Goal: Task Accomplishment & Management: Manage account settings

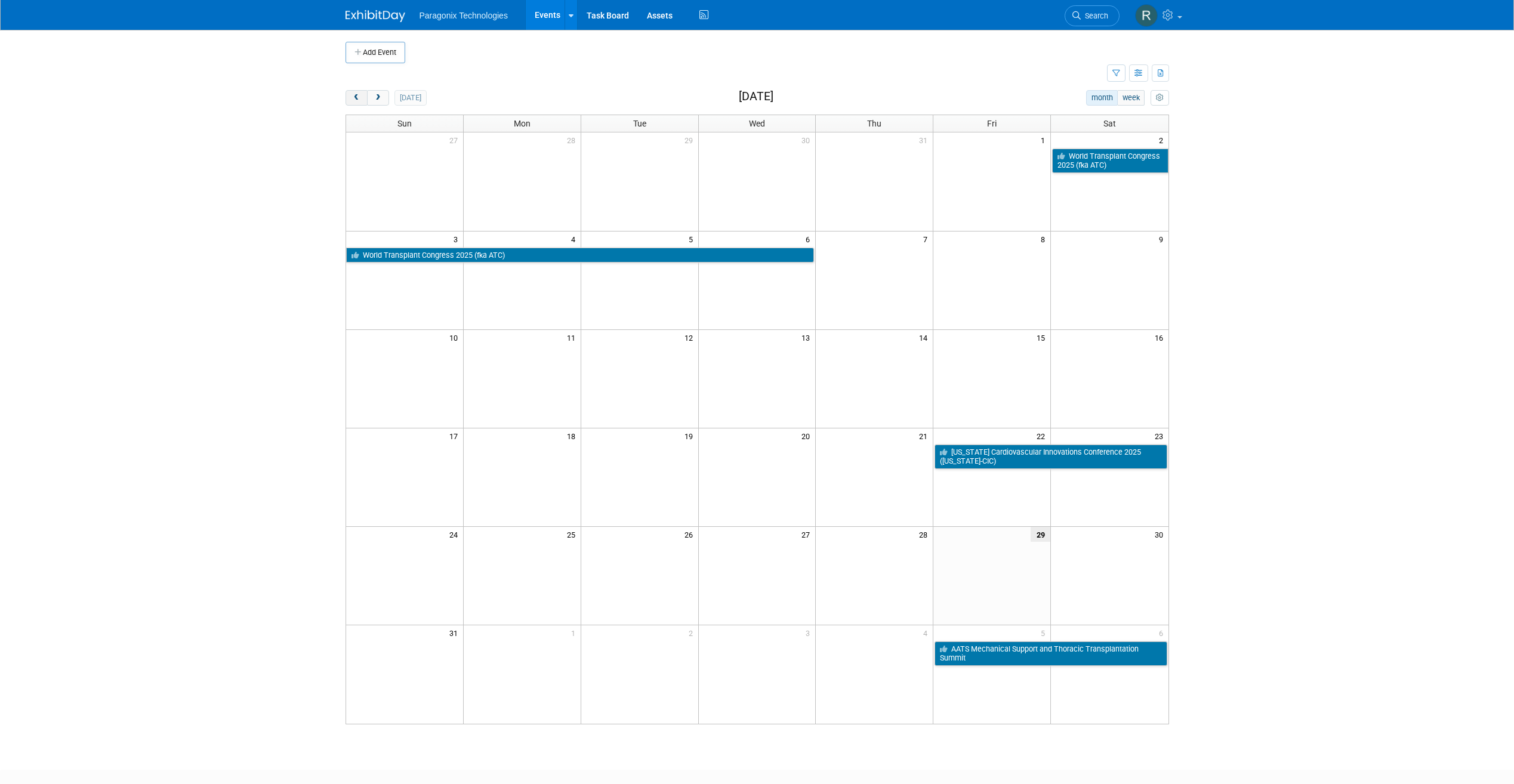
click at [352, 98] on span "prev" at bounding box center [357, 98] width 9 height 8
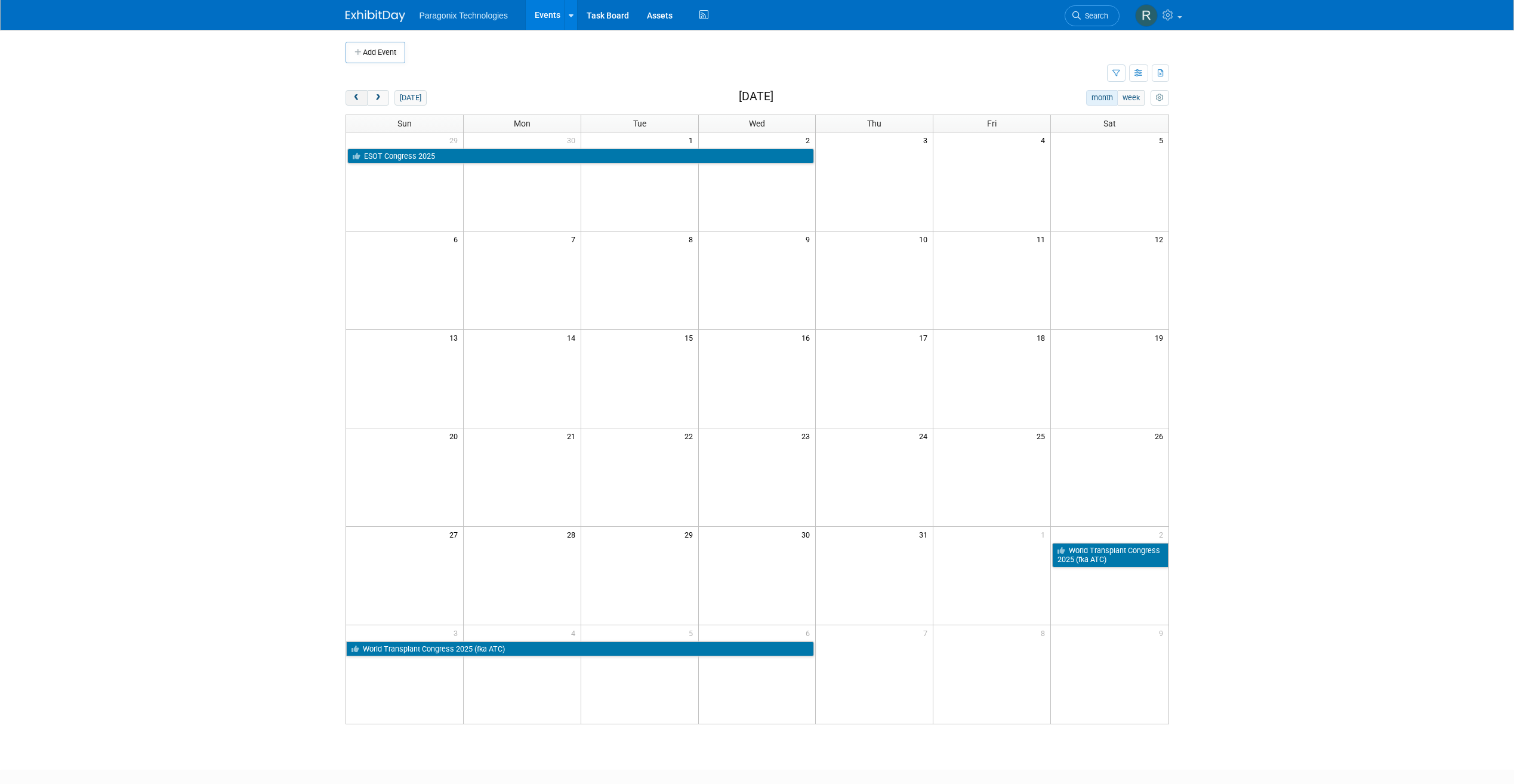
click at [352, 98] on span "prev" at bounding box center [357, 98] width 9 height 8
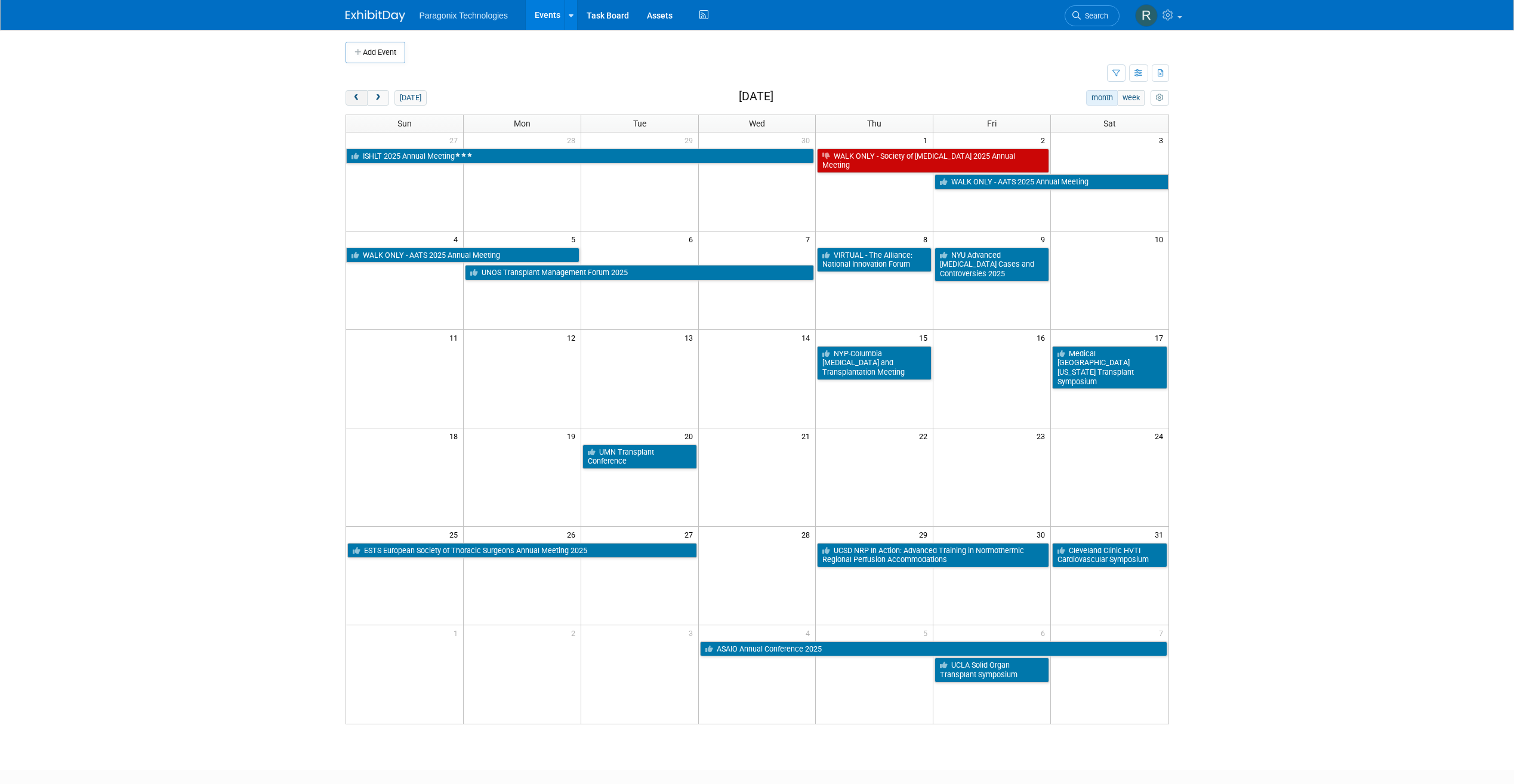
click at [352, 98] on span "prev" at bounding box center [357, 98] width 9 height 8
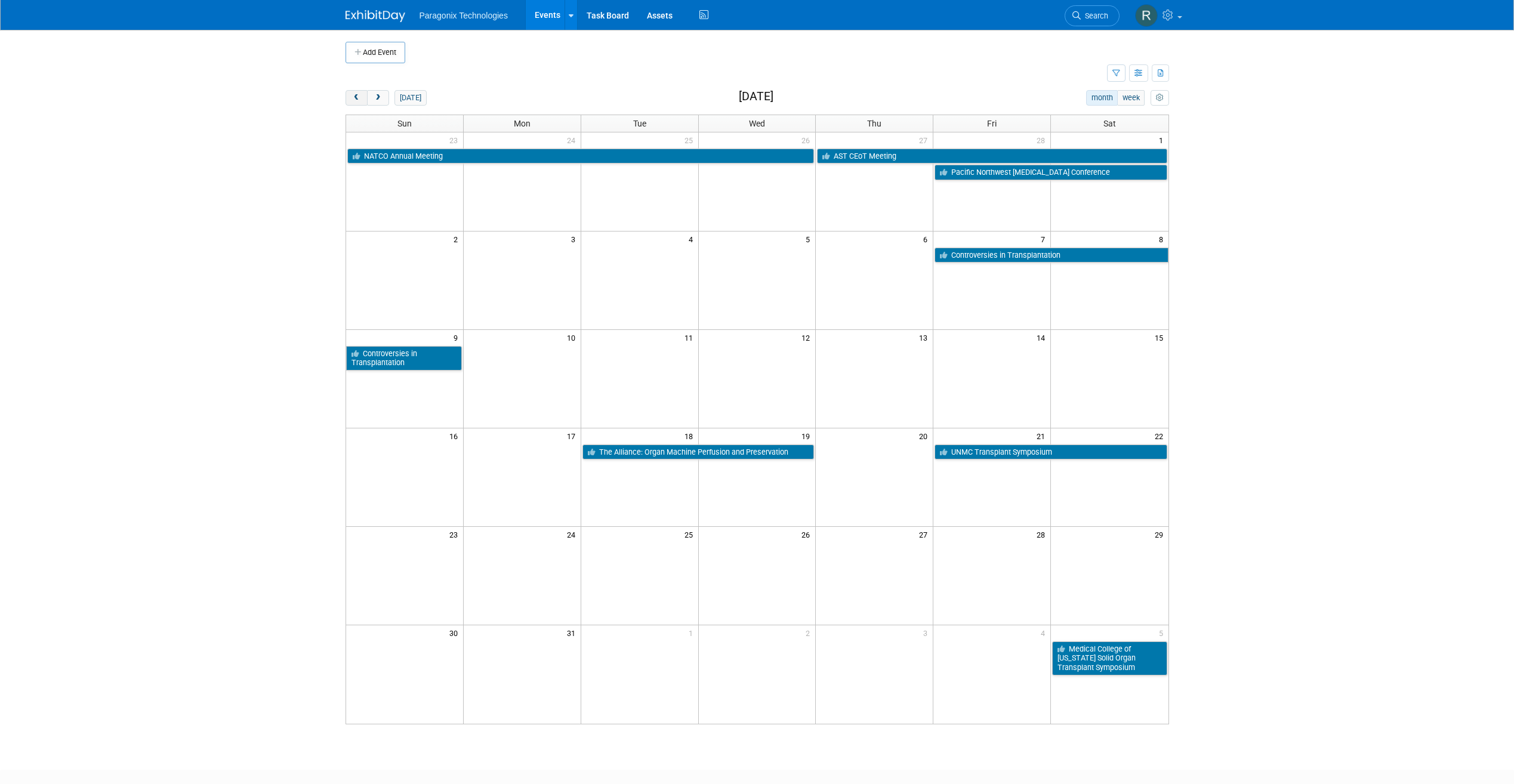
click at [352, 98] on span "prev" at bounding box center [357, 98] width 9 height 8
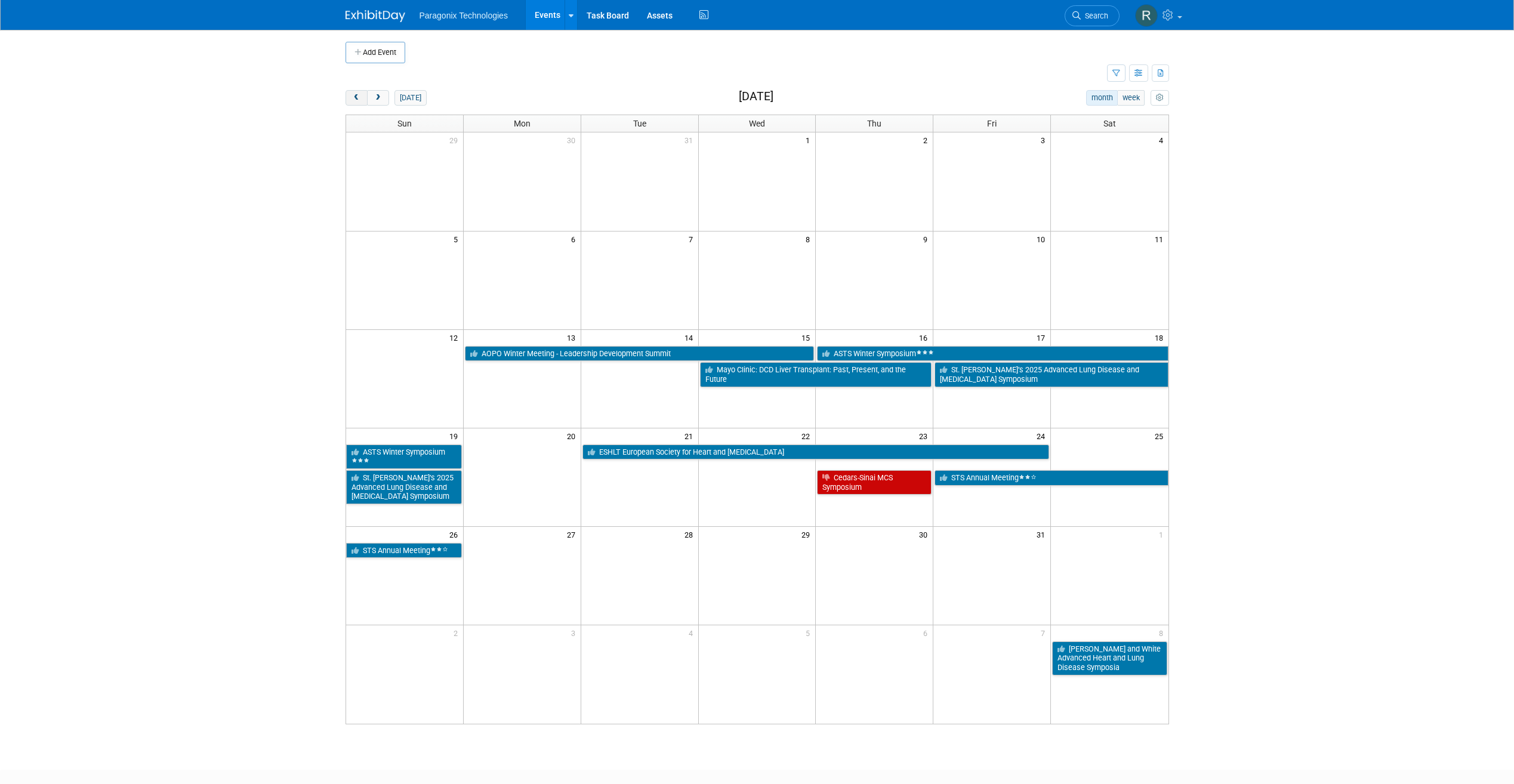
click at [352, 98] on span "prev" at bounding box center [357, 98] width 9 height 8
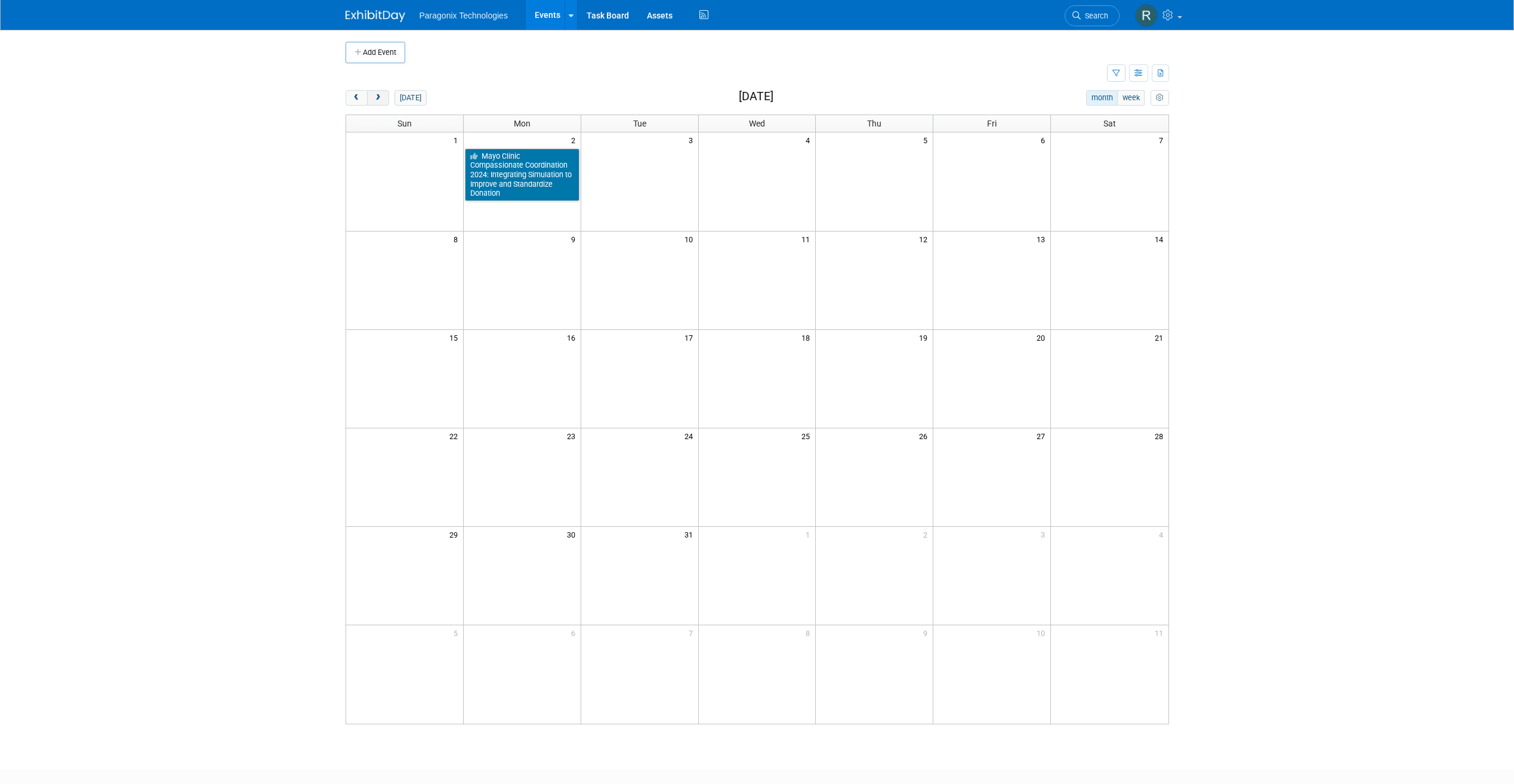
click at [387, 96] on button "next" at bounding box center [378, 98] width 22 height 15
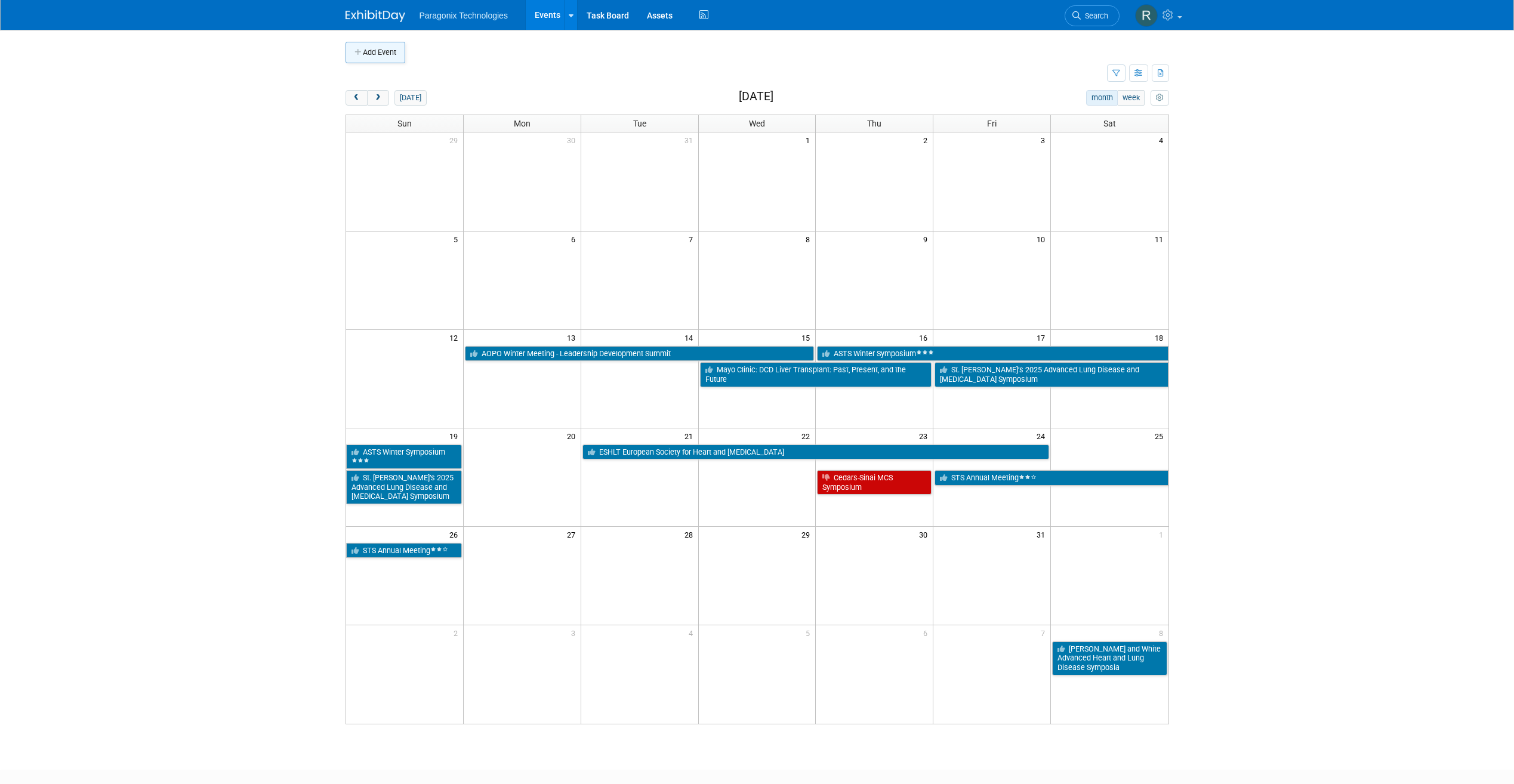
click at [400, 42] on button "Add Event" at bounding box center [376, 52] width 60 height 22
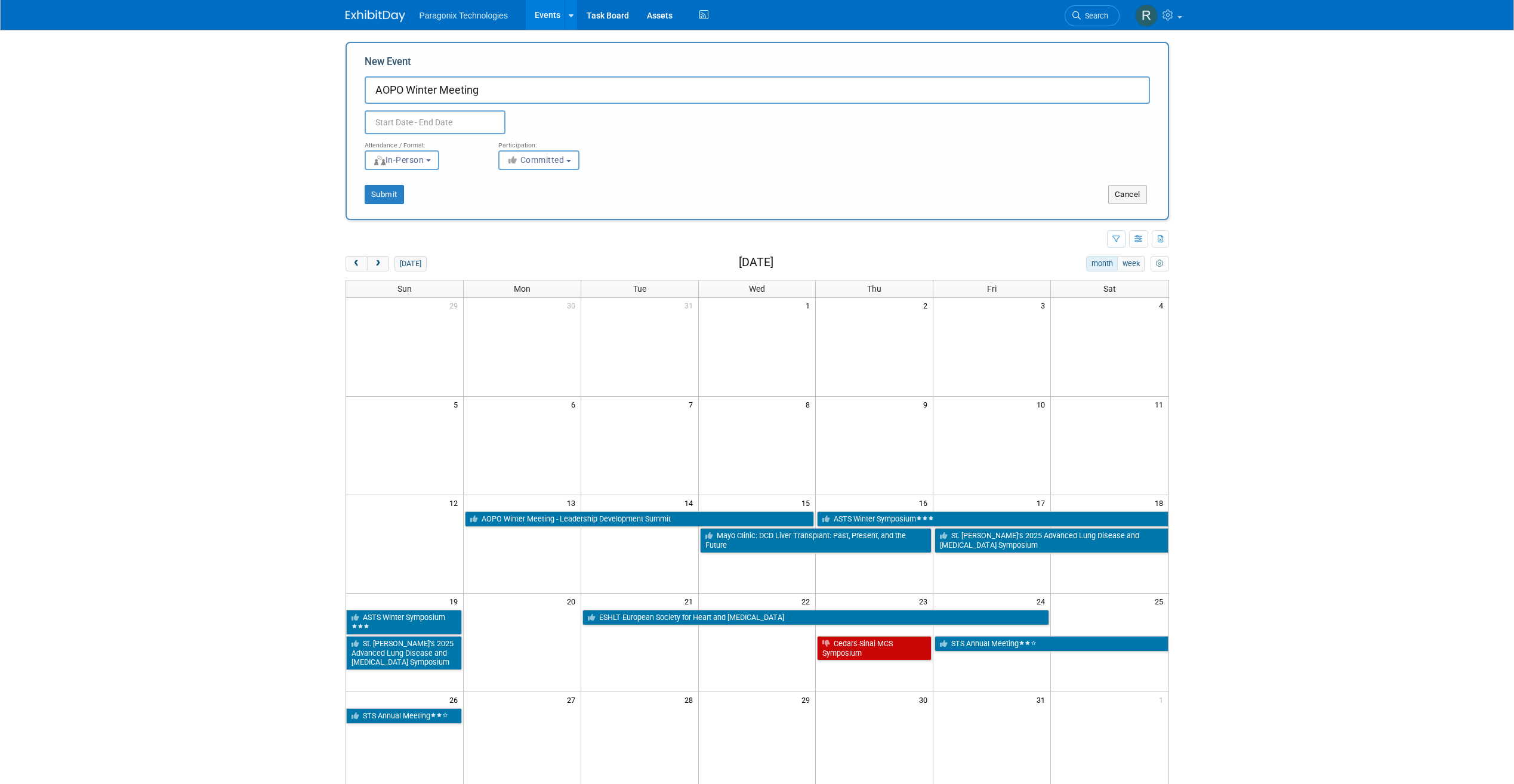
type input "AOPO Winter Meeting"
click at [402, 130] on body "Paragonix Technologies Events Add Event Bulk Upload Events Shareable Event Boar…" at bounding box center [757, 392] width 1514 height 784
click at [502, 145] on span at bounding box center [504, 144] width 8 height 7
type input "2026"
click at [452, 147] on select "January February March April May June July August September October November De…" at bounding box center [438, 146] width 69 height 15
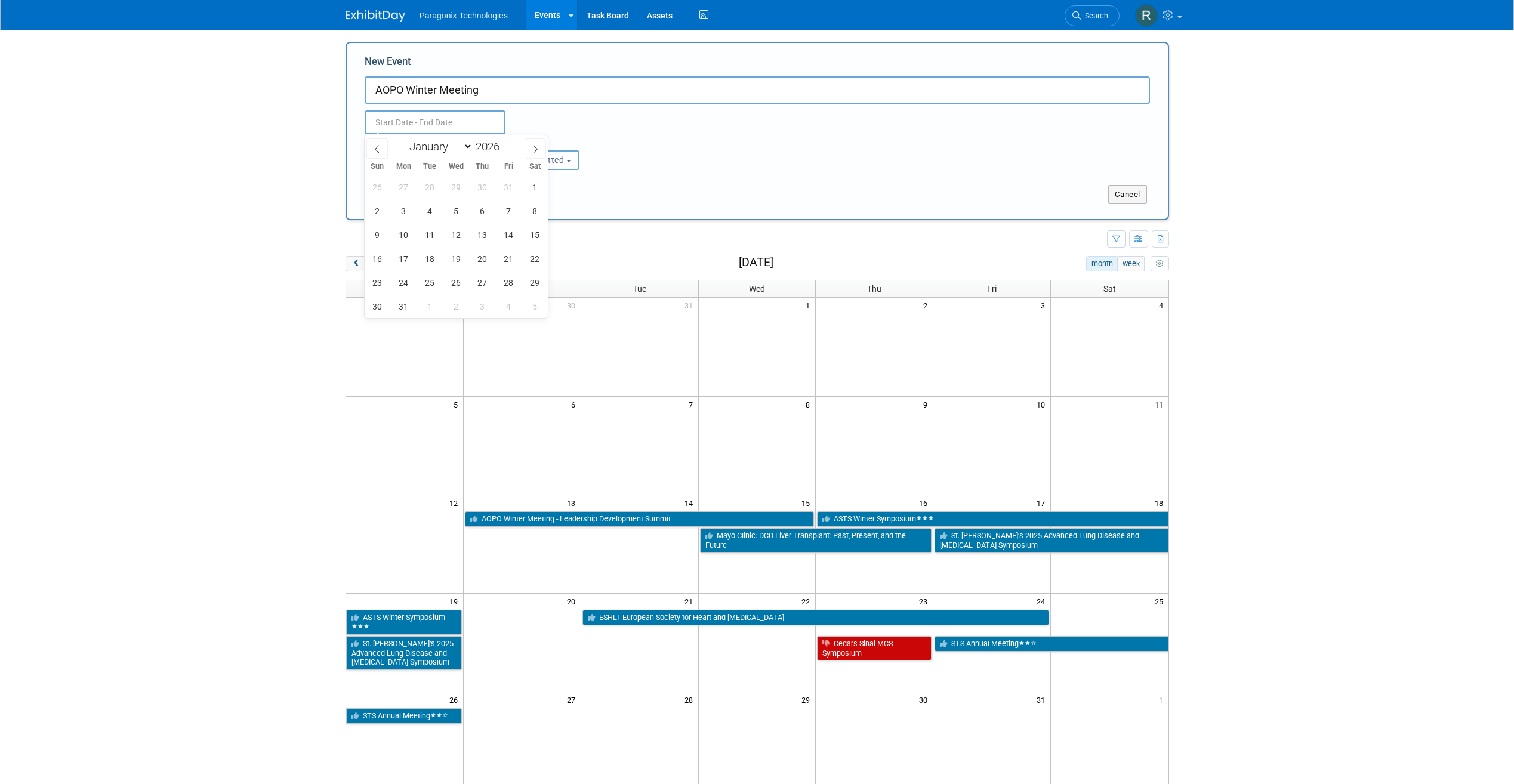
select select "0"
click at [404, 139] on select "January February March April May June July August September October November De…" at bounding box center [438, 146] width 69 height 15
click at [409, 285] on span "26" at bounding box center [404, 283] width 23 height 23
click at [483, 282] on span "29" at bounding box center [482, 283] width 23 height 23
type input "Jan 26, 2026 to Jan 29, 2026"
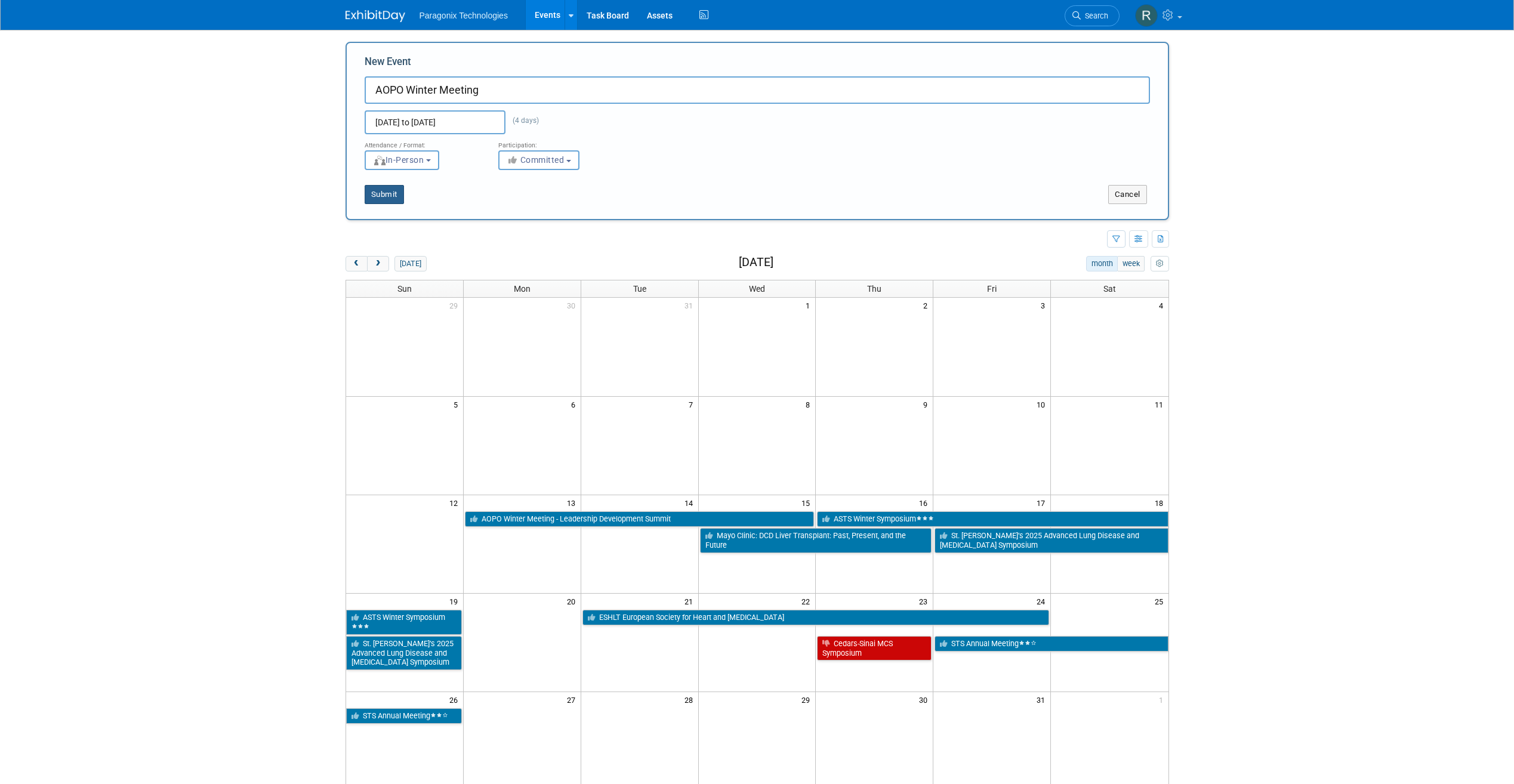
click at [399, 189] on button "Submit" at bounding box center [385, 194] width 40 height 19
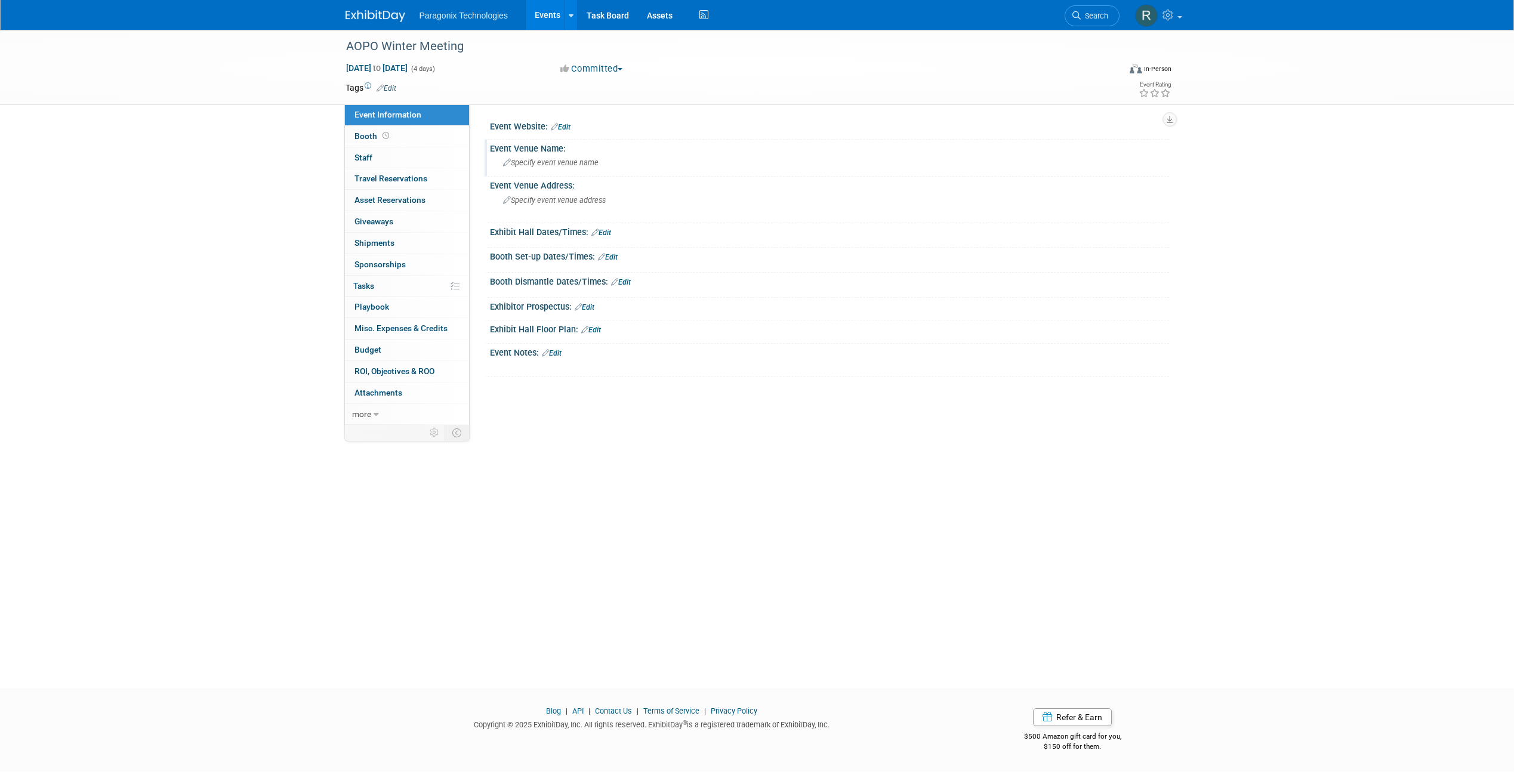
click at [555, 157] on div "Specify event venue name" at bounding box center [829, 163] width 661 height 18
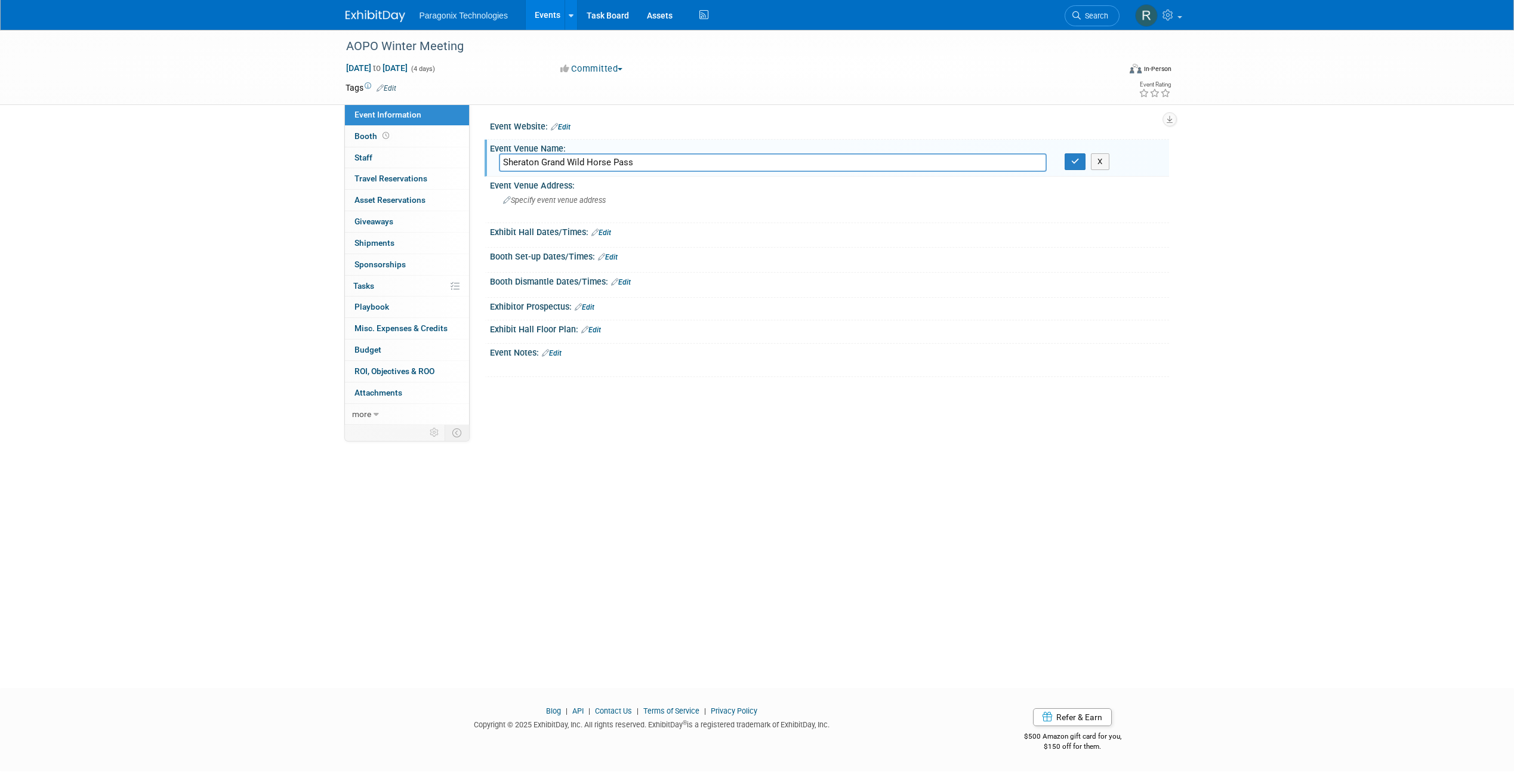
click at [567, 163] on input "Sheraton Grand Wild Horse Pass" at bounding box center [772, 163] width 548 height 18
type input "Sheraton Grand at Wild Horse Pass"
click at [1058, 164] on div "X" at bounding box center [1113, 162] width 114 height 17
click at [1071, 163] on icon "button" at bounding box center [1075, 161] width 8 height 8
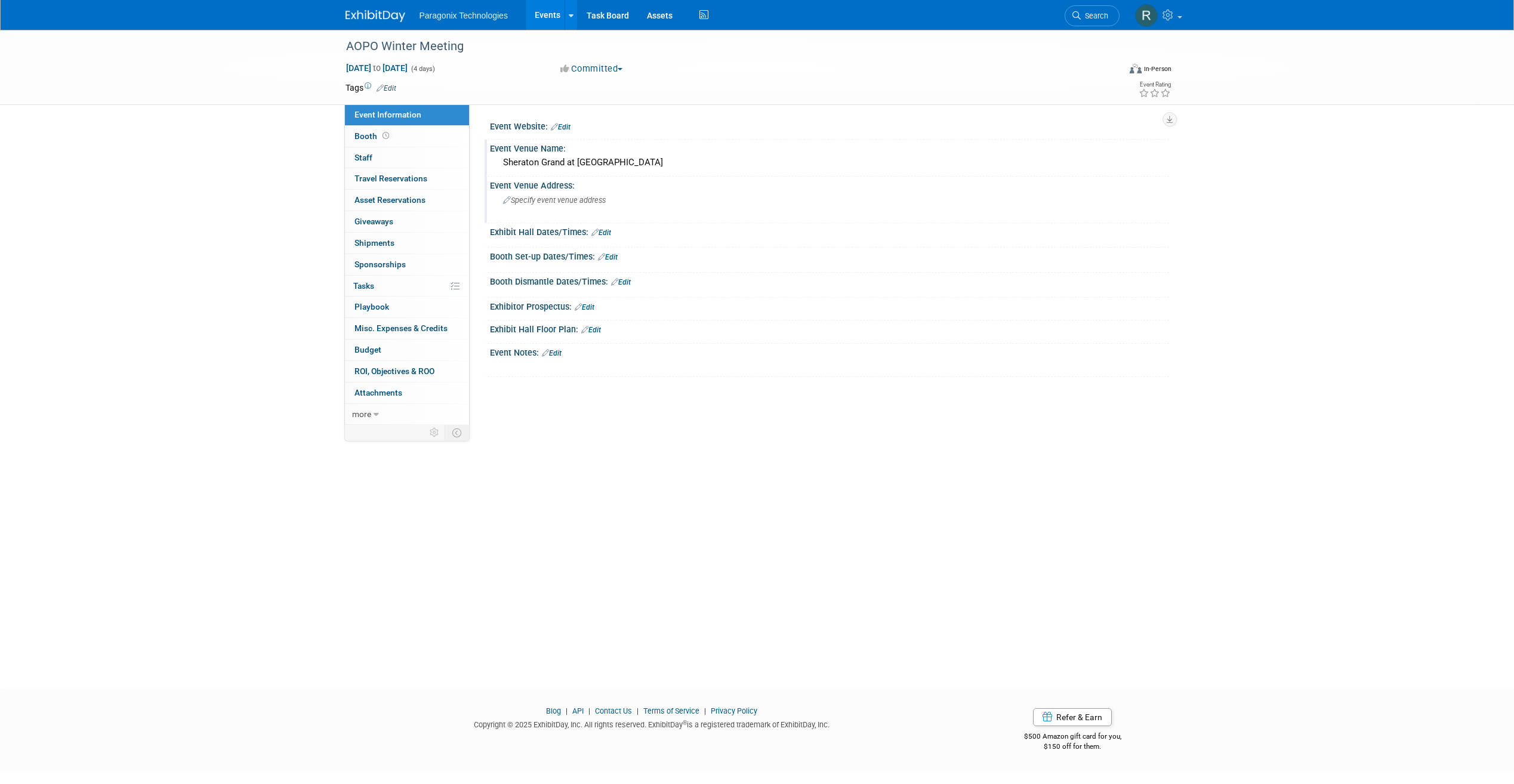
click at [583, 207] on div "Specify event venue address" at bounding box center [631, 204] width 265 height 27
type textarea "H"
type textarea "Chandler, [GEOGRAPHIC_DATA]"
click at [745, 193] on button "button" at bounding box center [745, 199] width 22 height 17
click at [534, 19] on link "Events" at bounding box center [547, 14] width 43 height 30
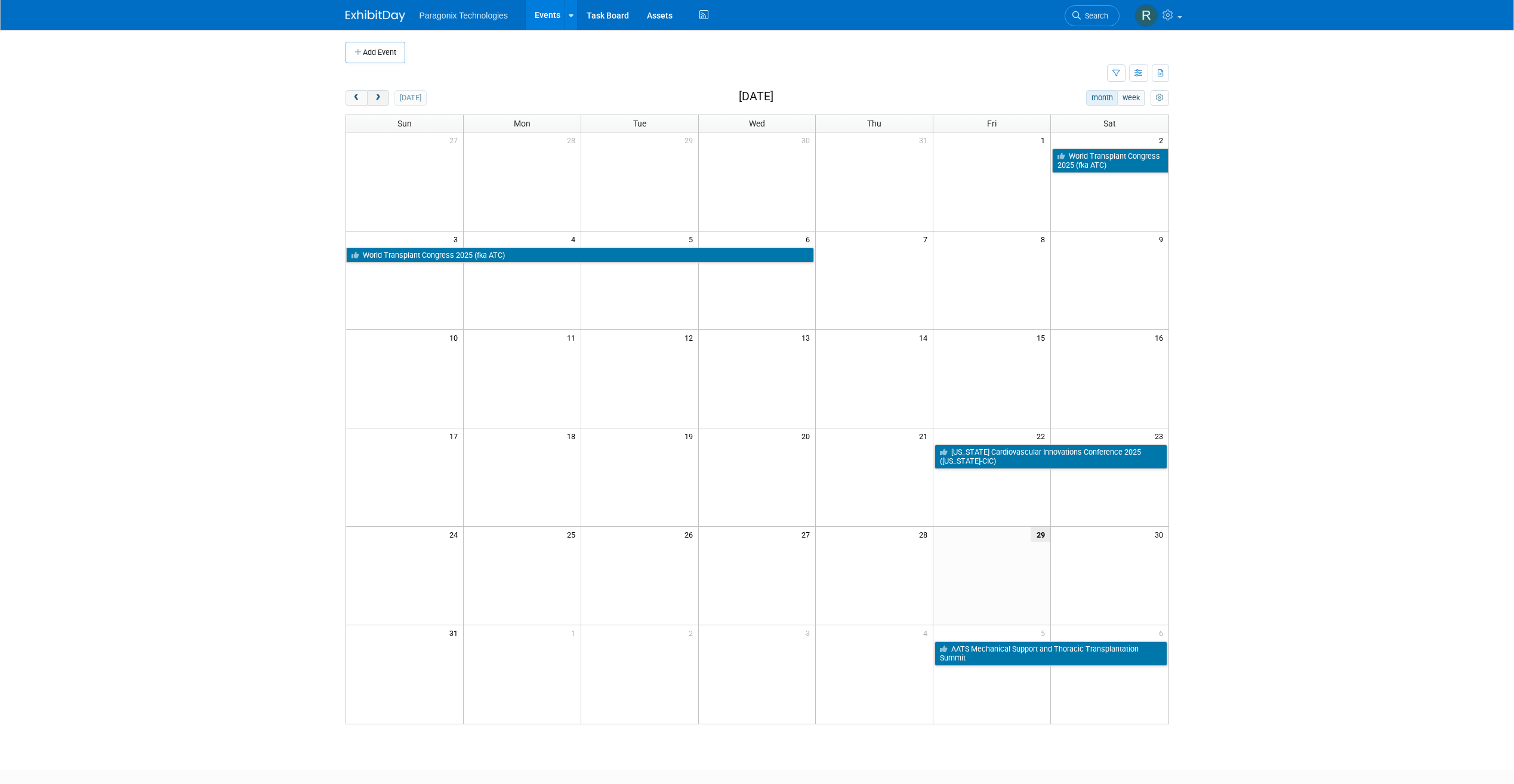
click at [375, 102] on button "next" at bounding box center [378, 98] width 22 height 15
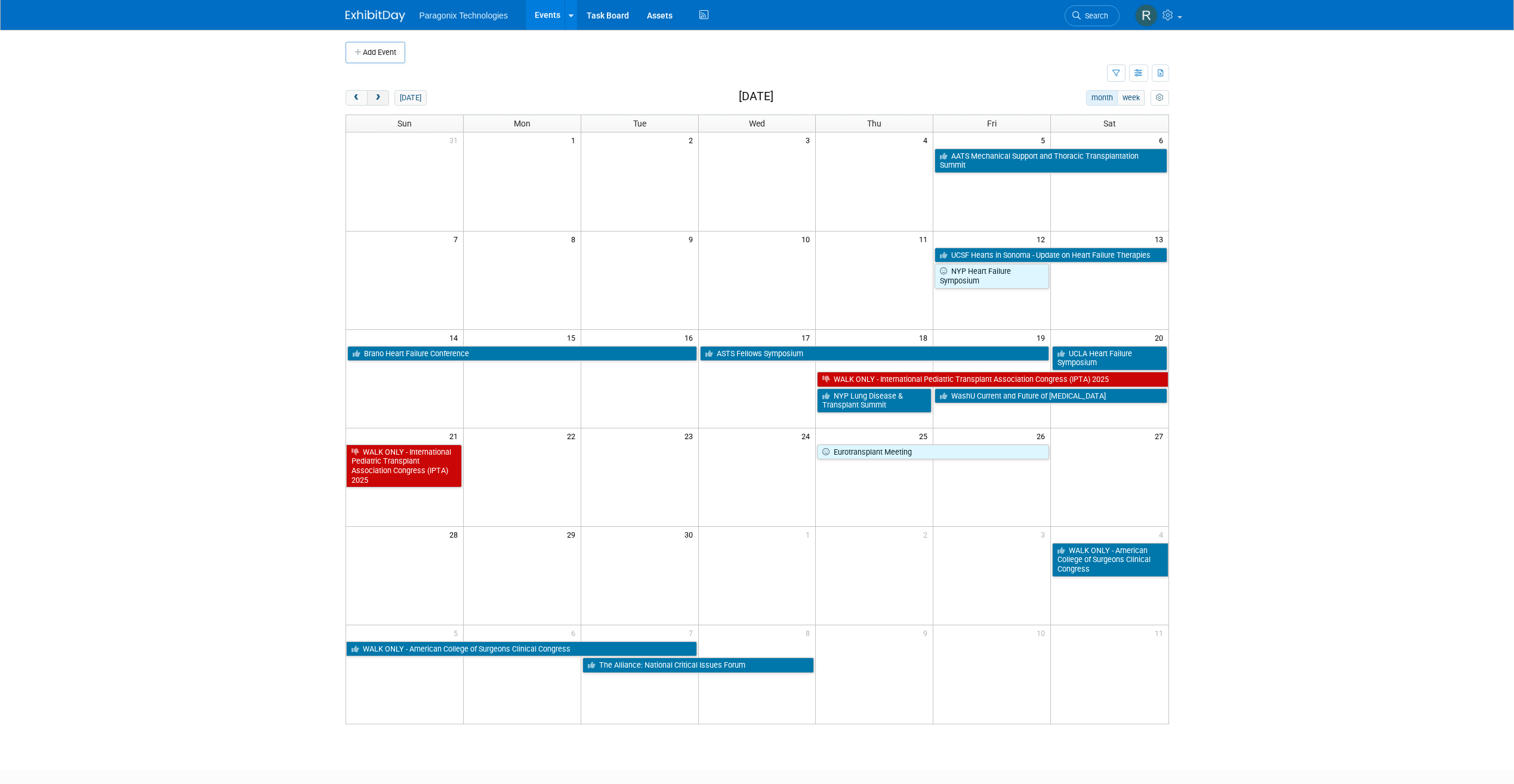
click at [375, 102] on button "next" at bounding box center [378, 98] width 22 height 15
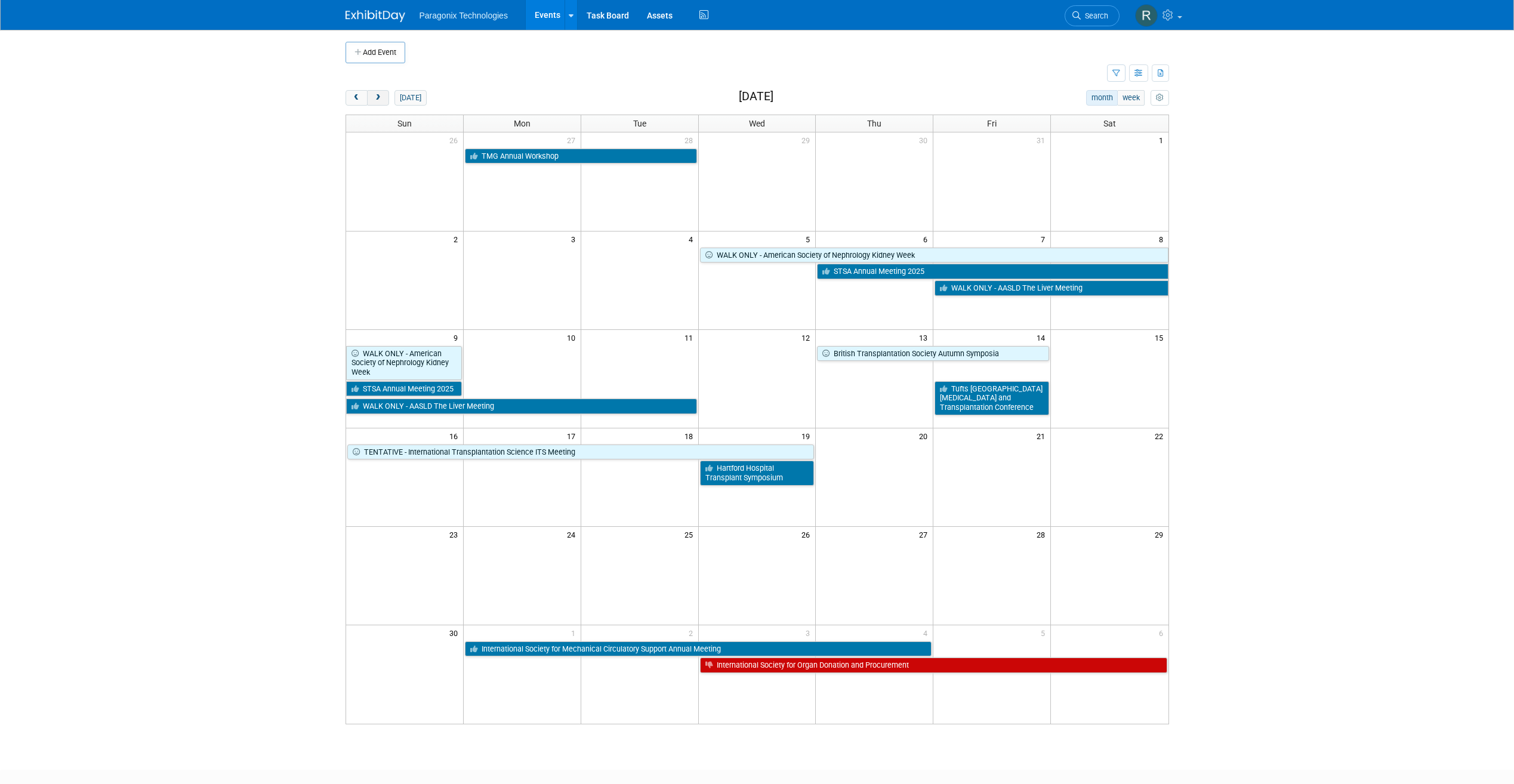
click at [375, 102] on button "next" at bounding box center [378, 98] width 22 height 15
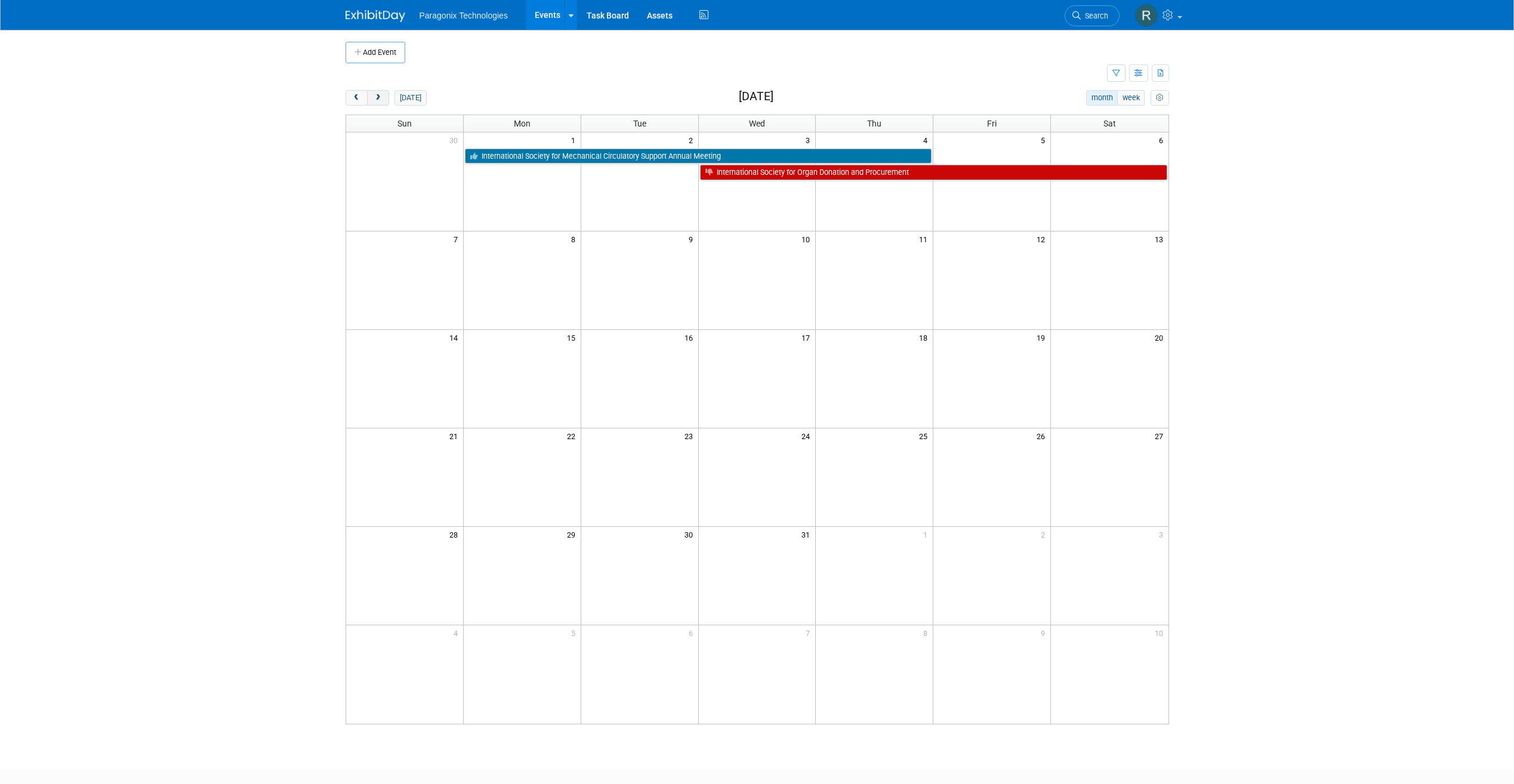
click at [375, 102] on button "next" at bounding box center [378, 98] width 22 height 15
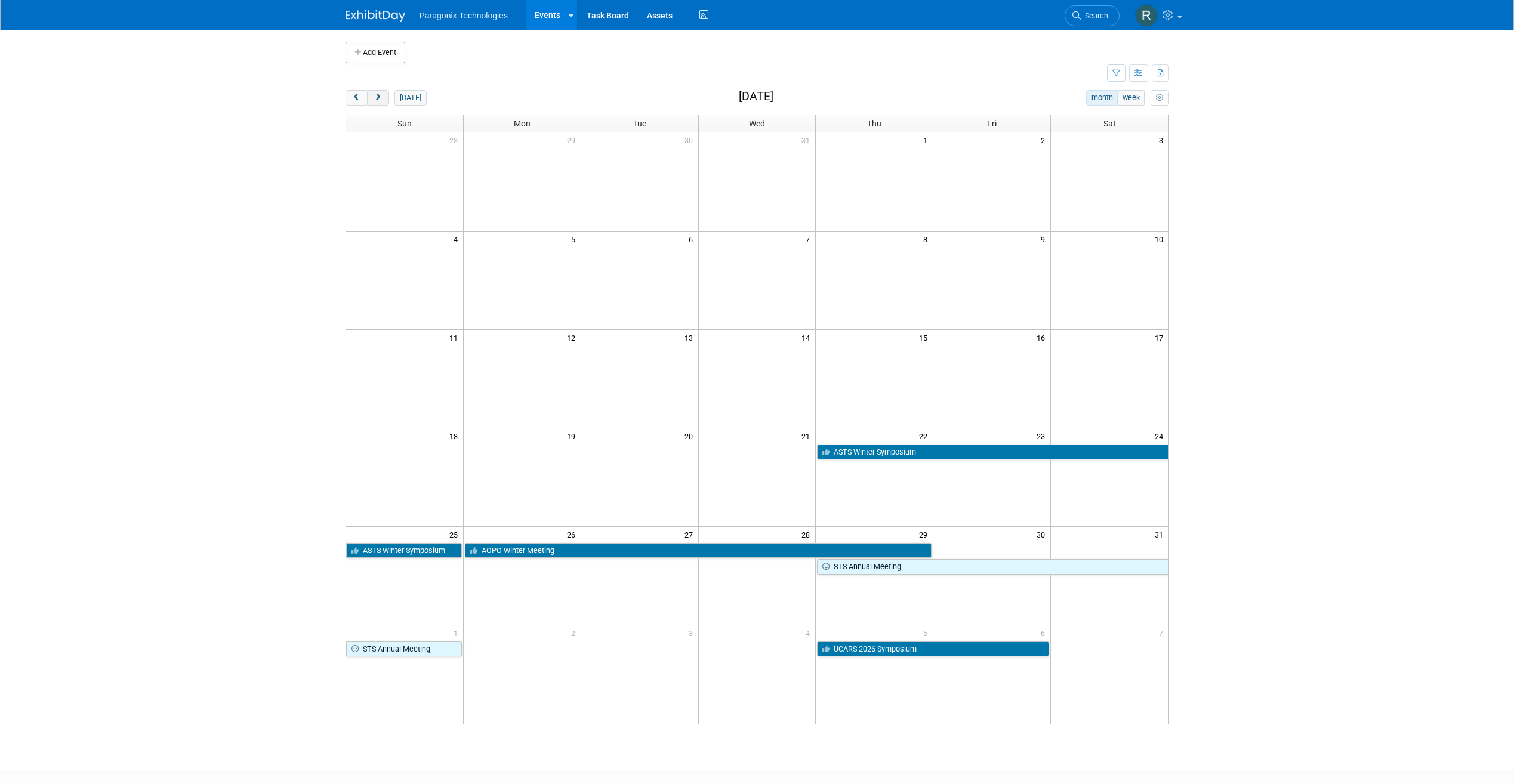
click at [378, 98] on span "next" at bounding box center [378, 98] width 9 height 8
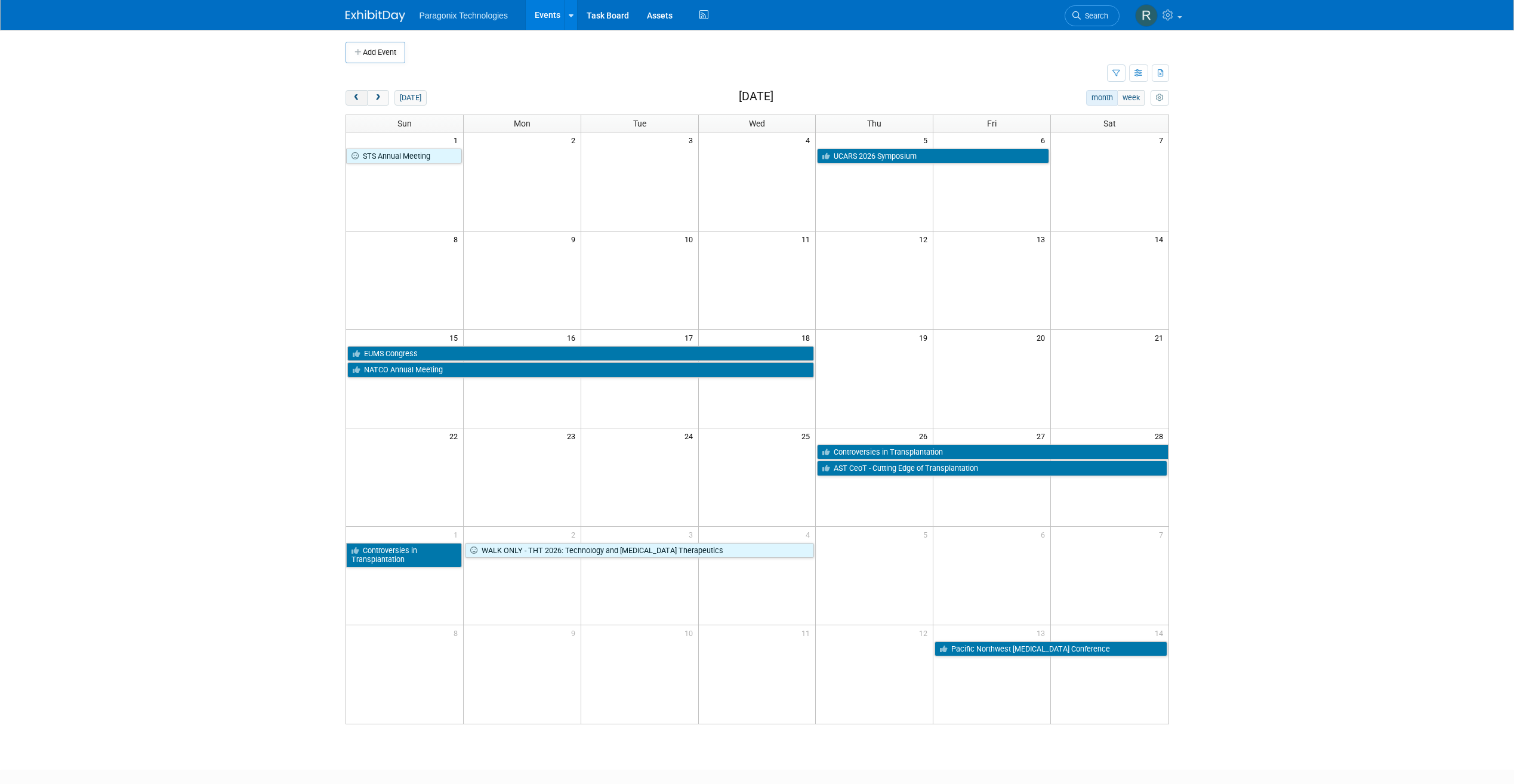
click at [350, 98] on button "prev" at bounding box center [357, 98] width 22 height 15
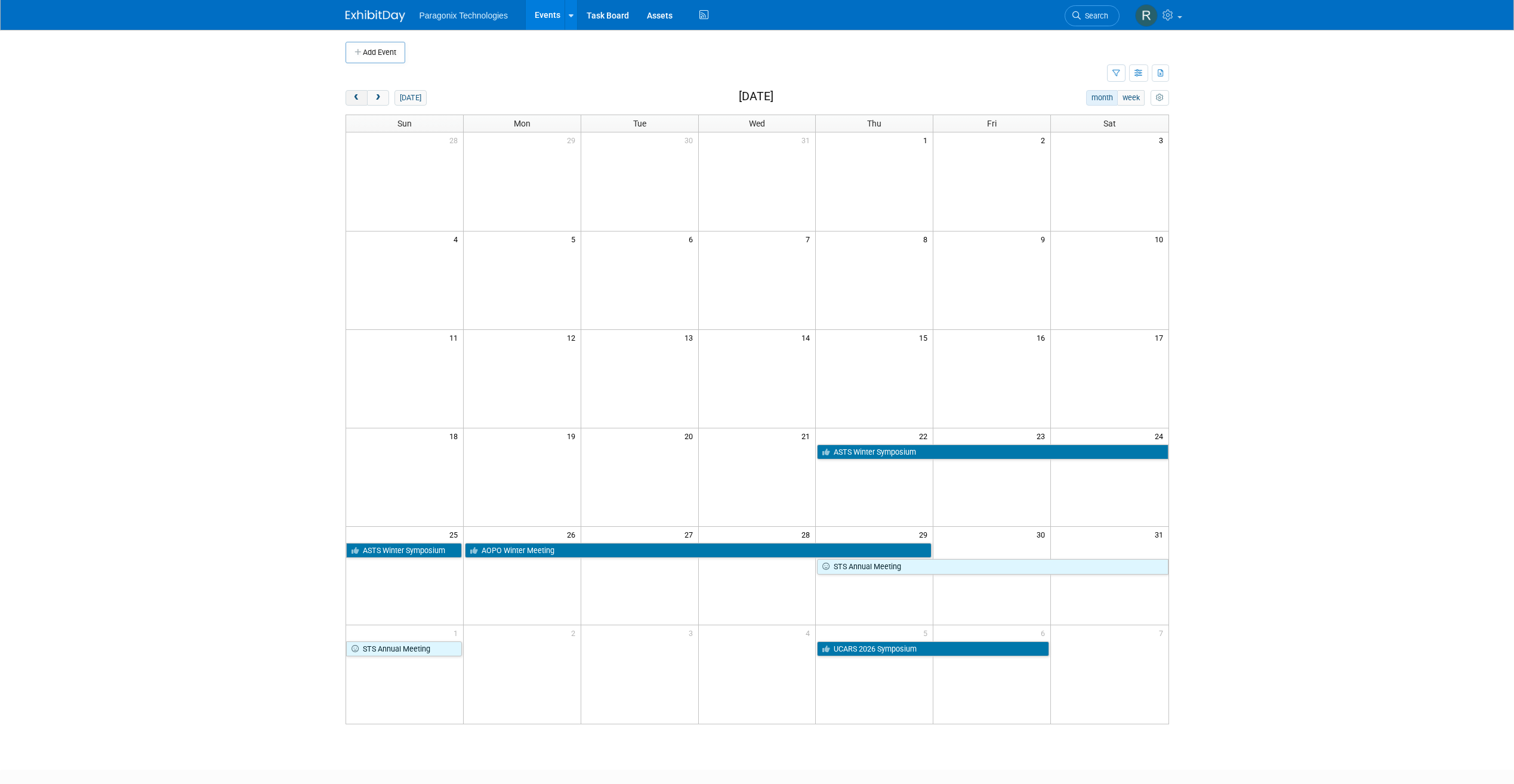
click at [360, 104] on button "prev" at bounding box center [357, 98] width 22 height 15
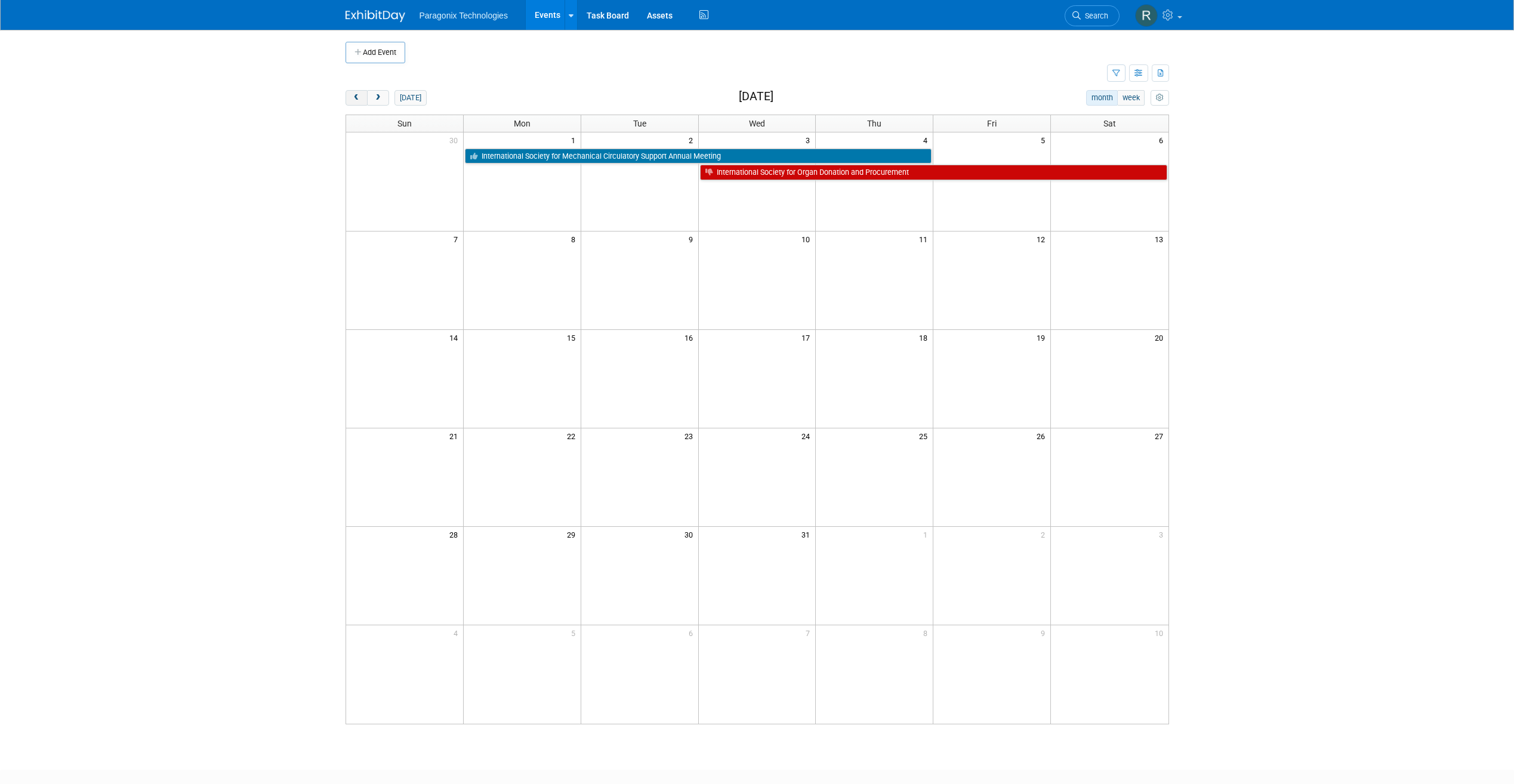
click at [360, 104] on button "prev" at bounding box center [357, 98] width 22 height 15
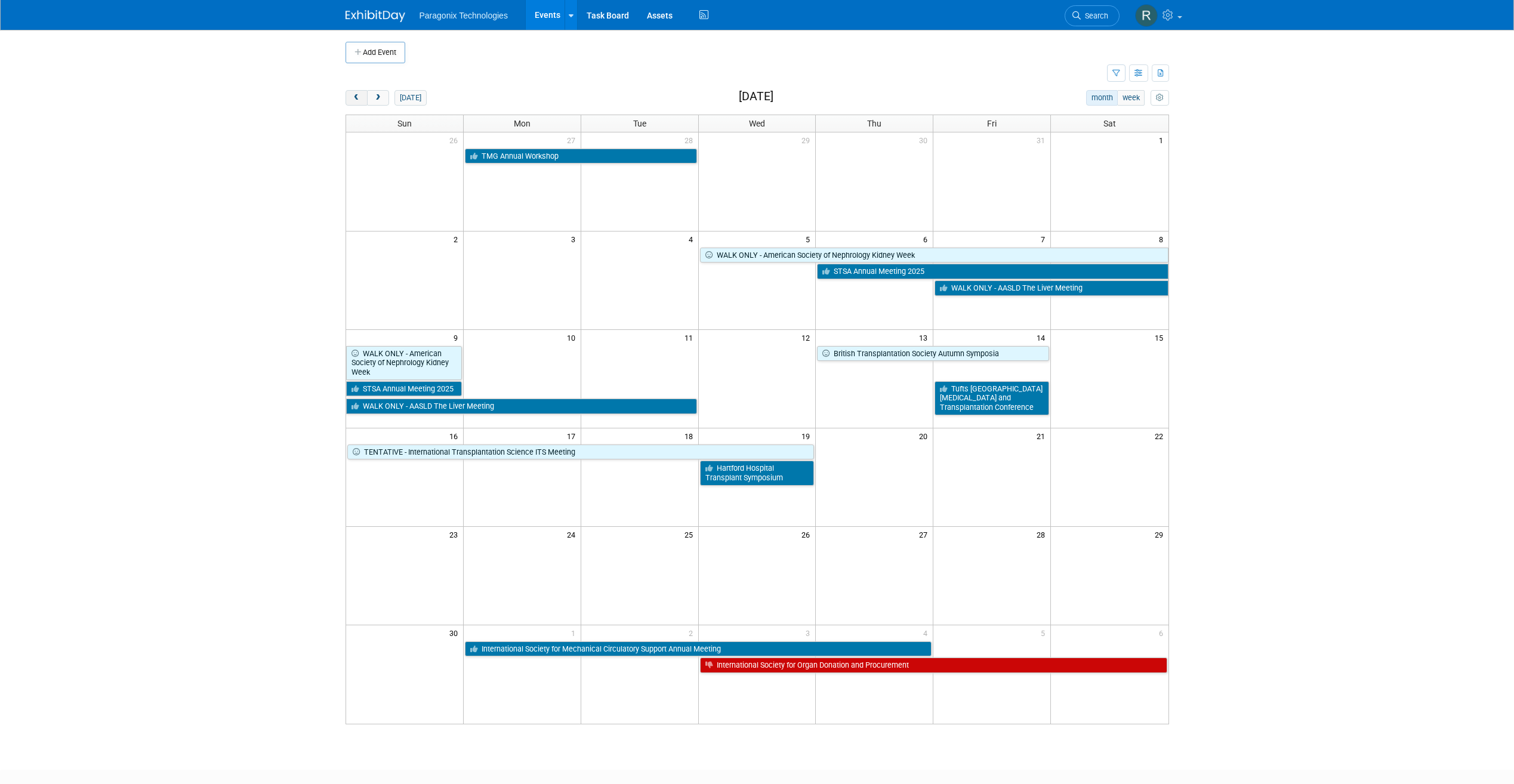
click at [360, 104] on button "prev" at bounding box center [357, 98] width 22 height 15
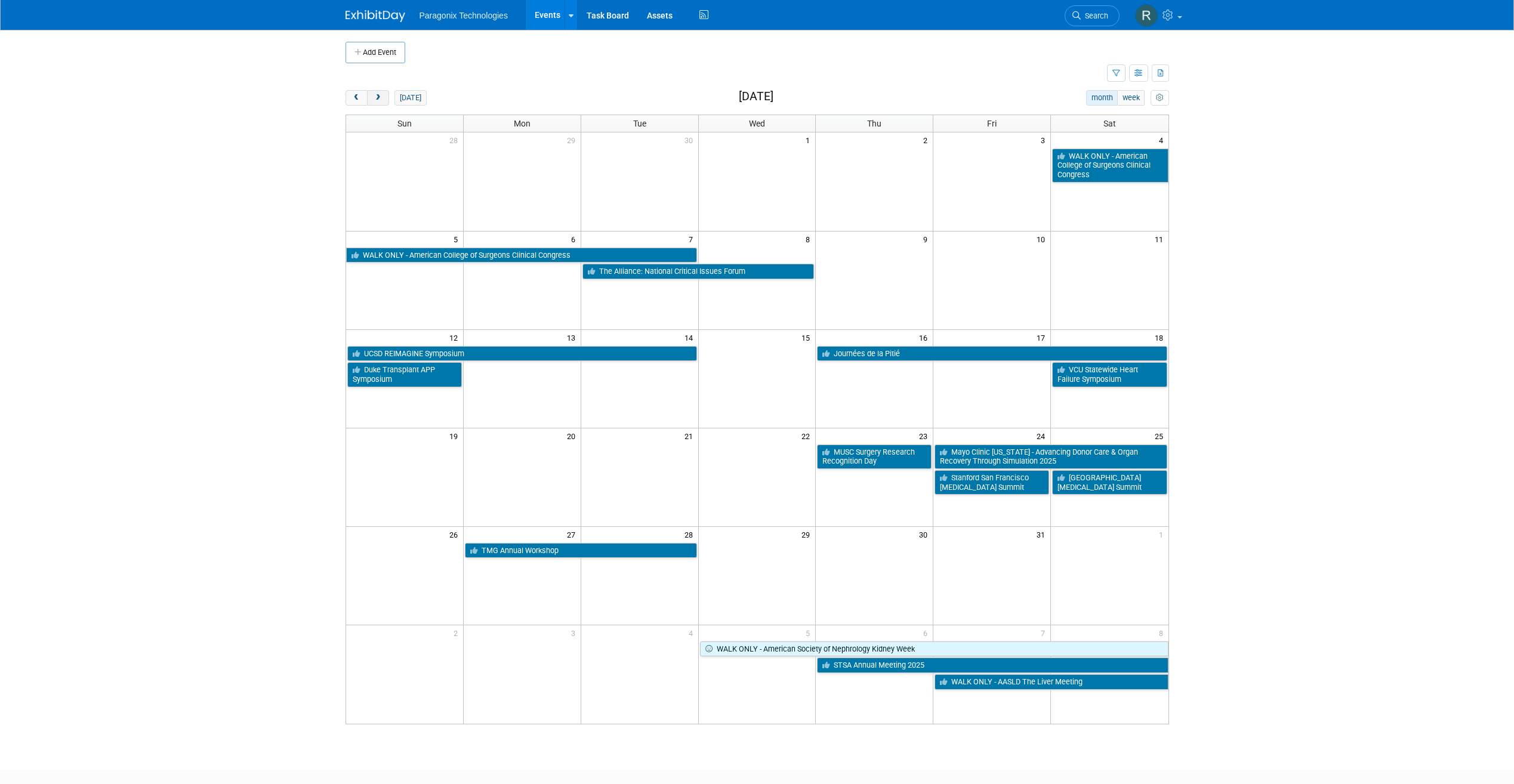
click at [376, 99] on span "next" at bounding box center [378, 98] width 9 height 8
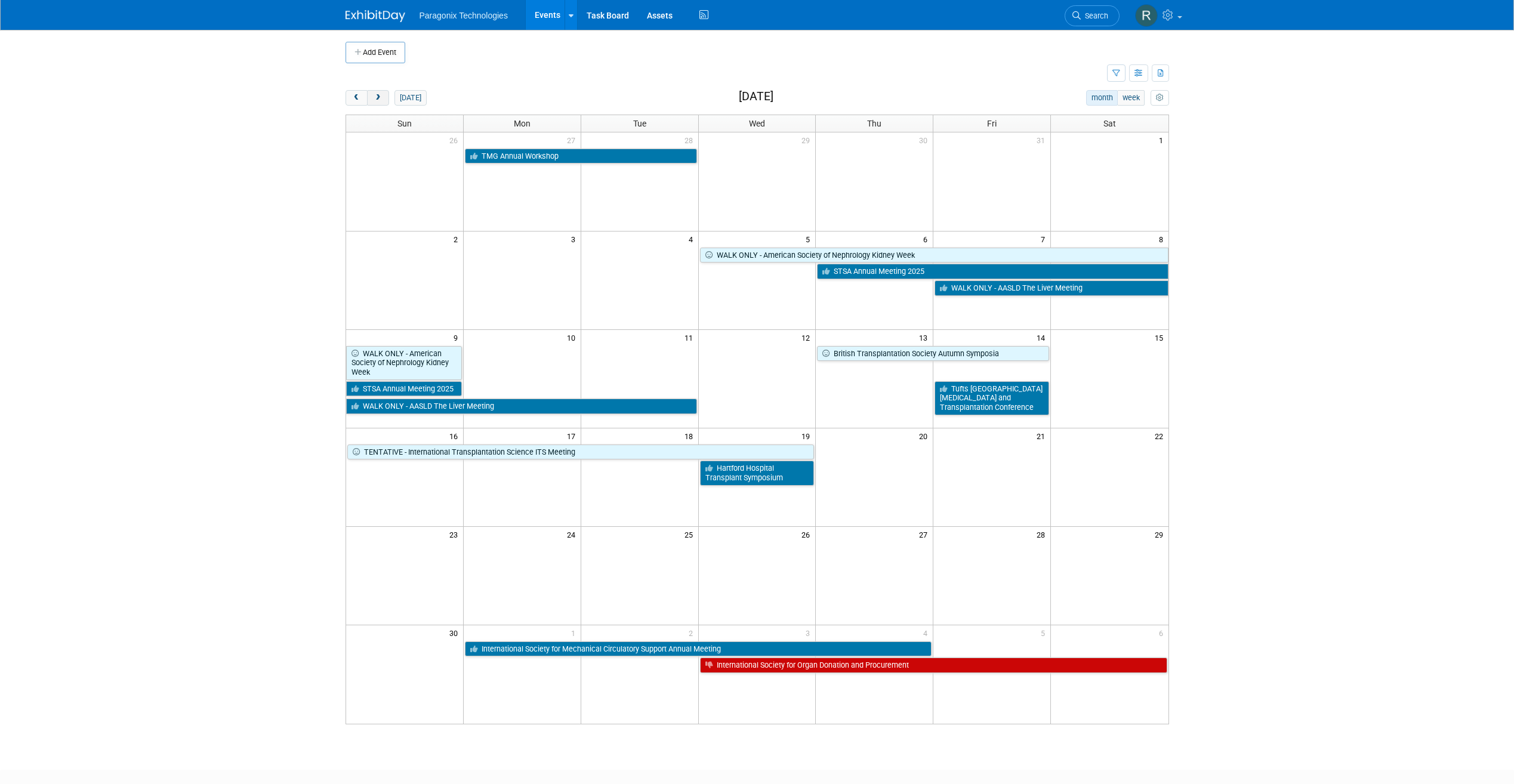
click at [376, 99] on span "next" at bounding box center [378, 98] width 9 height 8
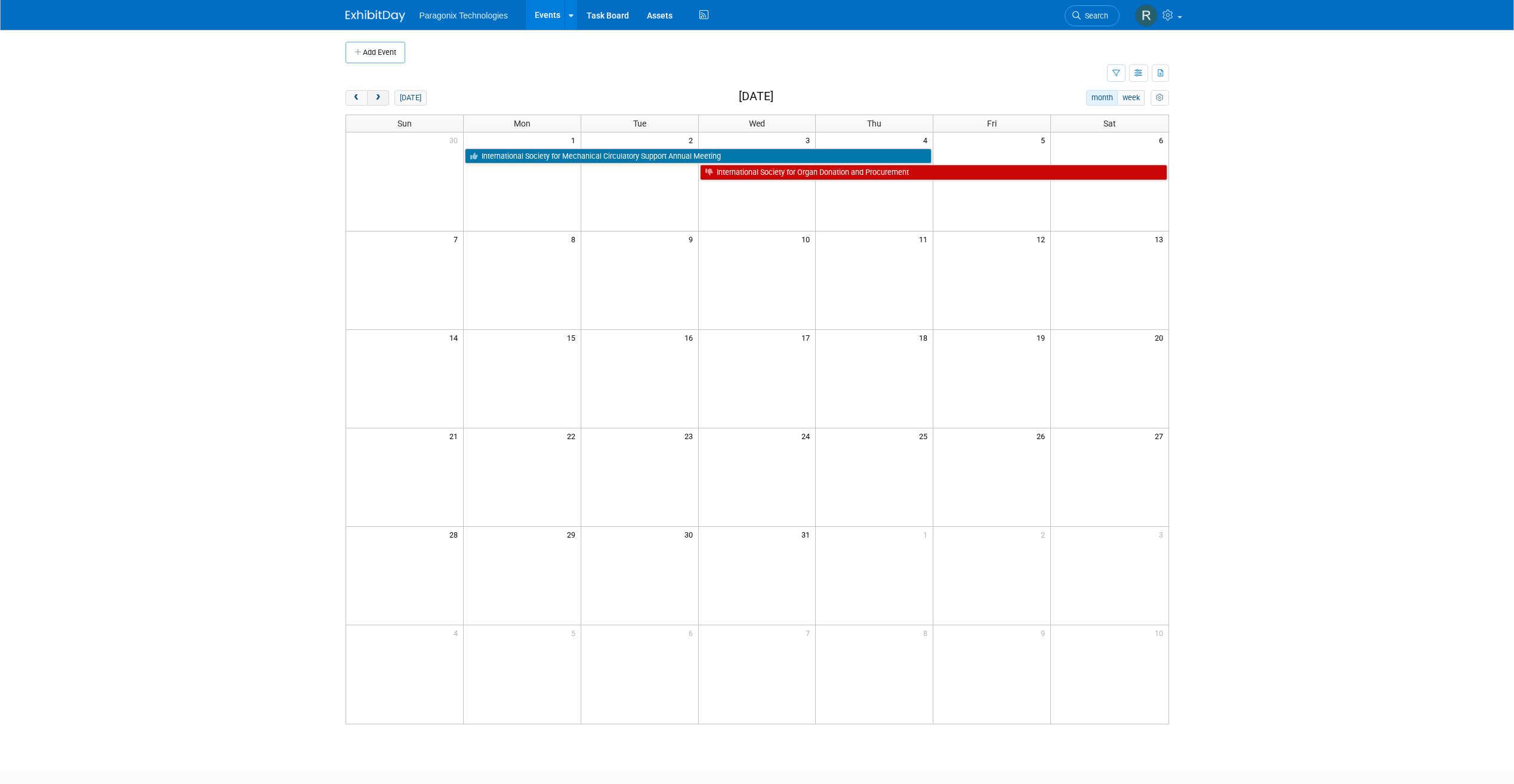
click at [376, 99] on span "next" at bounding box center [378, 98] width 9 height 8
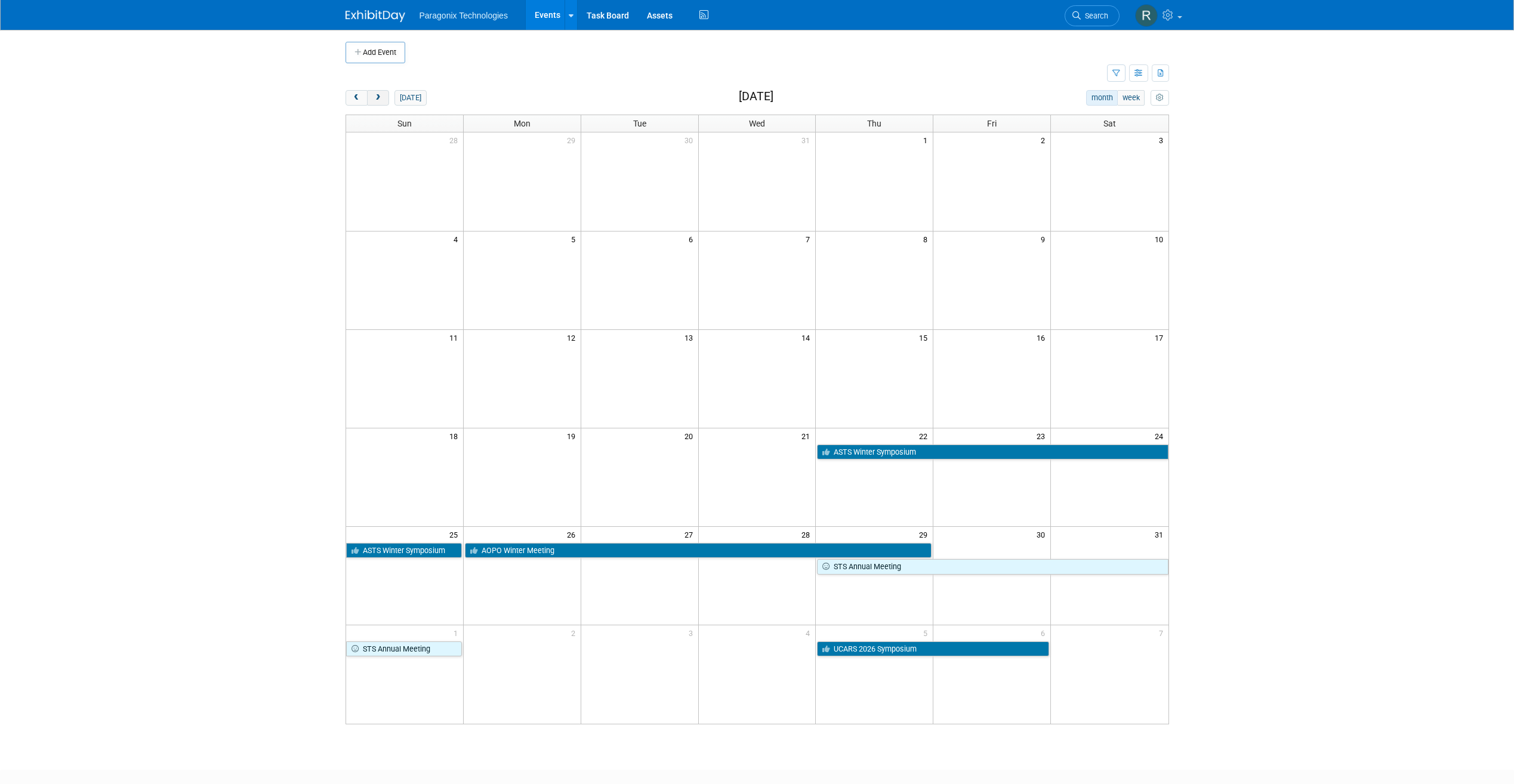
click at [376, 99] on span "next" at bounding box center [378, 98] width 9 height 8
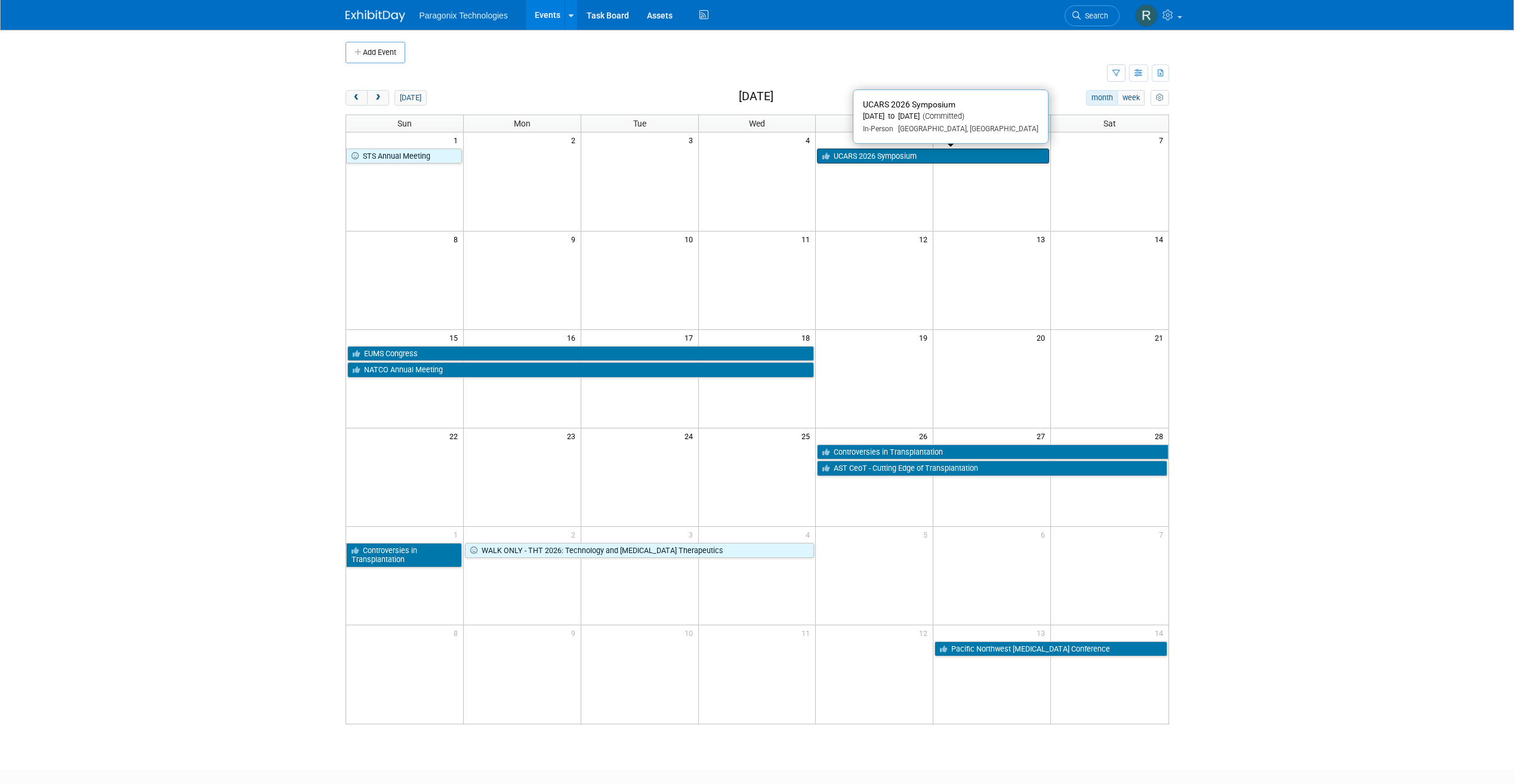
click at [880, 154] on link "UCARS 2026 Symposium" at bounding box center [933, 156] width 232 height 15
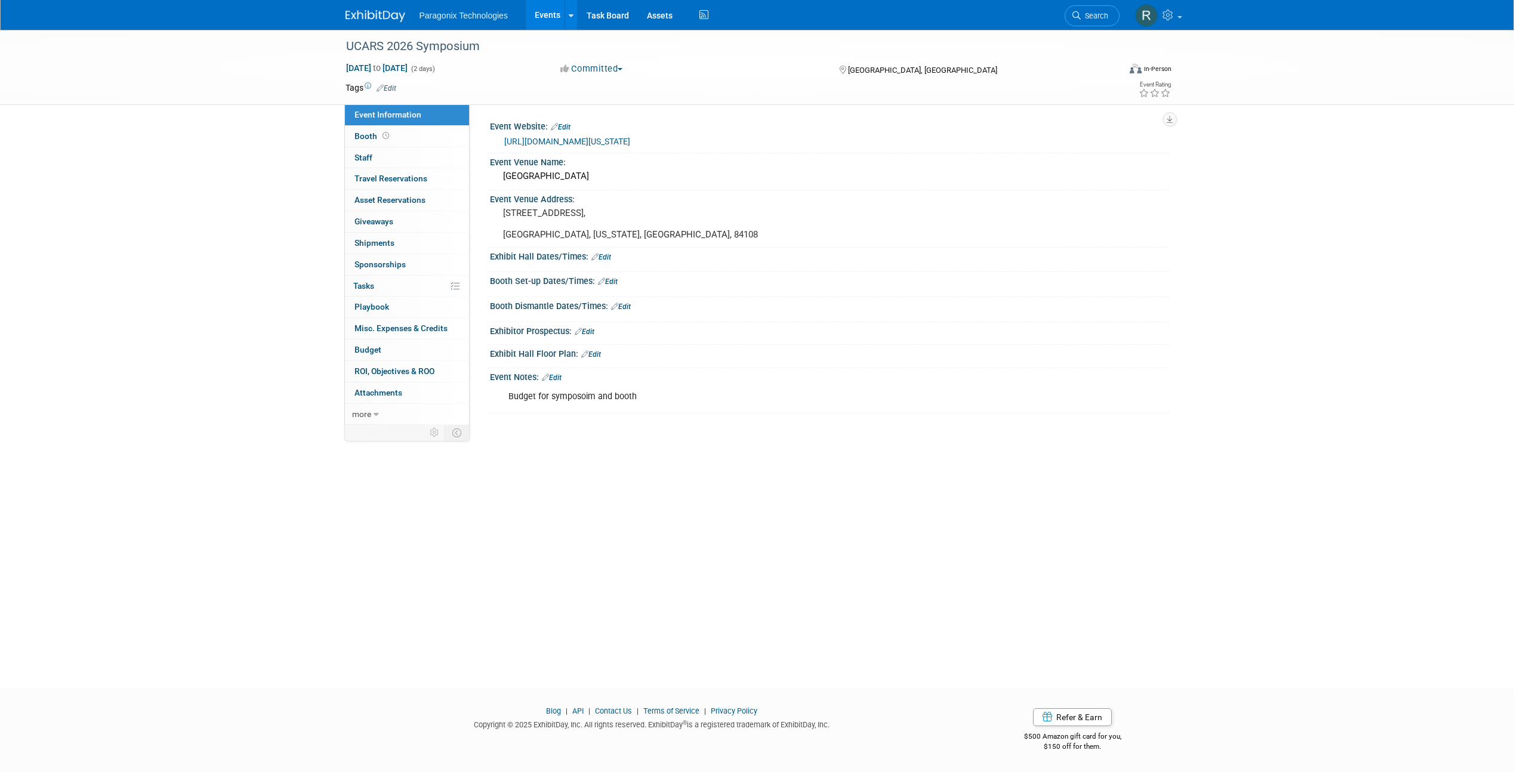
click at [388, 88] on link "Edit" at bounding box center [387, 88] width 20 height 8
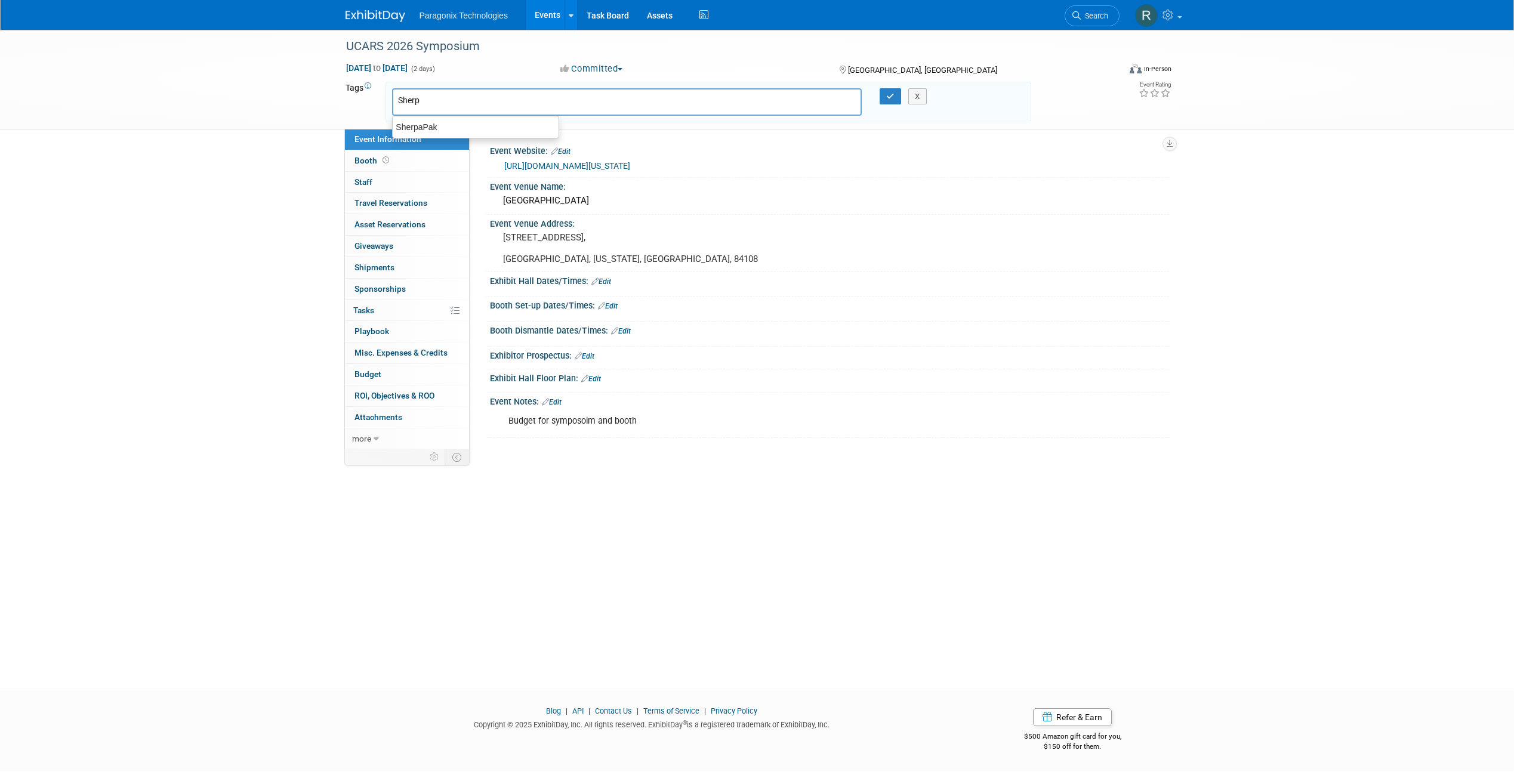
type input "Sherpa"
click at [465, 124] on div "SherpaPak" at bounding box center [475, 126] width 167 height 17
type input "SherpaPak"
type input "H"
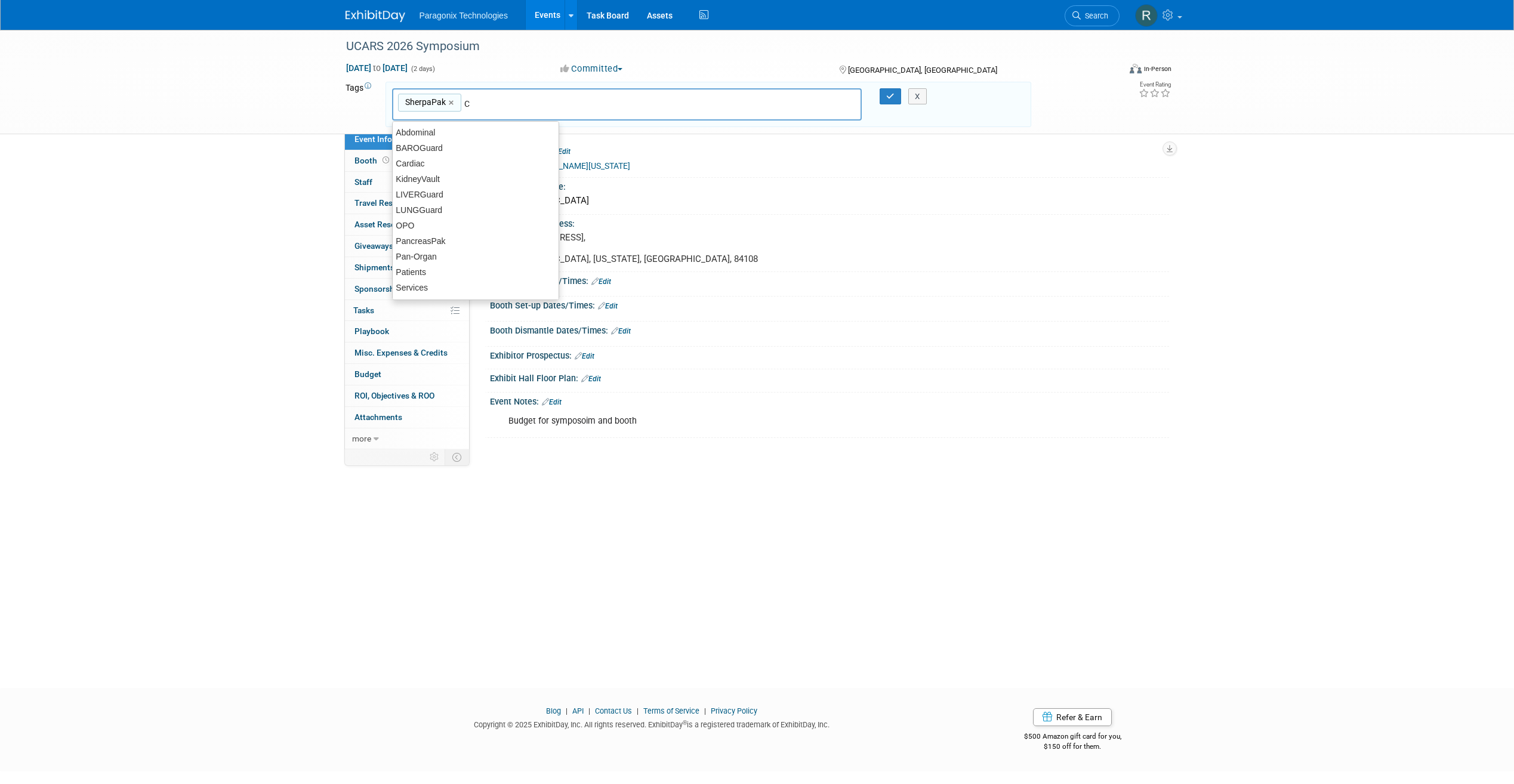
type input "Ca"
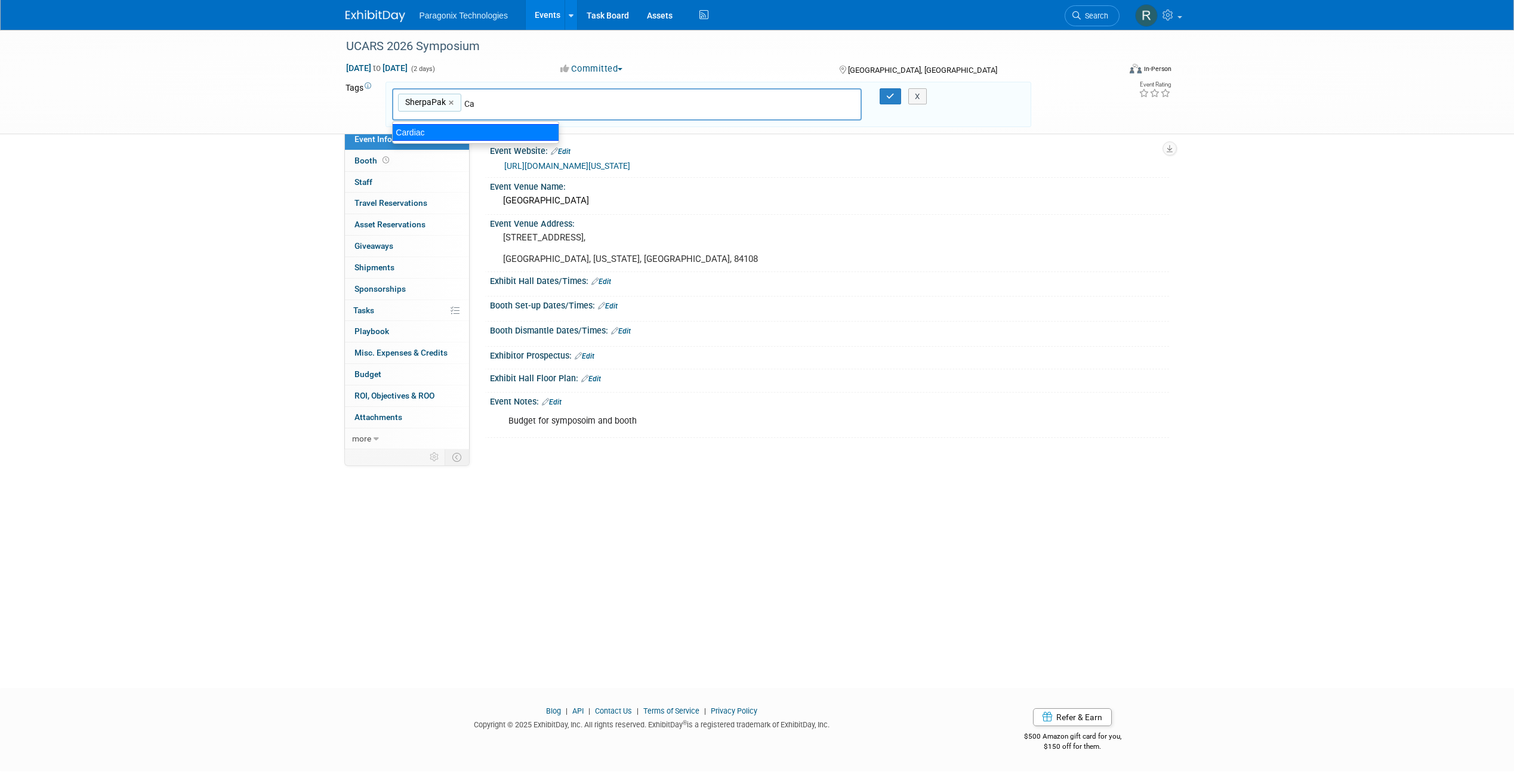
click at [465, 133] on div "Cardiac" at bounding box center [475, 132] width 167 height 17
type input "SherpaPak, Cardiac"
click at [886, 103] on button "button" at bounding box center [891, 97] width 22 height 17
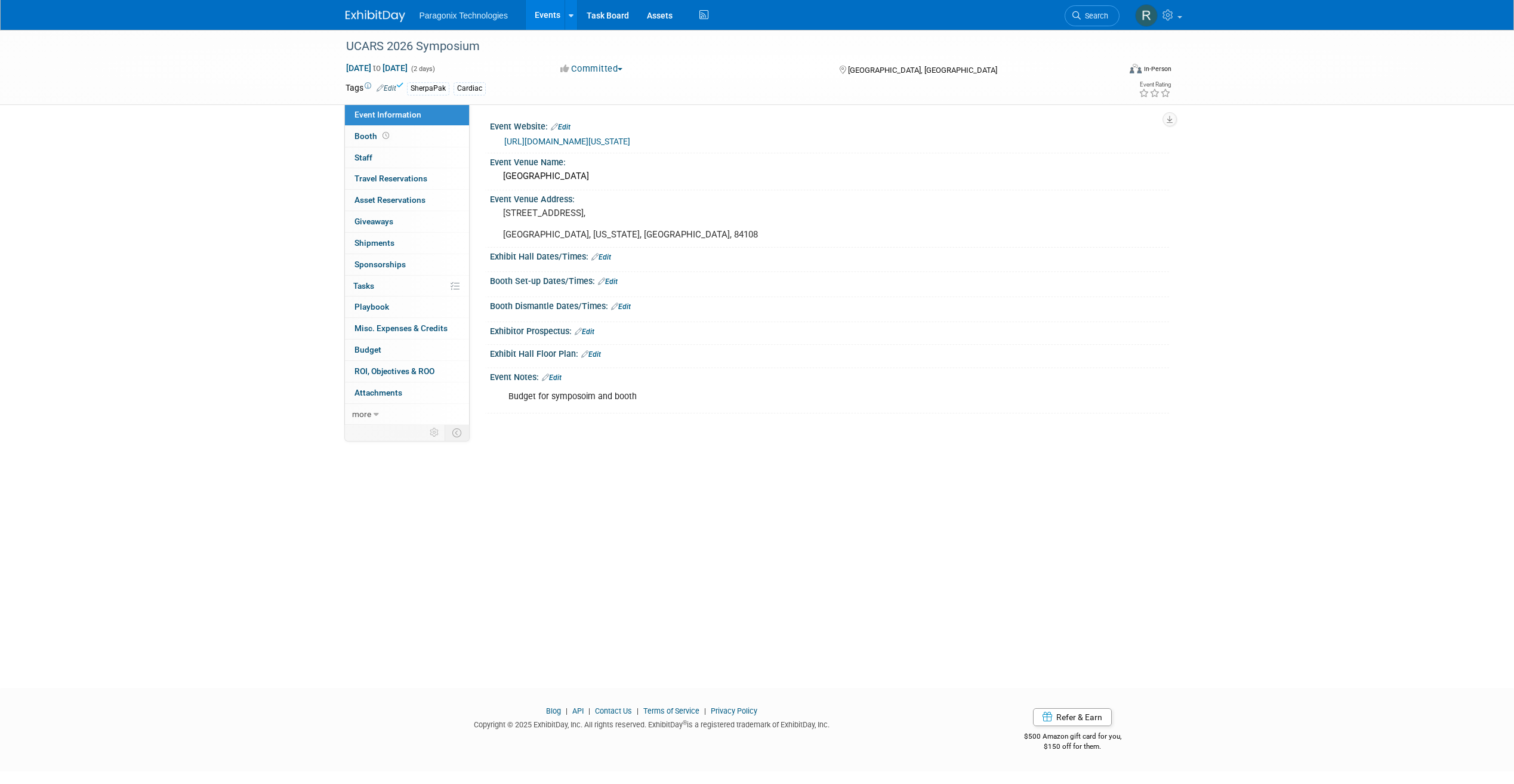
click at [539, 19] on link "Events" at bounding box center [547, 14] width 43 height 30
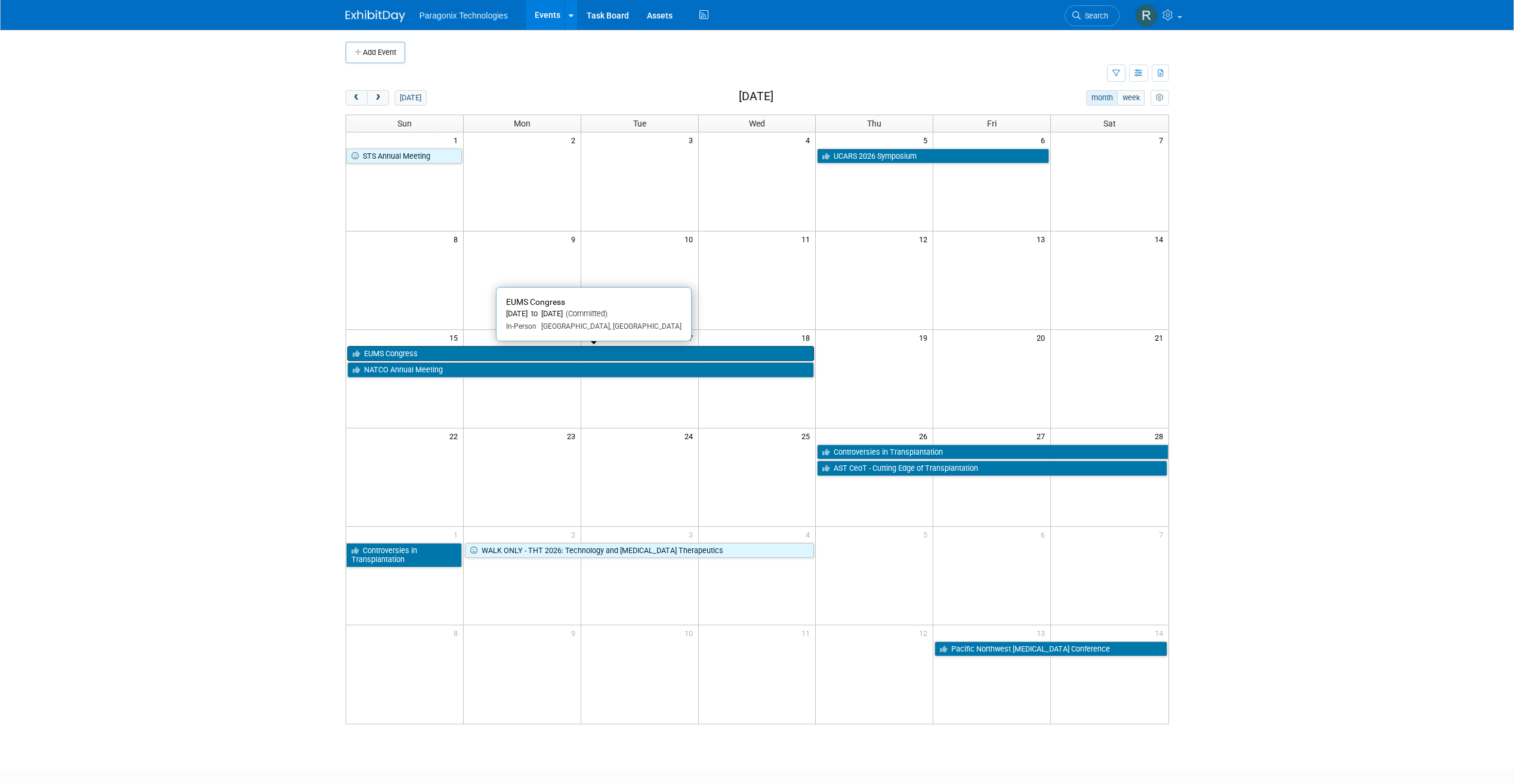
click at [446, 351] on link "EUMS Congress" at bounding box center [581, 353] width 467 height 15
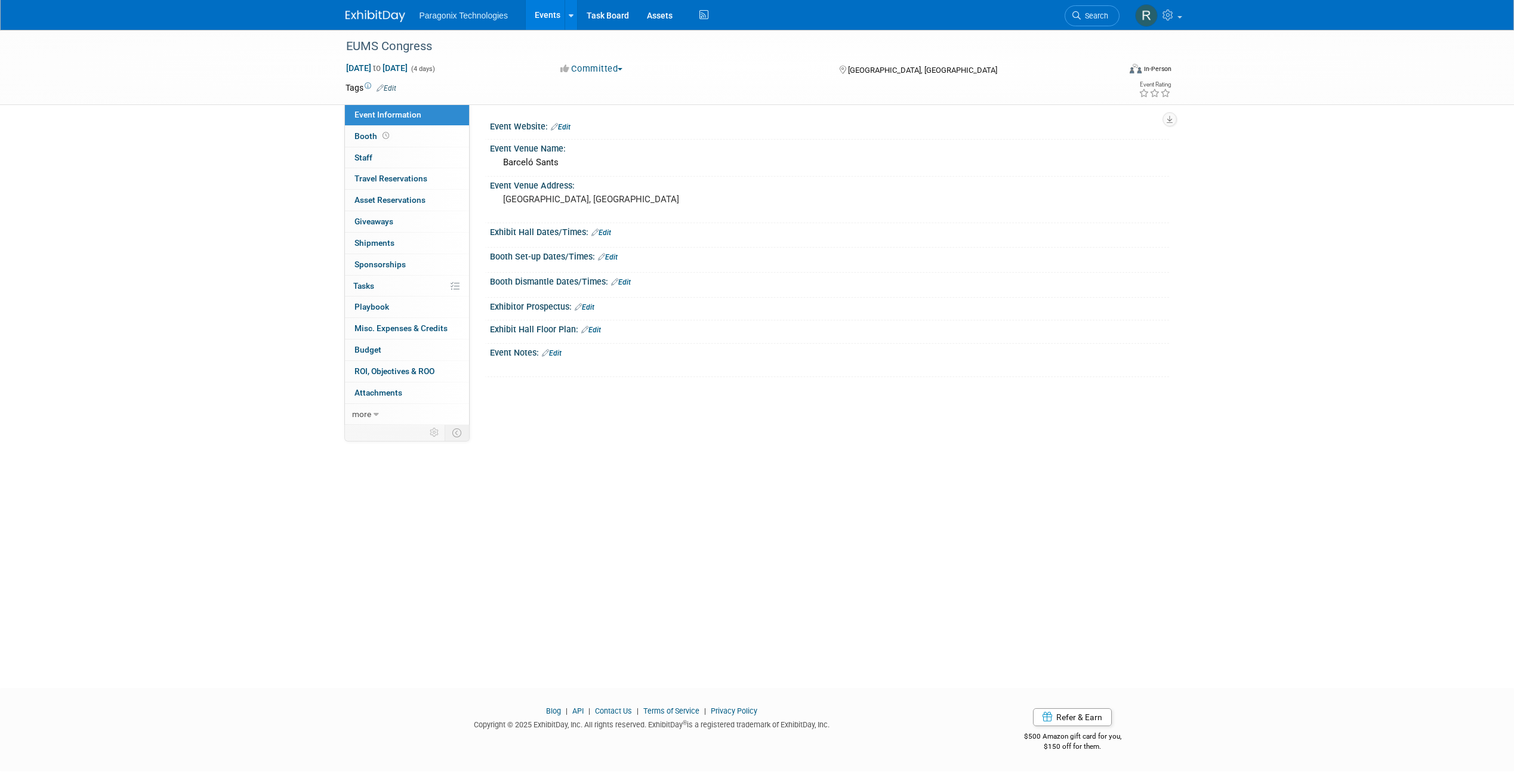
click at [395, 89] on link "Edit" at bounding box center [387, 88] width 20 height 8
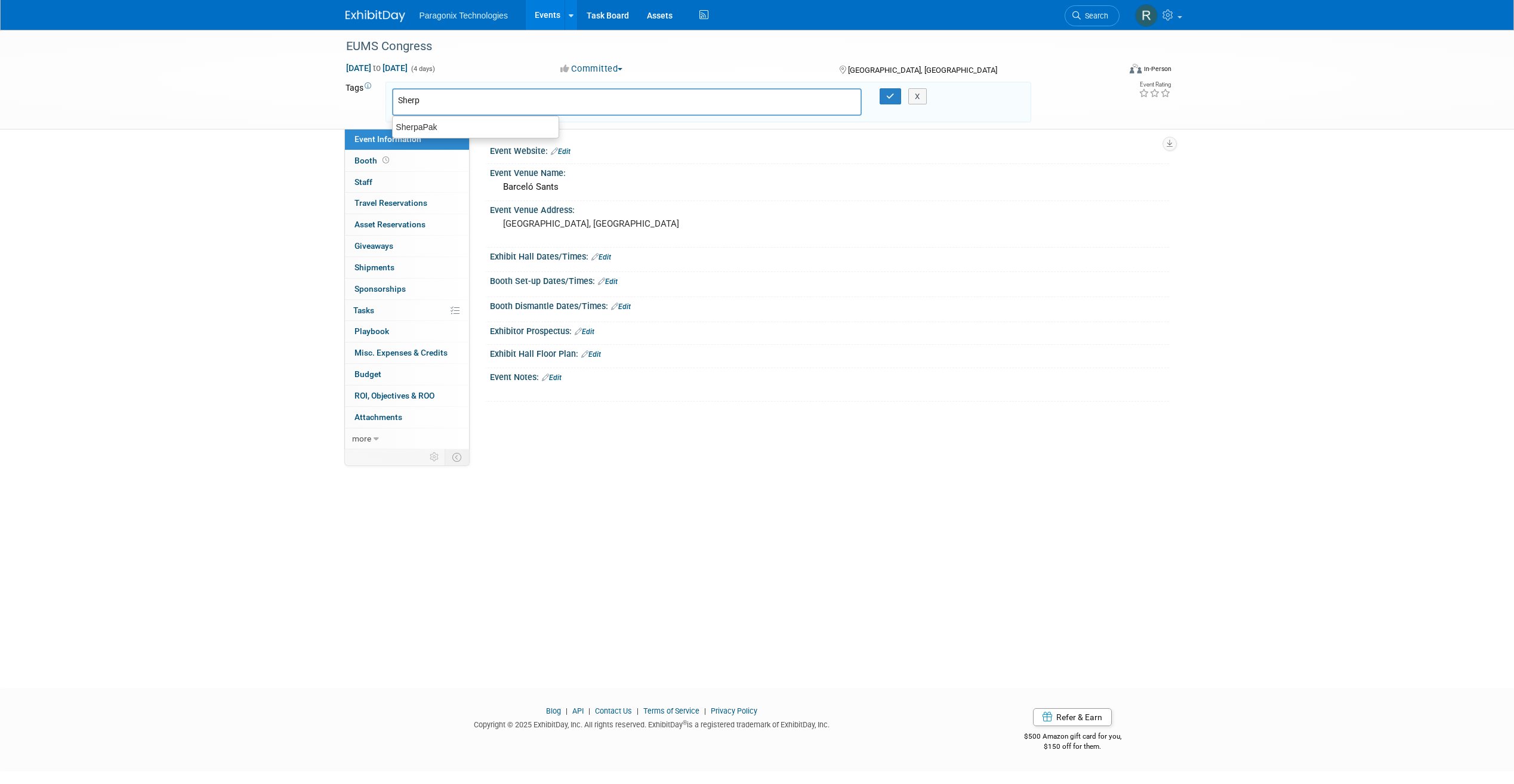
type input "Sherpa"
click at [429, 126] on div "SherpaPak" at bounding box center [475, 126] width 167 height 17
type input "SherpaPak"
type input "Cardiac"
click at [434, 135] on div "Cardiac" at bounding box center [475, 132] width 167 height 17
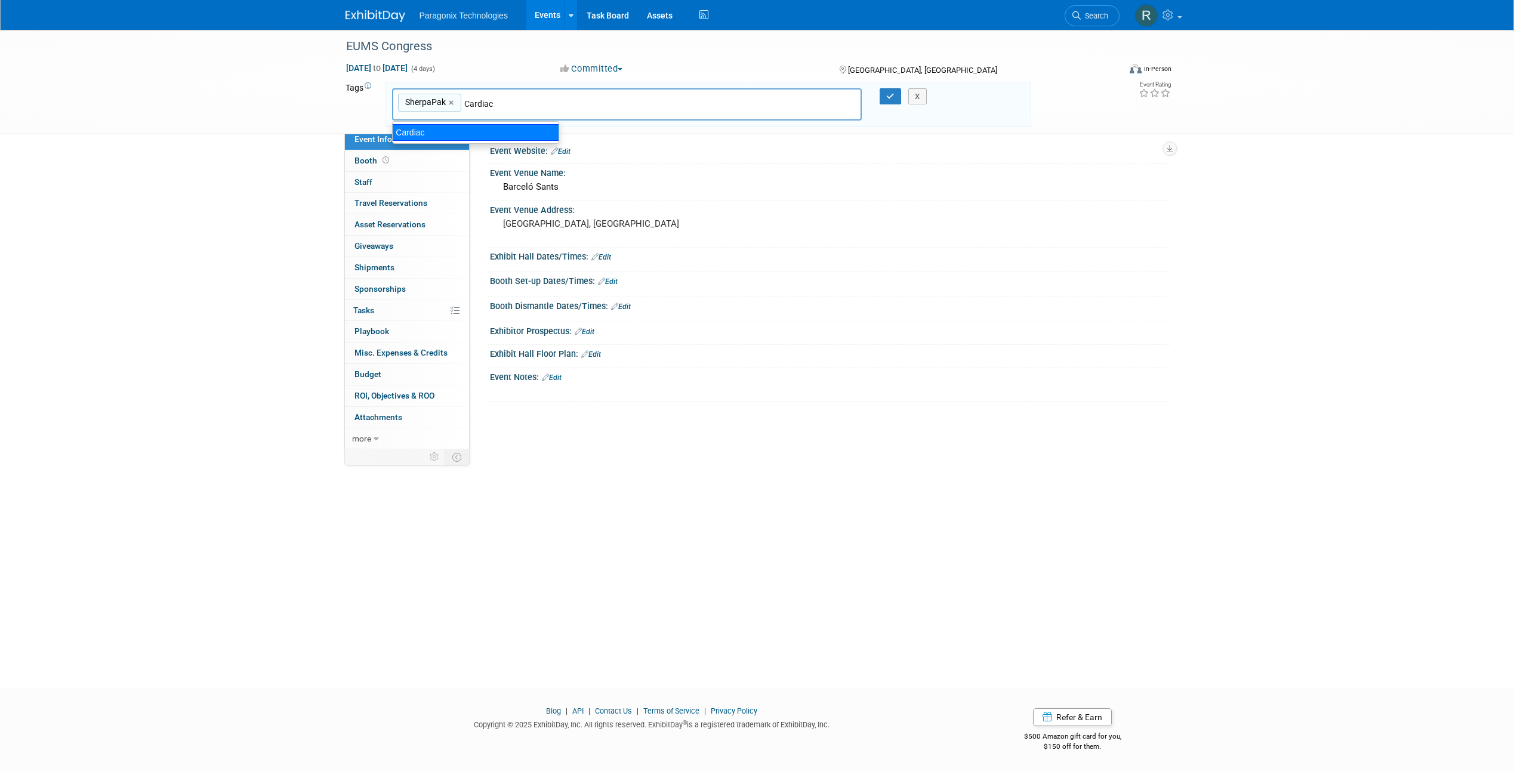
type input "SherpaPak, Cardiac"
click at [892, 95] on icon "button" at bounding box center [890, 96] width 8 height 8
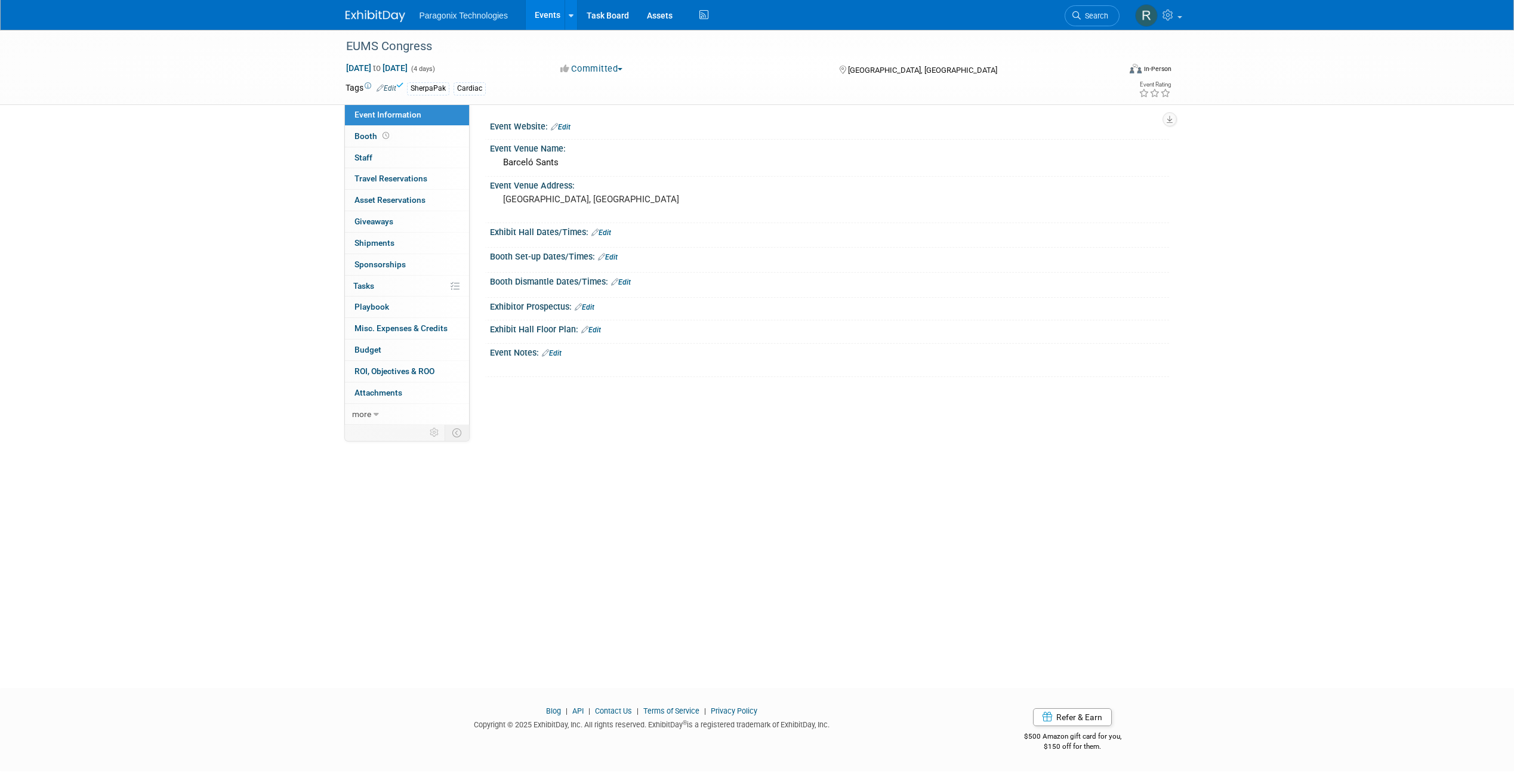
click at [542, 15] on link "Events" at bounding box center [547, 14] width 43 height 30
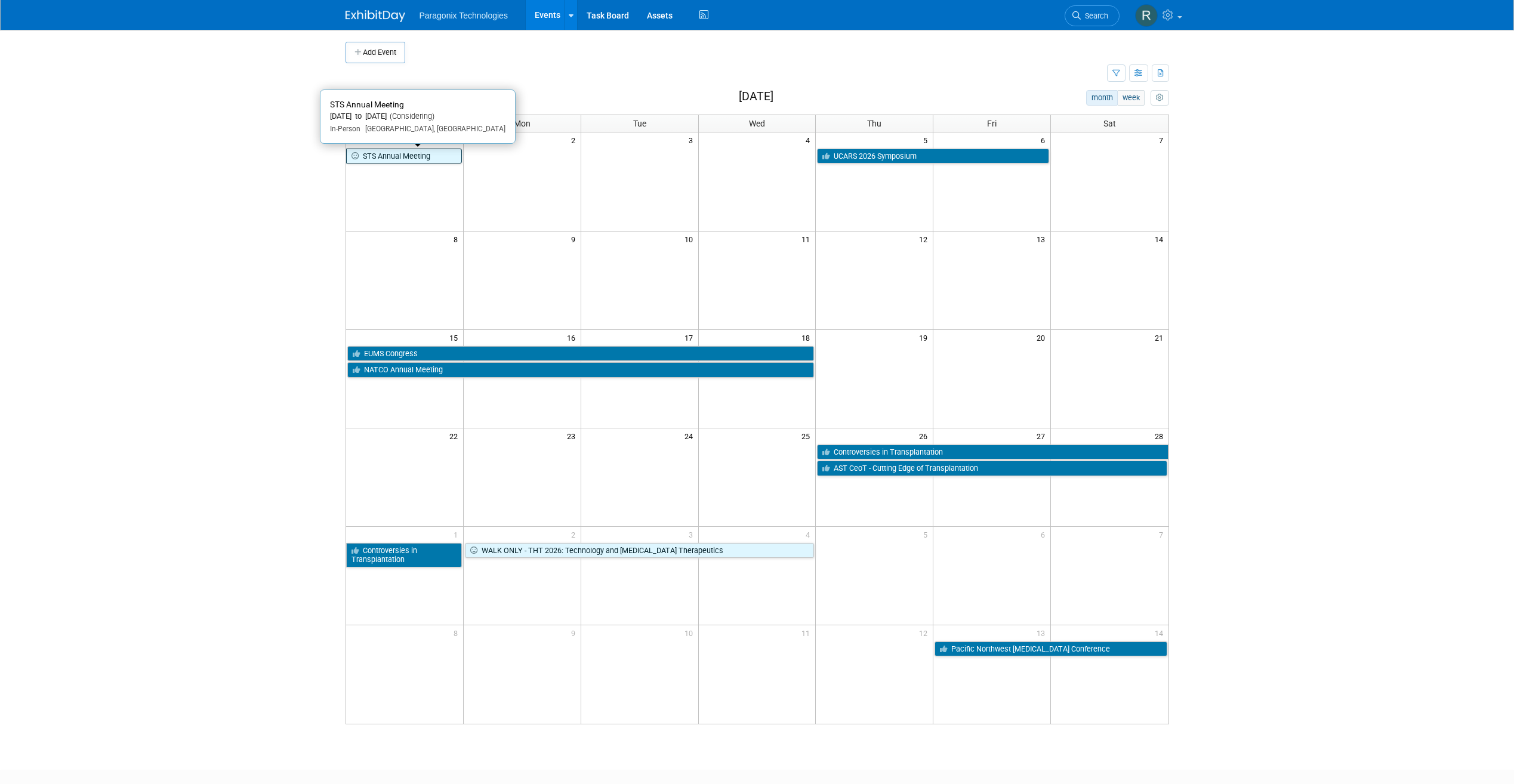
click at [389, 159] on link "STS Annual Meeting" at bounding box center [404, 156] width 116 height 15
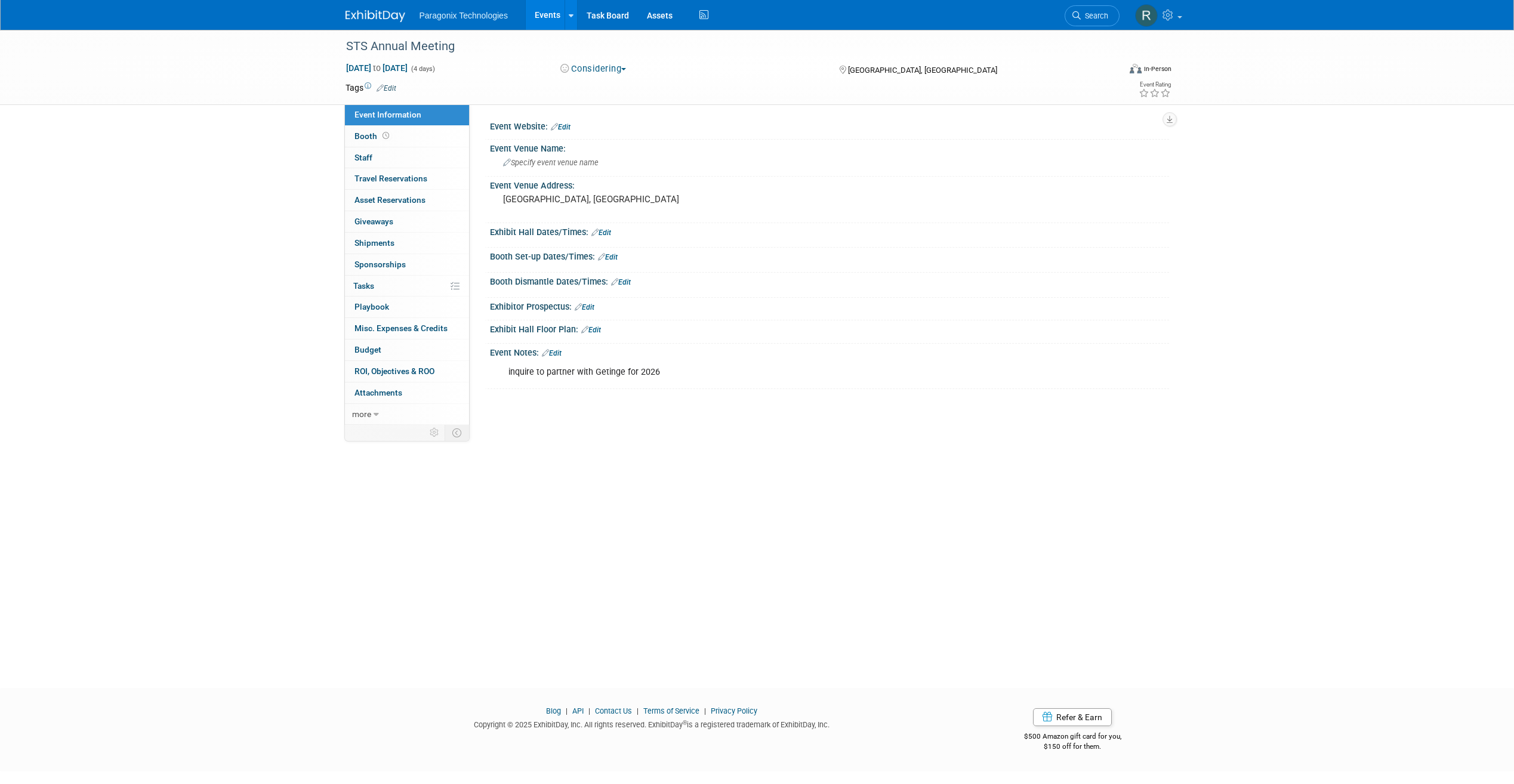
click at [389, 89] on link "Edit" at bounding box center [387, 88] width 20 height 8
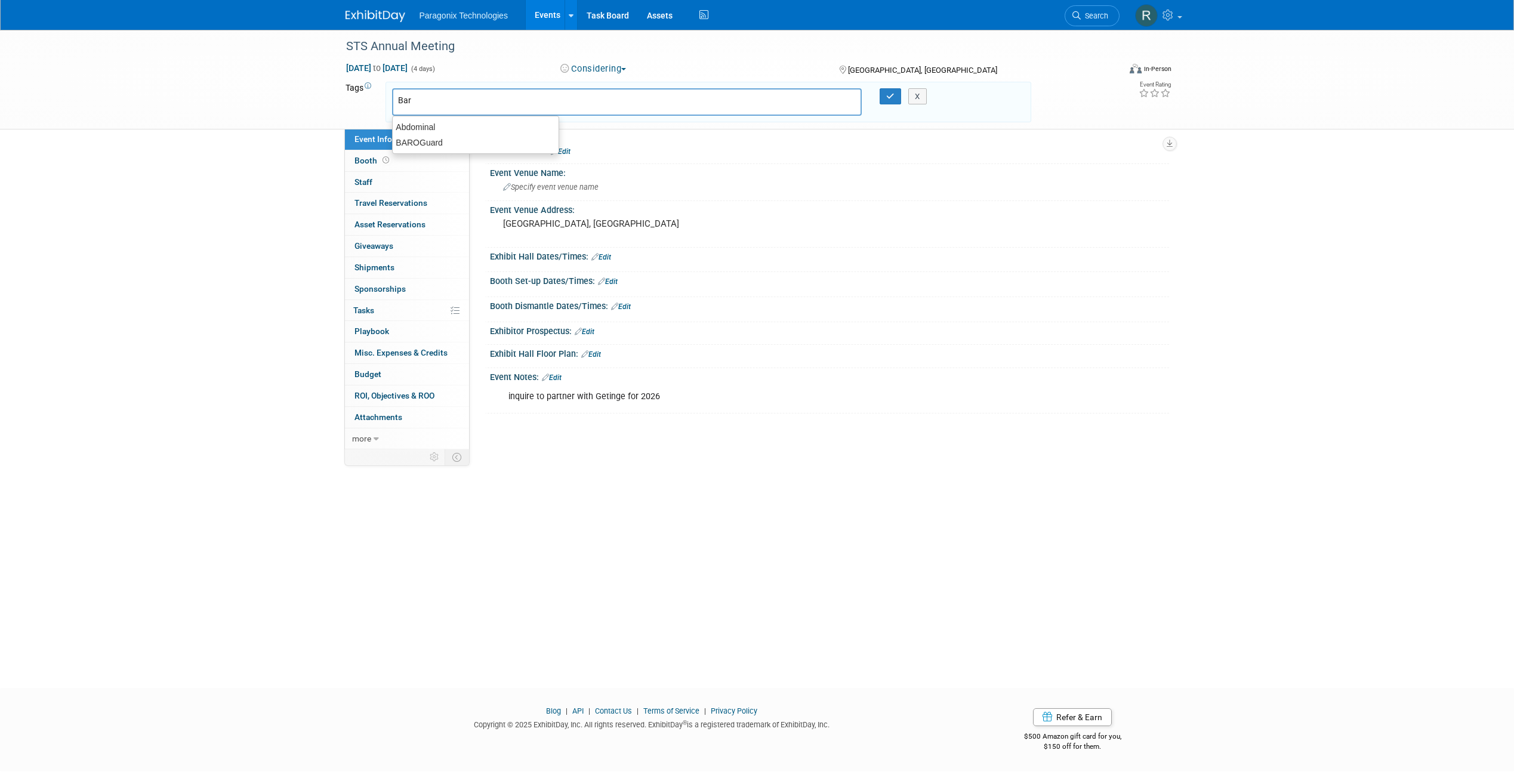
type input "Baro"
click at [421, 124] on div "BAROGuard" at bounding box center [475, 126] width 167 height 17
type input "BAROGuard"
type input "LUNG"
click at [505, 129] on div "LUNGGuard" at bounding box center [475, 132] width 167 height 17
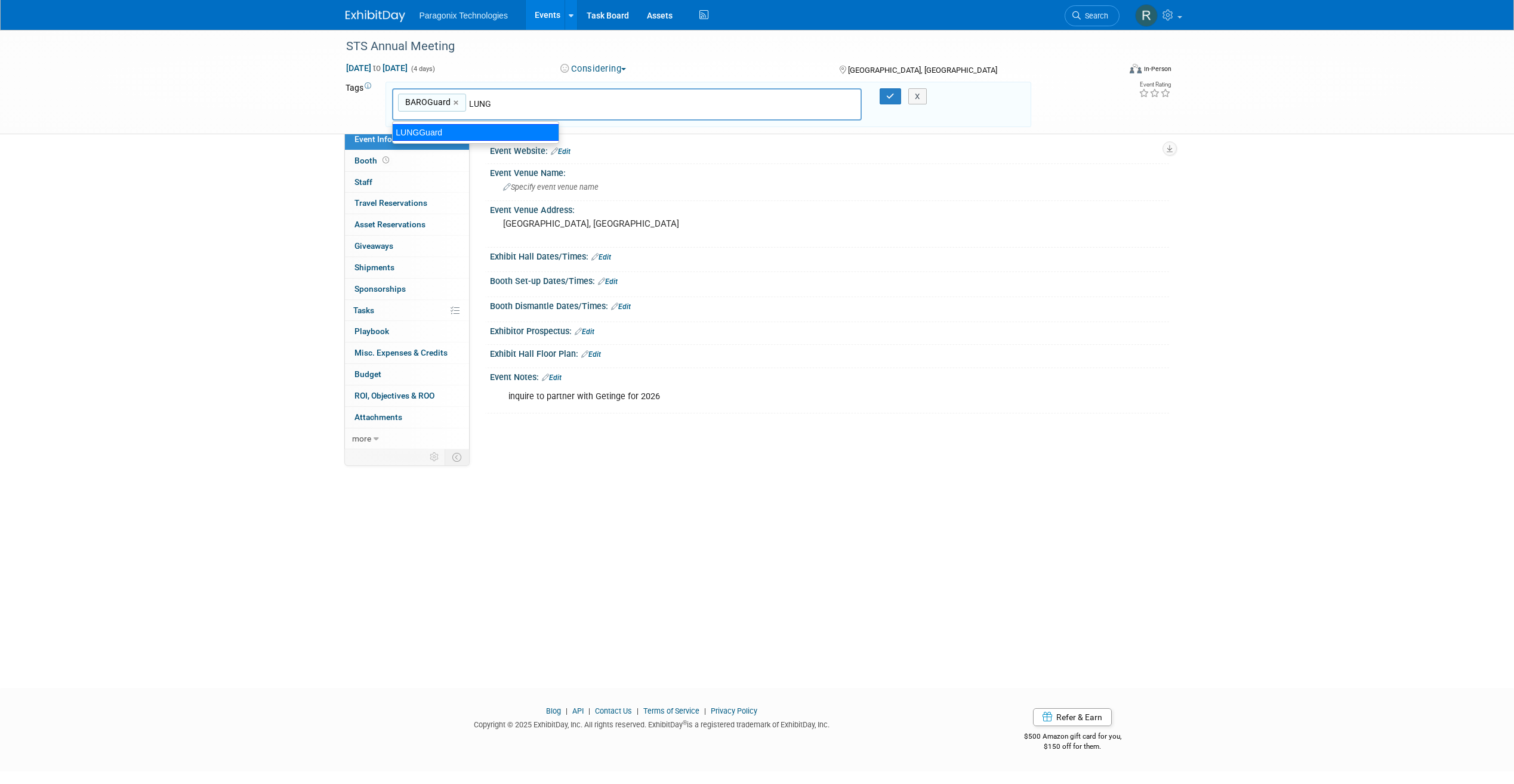
type input "BAROGuard, LUNGGuard"
type input "Thora"
click at [518, 135] on div "Thoracic" at bounding box center [475, 132] width 167 height 17
type input "BAROGuard, LUNGGuard, Thoracic"
click at [890, 100] on button "button" at bounding box center [891, 97] width 22 height 17
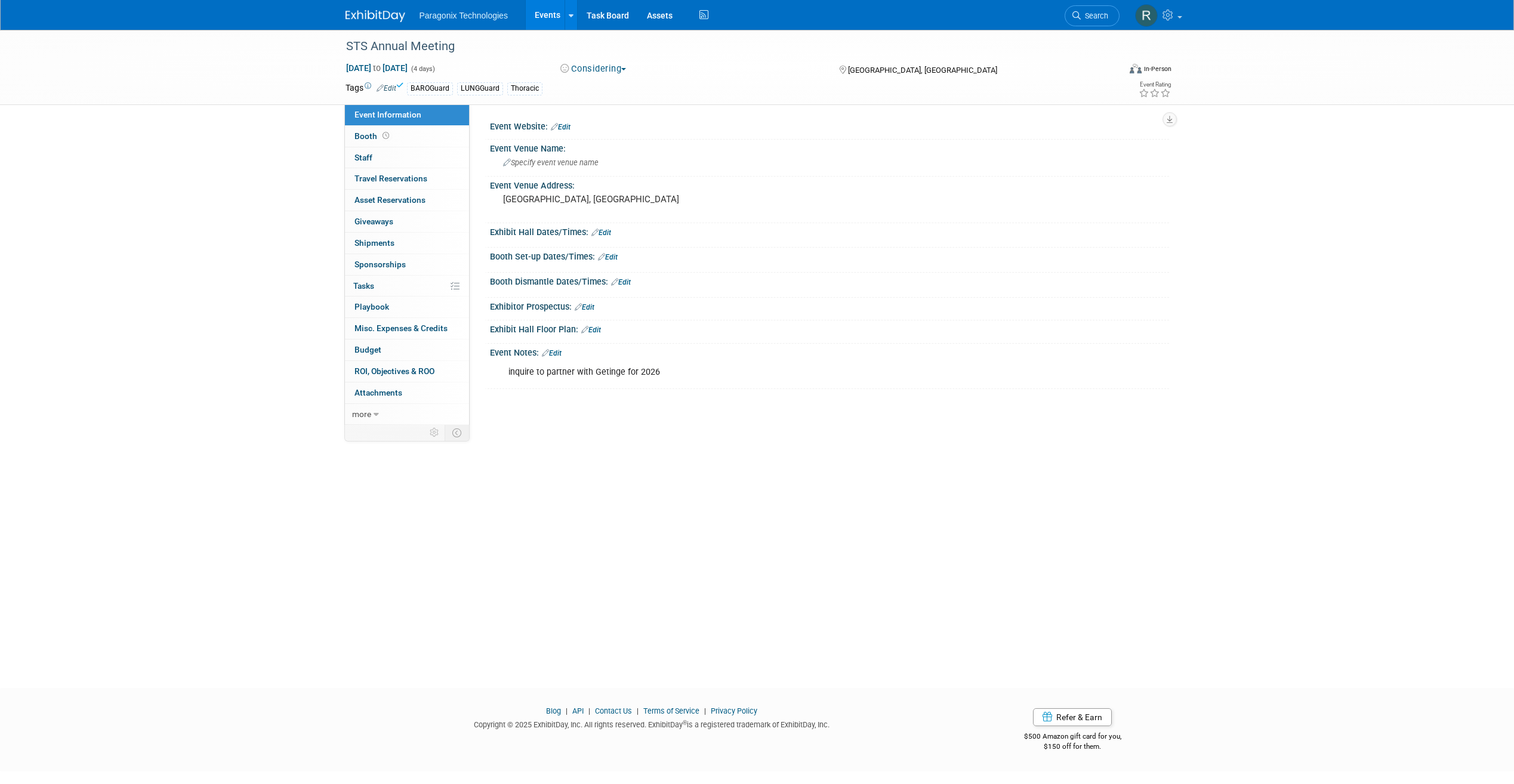
click at [540, 25] on link "Events" at bounding box center [547, 14] width 43 height 30
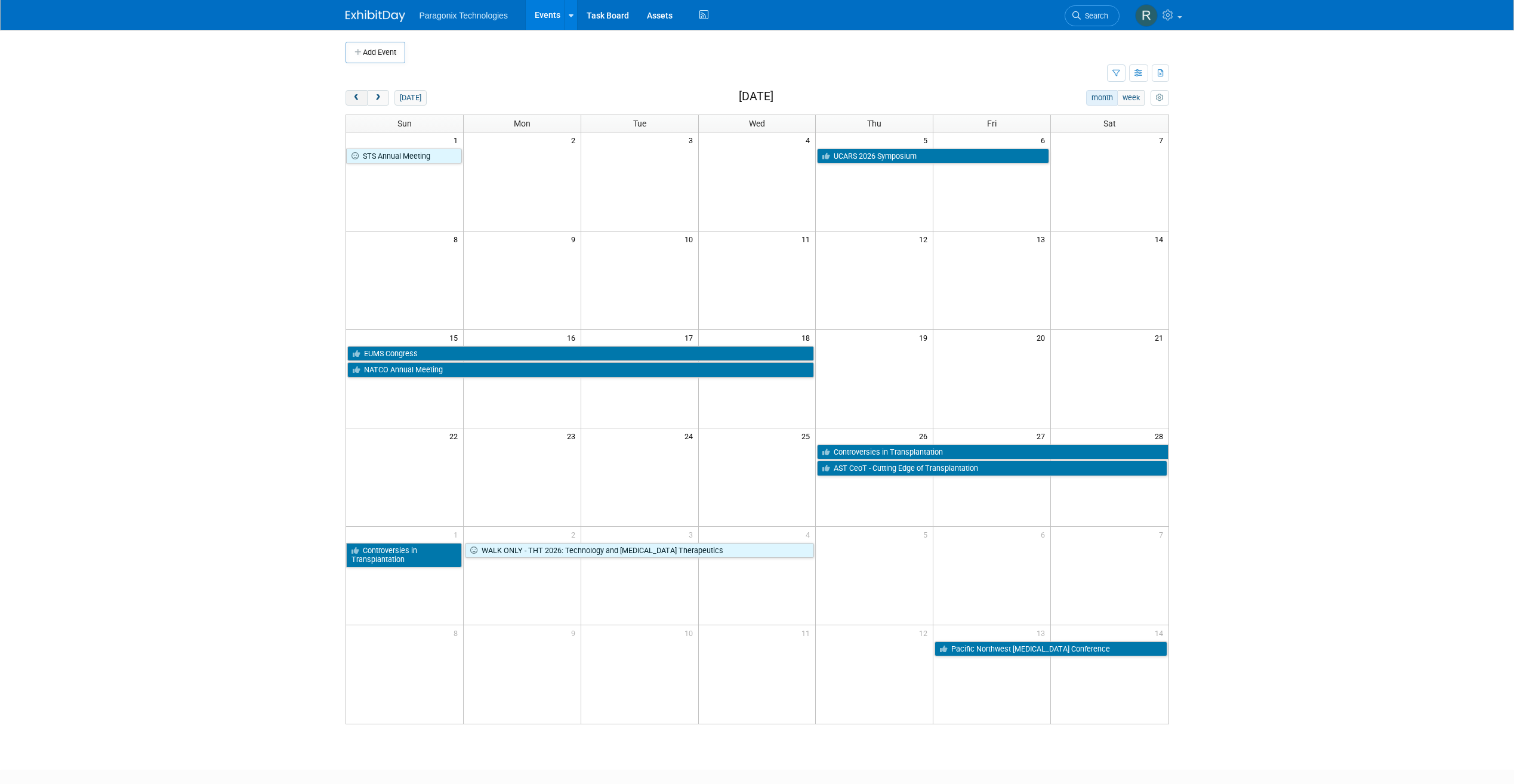
click at [363, 97] on button "prev" at bounding box center [357, 98] width 22 height 15
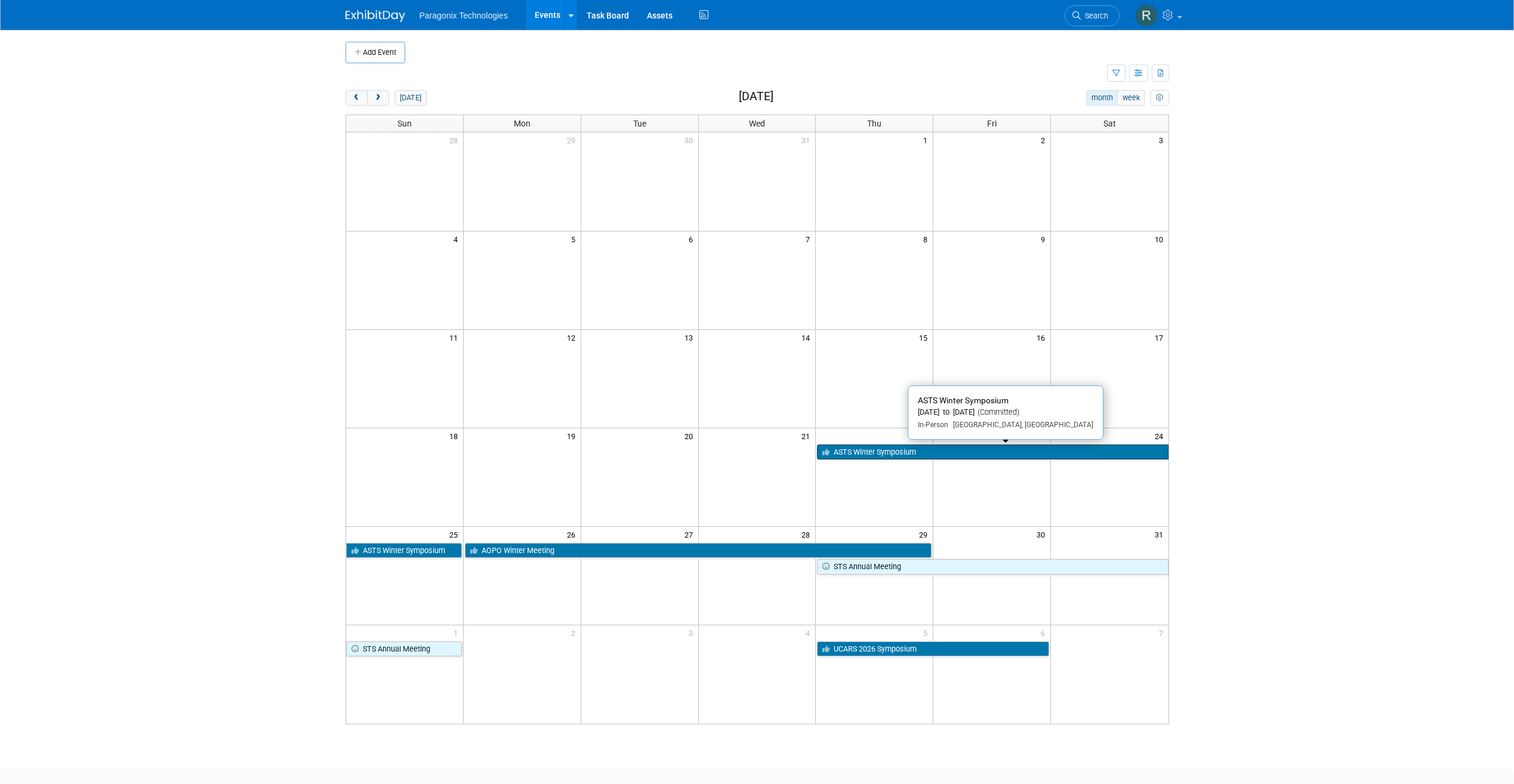
click at [874, 452] on link "ASTS Winter Symposium" at bounding box center [993, 452] width 351 height 15
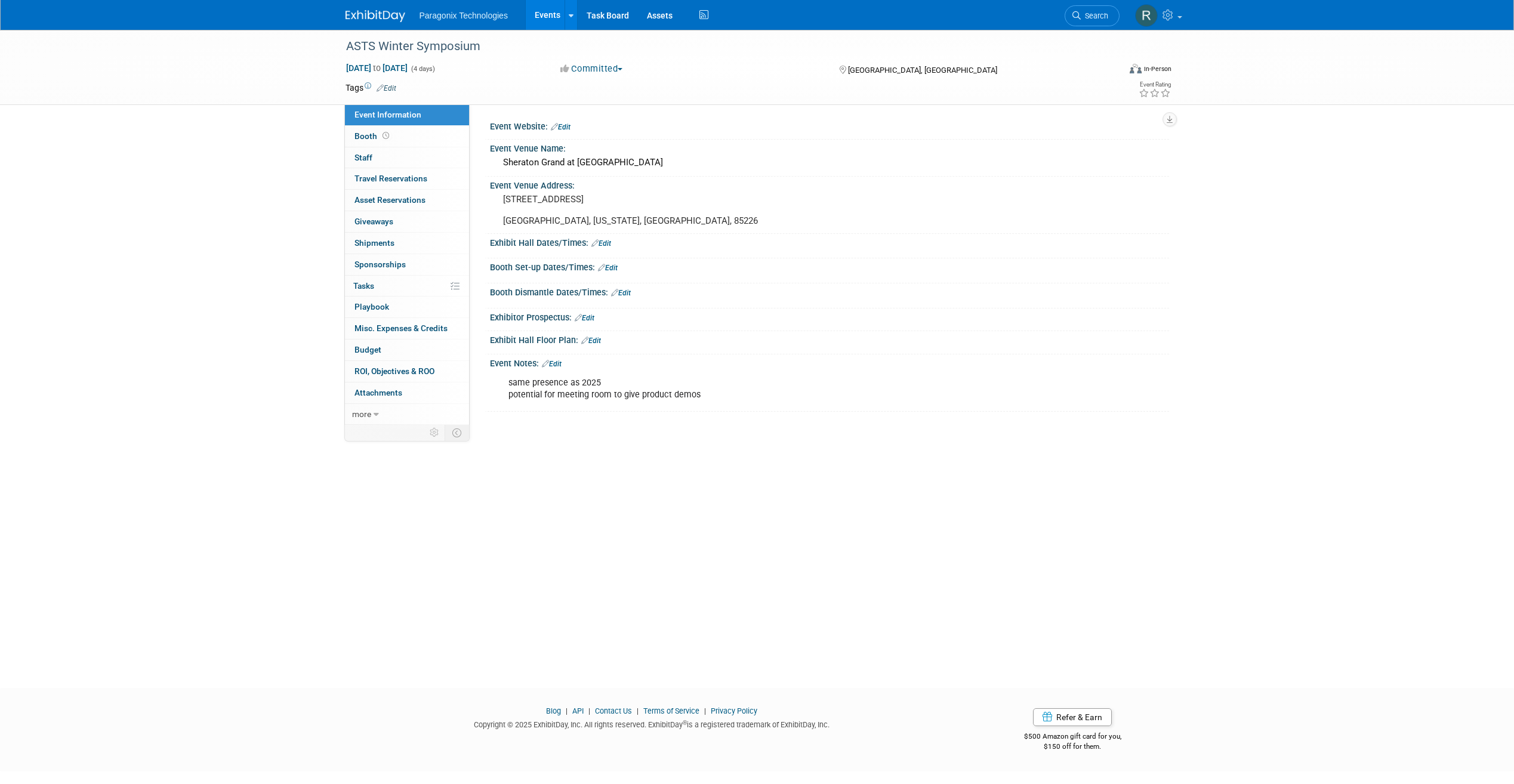
click at [395, 89] on link "Edit" at bounding box center [387, 88] width 20 height 8
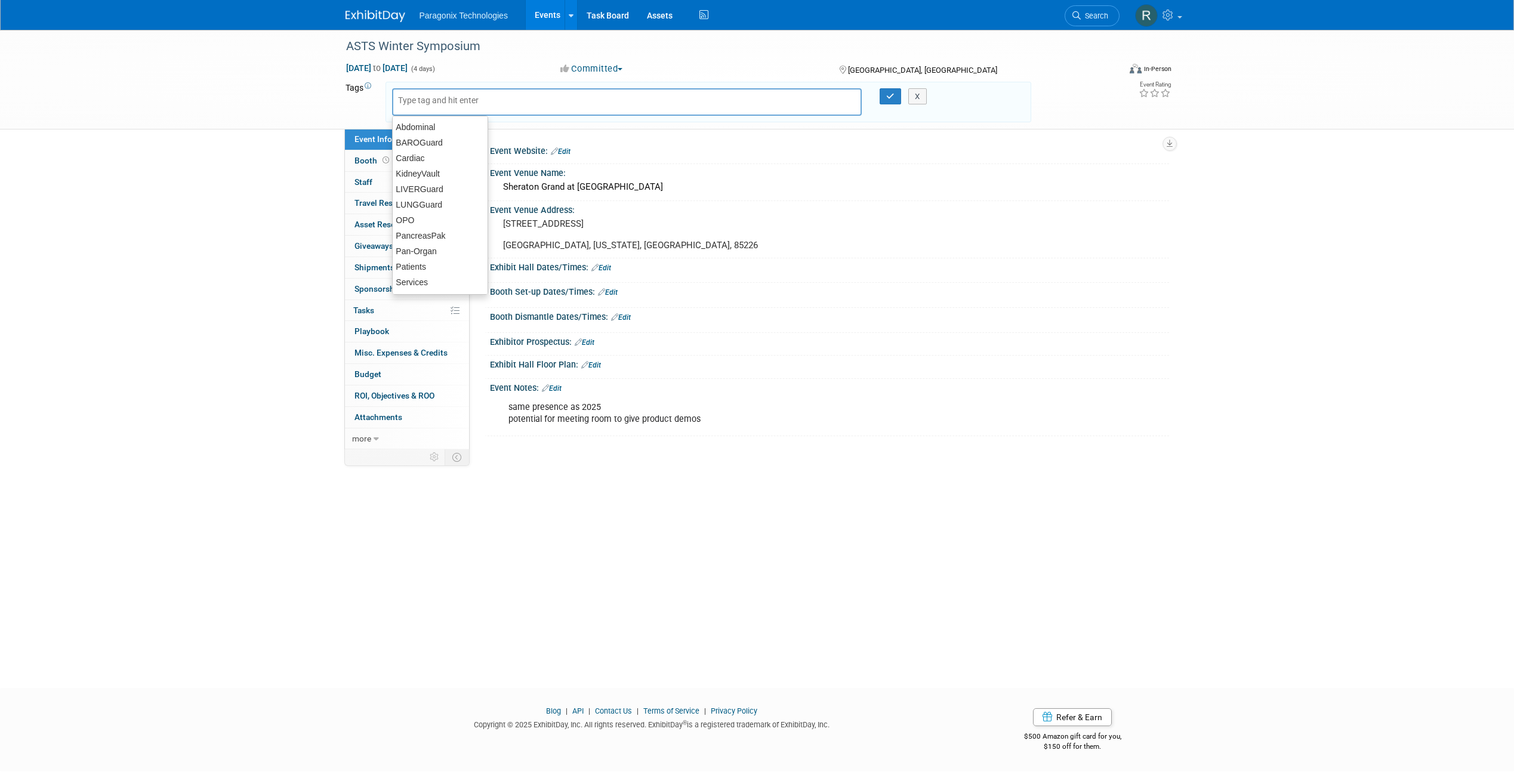
click at [430, 96] on input "text" at bounding box center [446, 99] width 96 height 12
click at [444, 252] on div "Pan-Organ" at bounding box center [440, 251] width 96 height 17
type input "Pan-Organ"
type input "Kid"
click at [480, 127] on div "KidneyVault" at bounding box center [476, 132] width 166 height 15
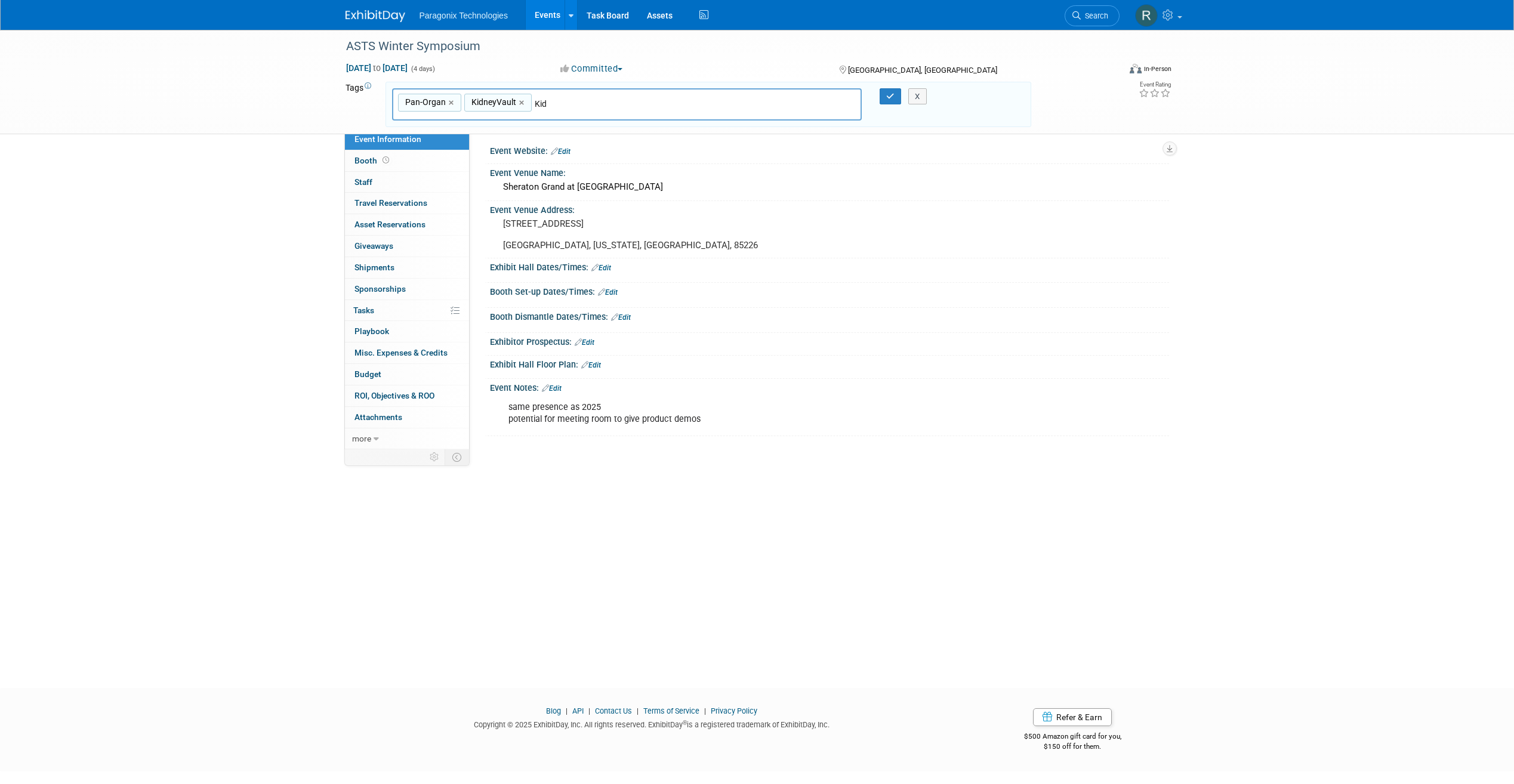
type input "Pan-Organ, KidneyVault"
type input "Liver"
click at [507, 126] on div "LIVERGuard" at bounding box center [475, 132] width 167 height 17
type input "Pan-Organ, KidneyVault, LIVERGuard"
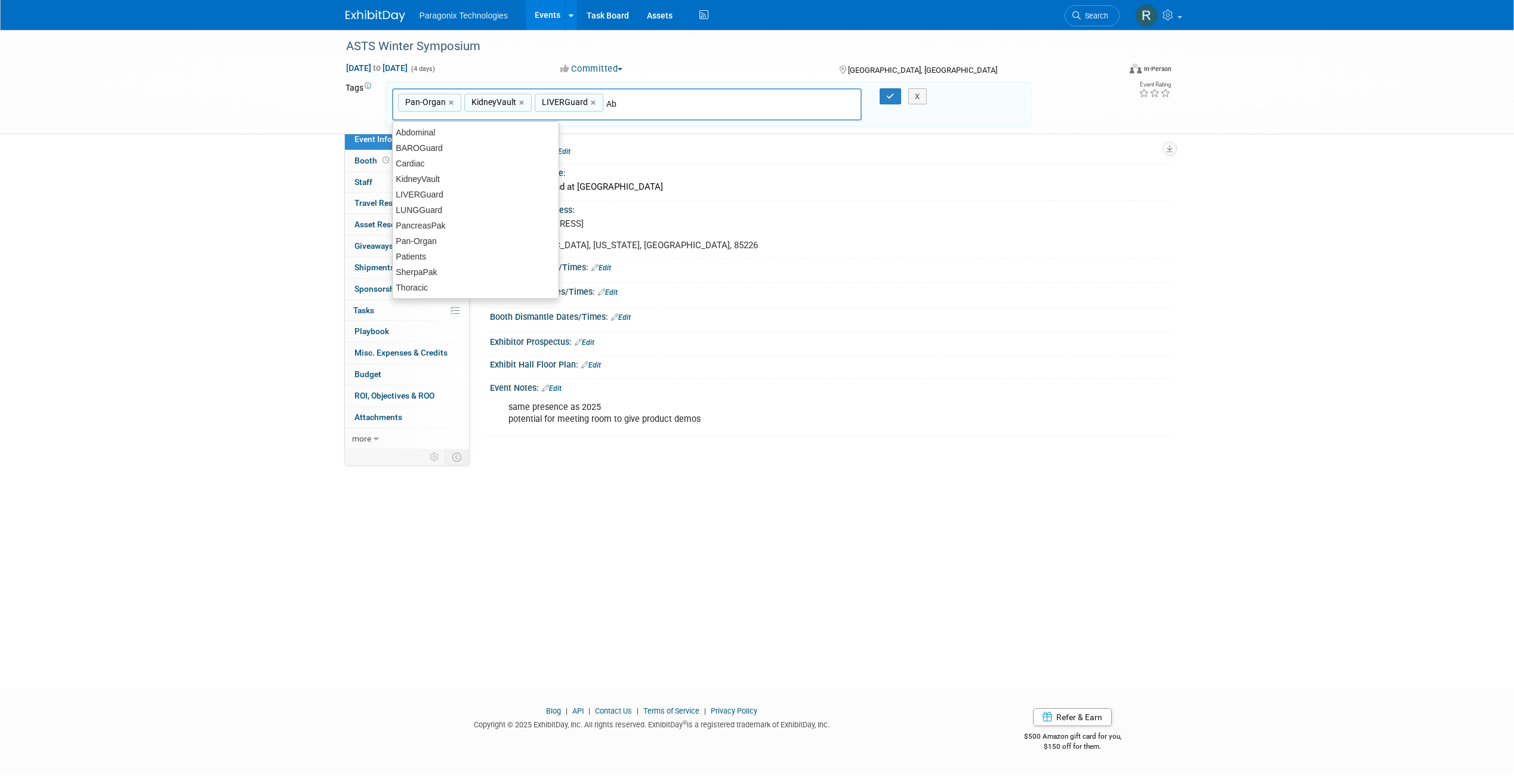
type input "Abd"
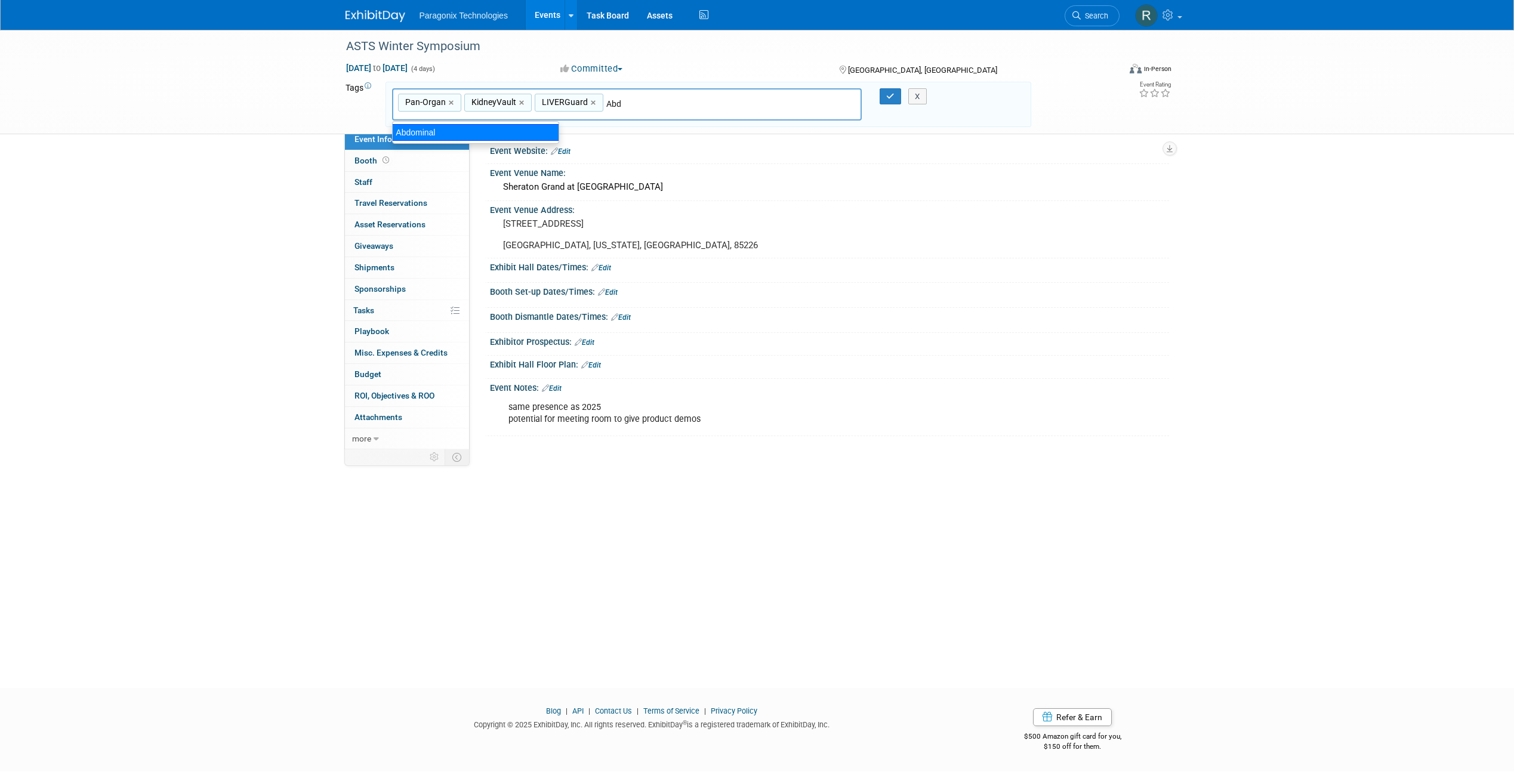
click at [471, 134] on div "Abdominal" at bounding box center [475, 132] width 167 height 17
type input "Pan-Organ, KidneyVault, LIVERGuard, Abdominal"
click at [893, 96] on icon "button" at bounding box center [890, 96] width 8 height 8
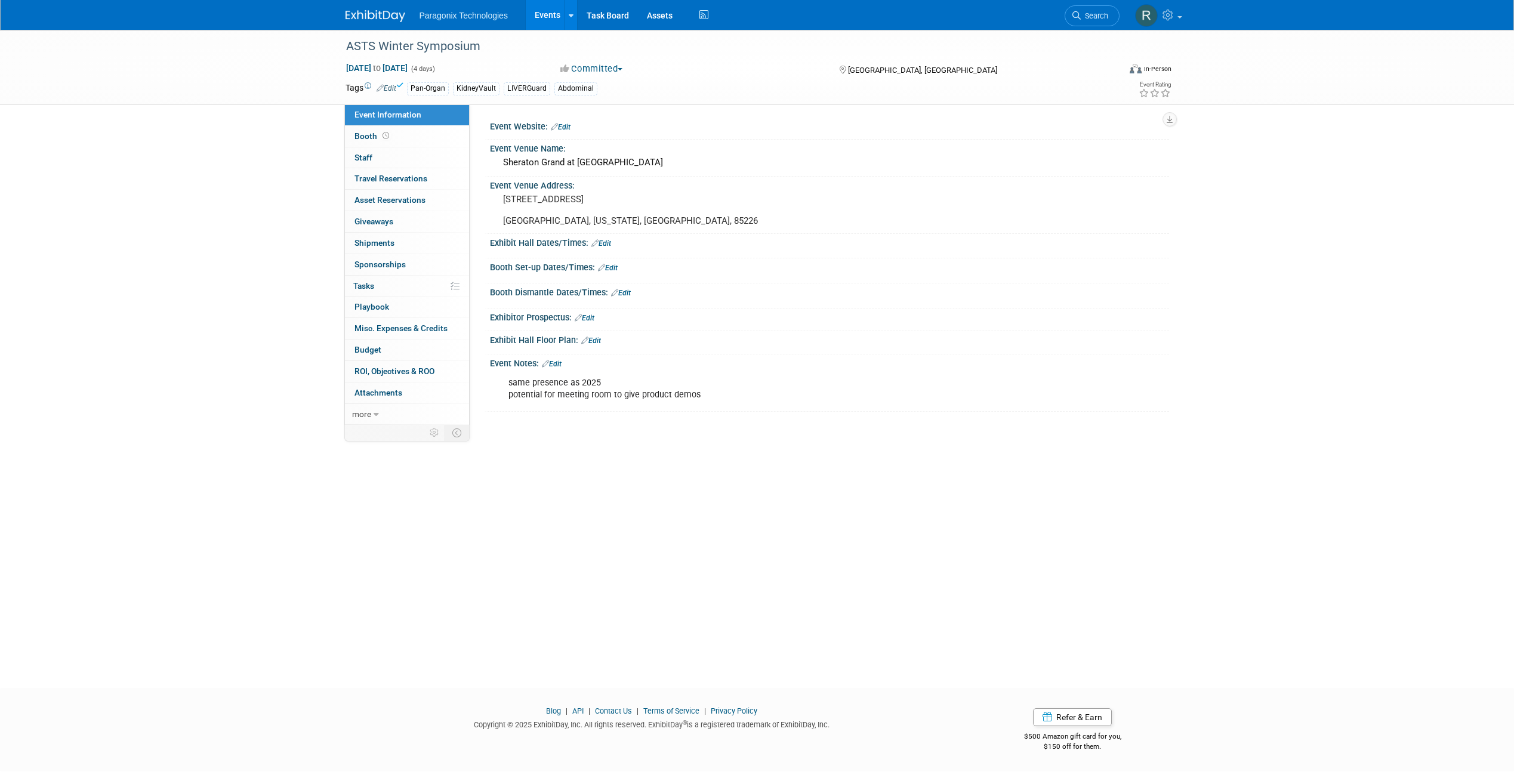
click at [537, 19] on link "Events" at bounding box center [547, 14] width 43 height 30
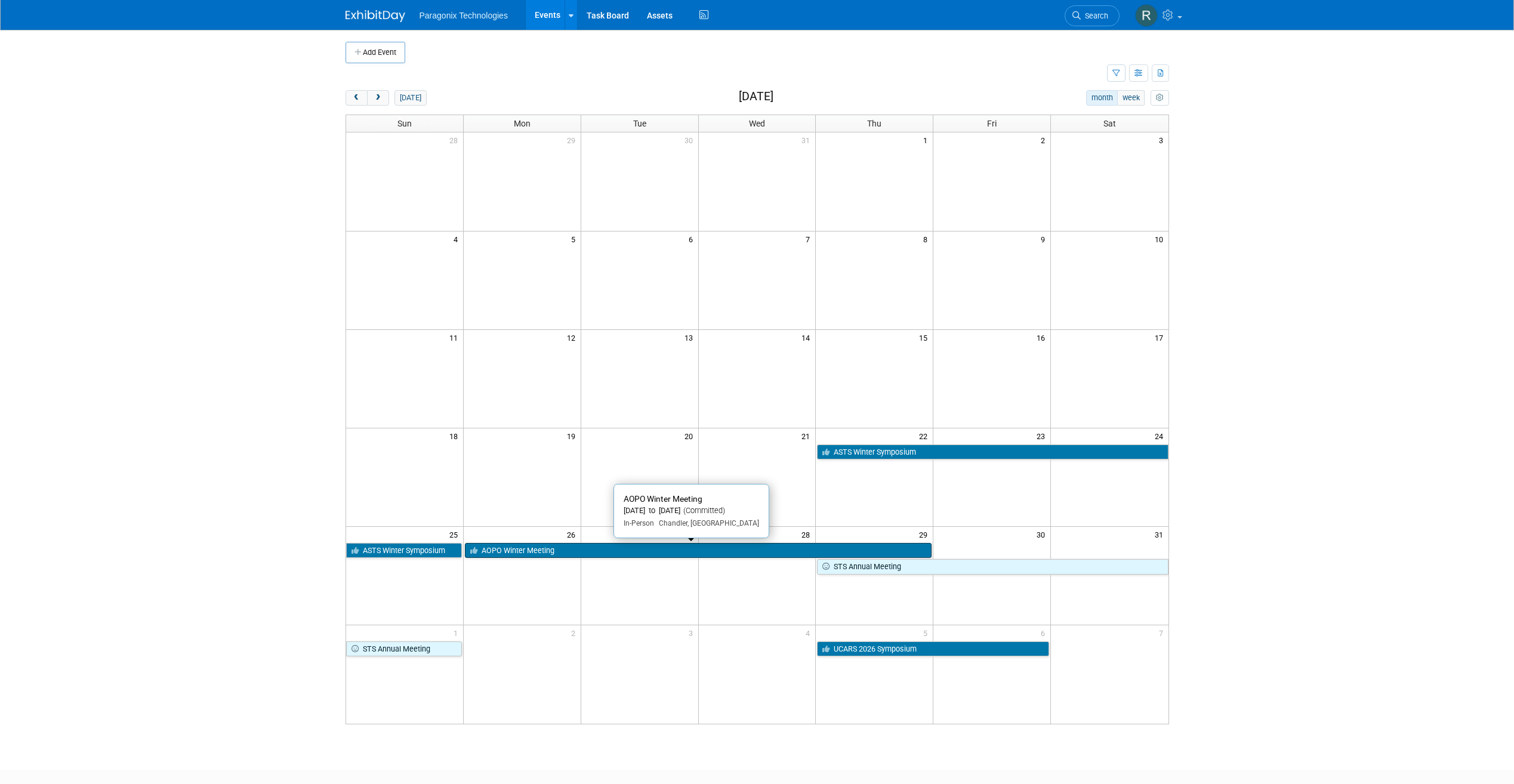
click at [576, 550] on link "AOPO Winter Meeting" at bounding box center [698, 550] width 467 height 15
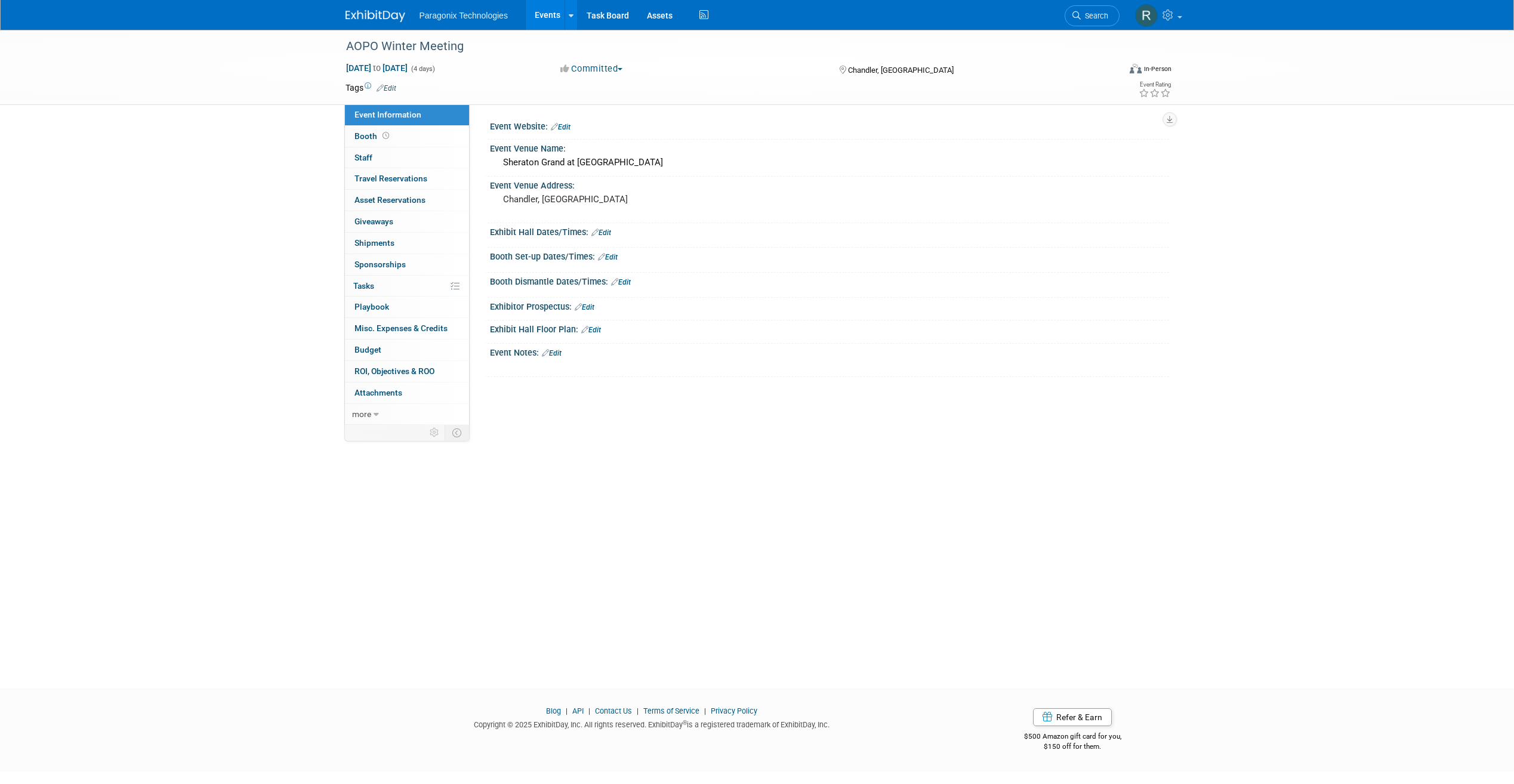
click at [392, 89] on link "Edit" at bounding box center [387, 88] width 20 height 8
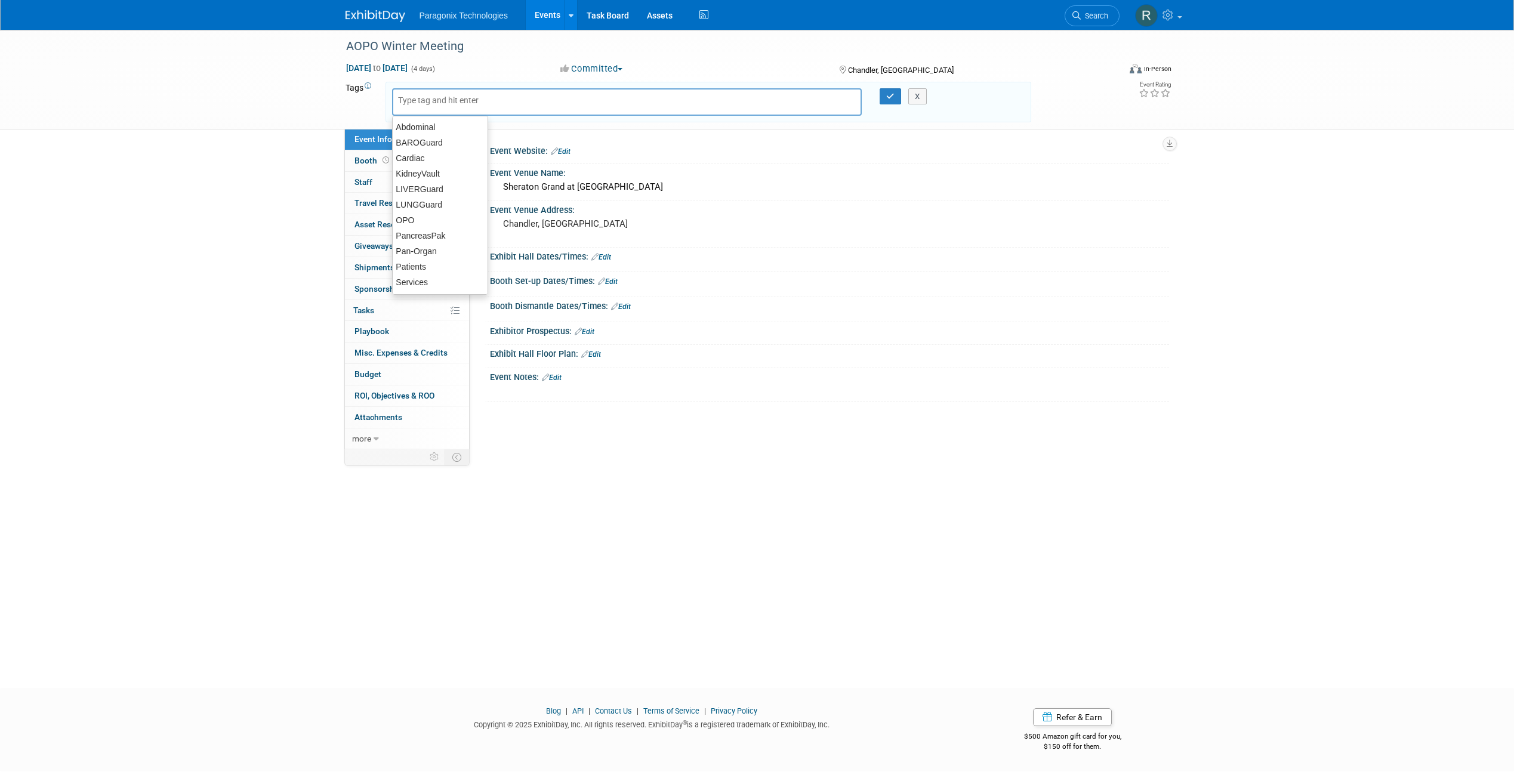
click at [415, 101] on input "text" at bounding box center [446, 99] width 96 height 12
type input "Ser"
click at [432, 126] on div "Services" at bounding box center [475, 126] width 167 height 17
type input "Services"
click at [899, 99] on div "X" at bounding box center [923, 97] width 54 height 17
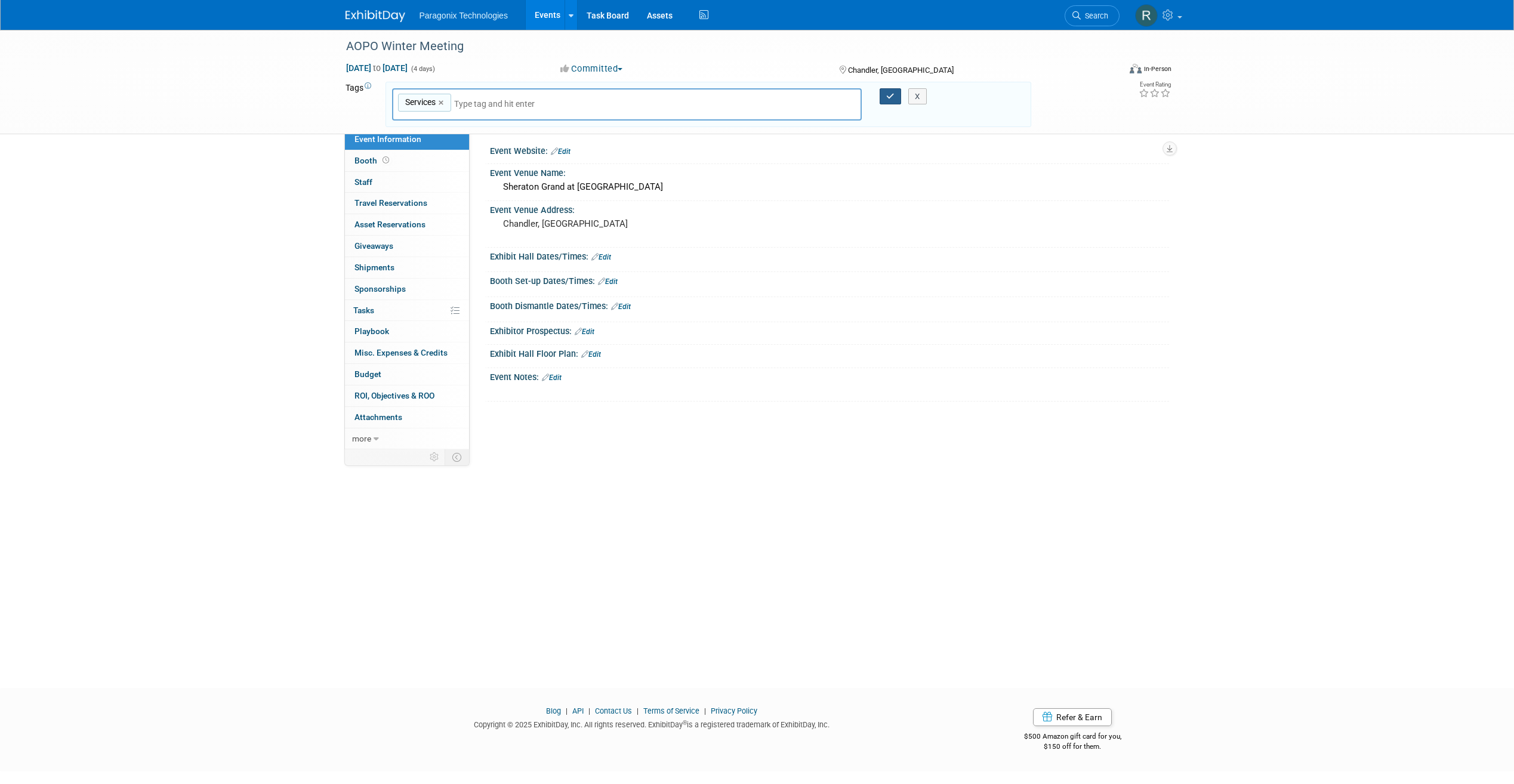
click at [893, 98] on icon "button" at bounding box center [890, 96] width 8 height 8
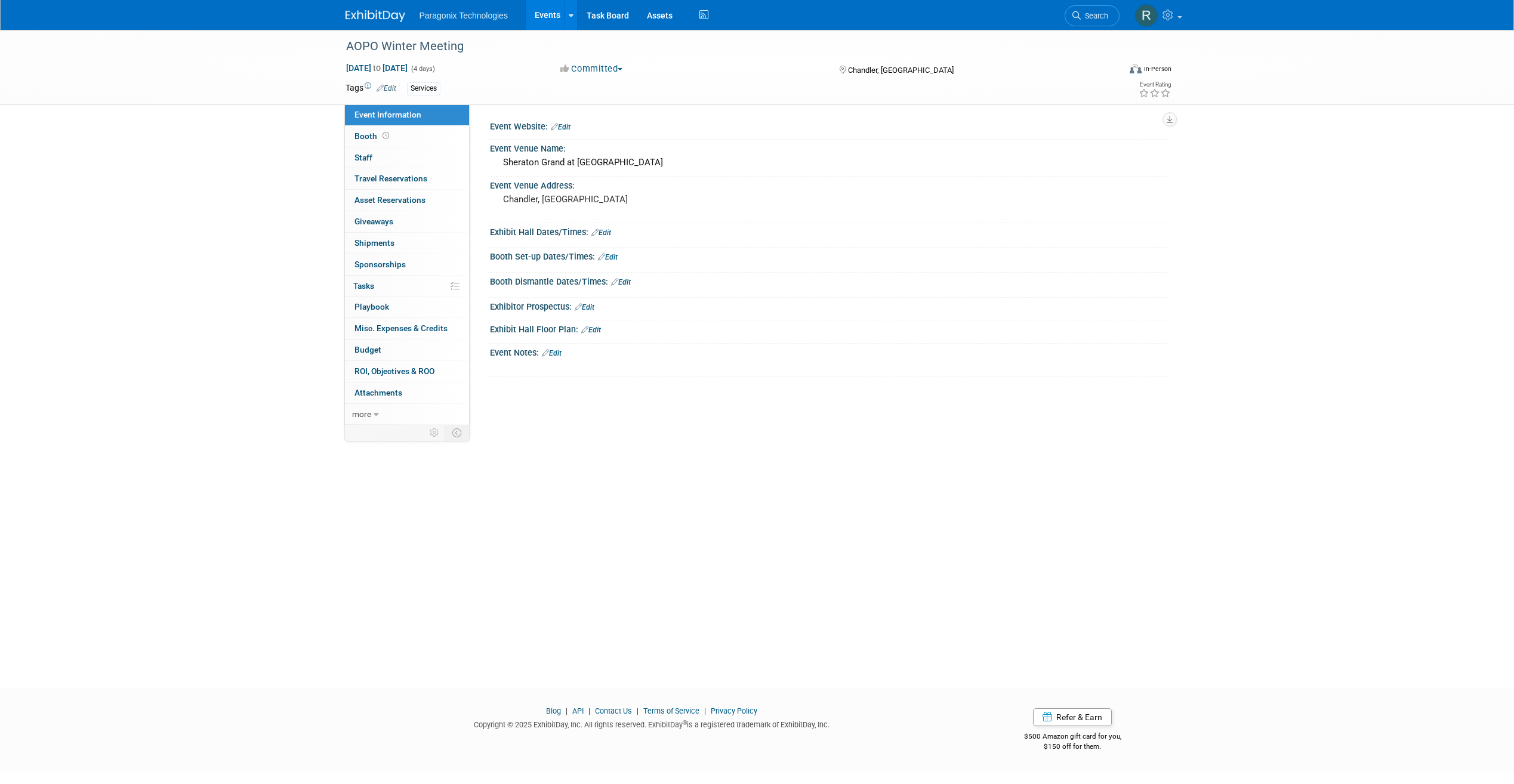
click at [547, 17] on link "Events" at bounding box center [547, 14] width 43 height 30
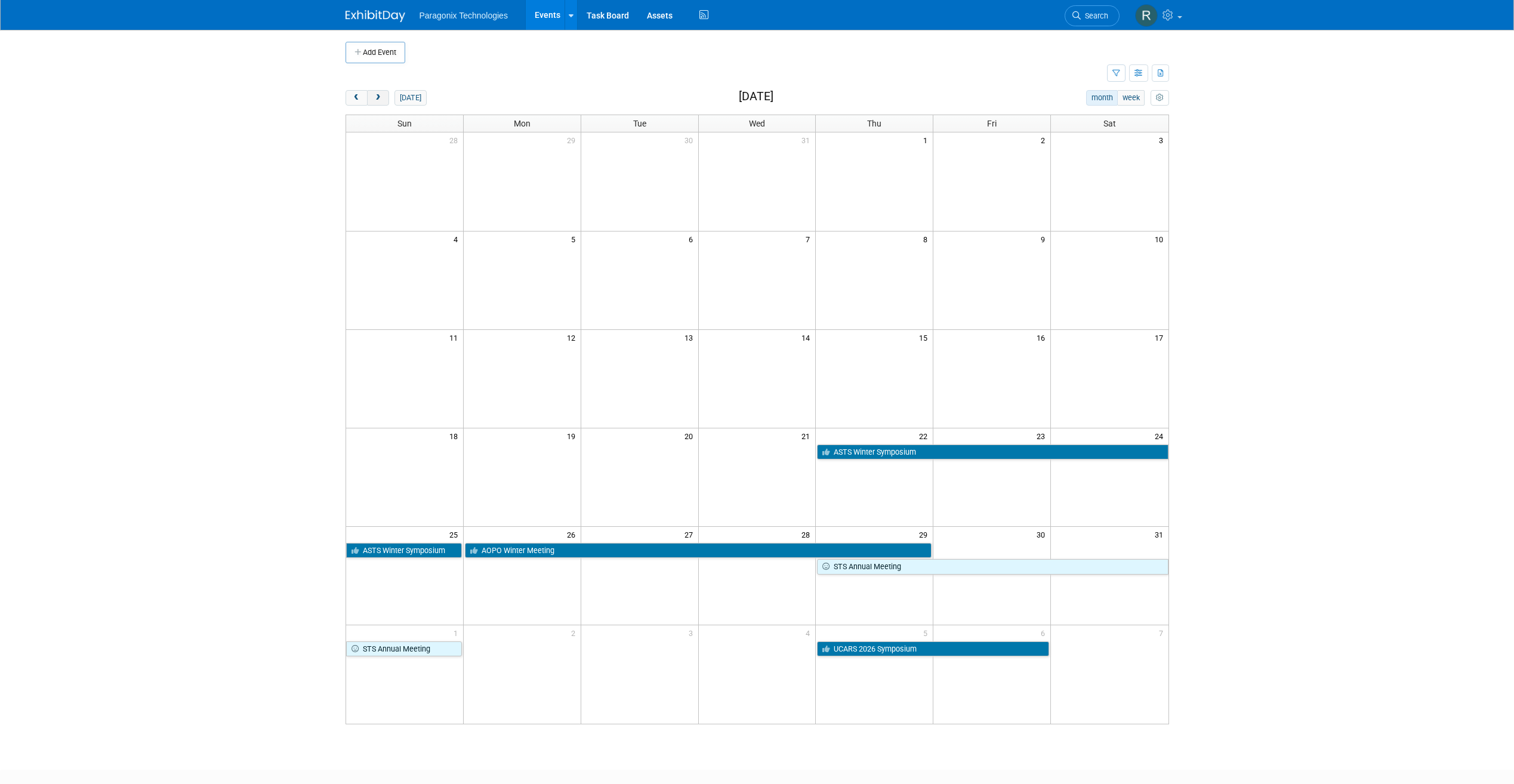
click at [376, 97] on span "next" at bounding box center [378, 98] width 9 height 8
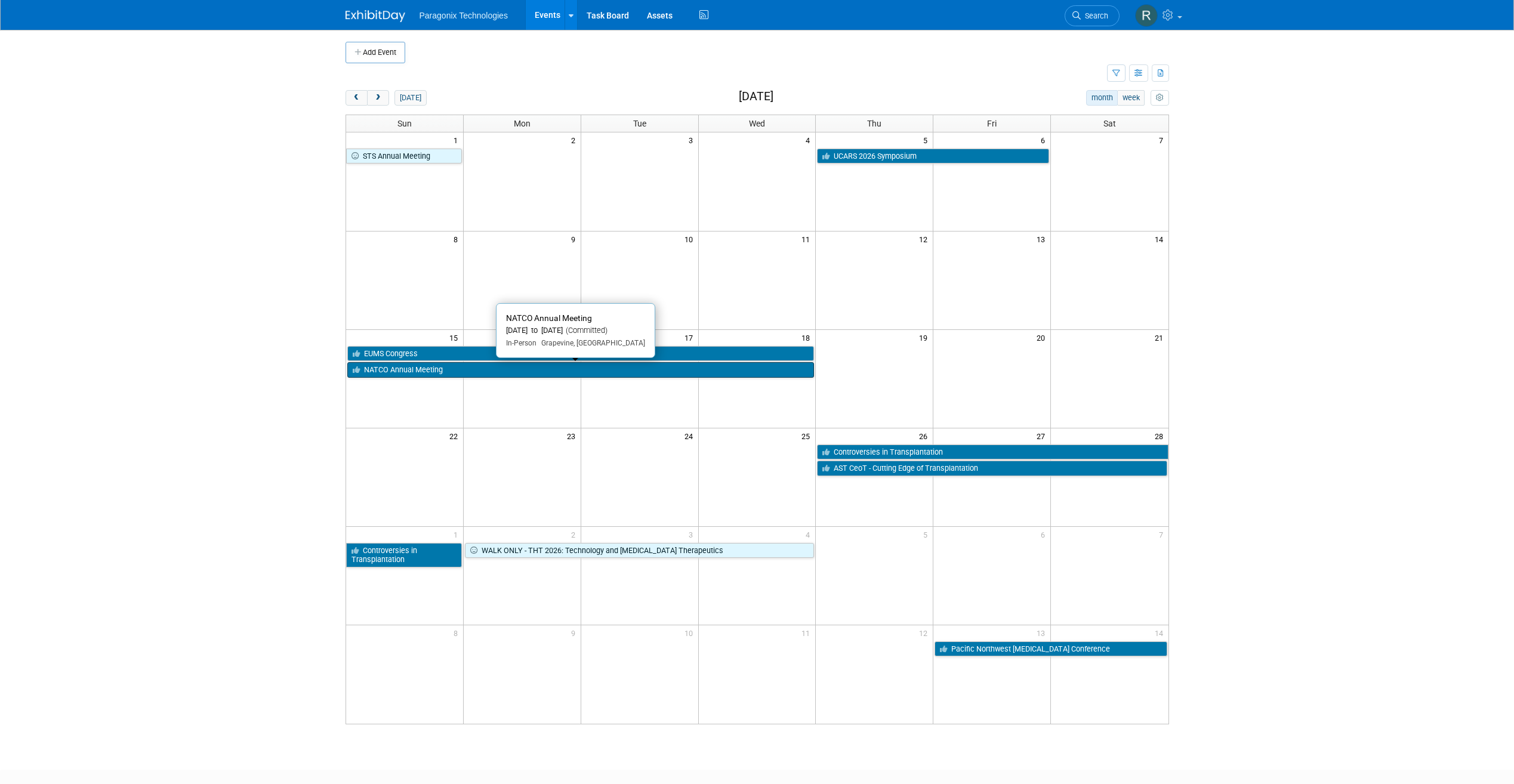
click at [472, 369] on link "NATCO Annual Meeting" at bounding box center [581, 369] width 467 height 15
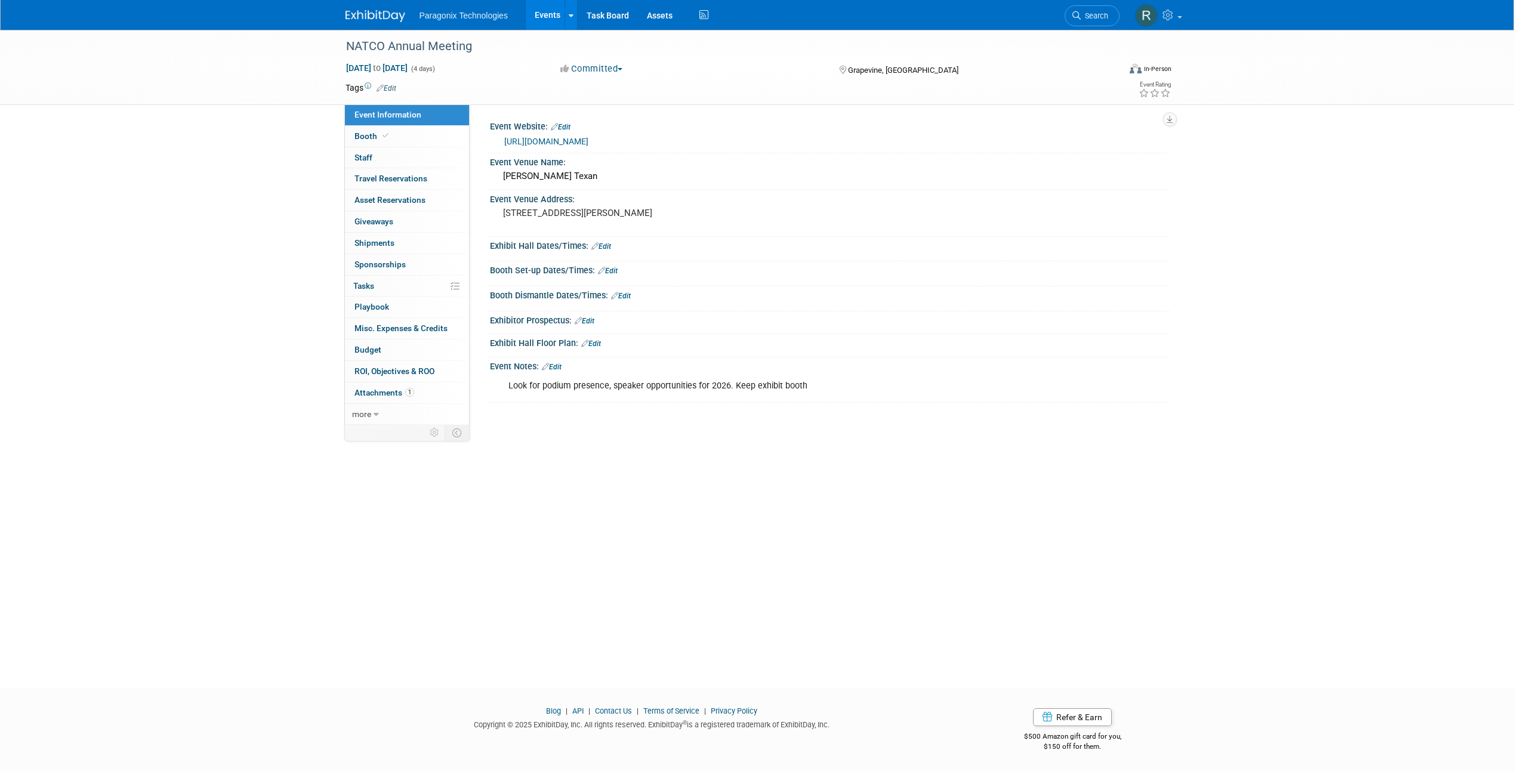
click at [391, 84] on link "Edit" at bounding box center [387, 88] width 20 height 8
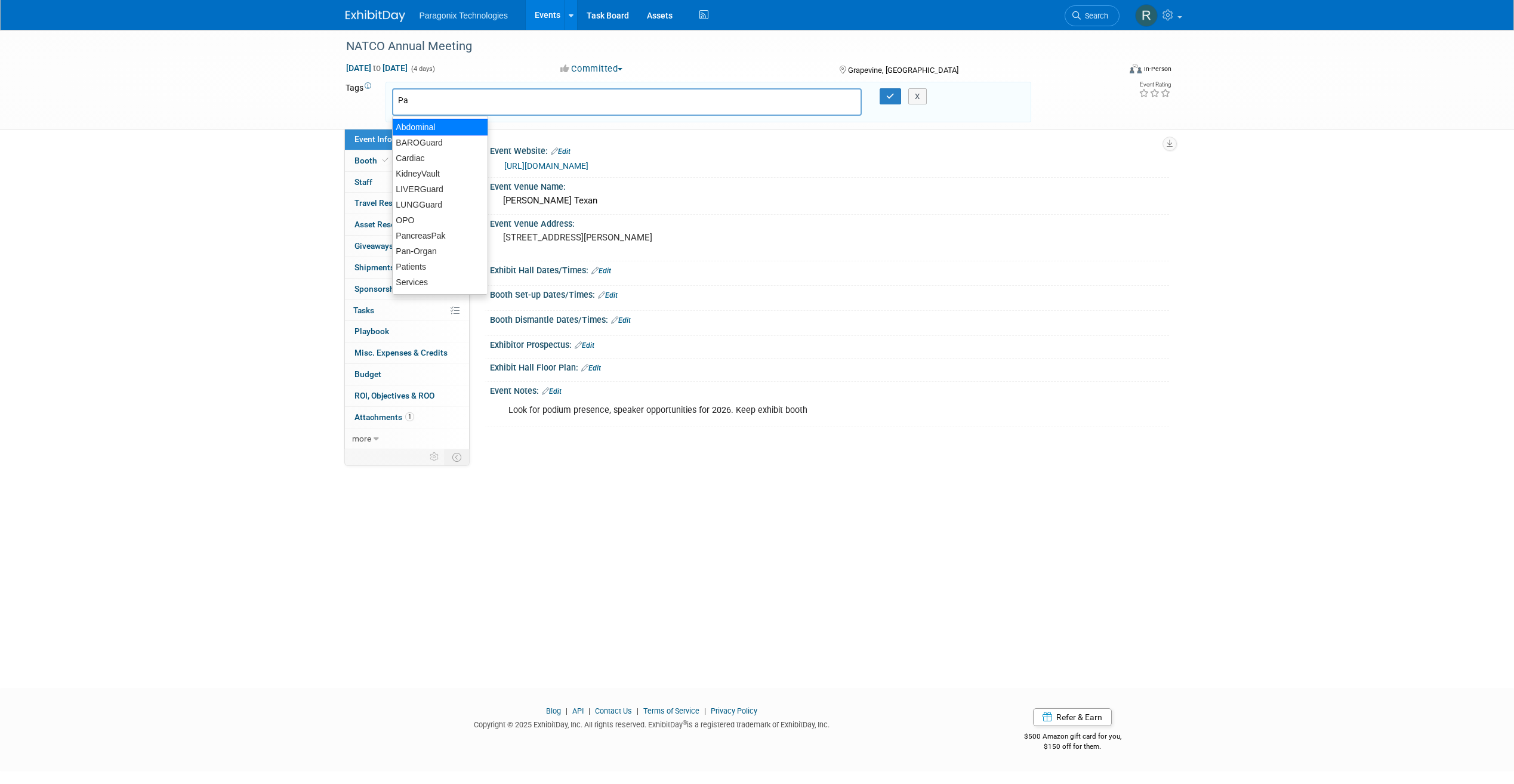
type input "Pan"
click at [441, 142] on div "Pan-Organ" at bounding box center [475, 143] width 167 height 17
type input "Pan-Organ"
type input "Service"
click at [462, 131] on div "Services" at bounding box center [475, 132] width 167 height 17
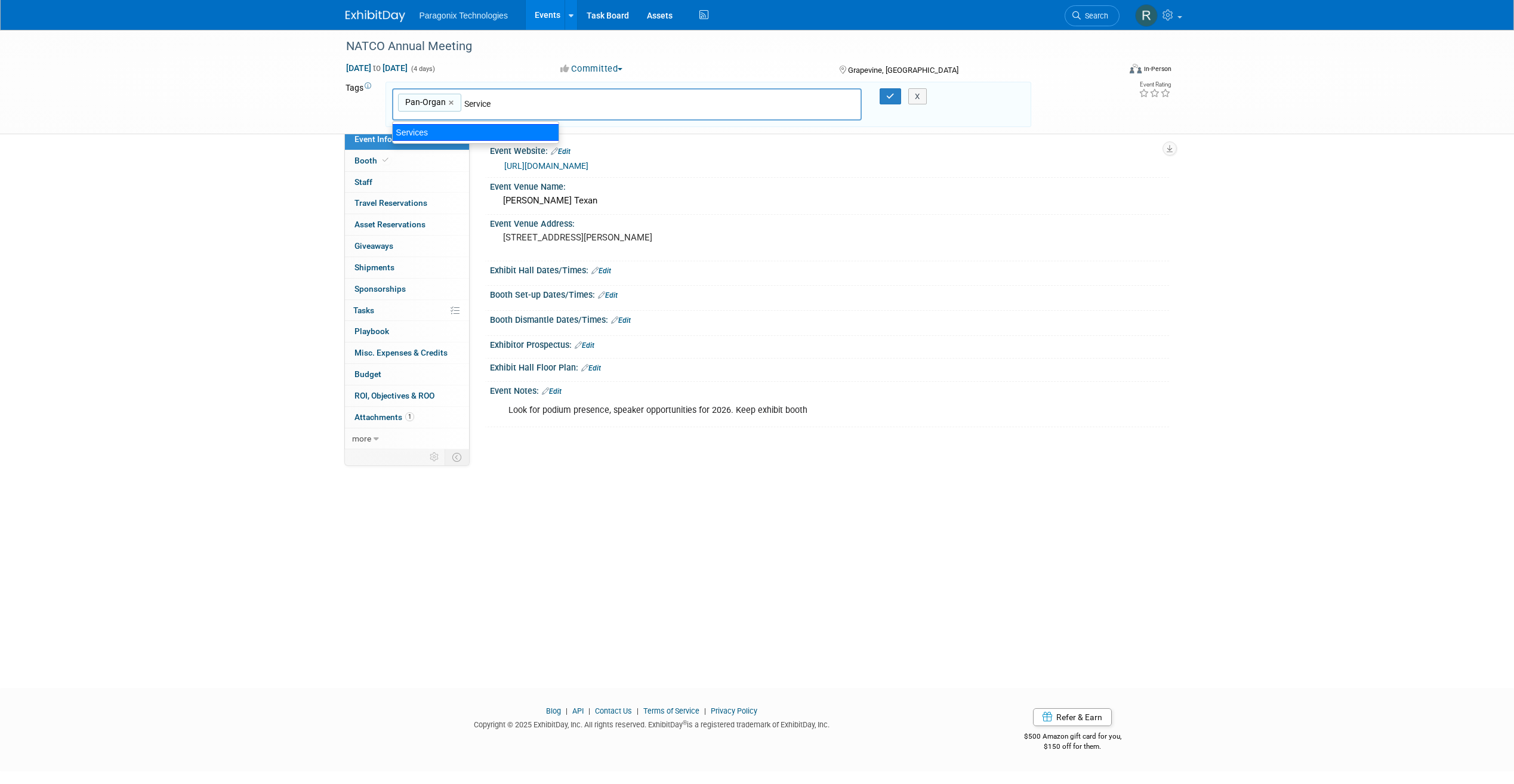
type input "Pan-Organ, Services"
click at [888, 99] on icon "button" at bounding box center [890, 96] width 8 height 8
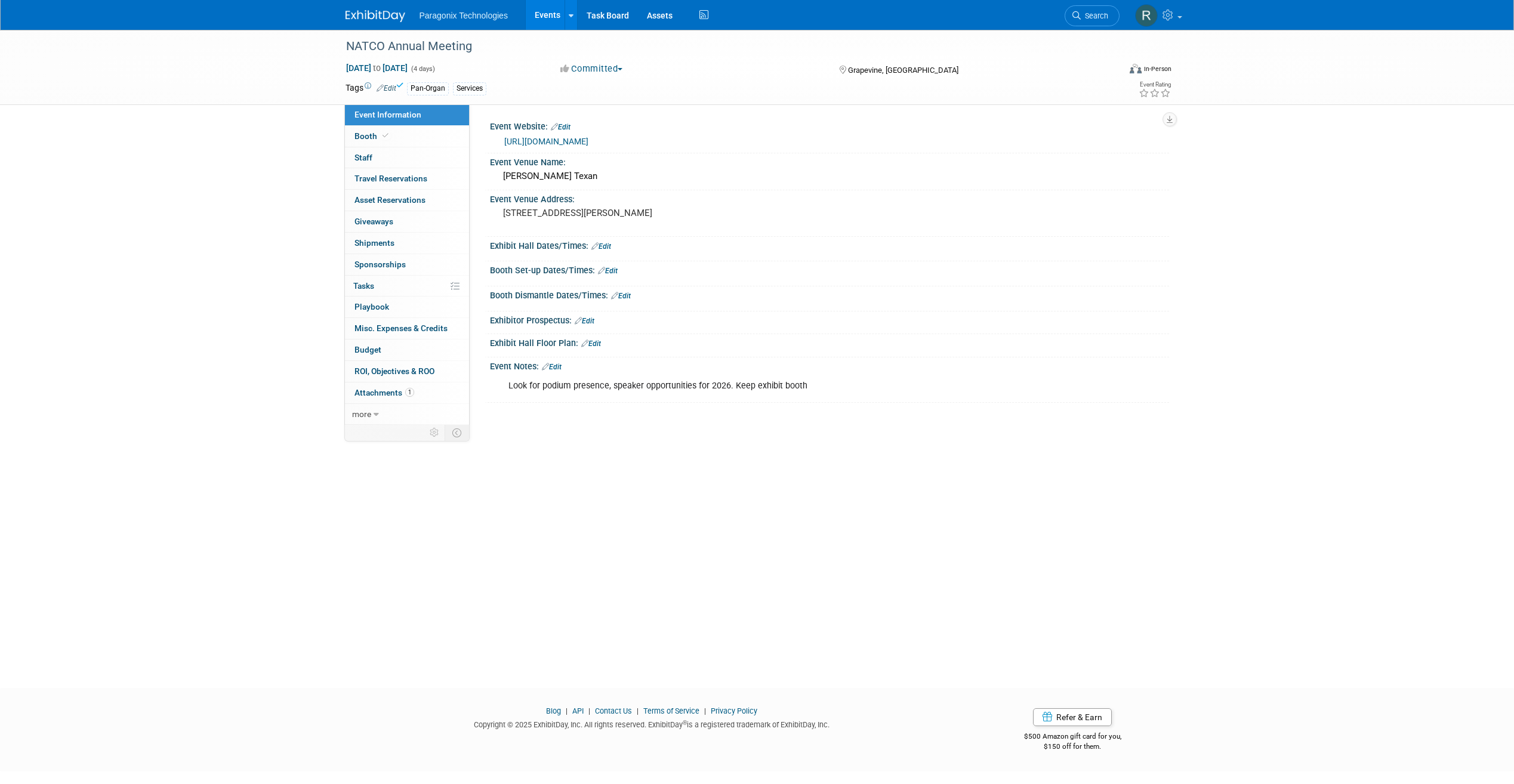
click at [548, 18] on link "Events" at bounding box center [547, 14] width 43 height 30
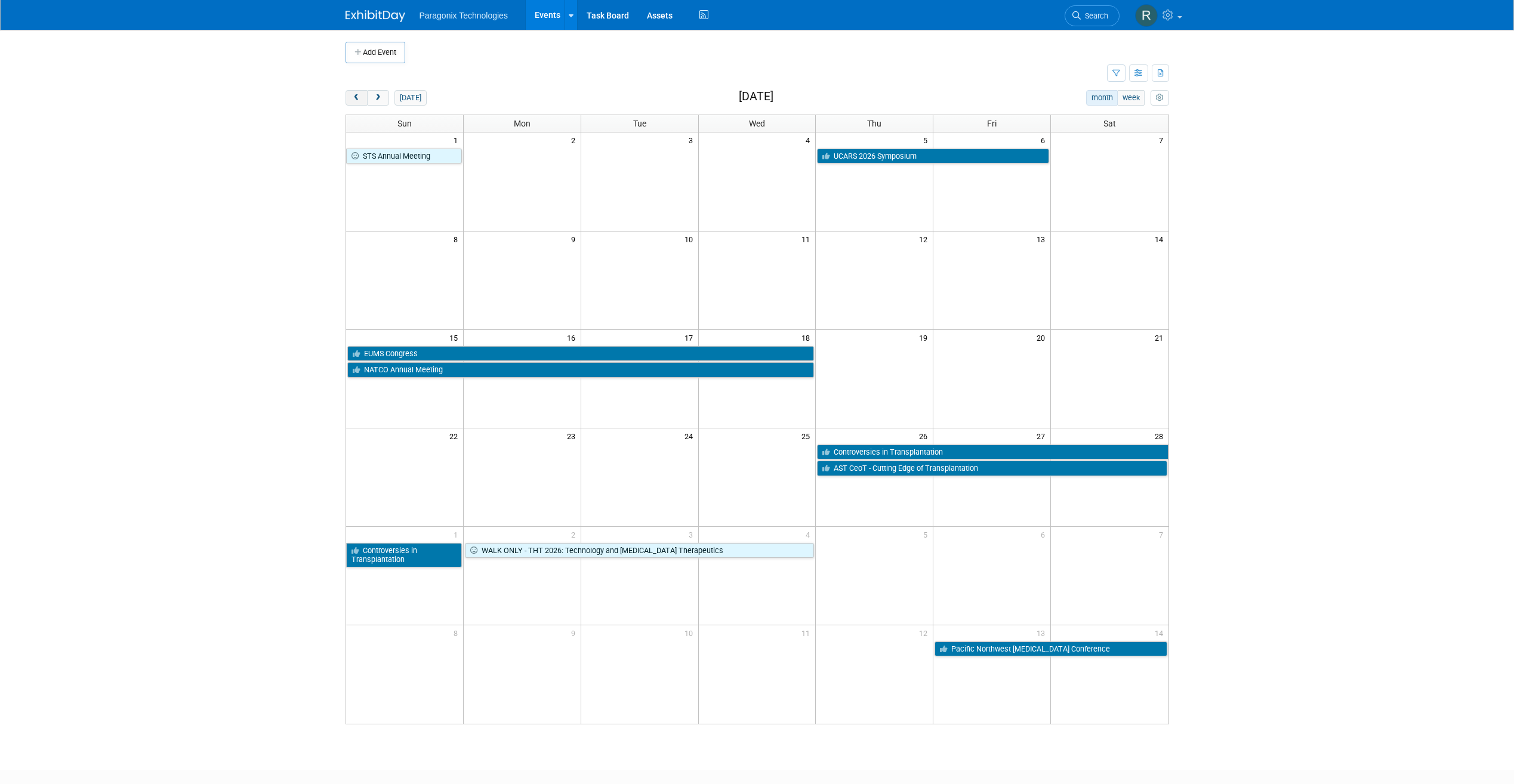
click at [354, 102] on button "prev" at bounding box center [357, 98] width 22 height 15
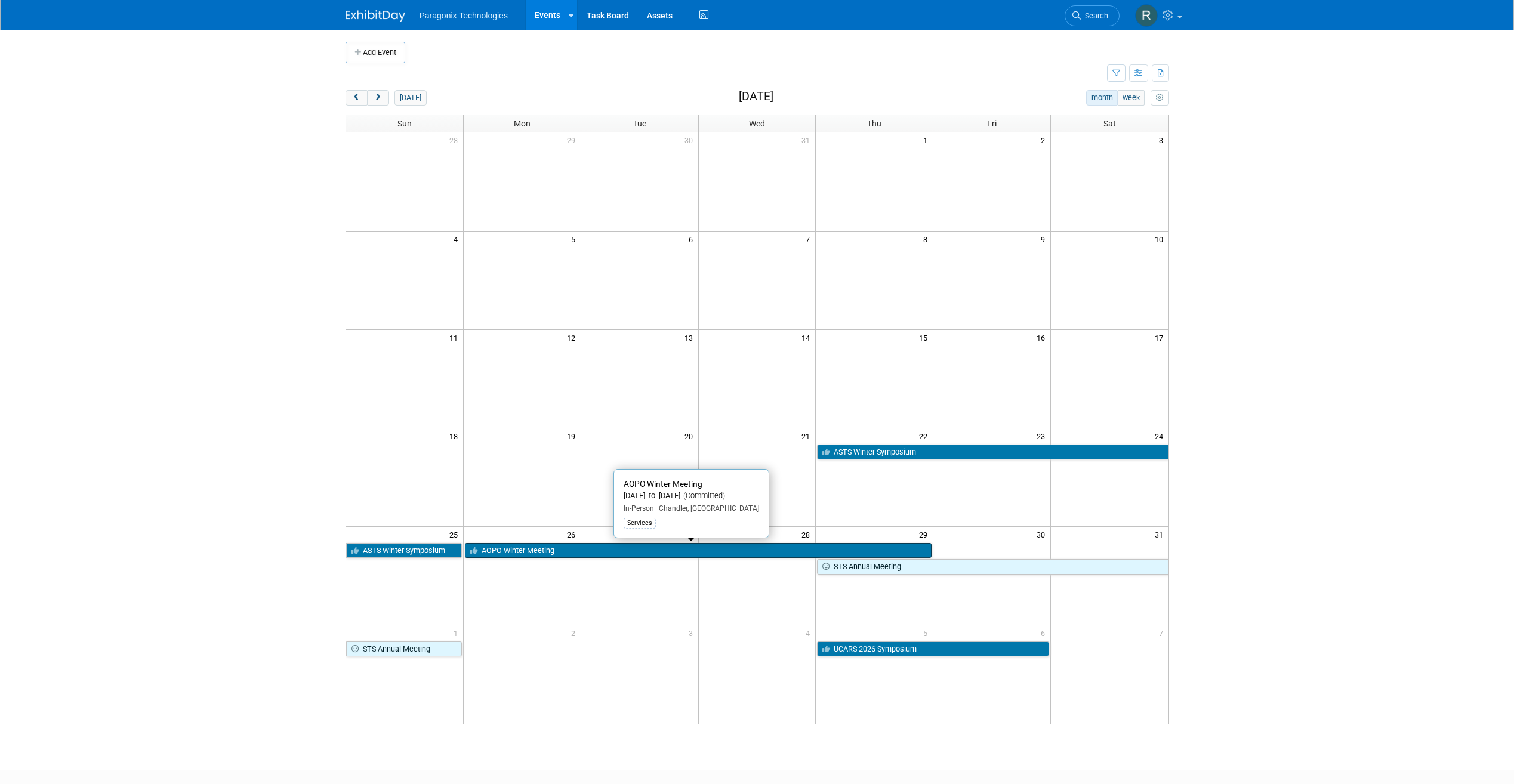
click at [597, 548] on link "AOPO Winter Meeting" at bounding box center [698, 550] width 467 height 15
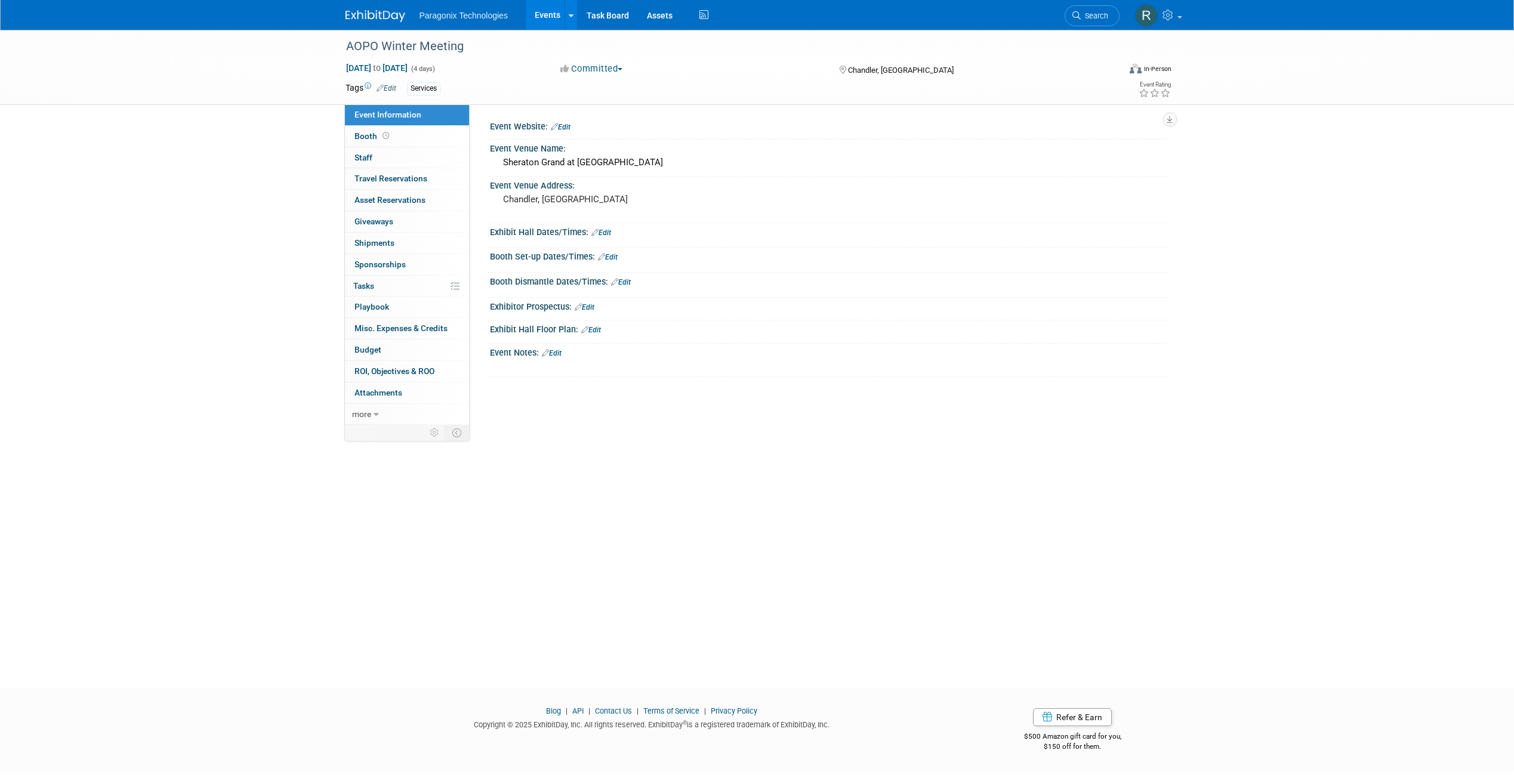
click at [388, 88] on link "Edit" at bounding box center [387, 88] width 20 height 8
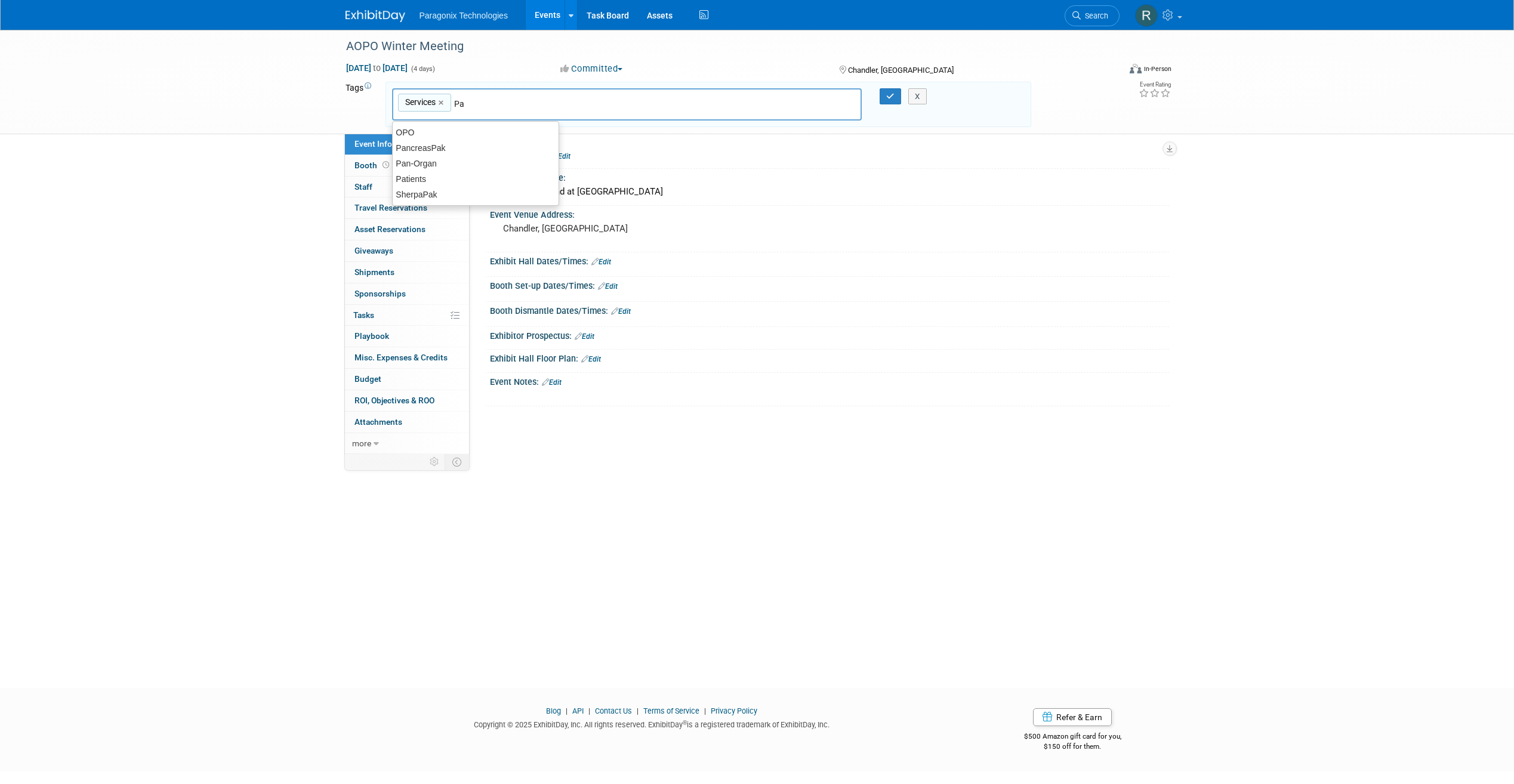
type input "Pan"
click at [436, 152] on div "Pan-Organ" at bounding box center [475, 148] width 167 height 17
type input "Services, Pan-Organ"
click at [882, 91] on button "button" at bounding box center [891, 97] width 22 height 17
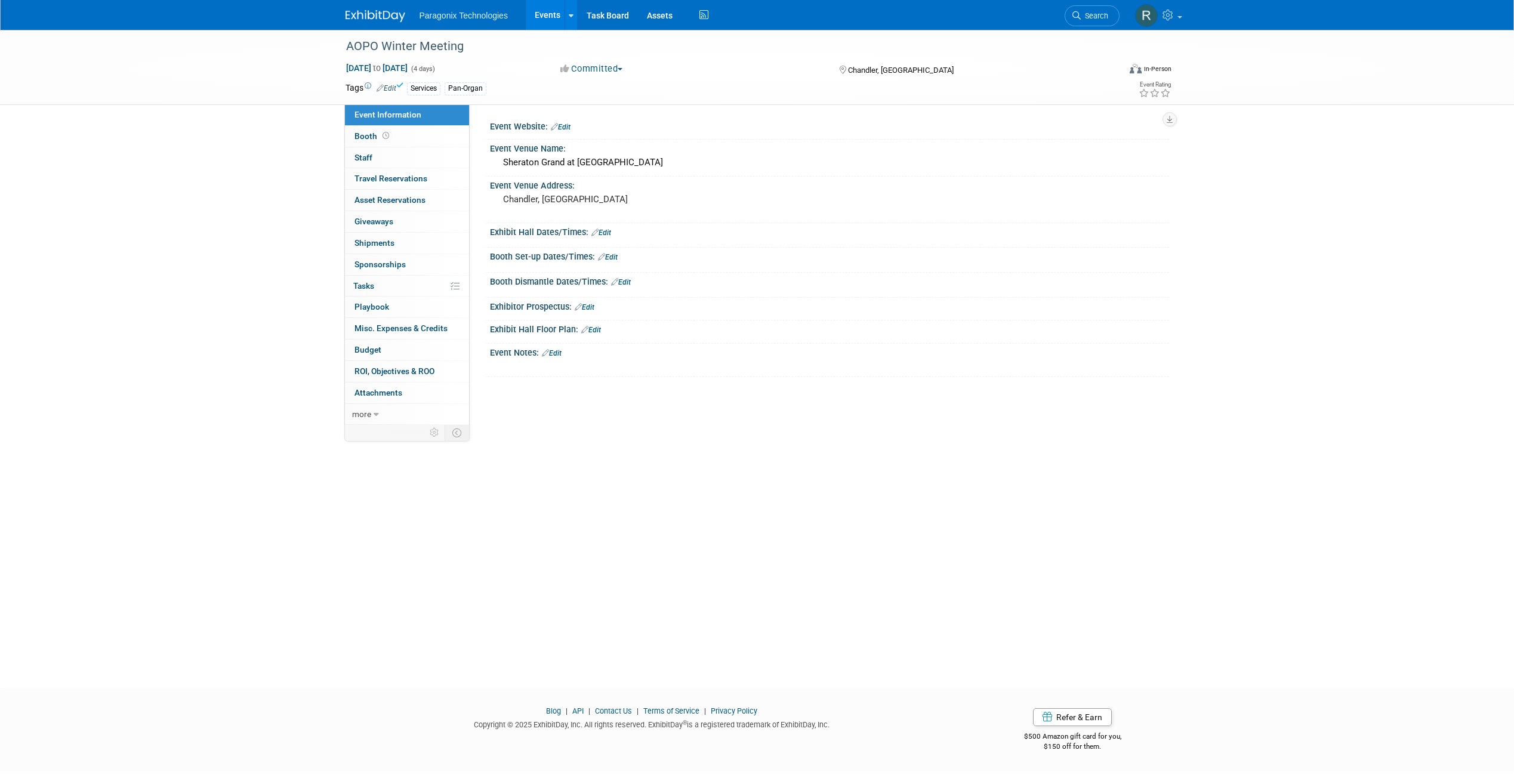
click at [540, 16] on link "Events" at bounding box center [547, 14] width 43 height 30
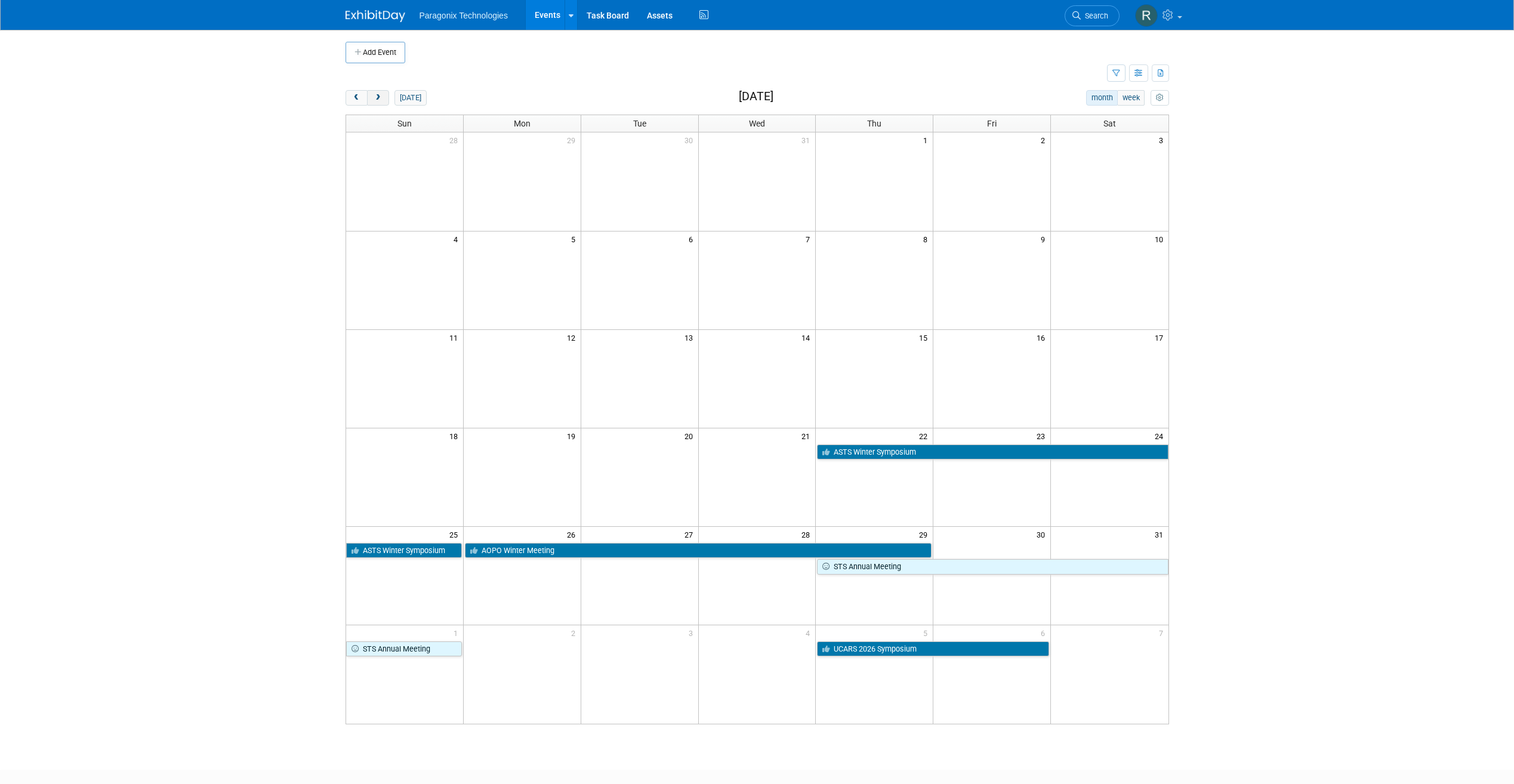
click at [382, 101] on span "next" at bounding box center [378, 98] width 9 height 8
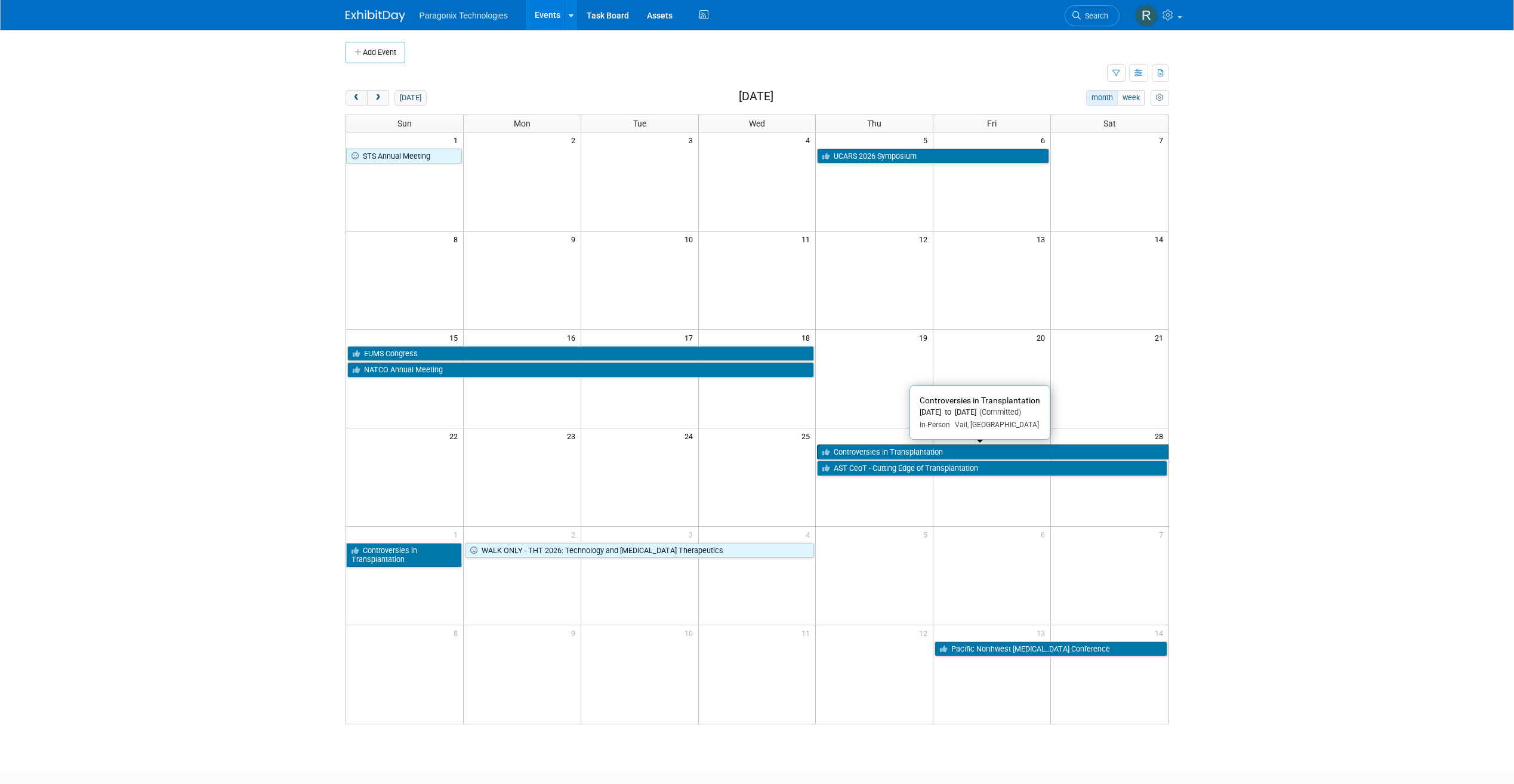
click at [918, 451] on link "Controversies in Transplantation" at bounding box center [993, 452] width 351 height 15
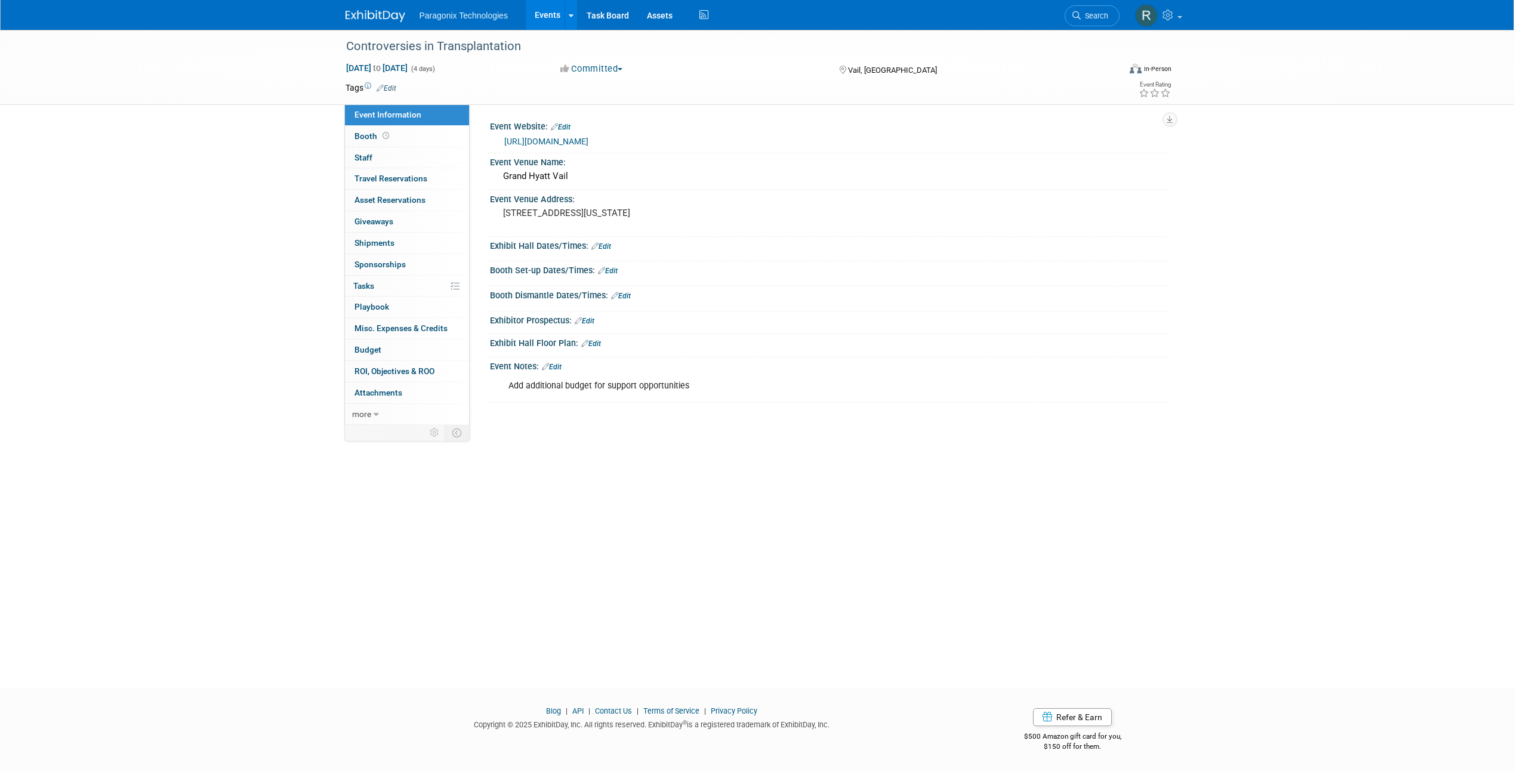
click at [392, 88] on link "Edit" at bounding box center [387, 88] width 20 height 8
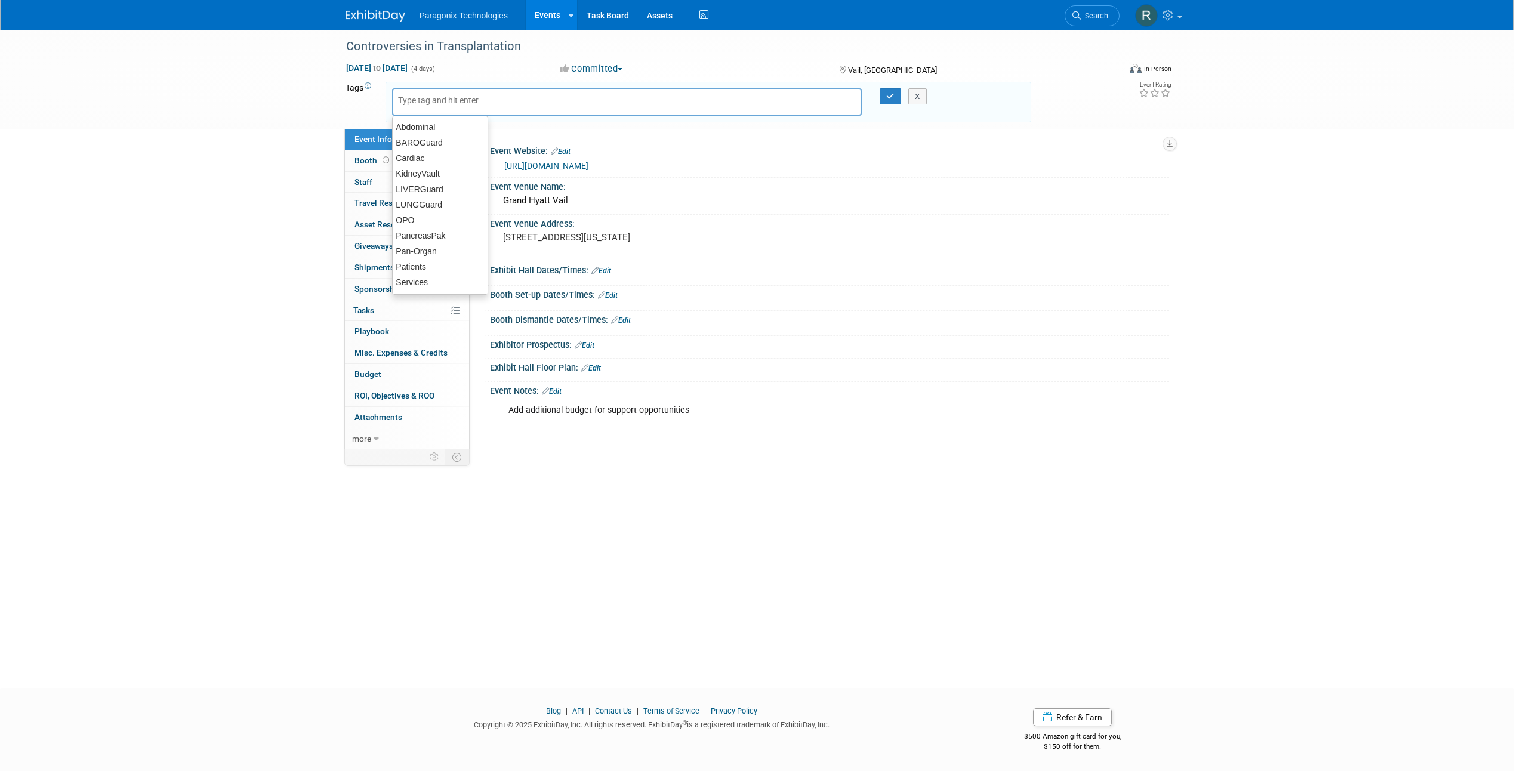
click at [288, 147] on div "Controversies in Transplantation Feb 26, 2026 to Mar 1, 2026 (4 days) Feb 26, 2…" at bounding box center [757, 348] width 1514 height 637
click at [588, 162] on link "https://web.cvent.com/event/adddfac4-2eaf-4257-b951-ba3c4972cbb4/websitePage:01…" at bounding box center [546, 165] width 84 height 10
click at [924, 94] on button "X" at bounding box center [918, 97] width 18 height 17
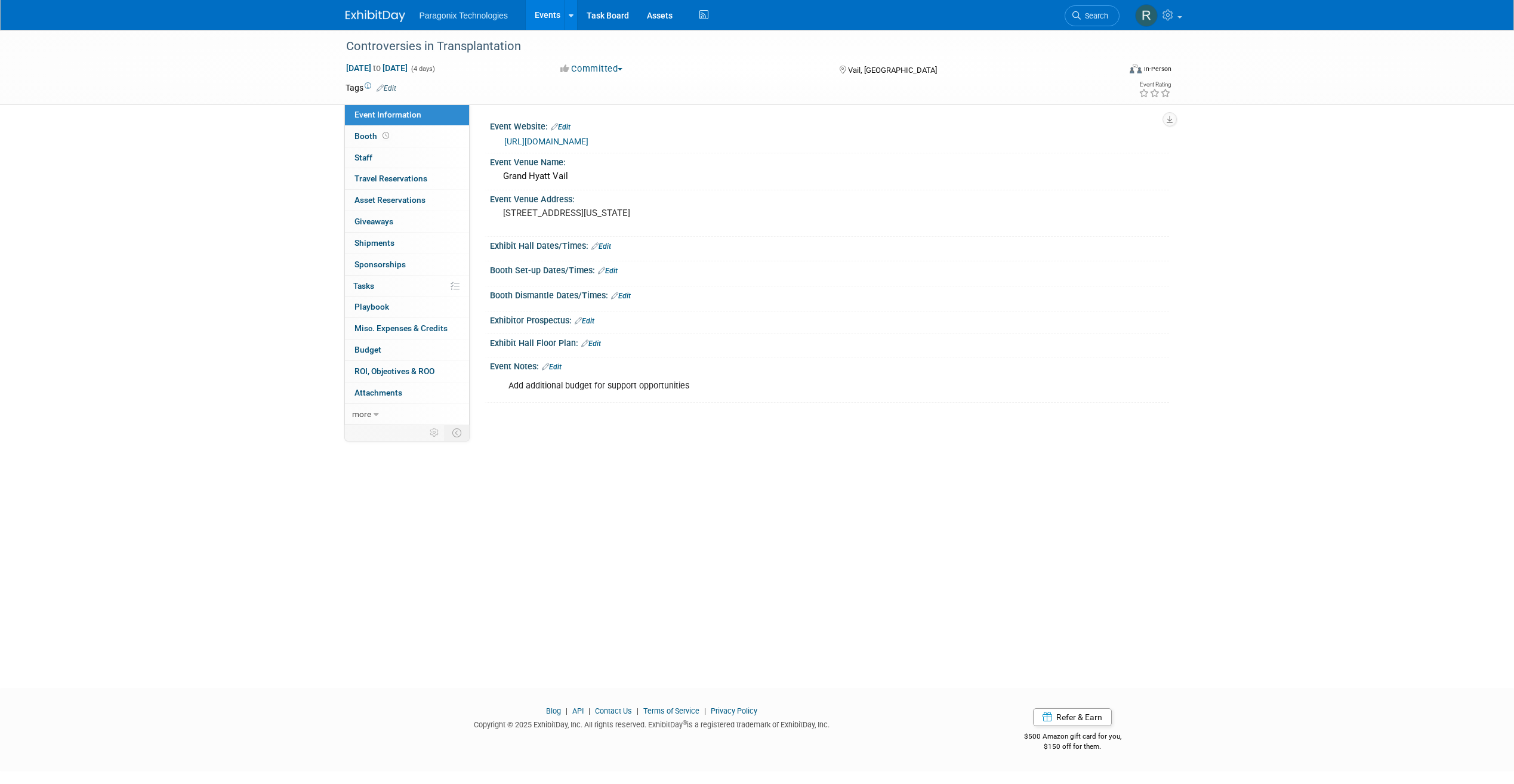
click at [558, 9] on link "Events" at bounding box center [547, 14] width 43 height 30
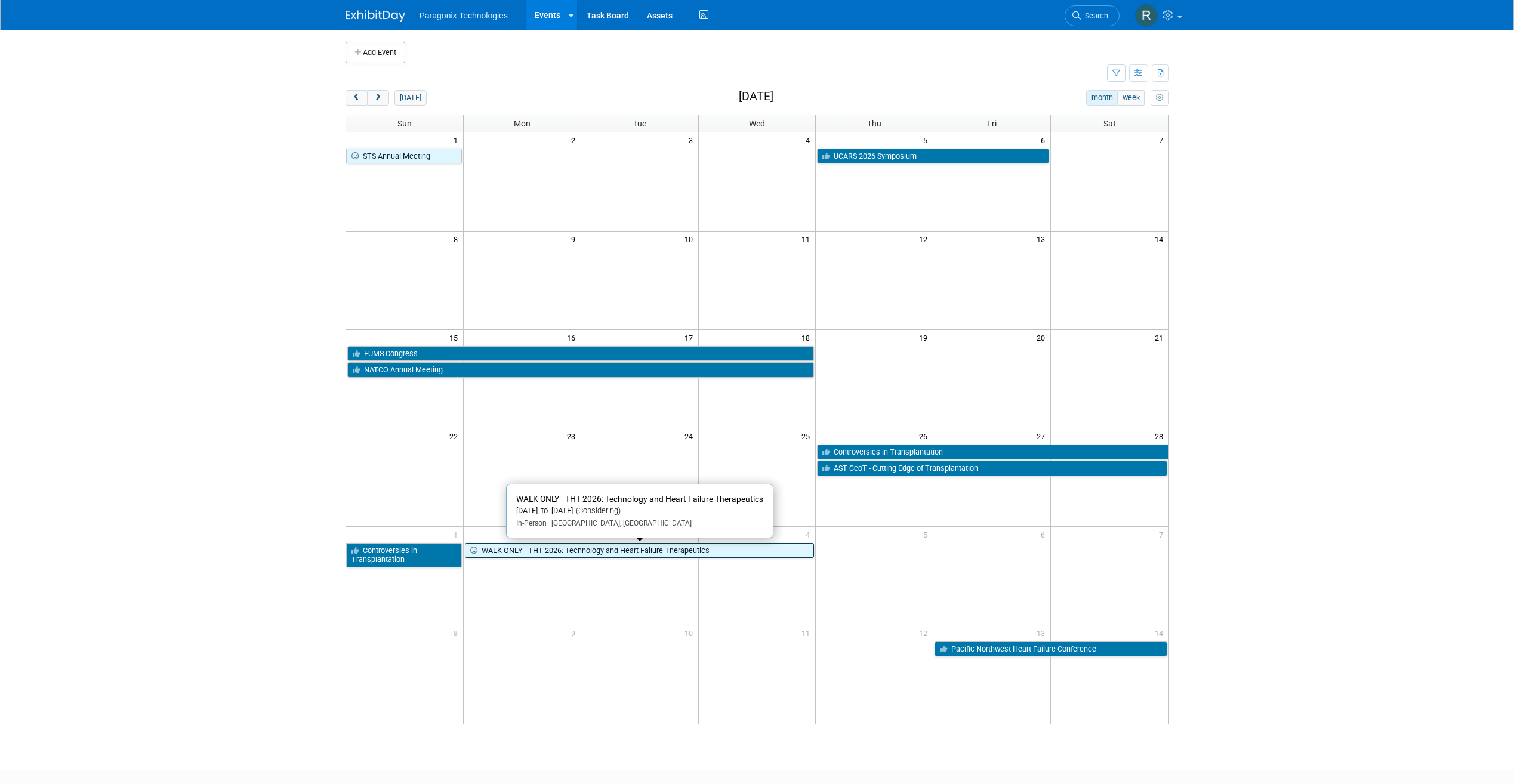
click at [659, 553] on link "WALK ONLY - THT 2026: Technology and Heart Failure Therapeutics" at bounding box center [640, 550] width 350 height 15
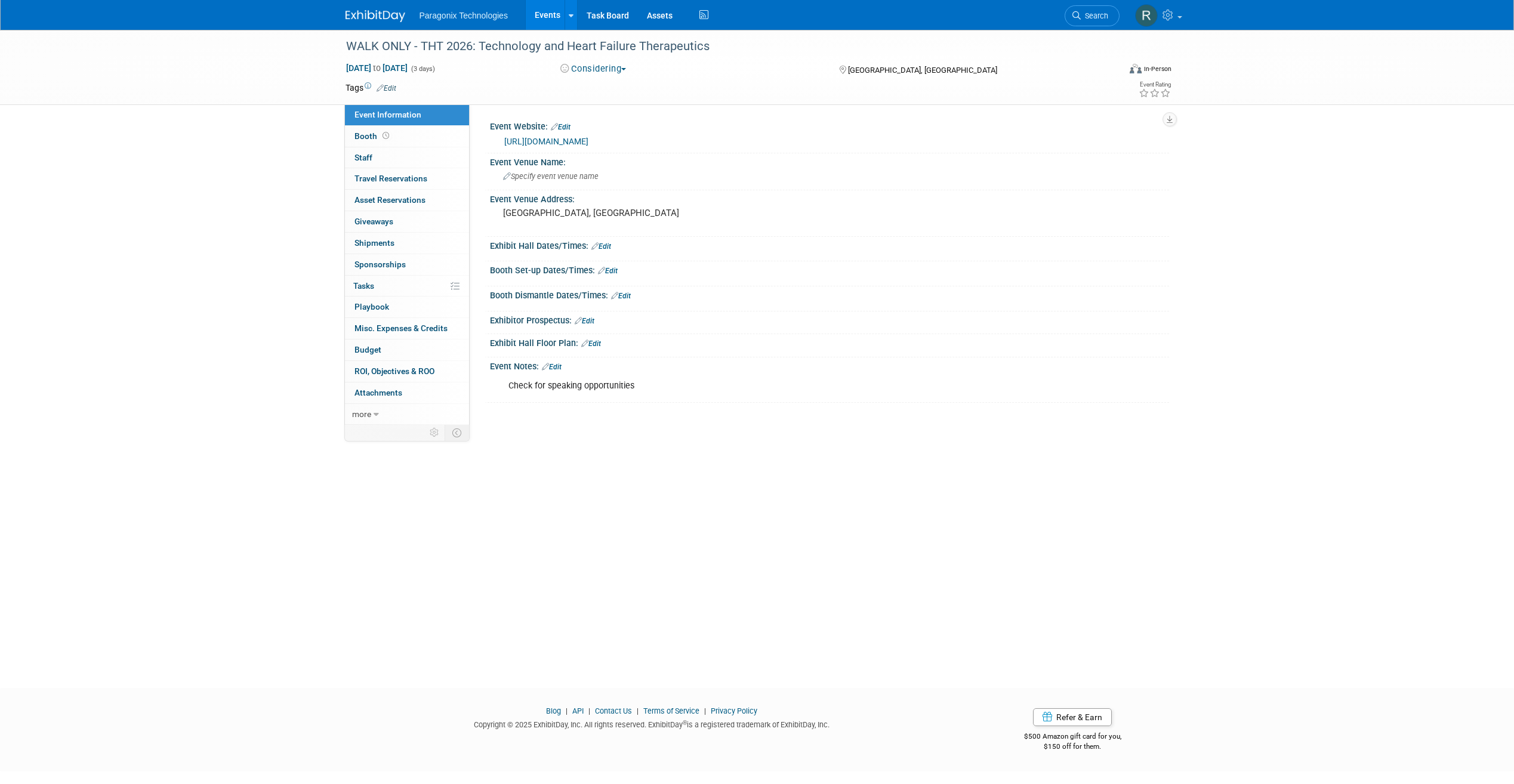
click at [397, 90] on link "Edit" at bounding box center [387, 88] width 20 height 8
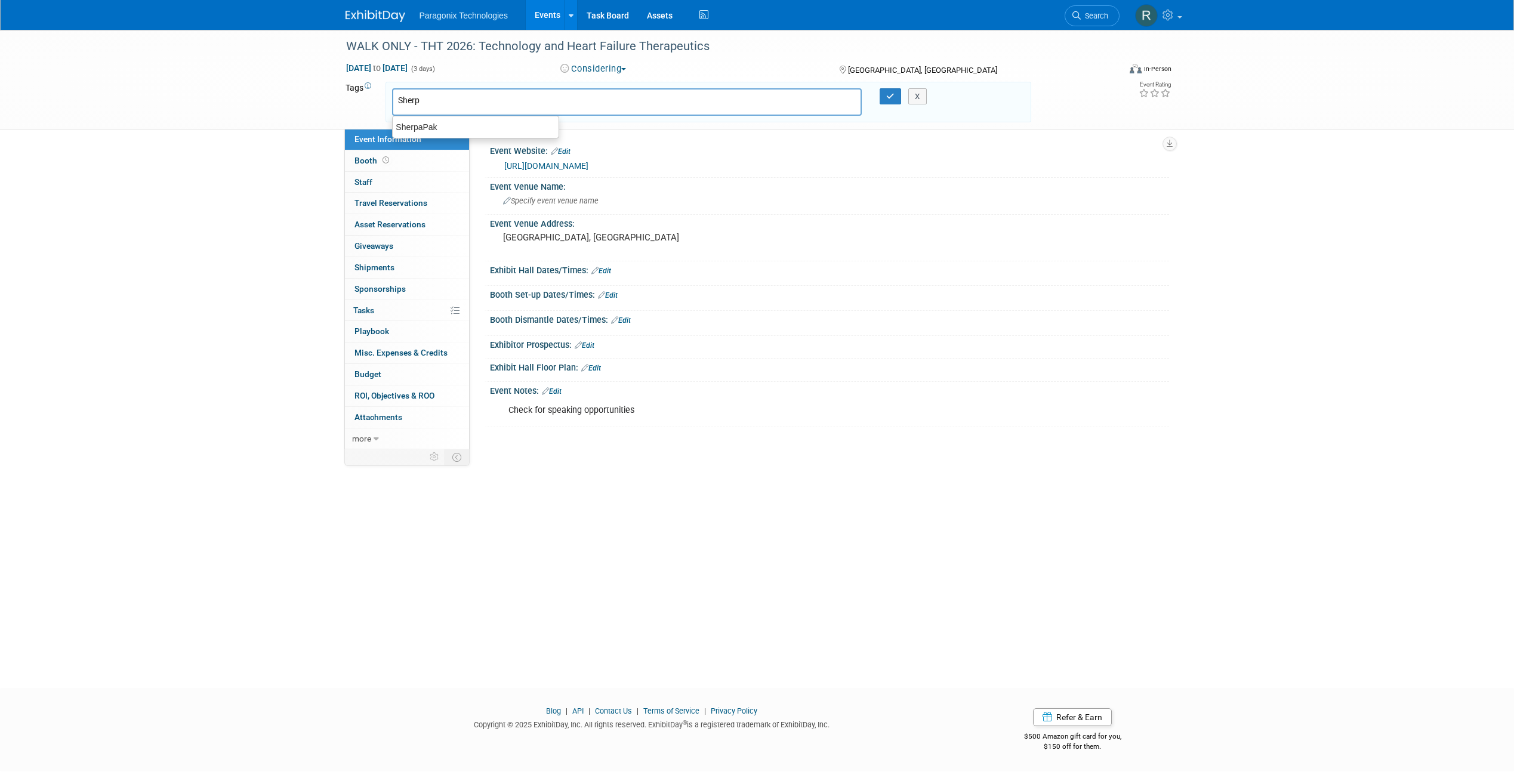
type input "Sherpa"
click at [421, 131] on div "SherpaPak" at bounding box center [475, 126] width 167 height 17
type input "SherpaPak"
type input "Cardiac"
click at [528, 127] on div "Cardiac" at bounding box center [475, 132] width 167 height 17
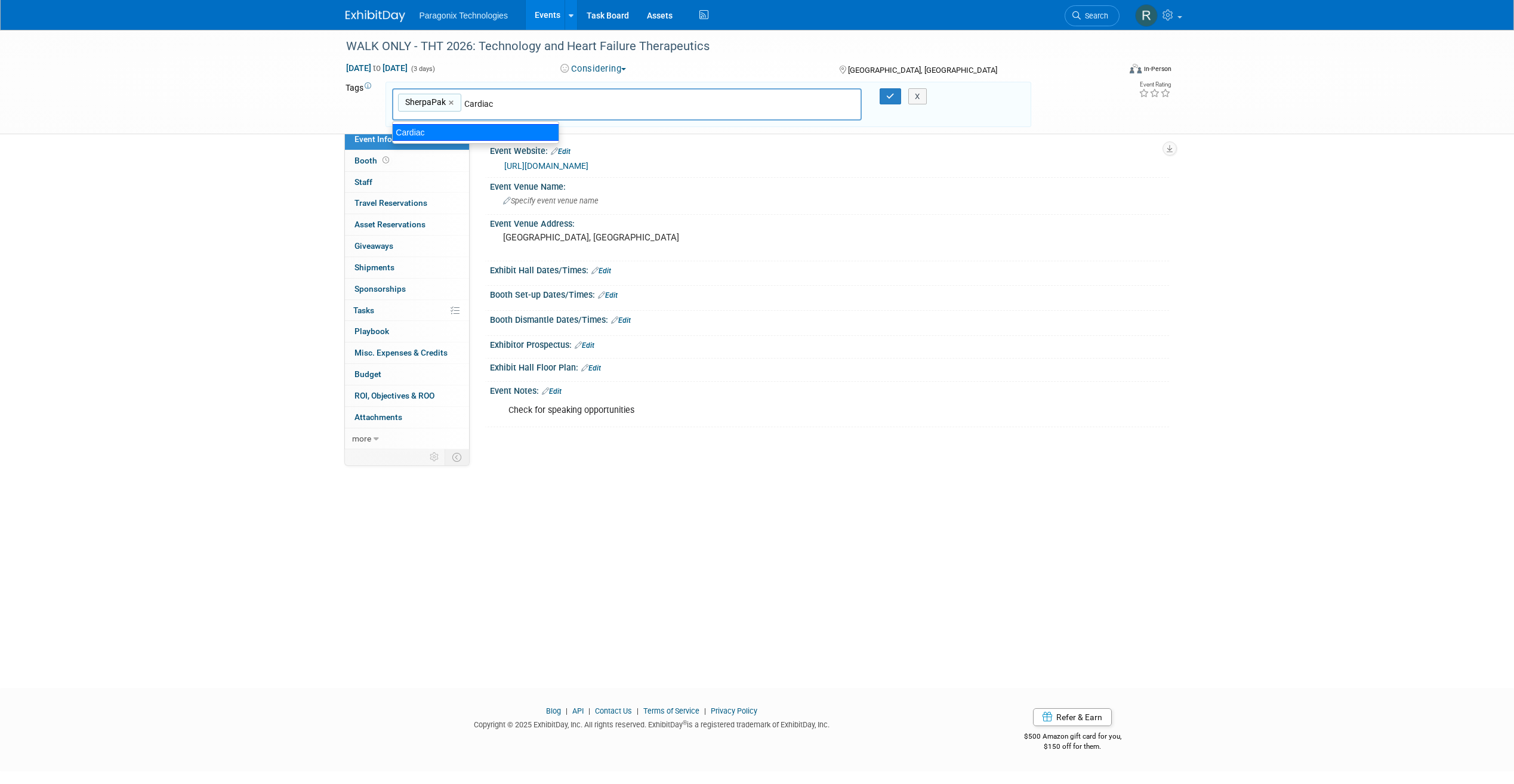
type input "SherpaPak, Cardiac"
click at [912, 110] on div "SherpaPak, Cardiac SherpaPak × Cardiac × X" at bounding box center [708, 105] width 650 height 33
click at [889, 89] on button "button" at bounding box center [891, 97] width 22 height 17
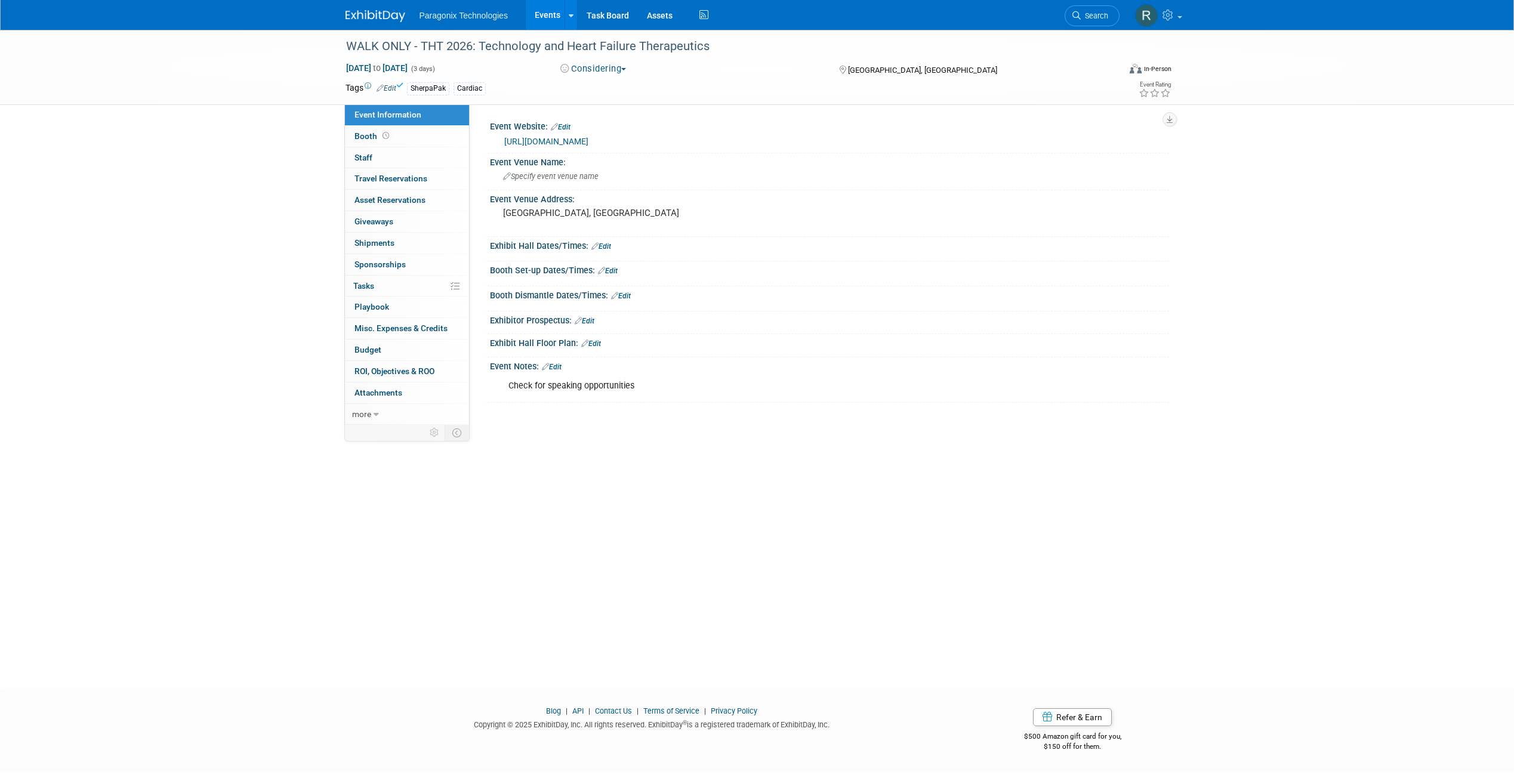
click at [538, 22] on link "Events" at bounding box center [547, 14] width 43 height 30
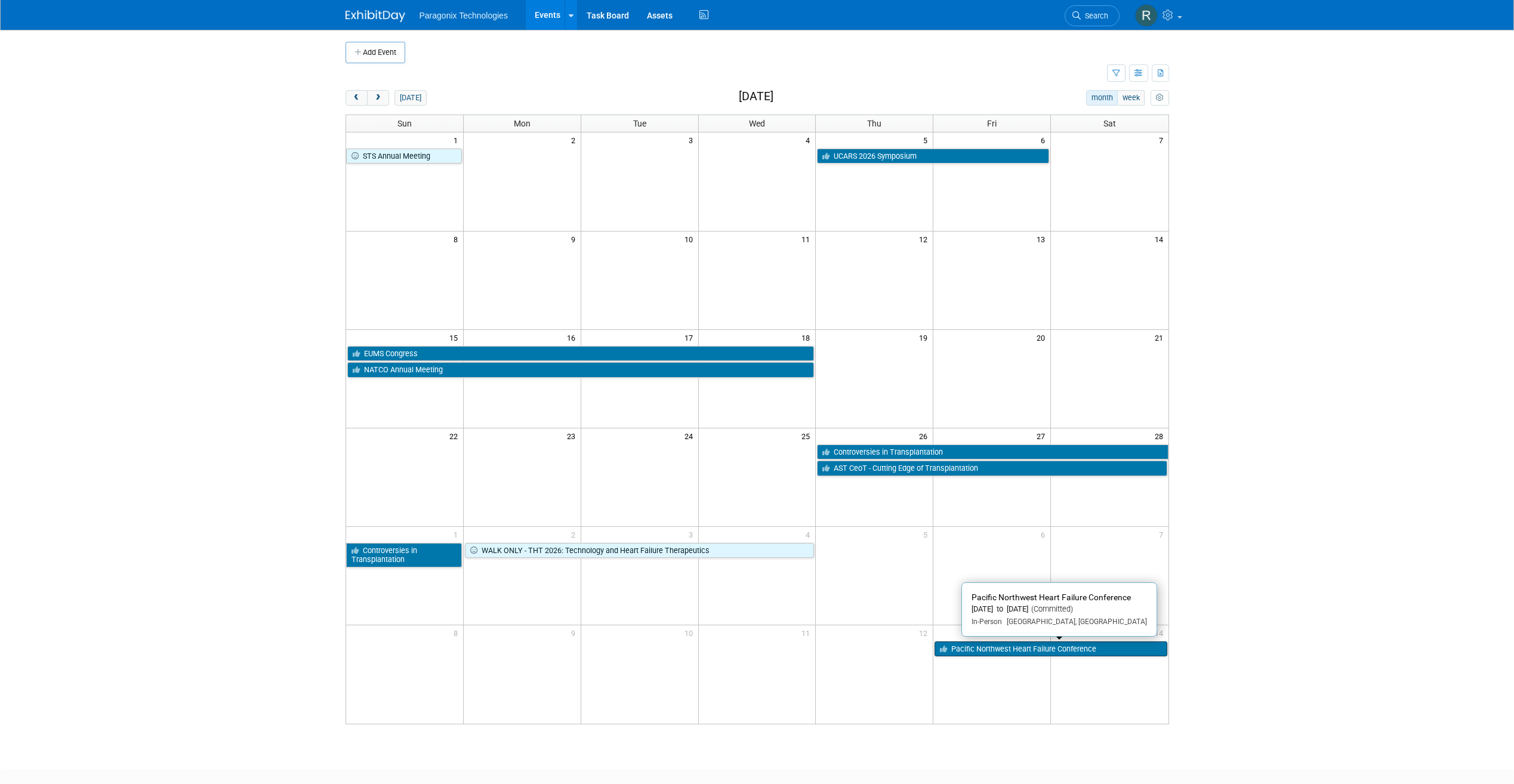
click at [1002, 652] on link "Pacific Northwest Heart Failure Conference" at bounding box center [1051, 649] width 232 height 15
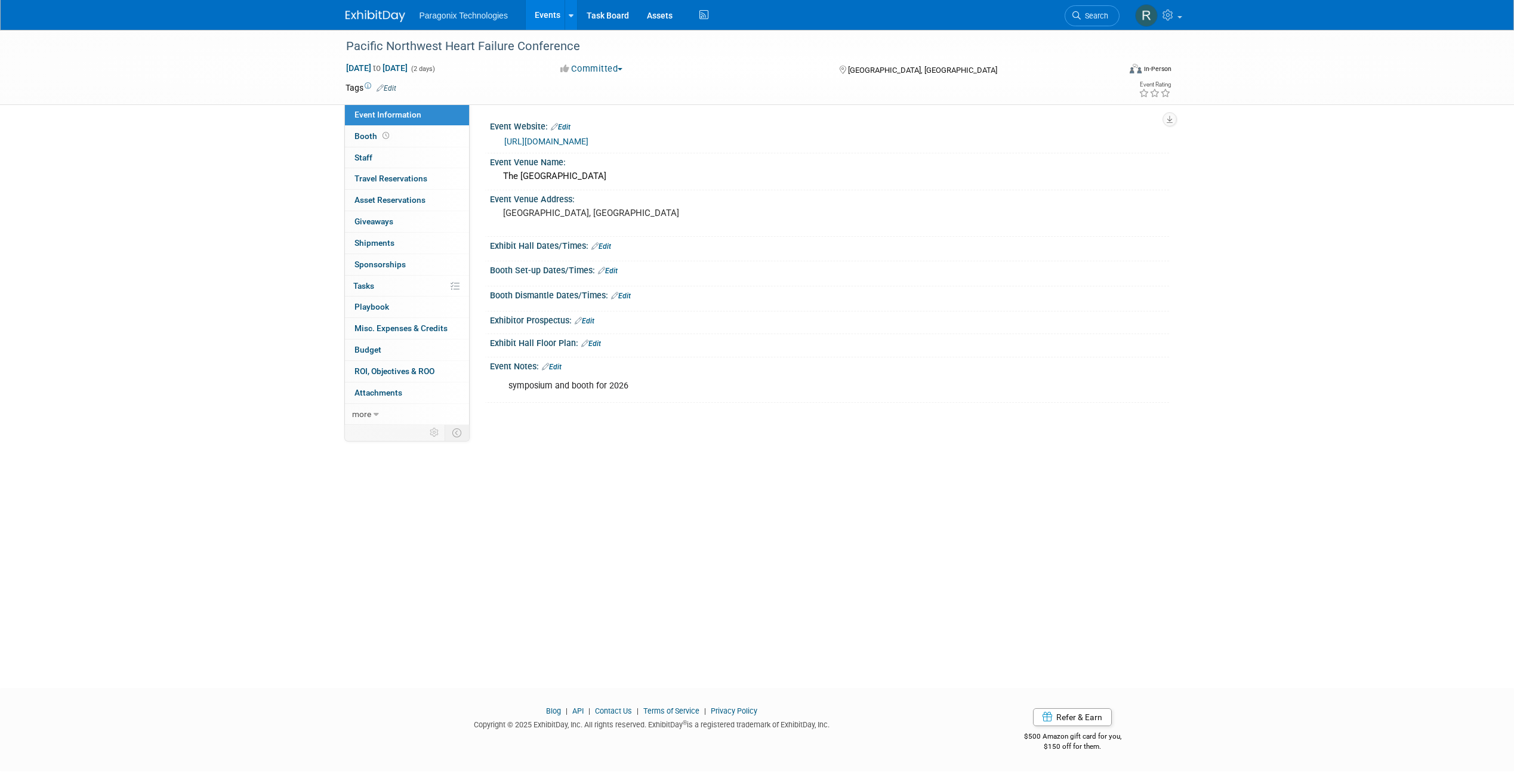
click at [393, 87] on link "Edit" at bounding box center [387, 88] width 20 height 8
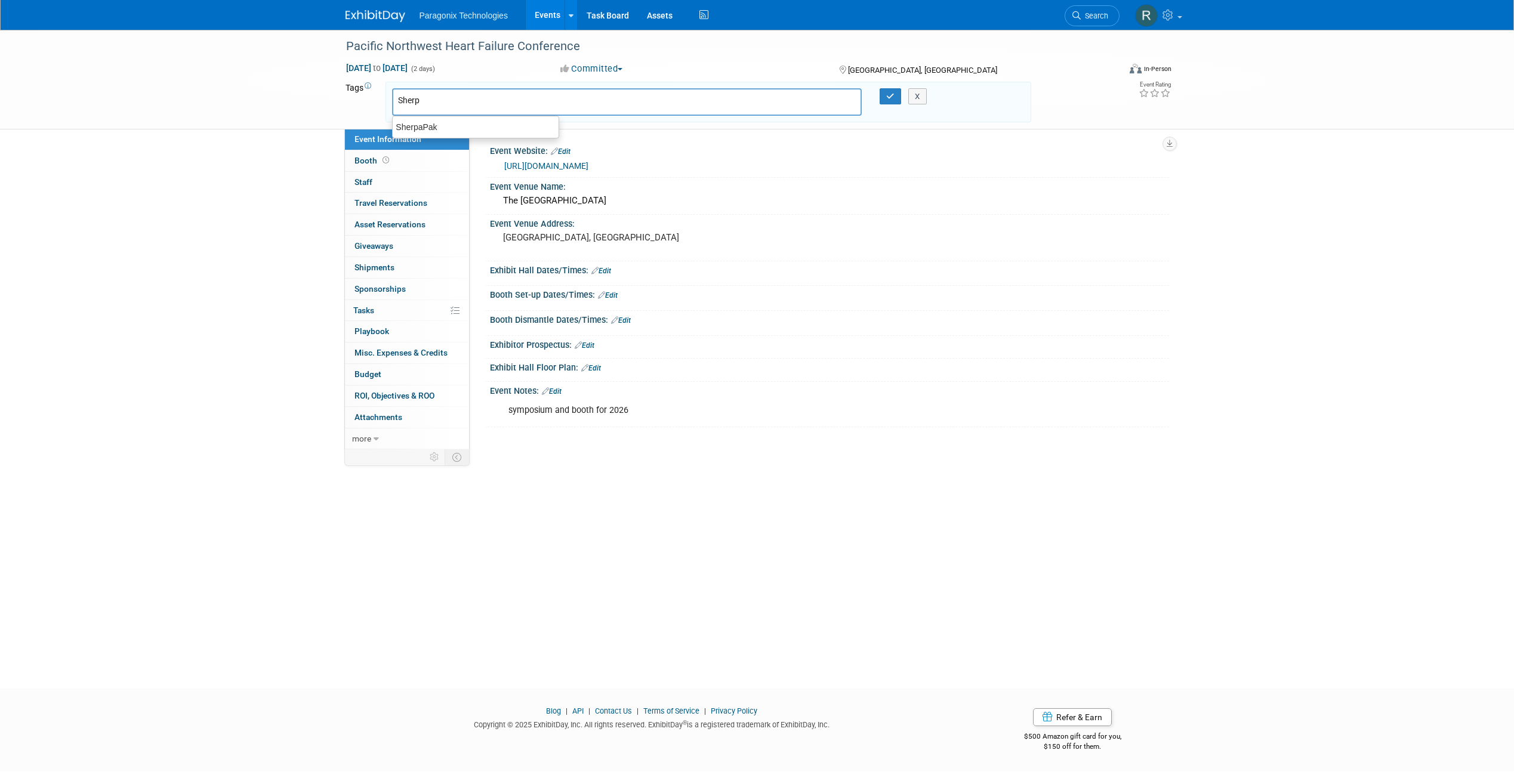
type input "Sherpa"
click at [417, 124] on div "SherpaPak" at bounding box center [475, 126] width 167 height 17
type input "SherpaPak"
type input "Cardiac"
click at [504, 126] on div "Cardiac" at bounding box center [476, 132] width 166 height 15
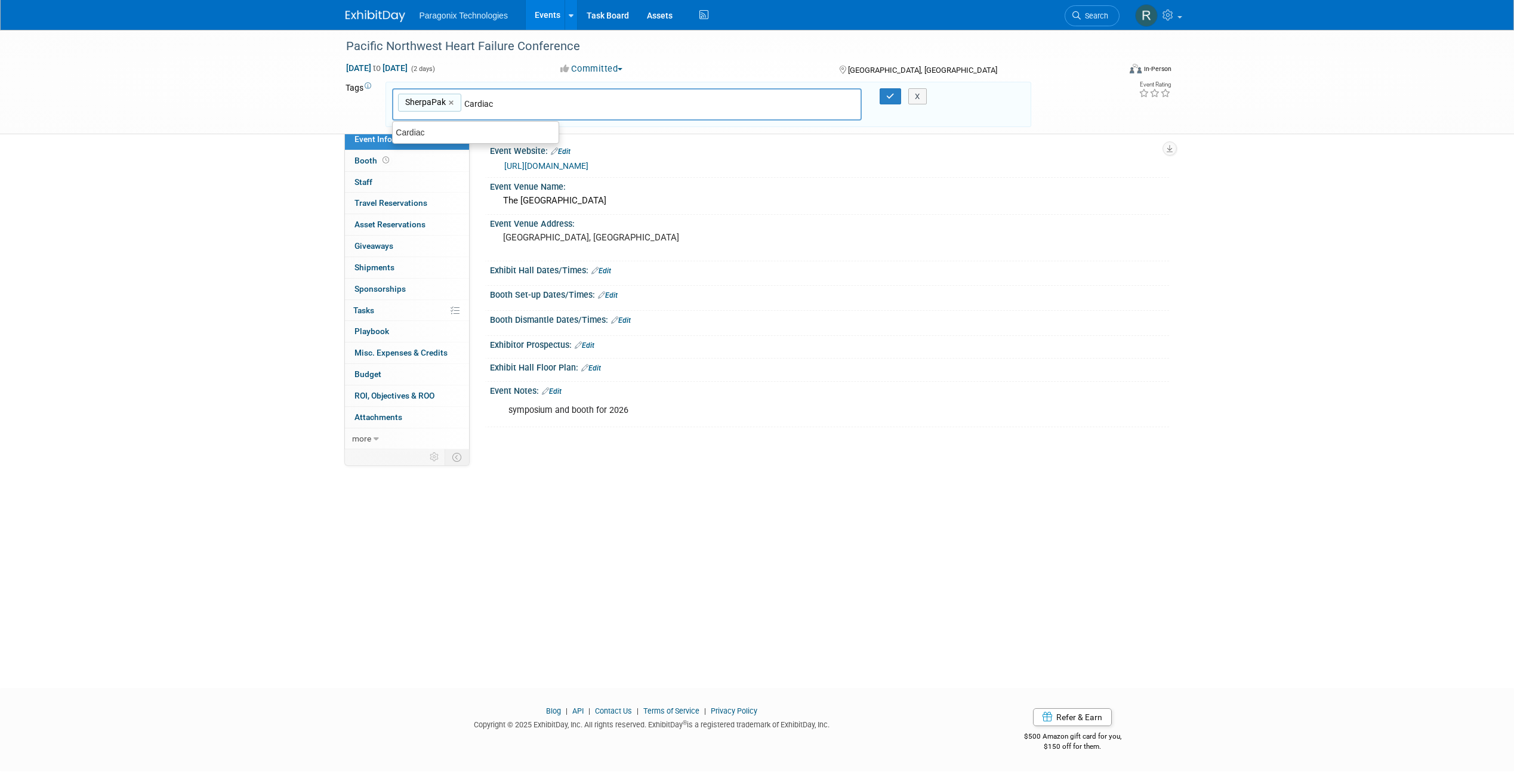
type input "SherpaPak, Cardiac"
click at [885, 97] on button "button" at bounding box center [891, 97] width 22 height 17
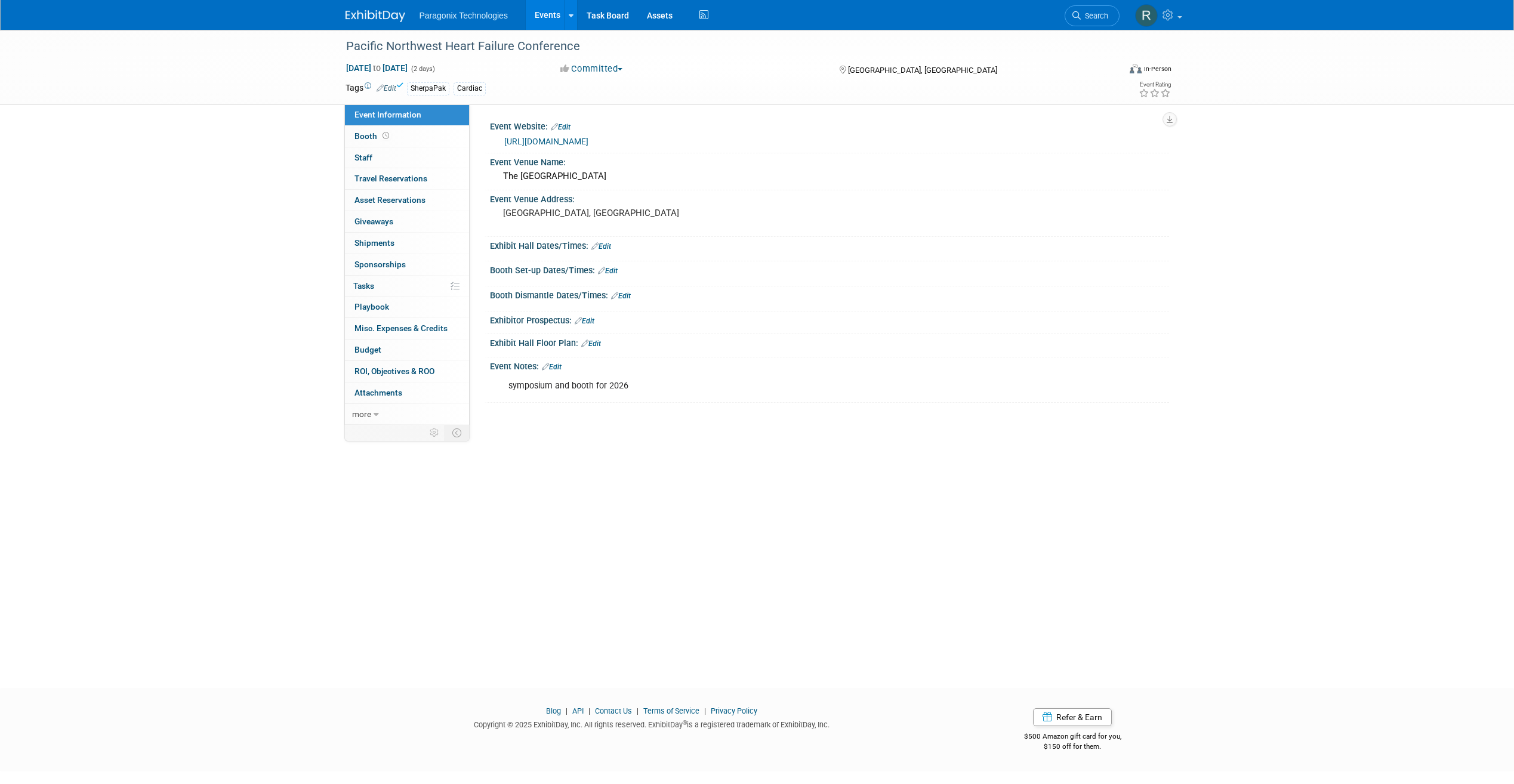
click at [532, 11] on link "Events" at bounding box center [547, 14] width 43 height 30
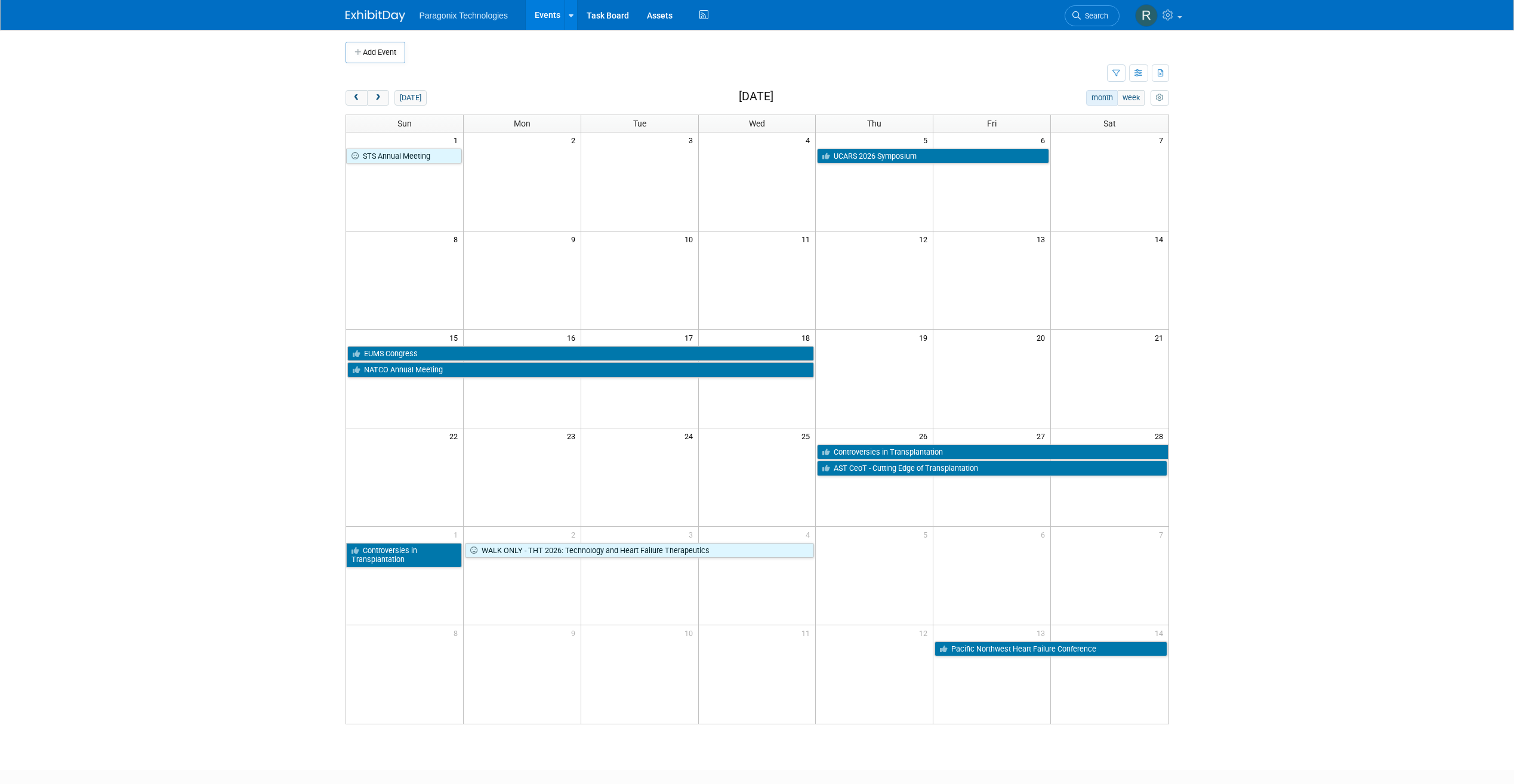
click at [376, 107] on div "[DATE] month week [DATE] Sun Mon Tue Wed Thu Fri Sat 1 2 3 4 5 6 7 STS Annual M…" at bounding box center [758, 407] width 824 height 634
click at [378, 101] on span "next" at bounding box center [378, 98] width 9 height 8
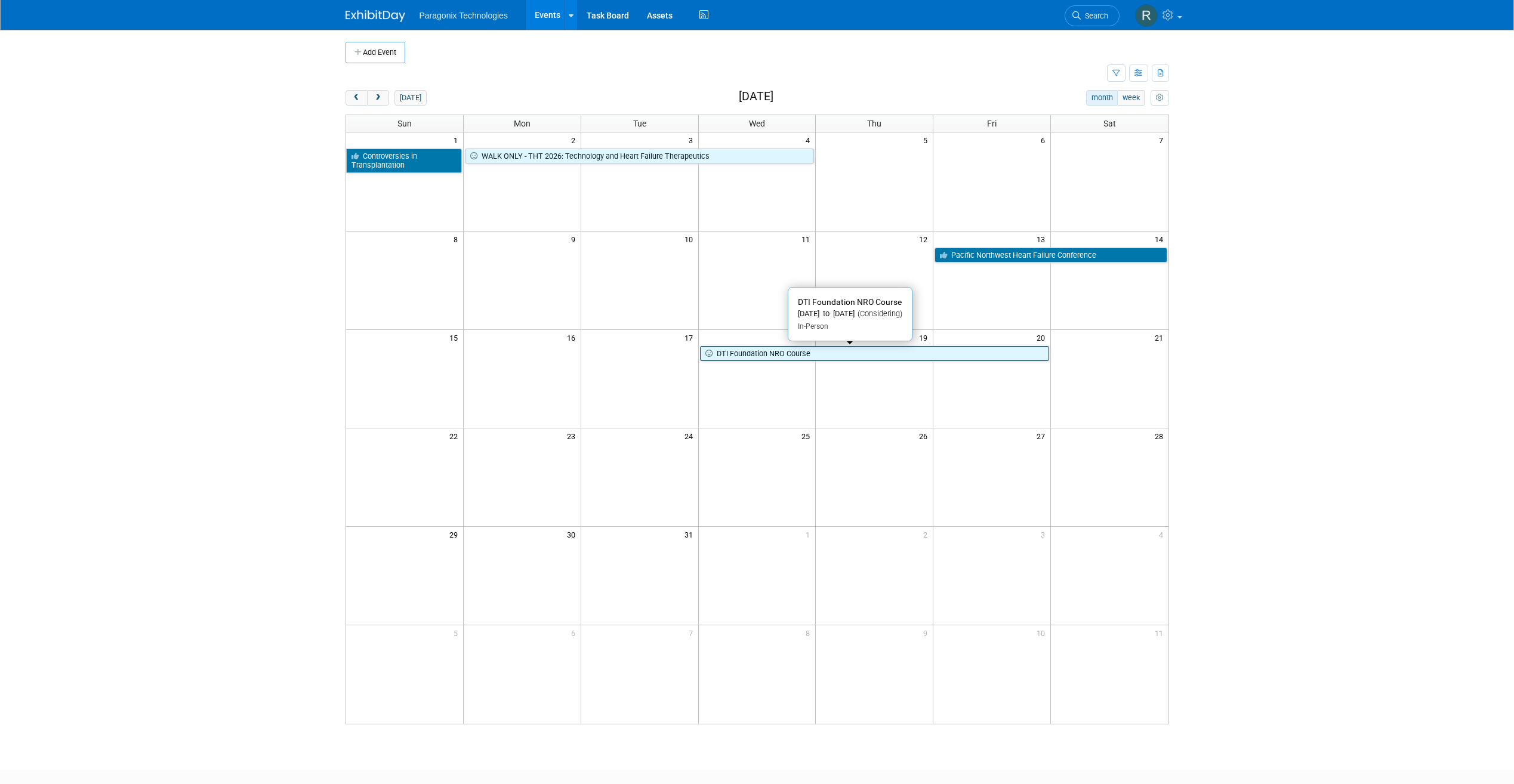
click at [799, 360] on link "DTI Foundation NRO Course" at bounding box center [874, 353] width 350 height 15
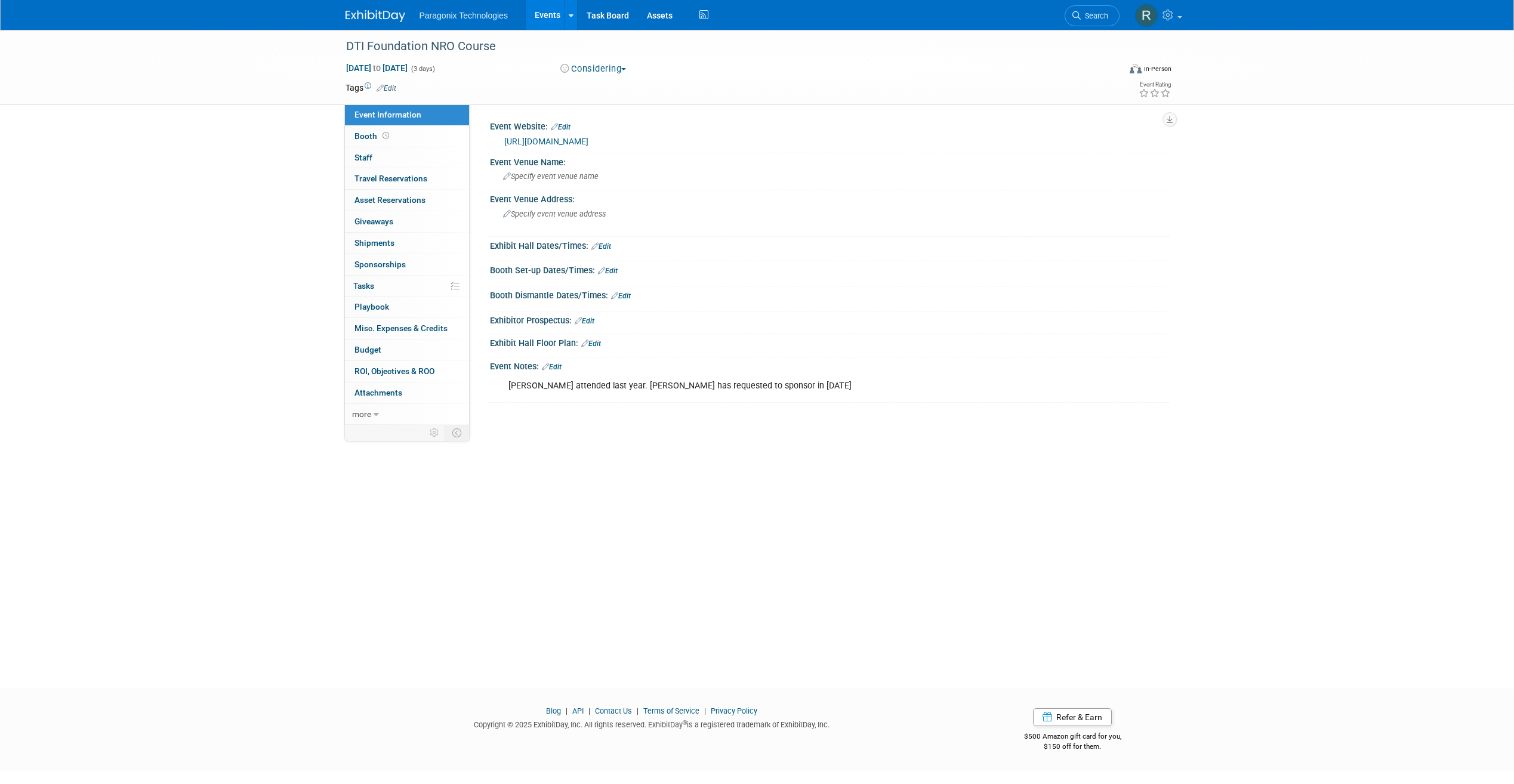
click at [561, 141] on link "[URL][DOMAIN_NAME]" at bounding box center [546, 141] width 84 height 10
click at [547, 18] on link "Events" at bounding box center [547, 14] width 43 height 30
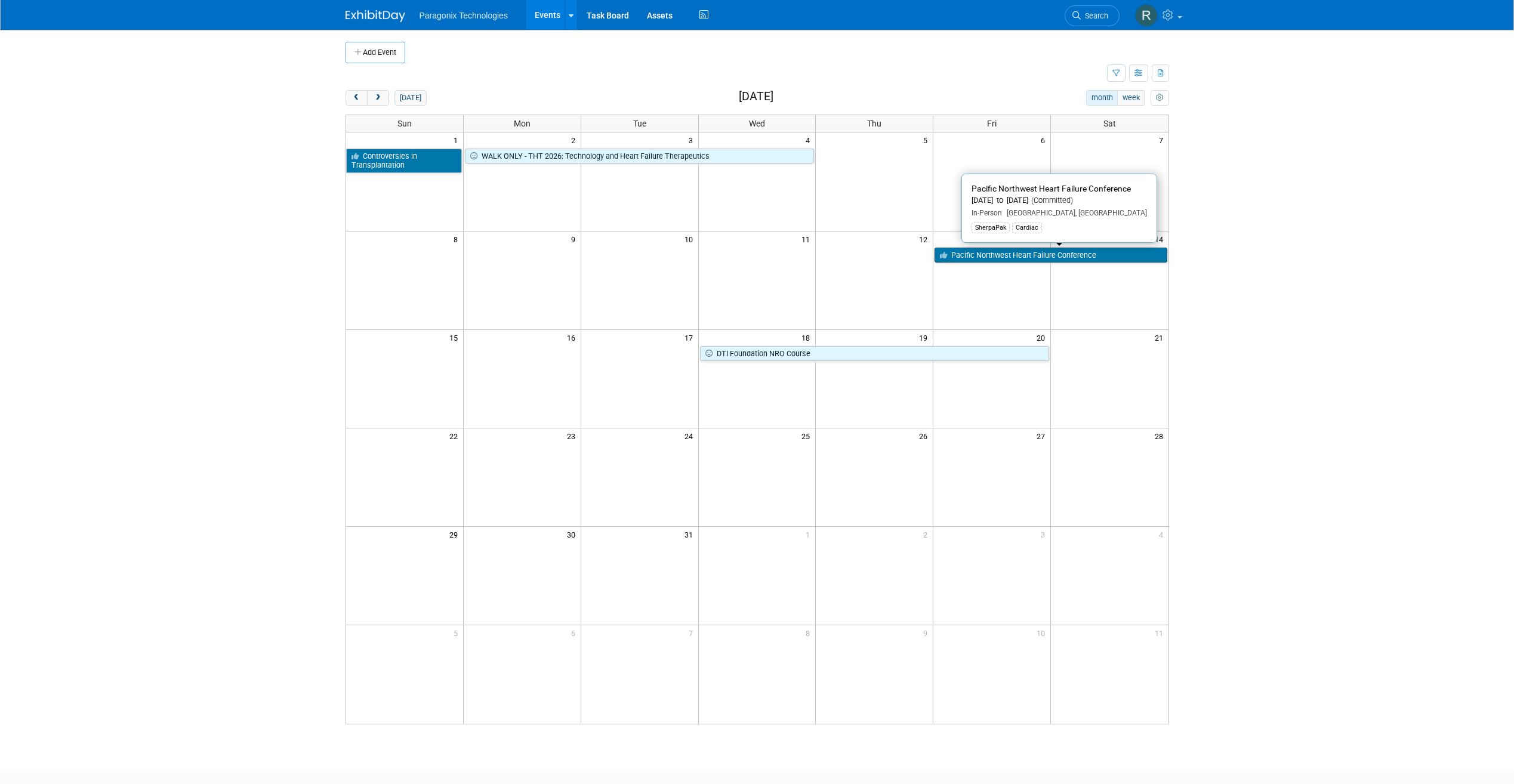
click at [1017, 257] on link "Pacific Northwest Heart Failure Conference" at bounding box center [1051, 255] width 232 height 15
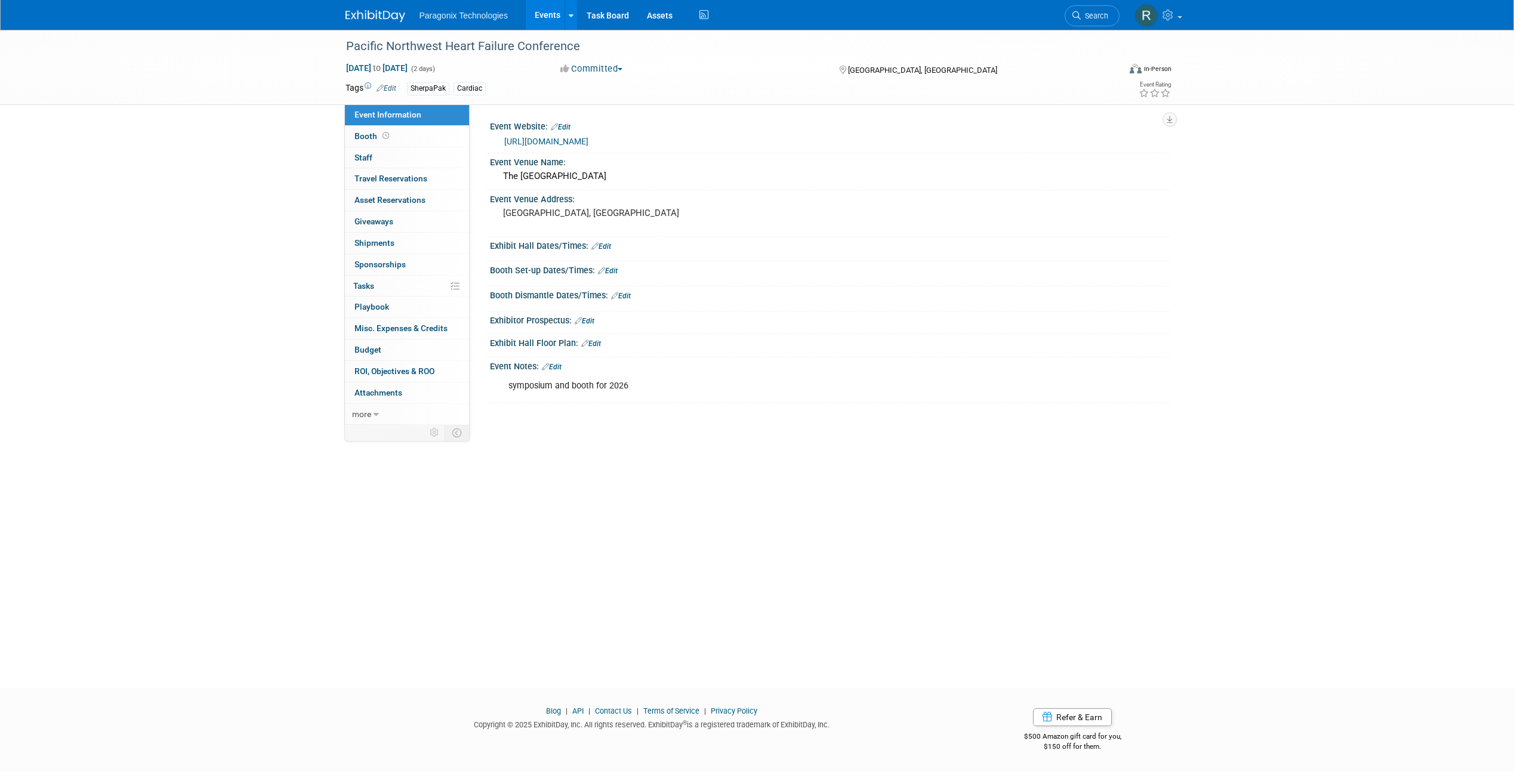
click at [546, 6] on link "Events" at bounding box center [547, 14] width 43 height 30
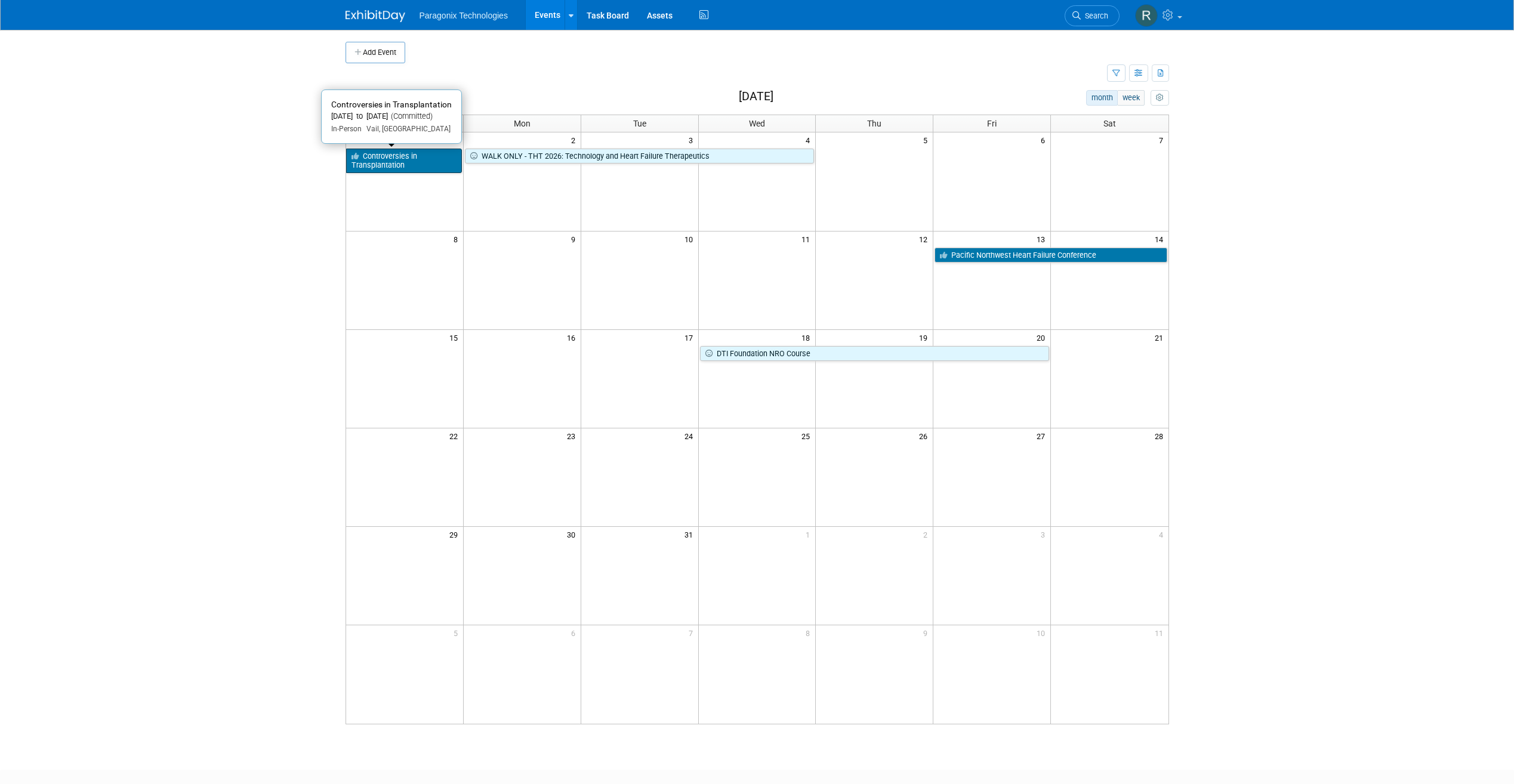
click at [388, 156] on link "Controversies in Transplantation" at bounding box center [404, 161] width 116 height 24
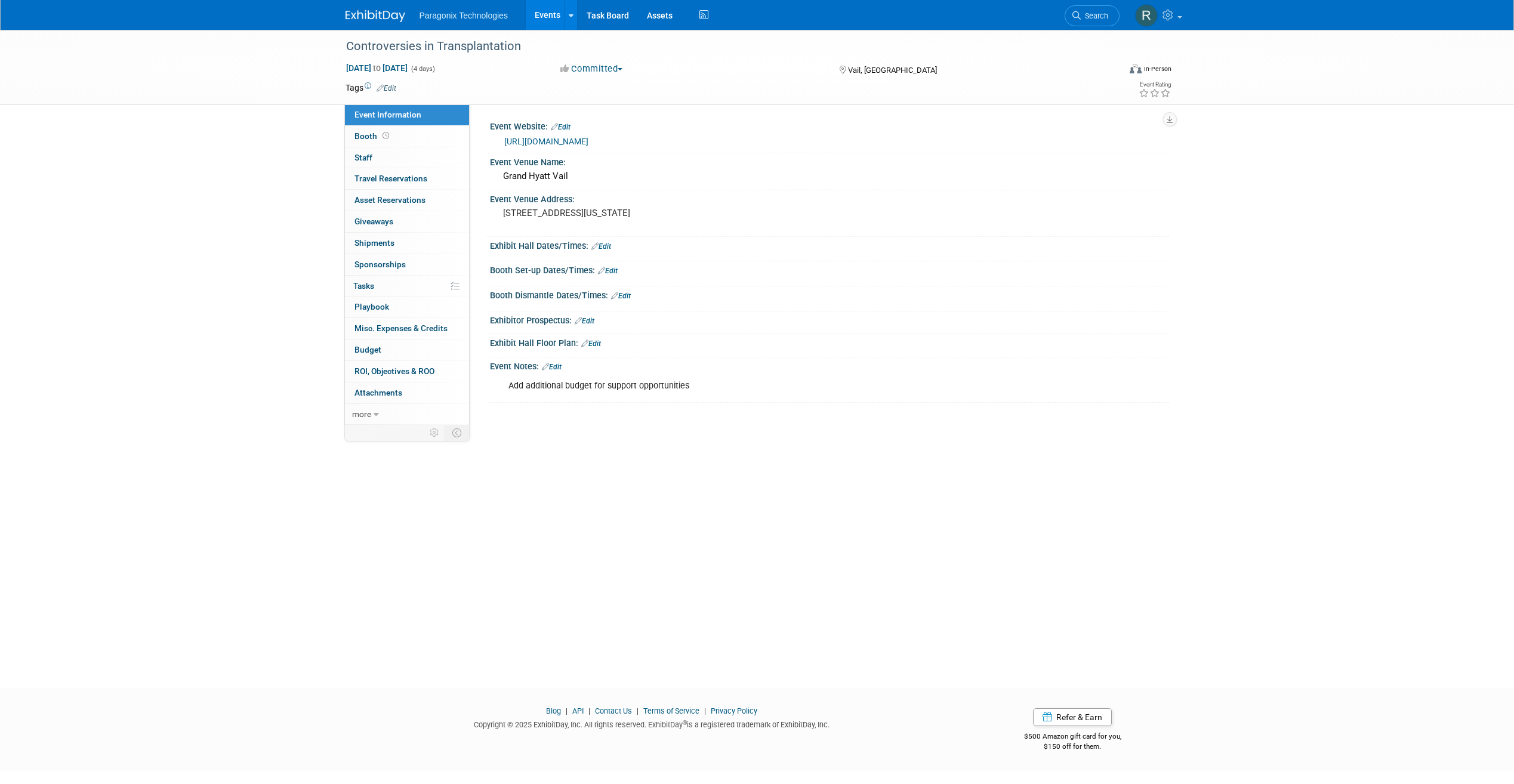
click at [549, 21] on link "Events" at bounding box center [547, 14] width 43 height 30
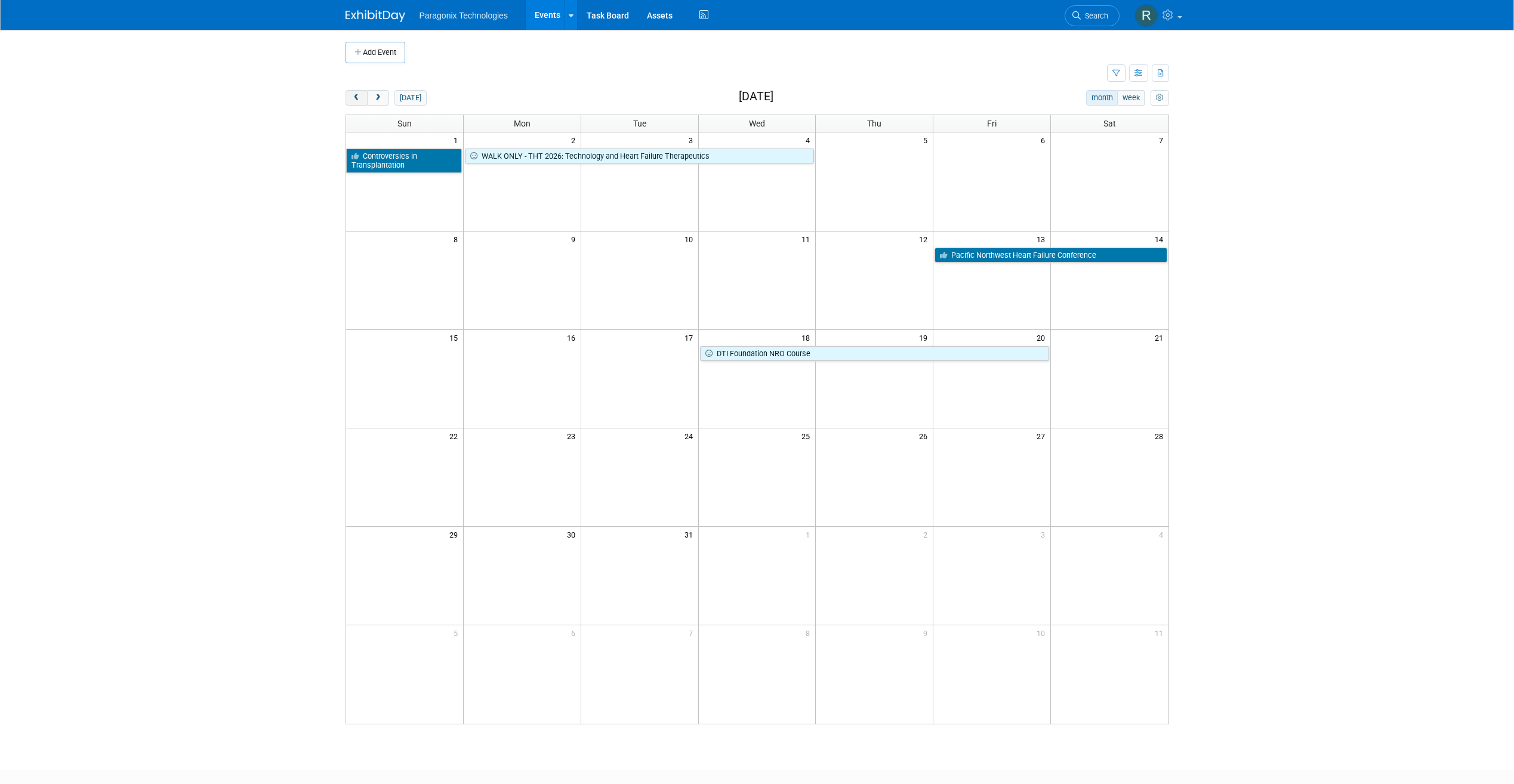
click at [353, 95] on span "prev" at bounding box center [357, 98] width 9 height 8
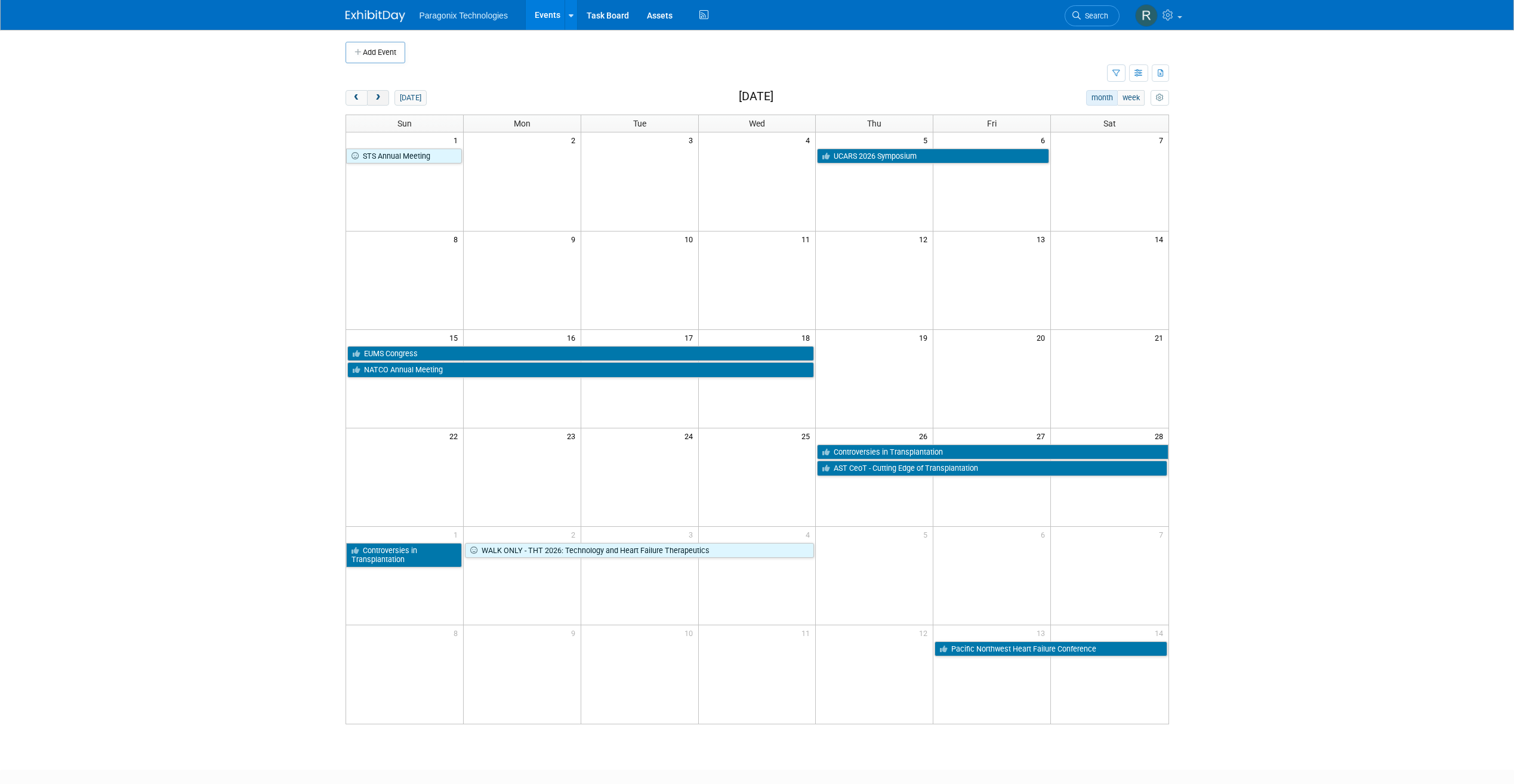
click at [382, 98] on span "next" at bounding box center [378, 98] width 9 height 8
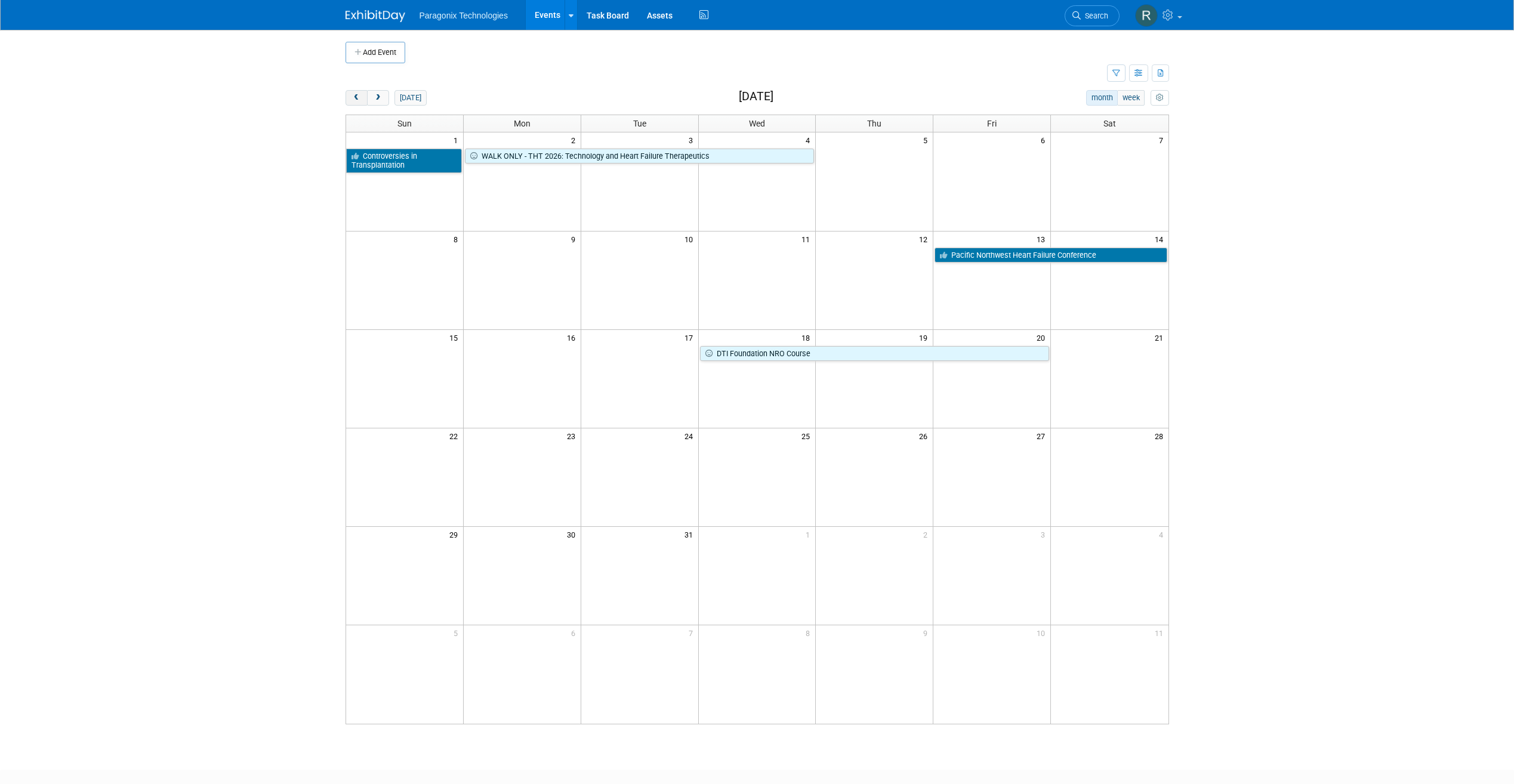
click at [358, 98] on span "prev" at bounding box center [357, 98] width 9 height 8
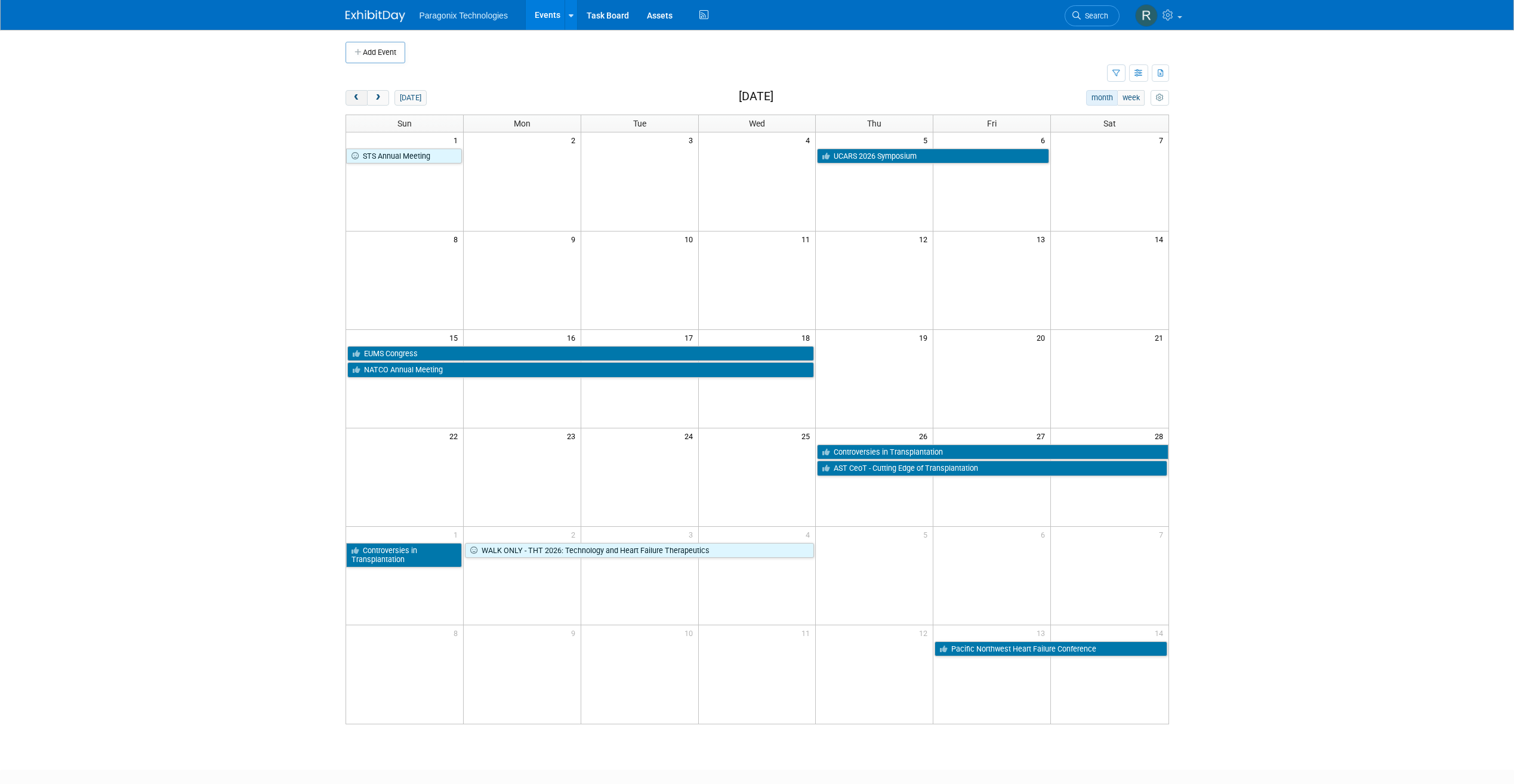
click at [360, 100] on span "prev" at bounding box center [357, 98] width 9 height 8
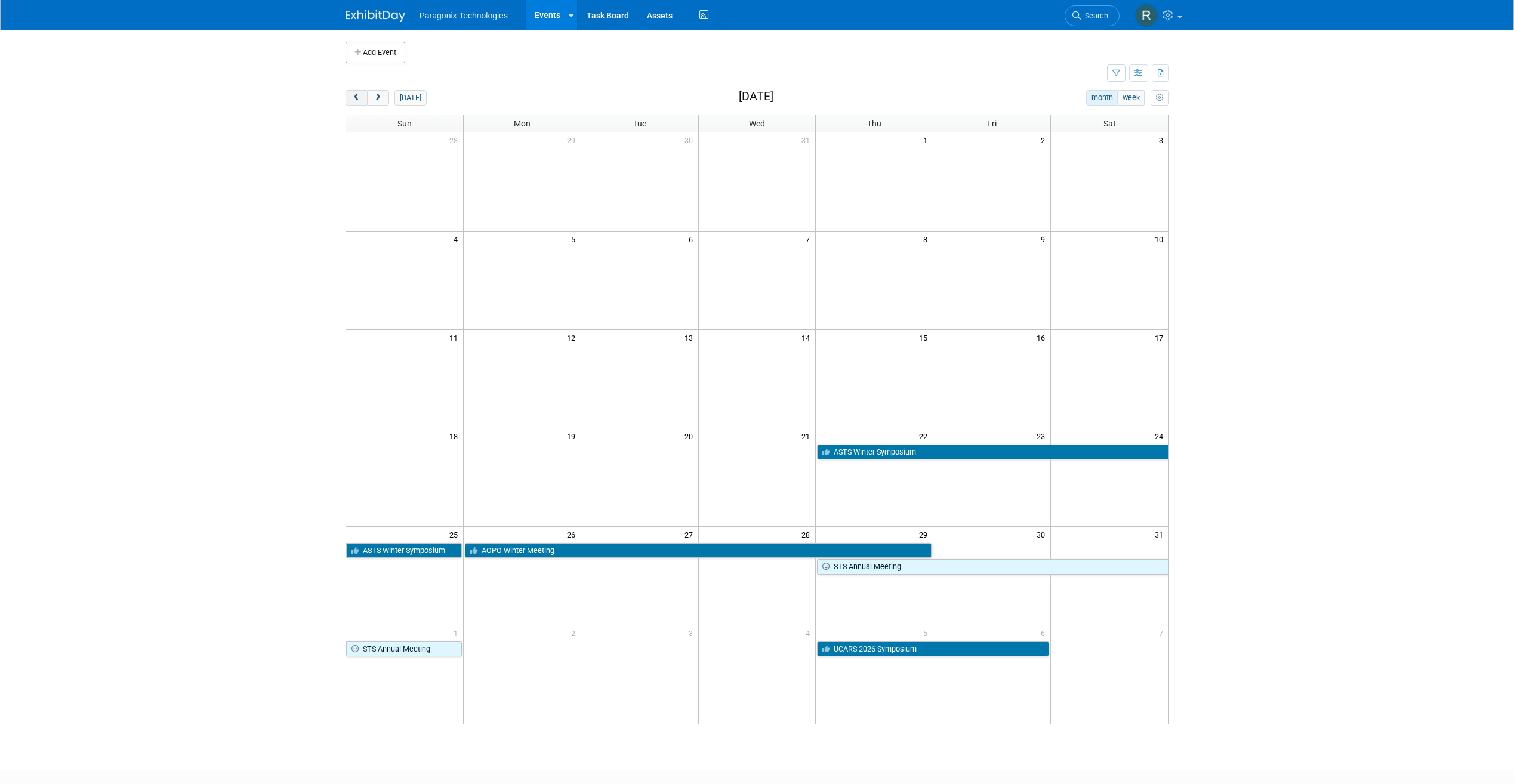
click at [360, 100] on span "prev" at bounding box center [357, 98] width 9 height 8
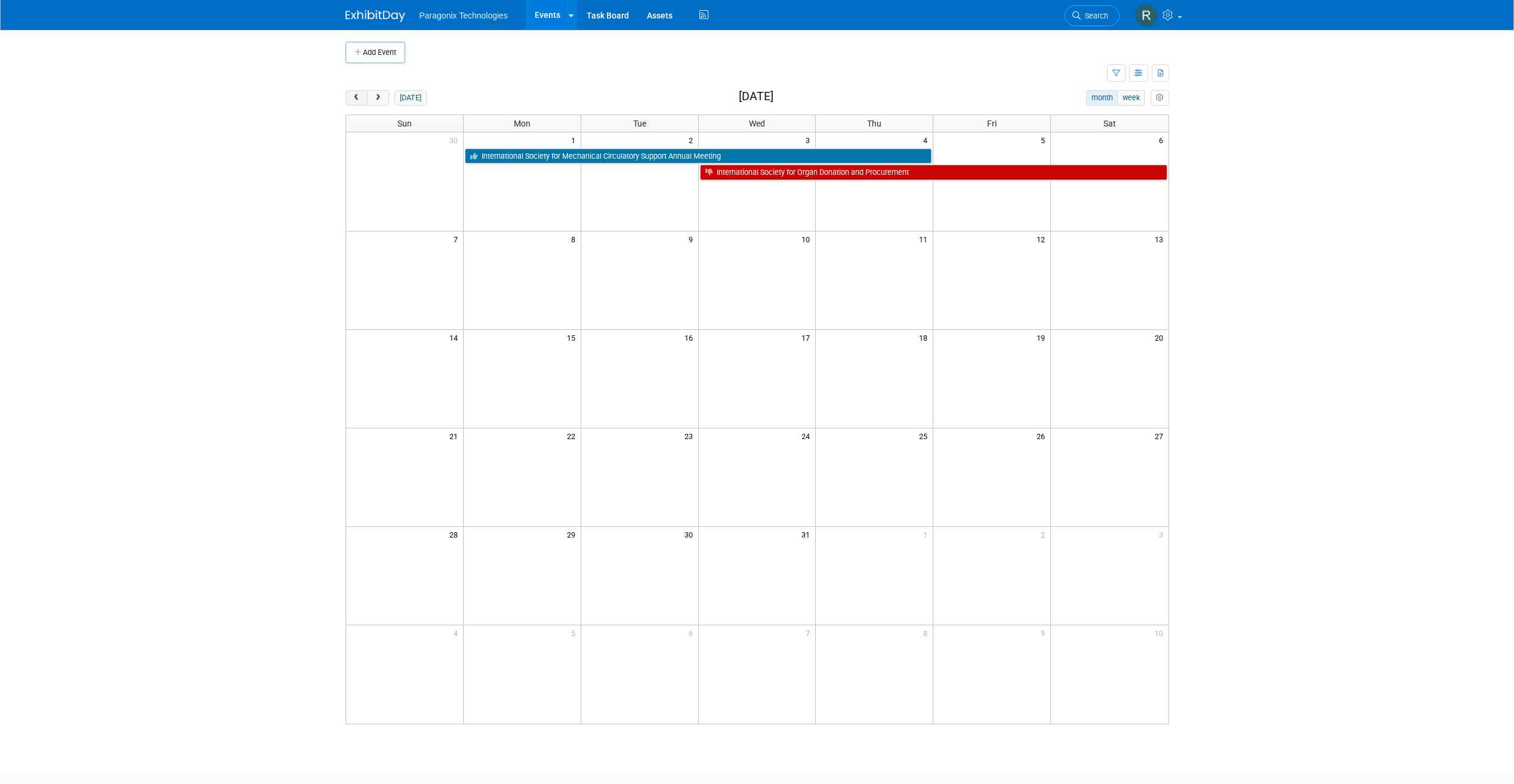
click at [360, 100] on span "prev" at bounding box center [357, 98] width 9 height 8
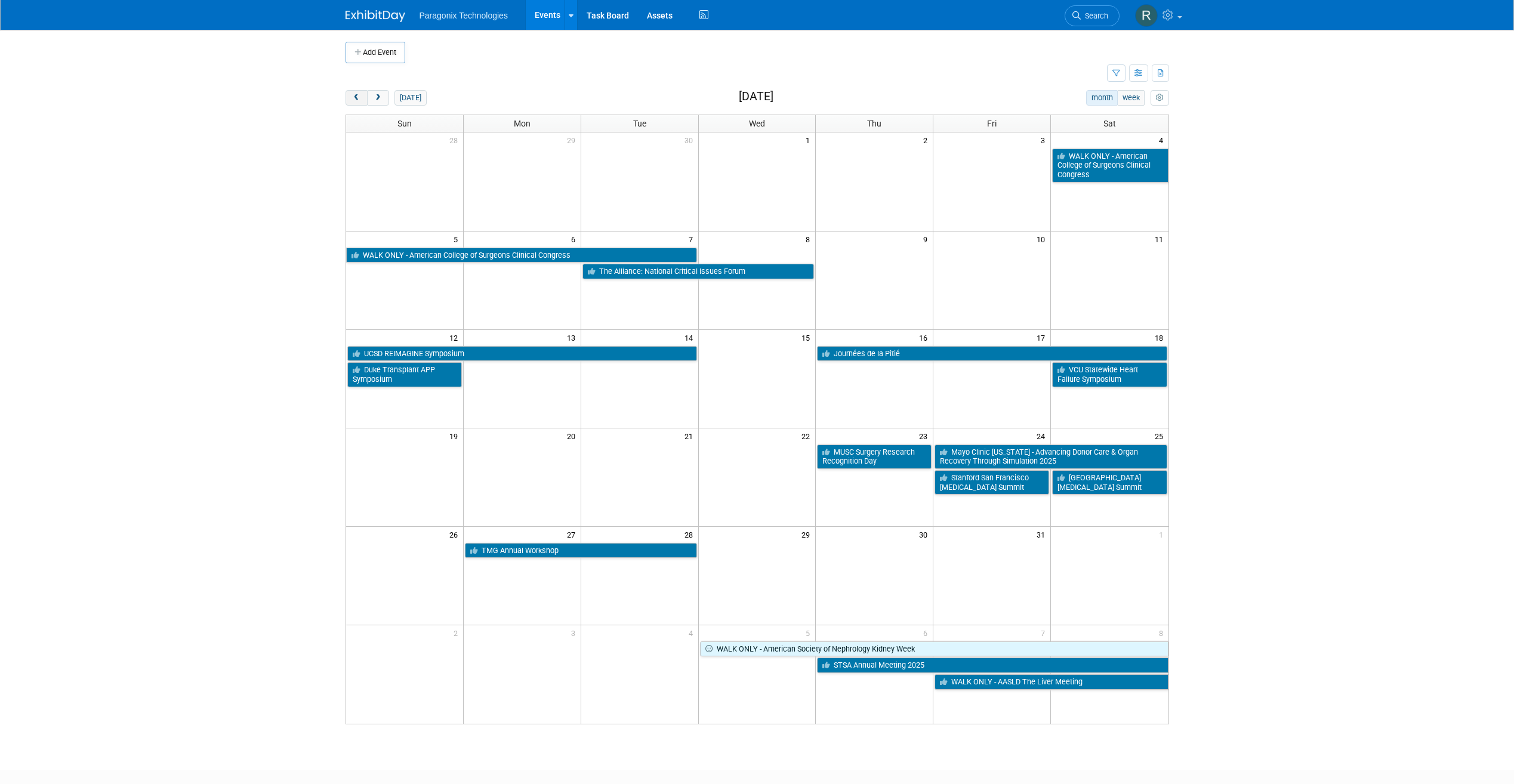
click at [360, 100] on span "prev" at bounding box center [357, 98] width 9 height 8
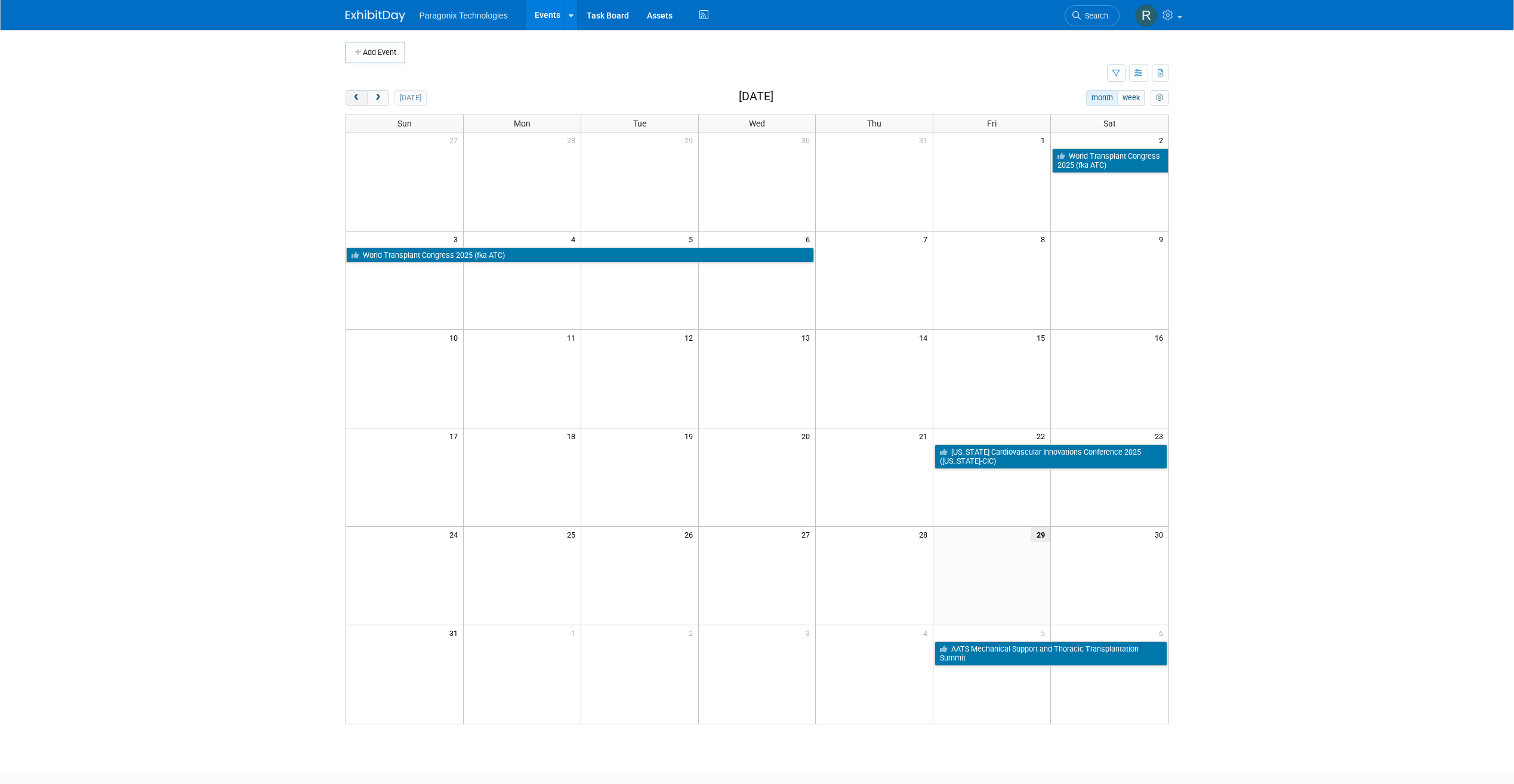
click at [360, 100] on span "prev" at bounding box center [357, 98] width 9 height 8
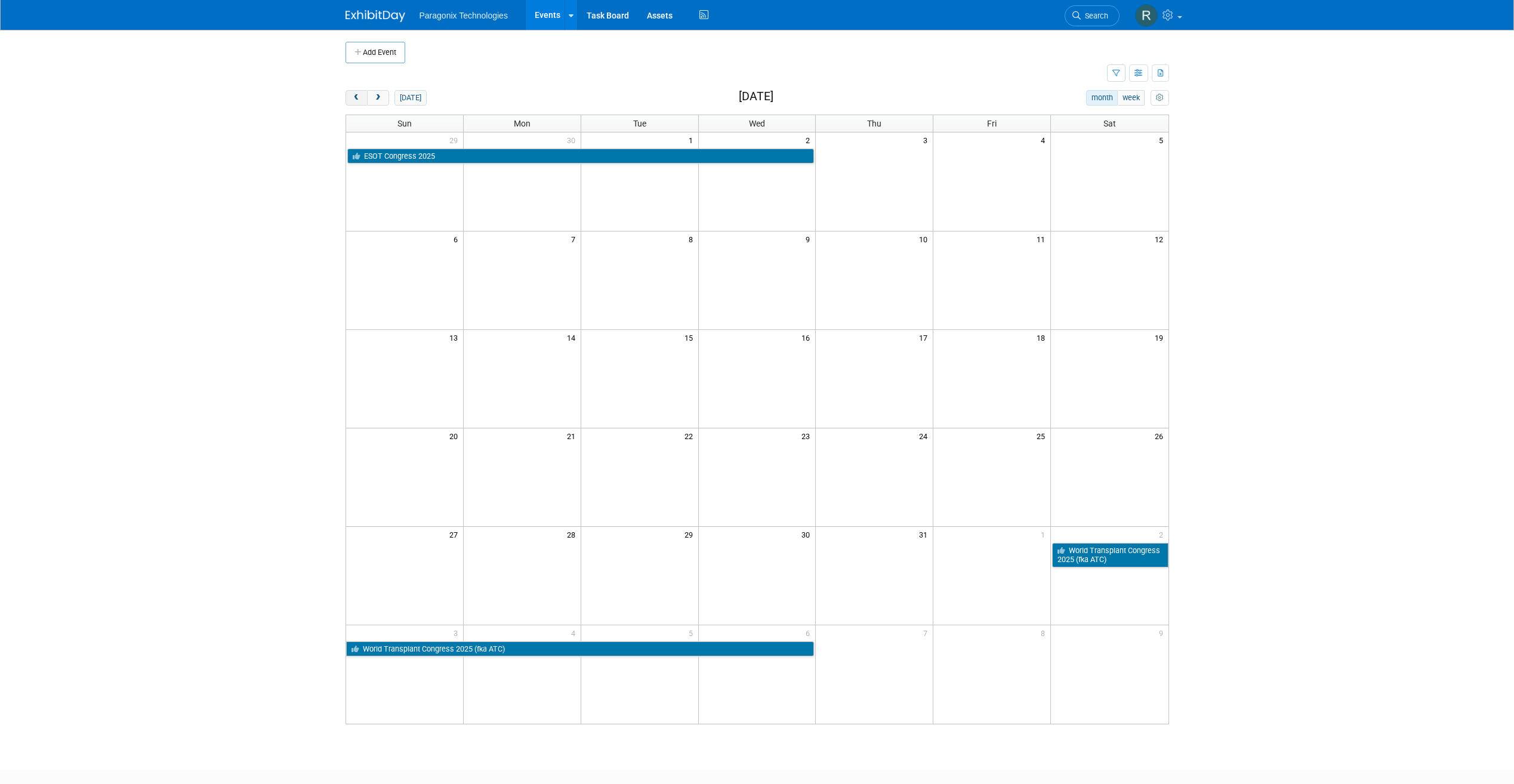
click at [360, 100] on span "prev" at bounding box center [357, 98] width 9 height 8
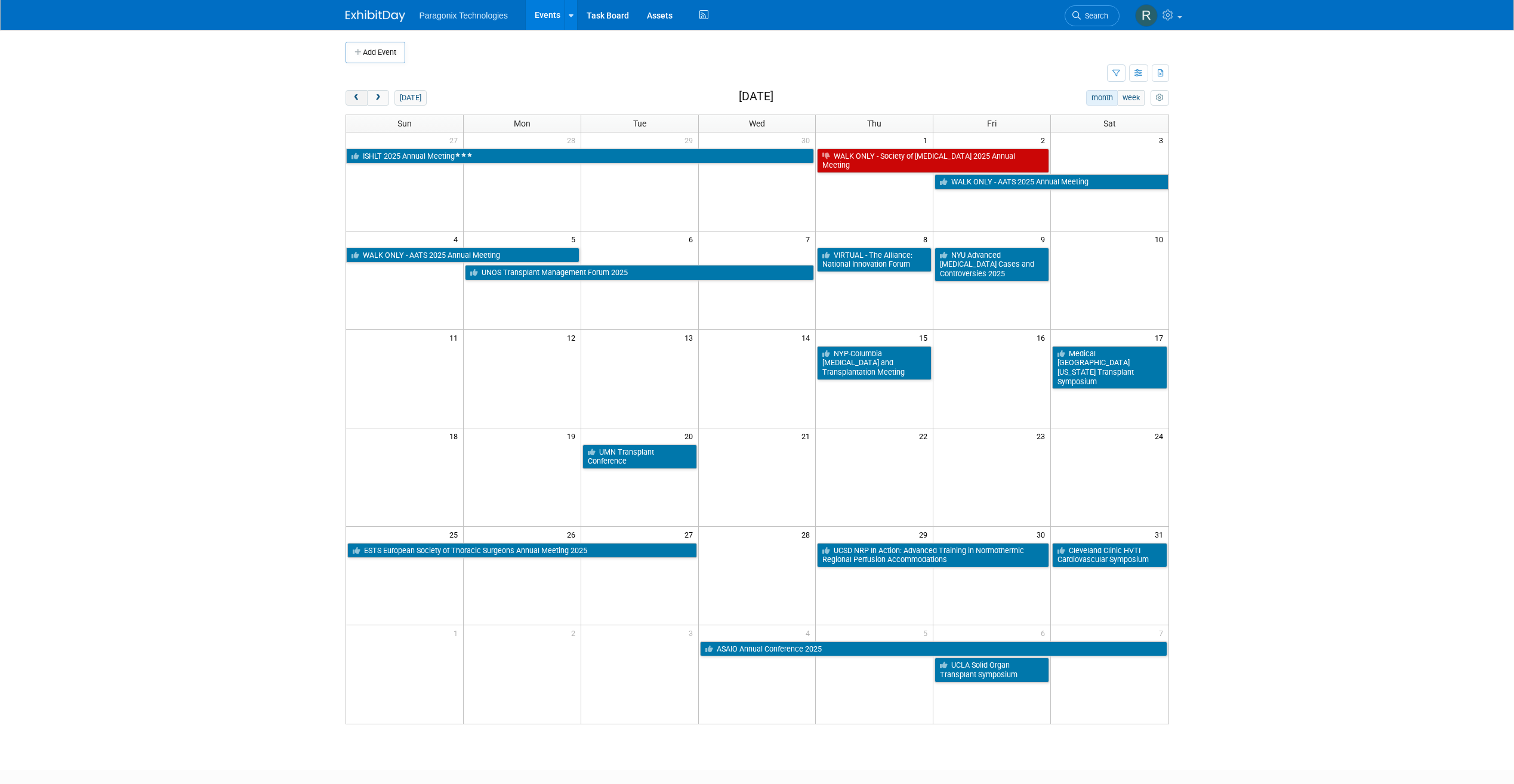
click at [360, 100] on span "prev" at bounding box center [357, 98] width 9 height 8
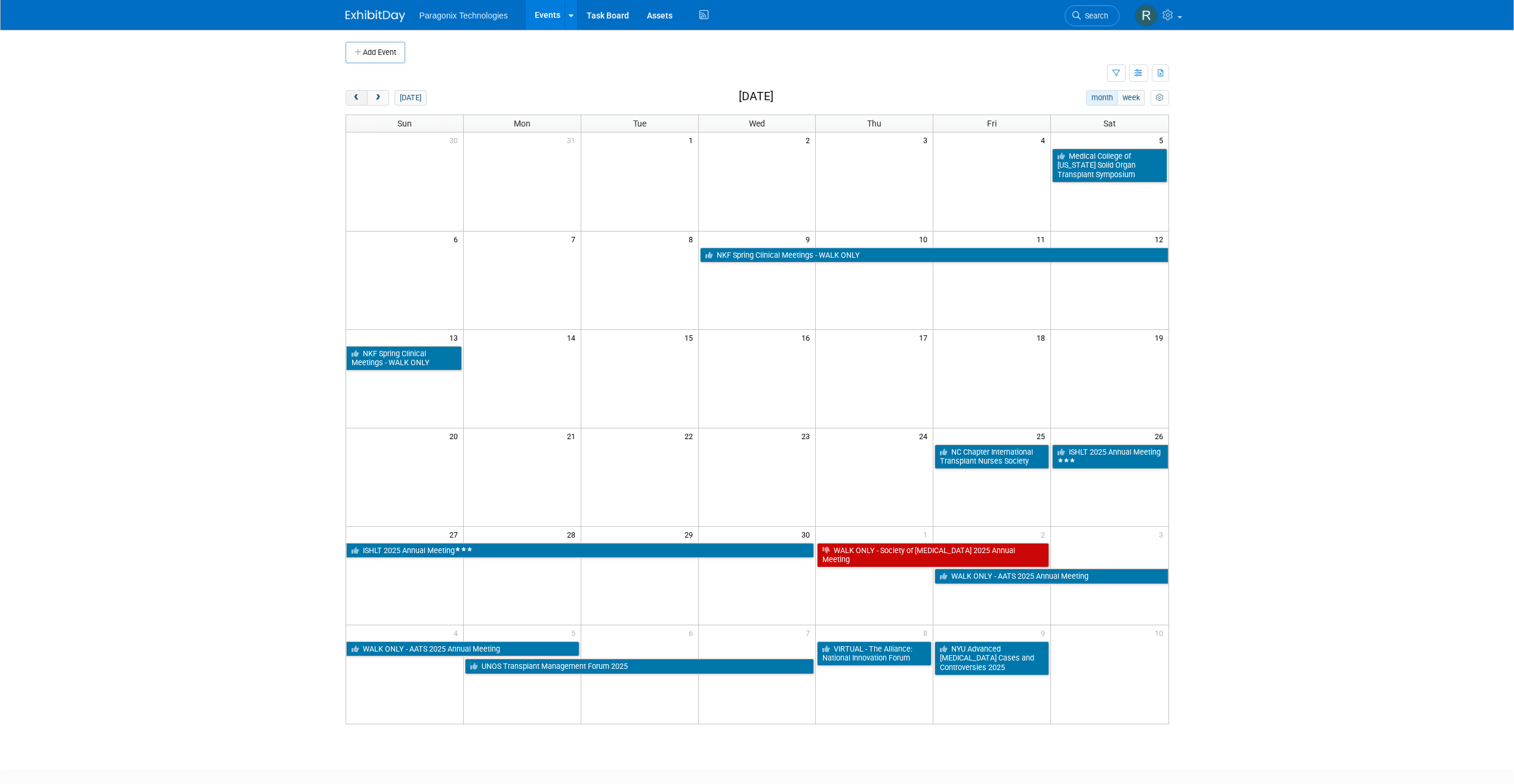
click at [360, 100] on span "prev" at bounding box center [357, 98] width 9 height 8
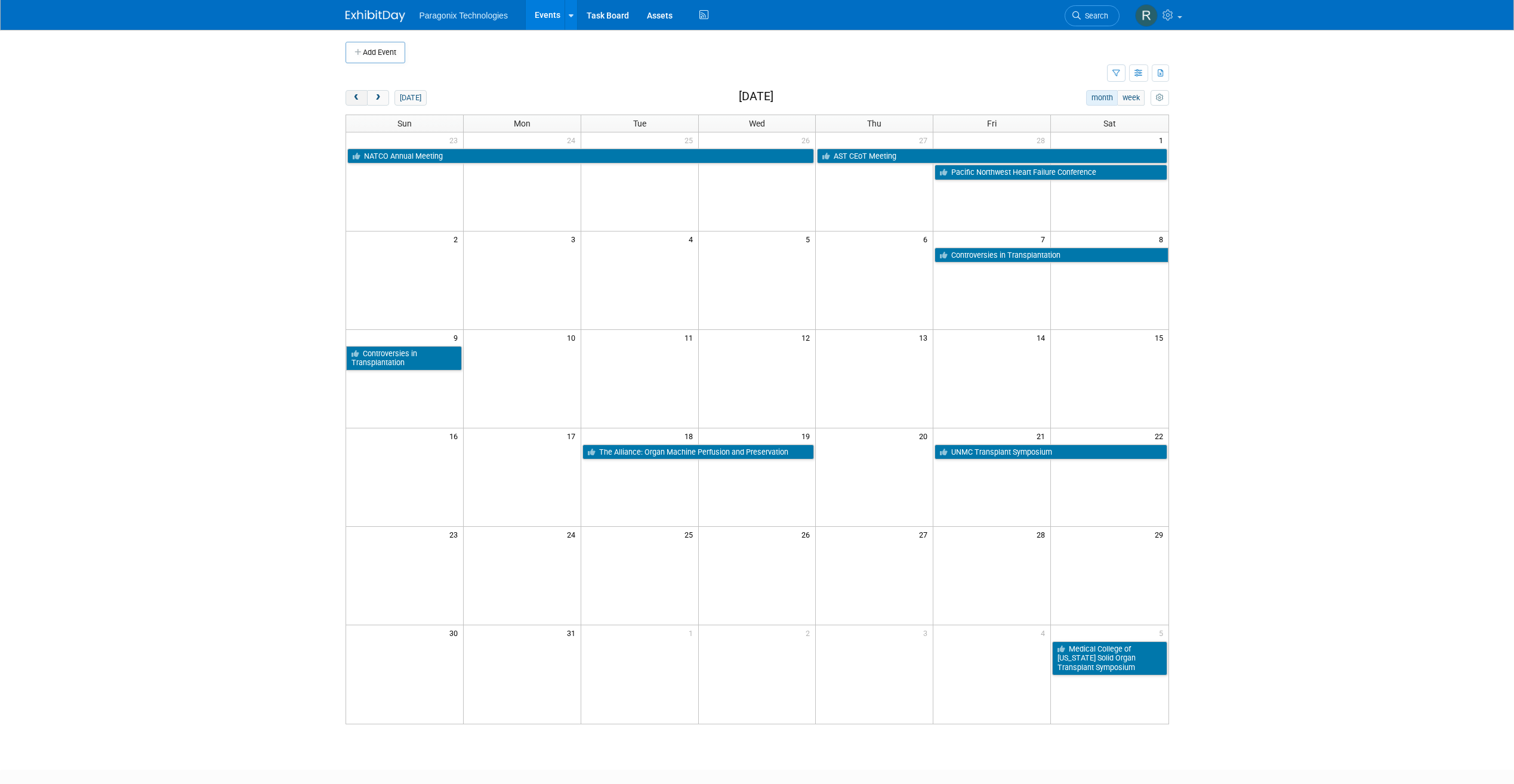
click at [360, 100] on span "prev" at bounding box center [357, 98] width 9 height 8
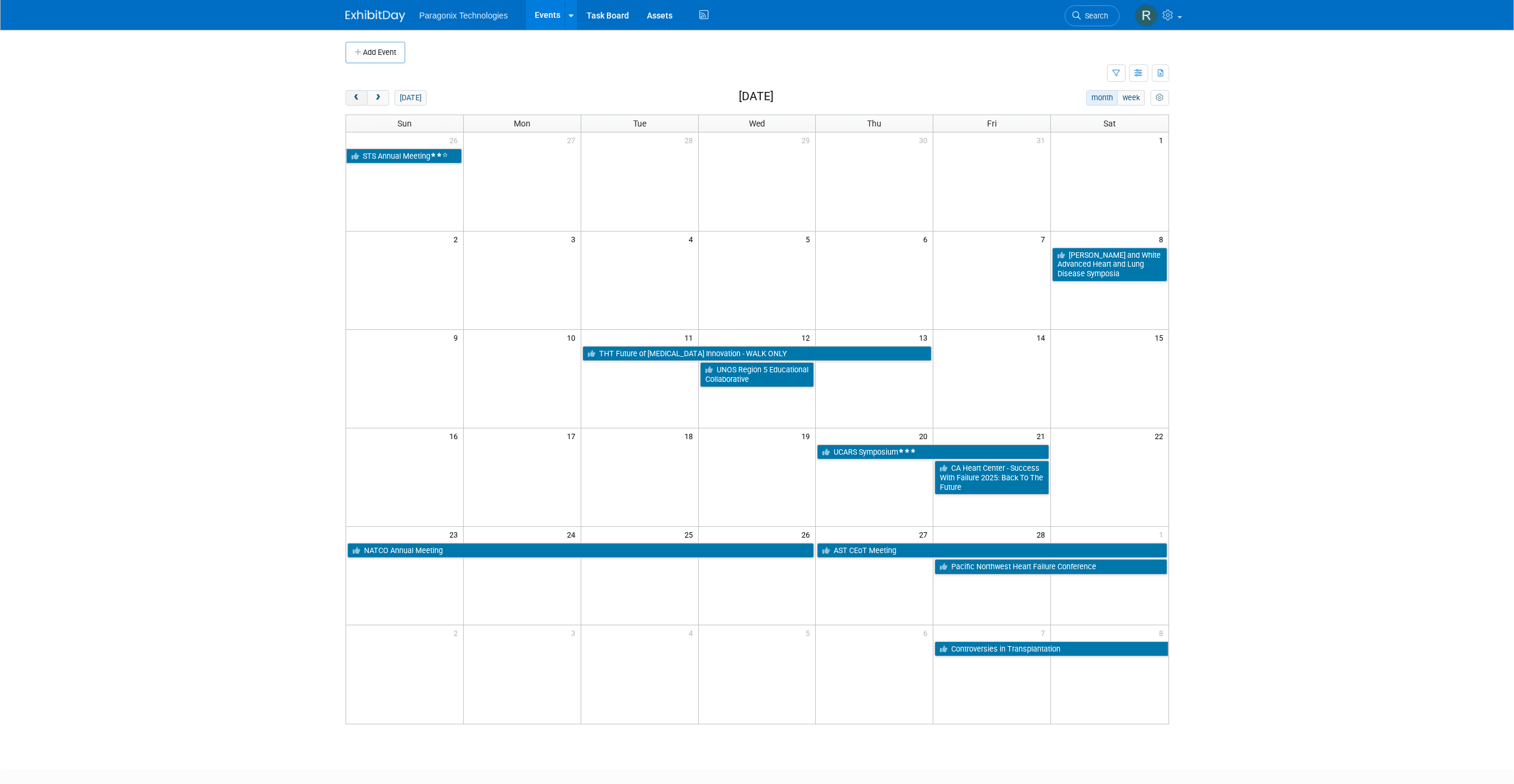
click at [352, 98] on span "prev" at bounding box center [357, 98] width 9 height 8
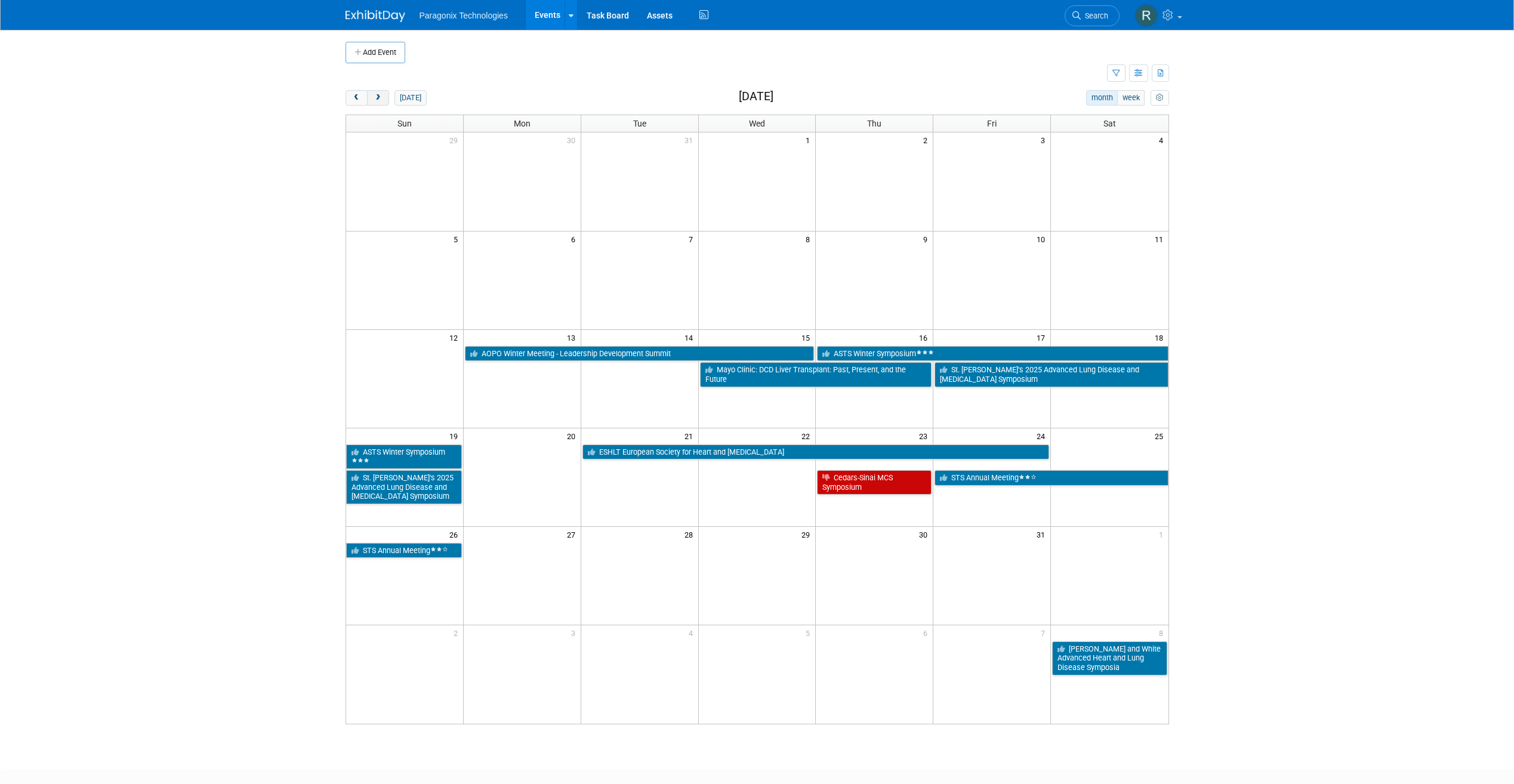
click at [384, 95] on button "next" at bounding box center [378, 98] width 22 height 15
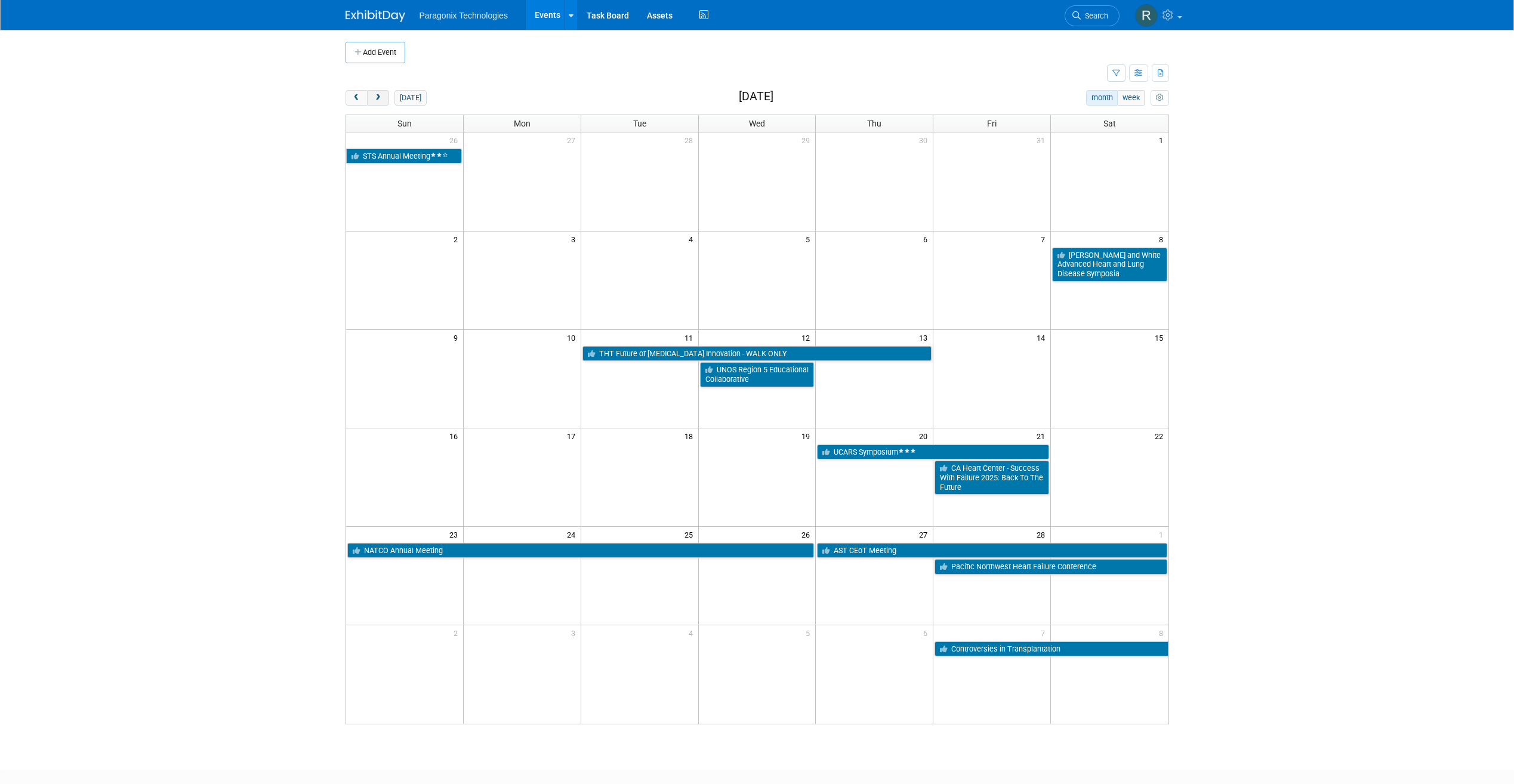
click at [384, 95] on button "next" at bounding box center [378, 98] width 22 height 15
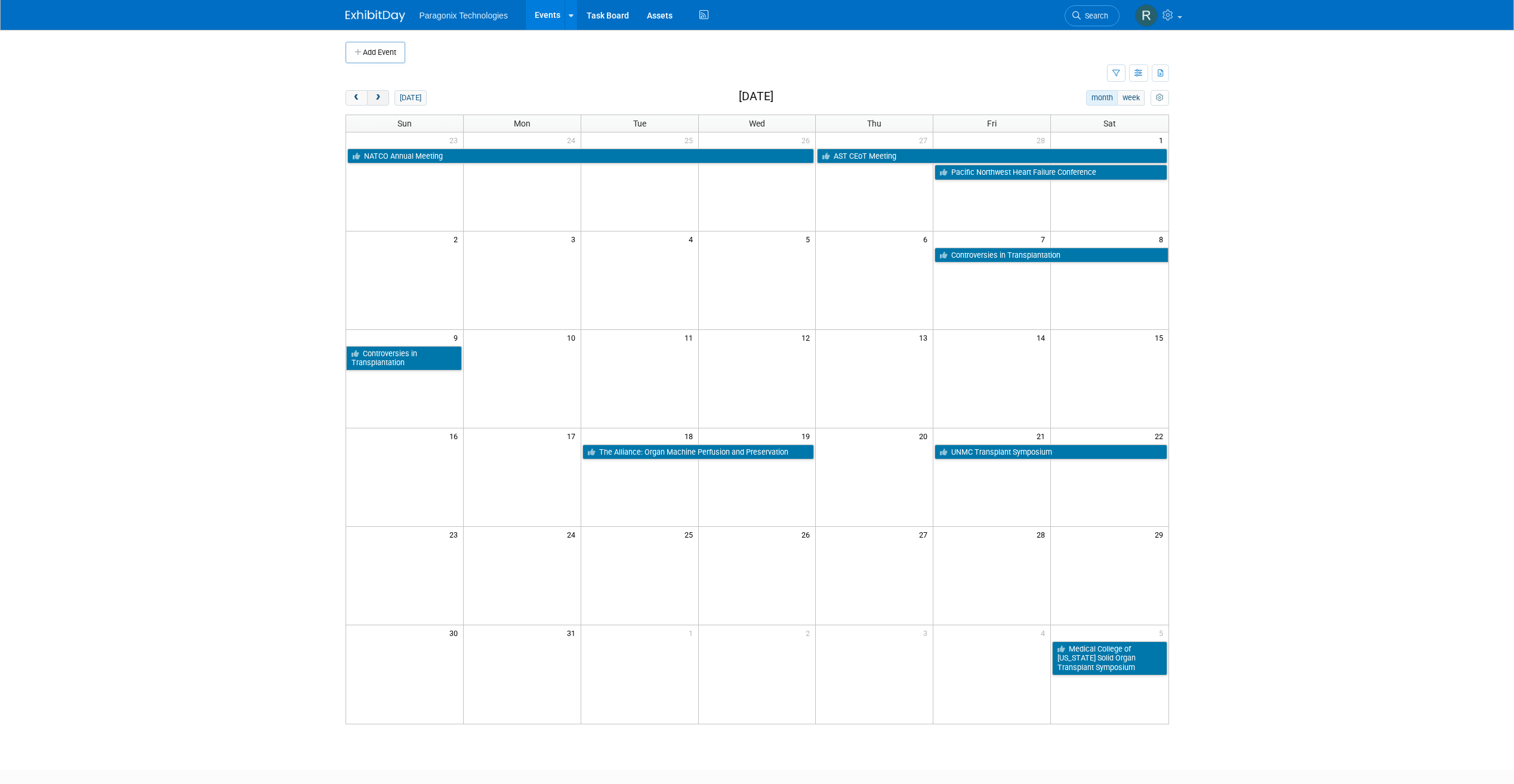
click at [376, 98] on span "next" at bounding box center [378, 98] width 9 height 8
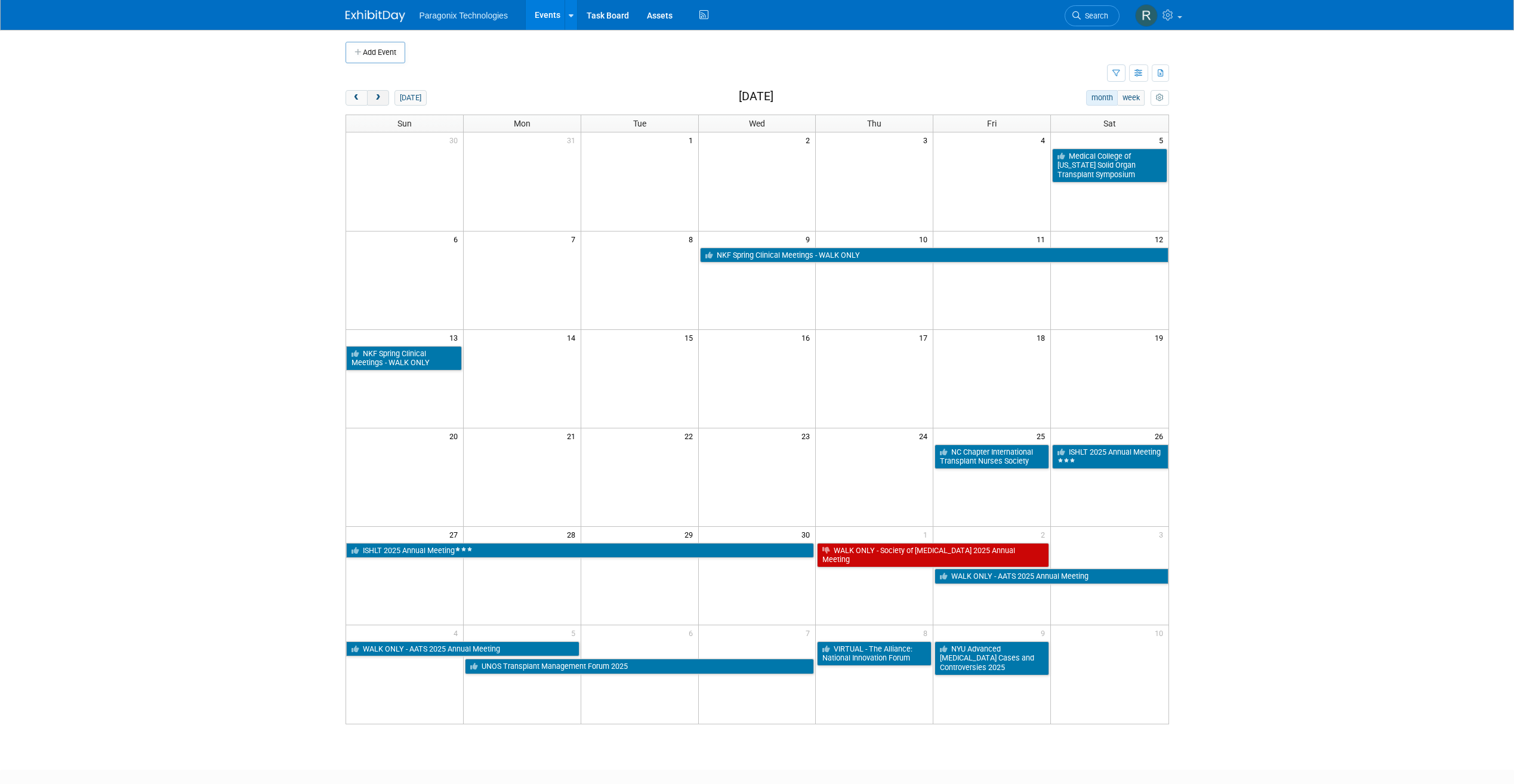
click at [376, 98] on span "next" at bounding box center [378, 98] width 9 height 8
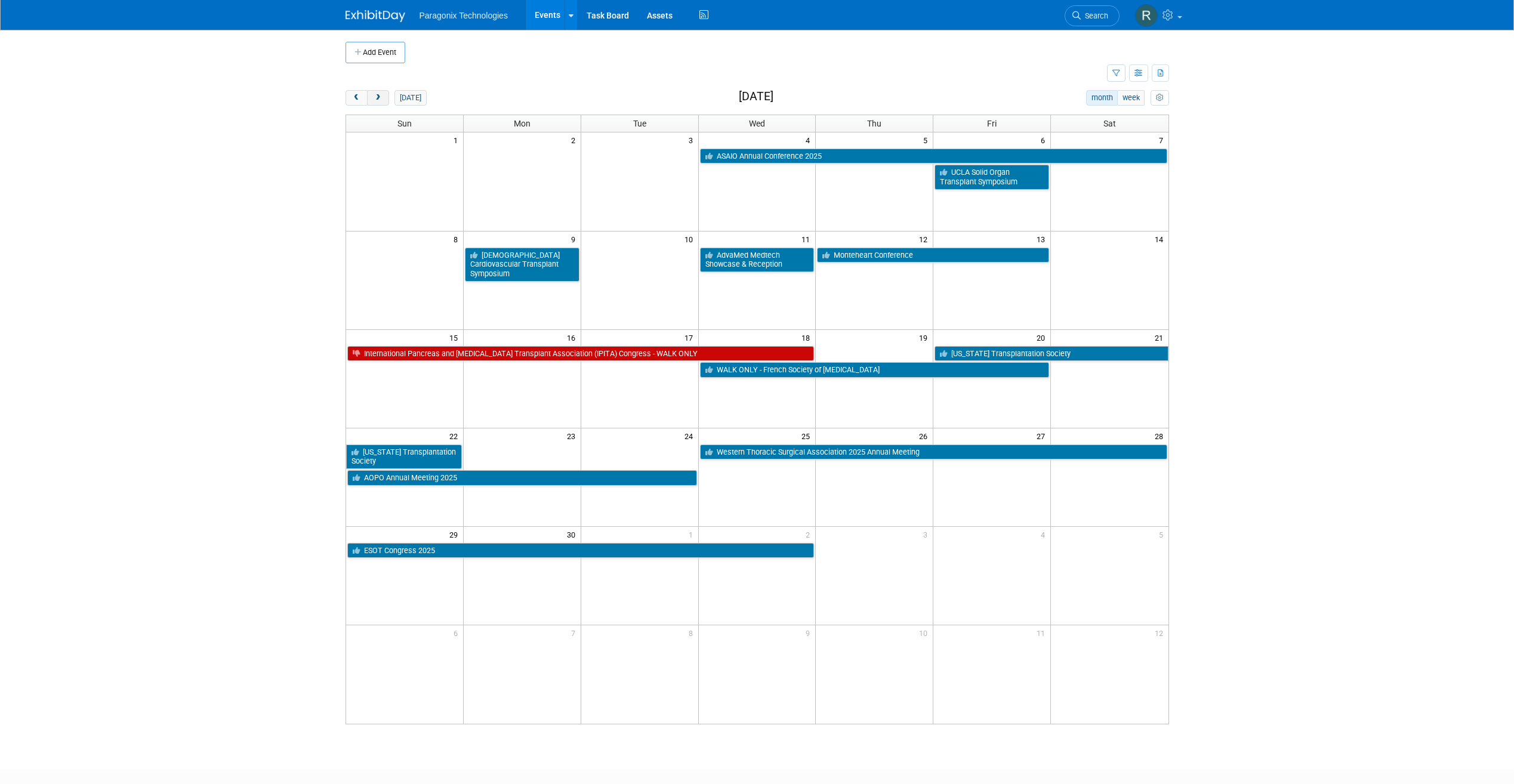
click at [376, 98] on span "next" at bounding box center [378, 98] width 9 height 8
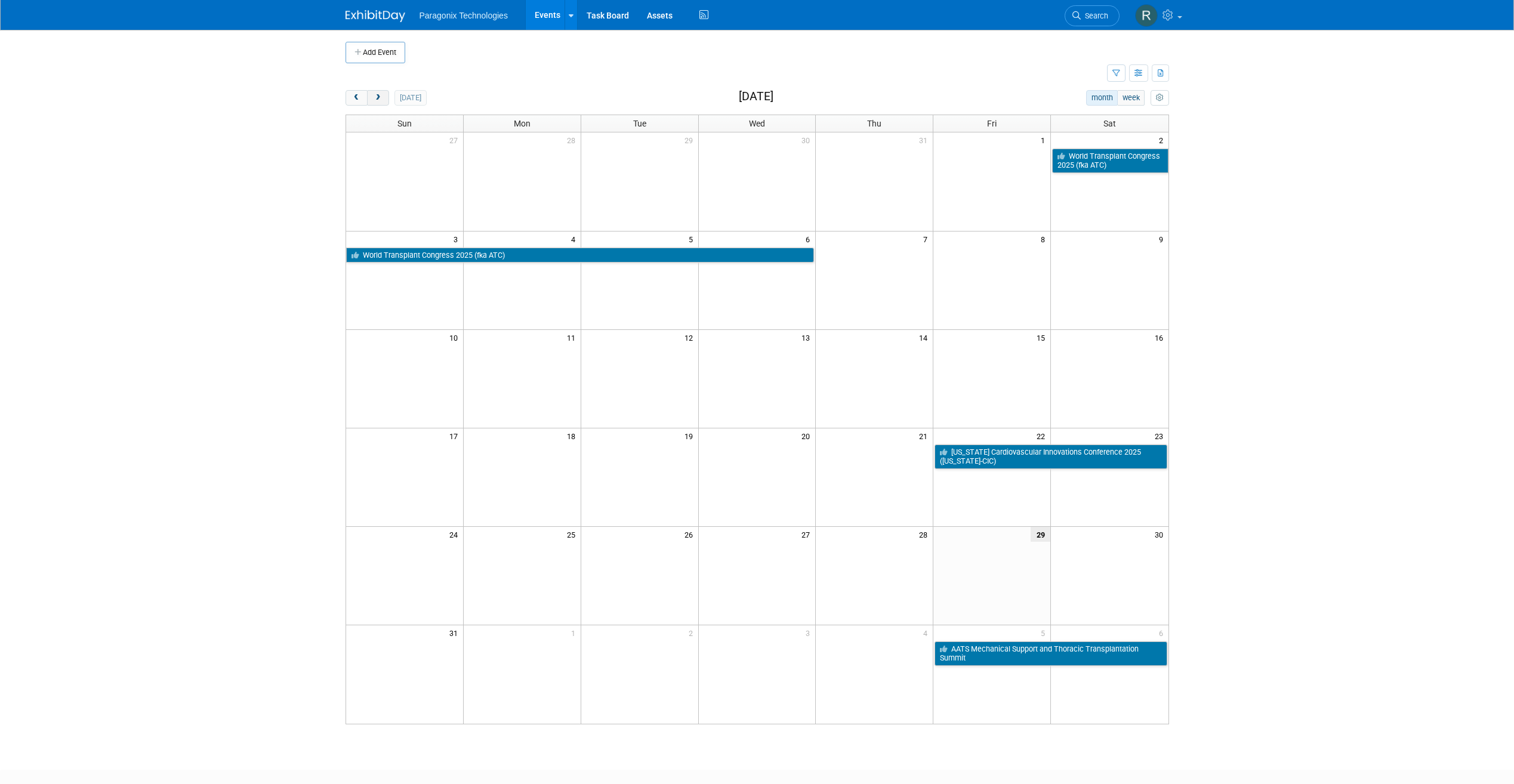
click at [376, 98] on span "next" at bounding box center [378, 98] width 9 height 8
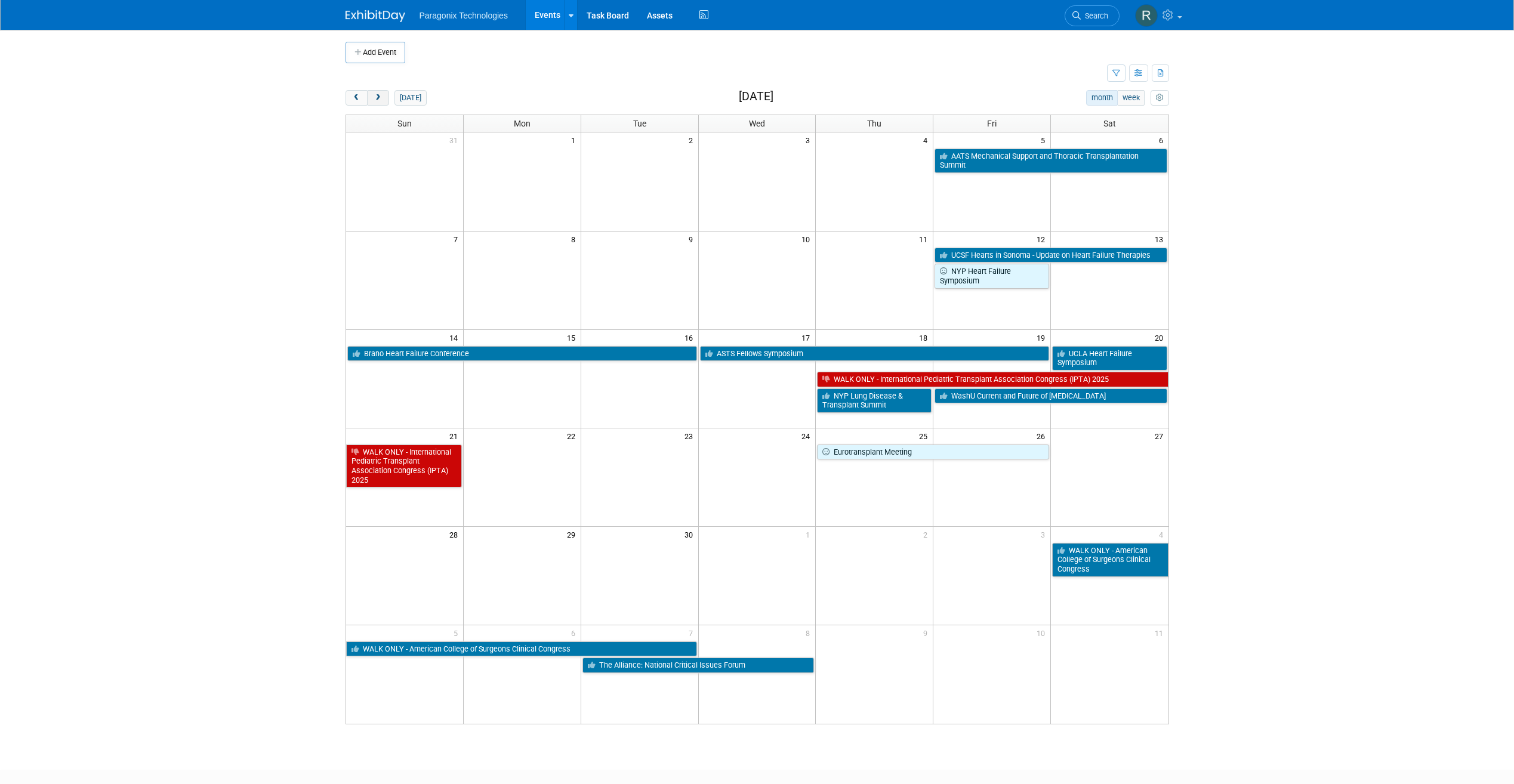
click at [376, 98] on span "next" at bounding box center [378, 98] width 9 height 8
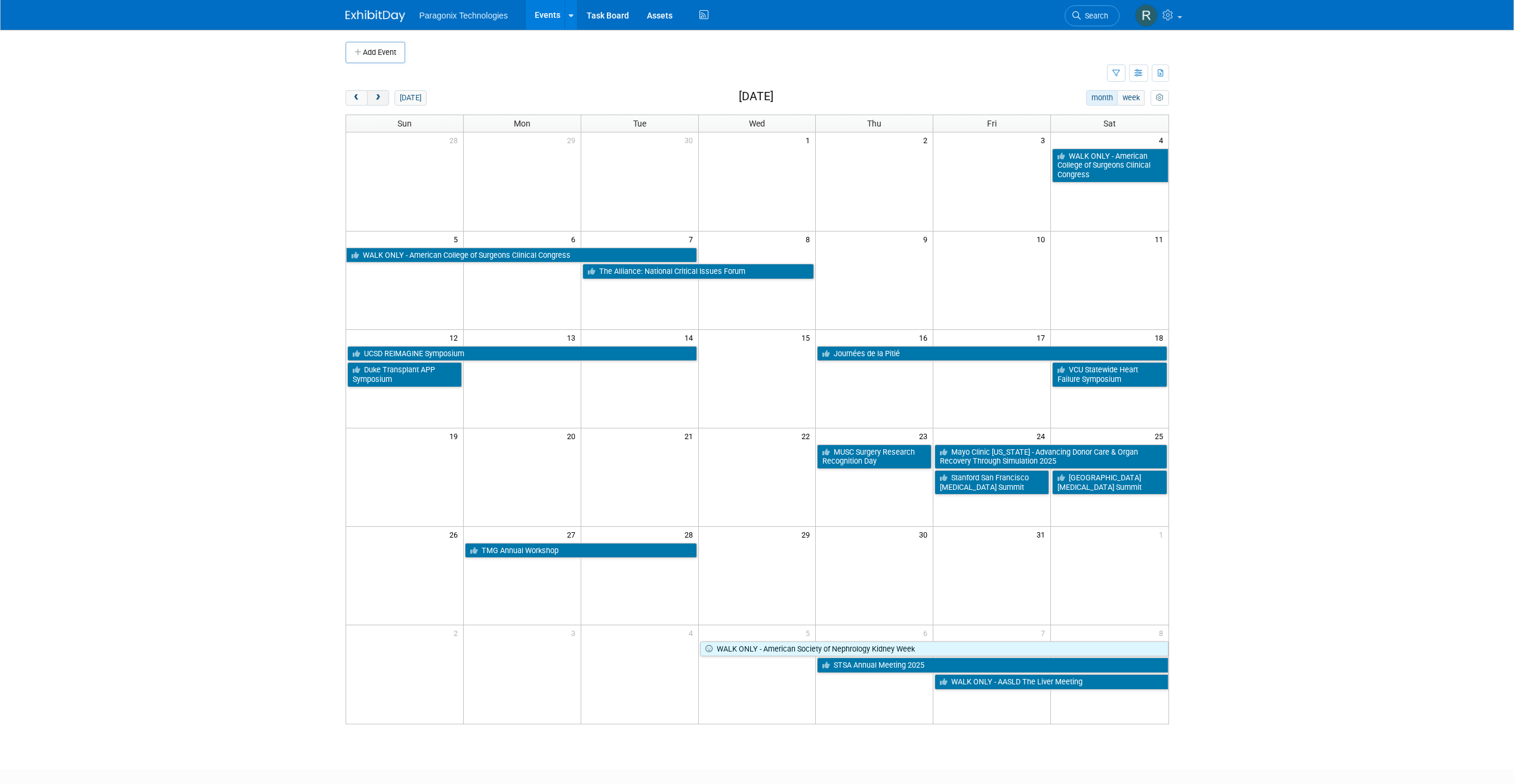
click at [376, 98] on span "next" at bounding box center [378, 98] width 9 height 8
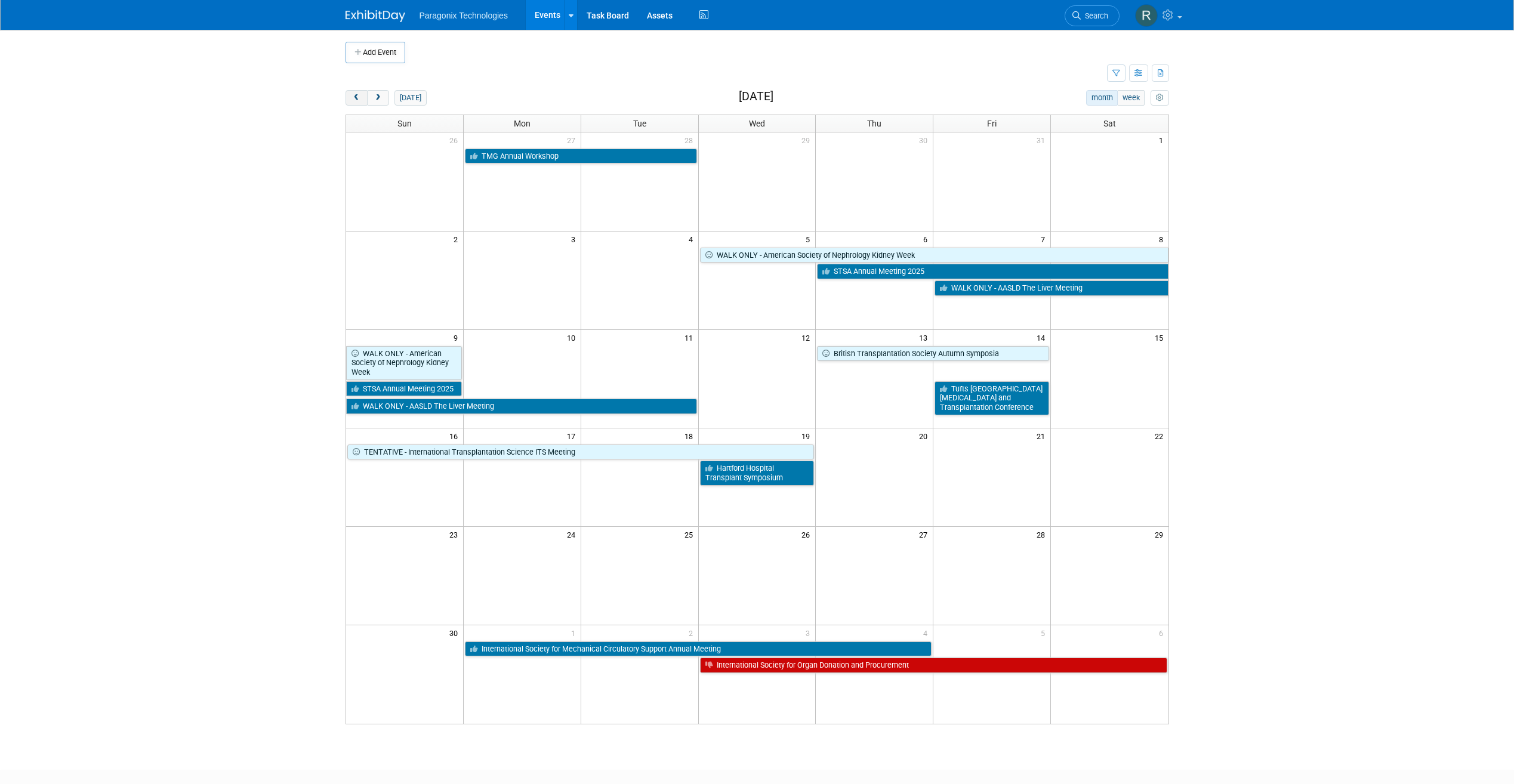
click at [365, 96] on button "prev" at bounding box center [357, 98] width 22 height 15
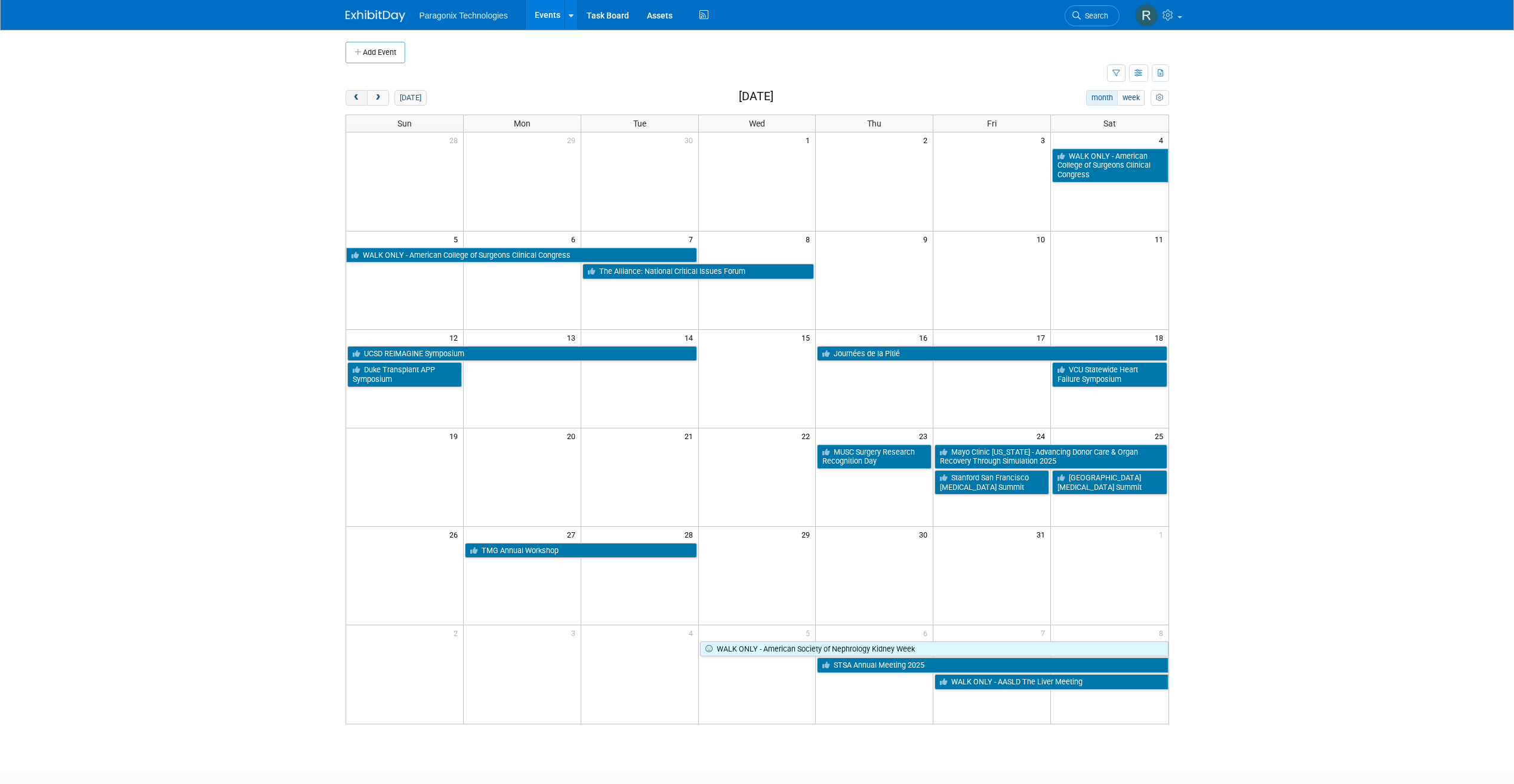
click at [365, 96] on button "prev" at bounding box center [357, 98] width 22 height 15
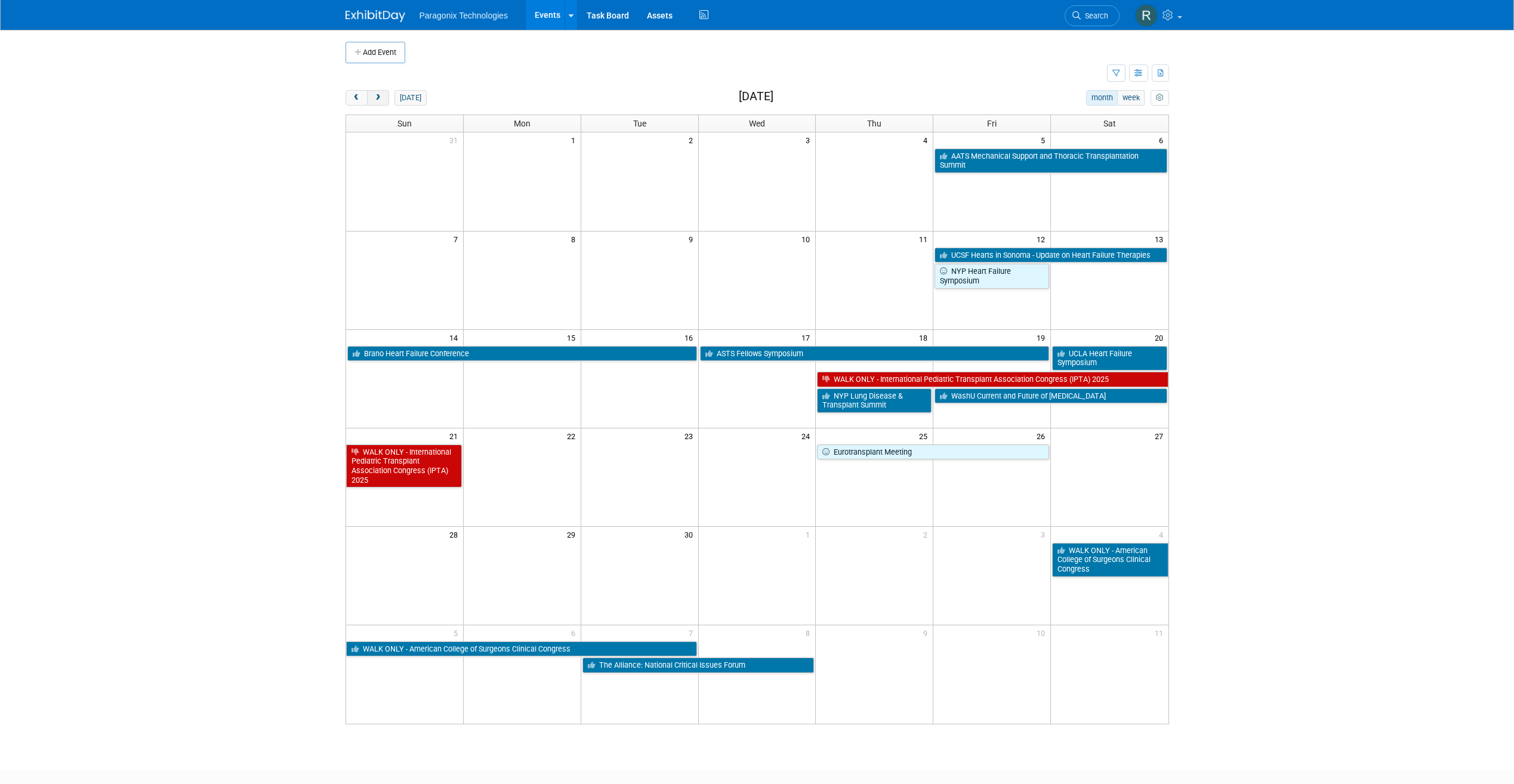
click at [383, 95] on button "next" at bounding box center [378, 98] width 22 height 15
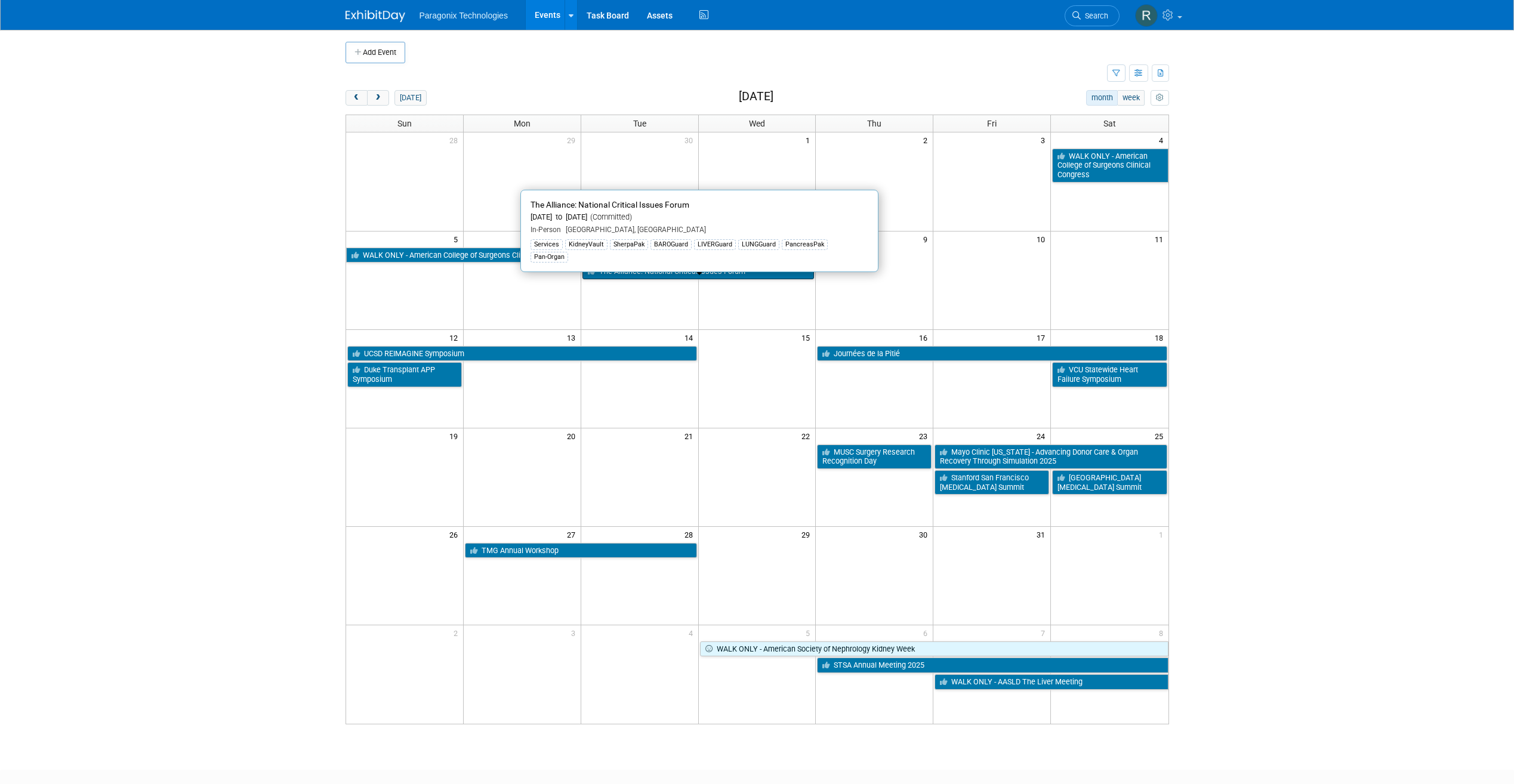
click at [728, 272] on link "The Alliance: National Critical Issues Forum" at bounding box center [698, 271] width 232 height 15
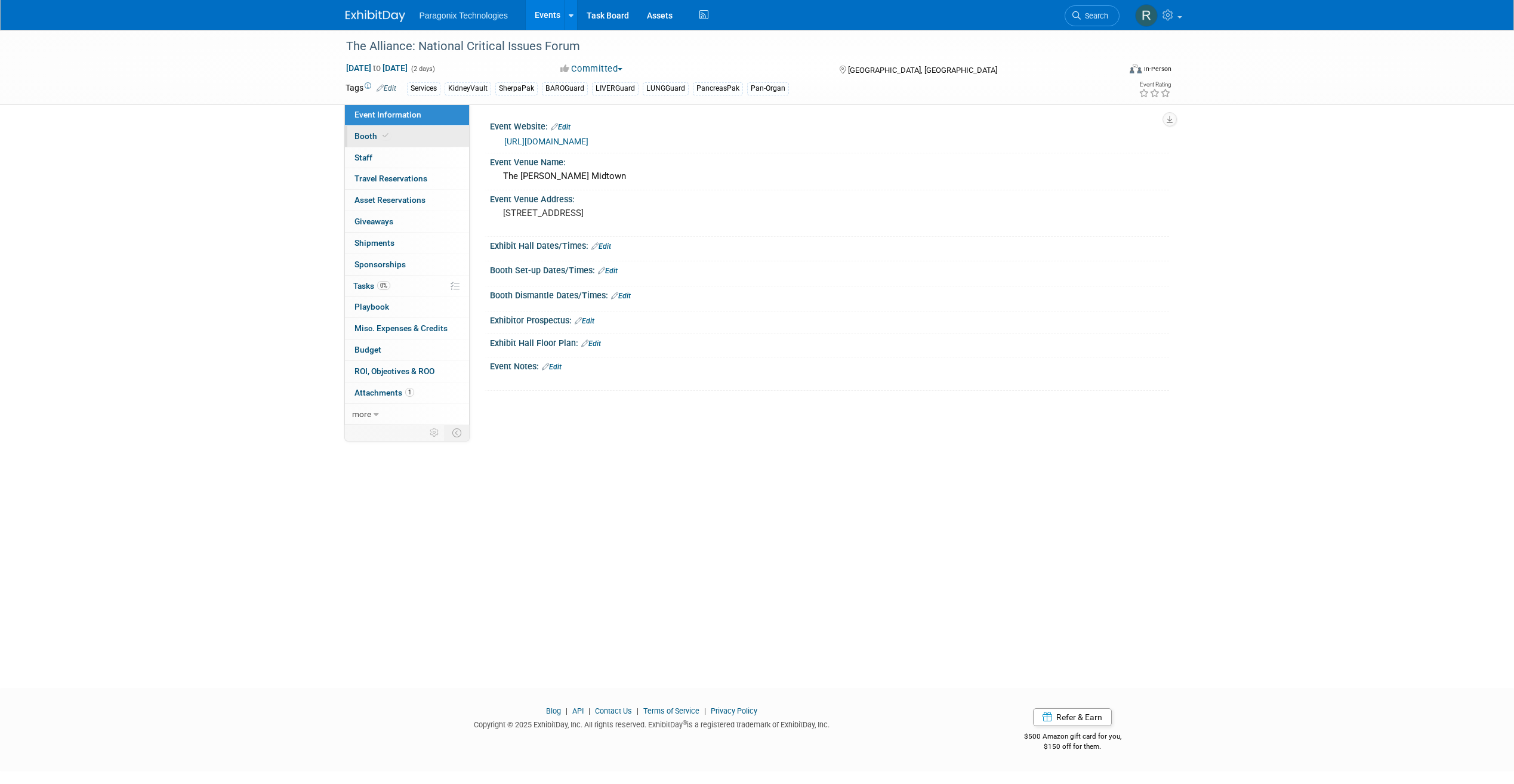
click at [411, 133] on link "Booth" at bounding box center [407, 135] width 124 height 21
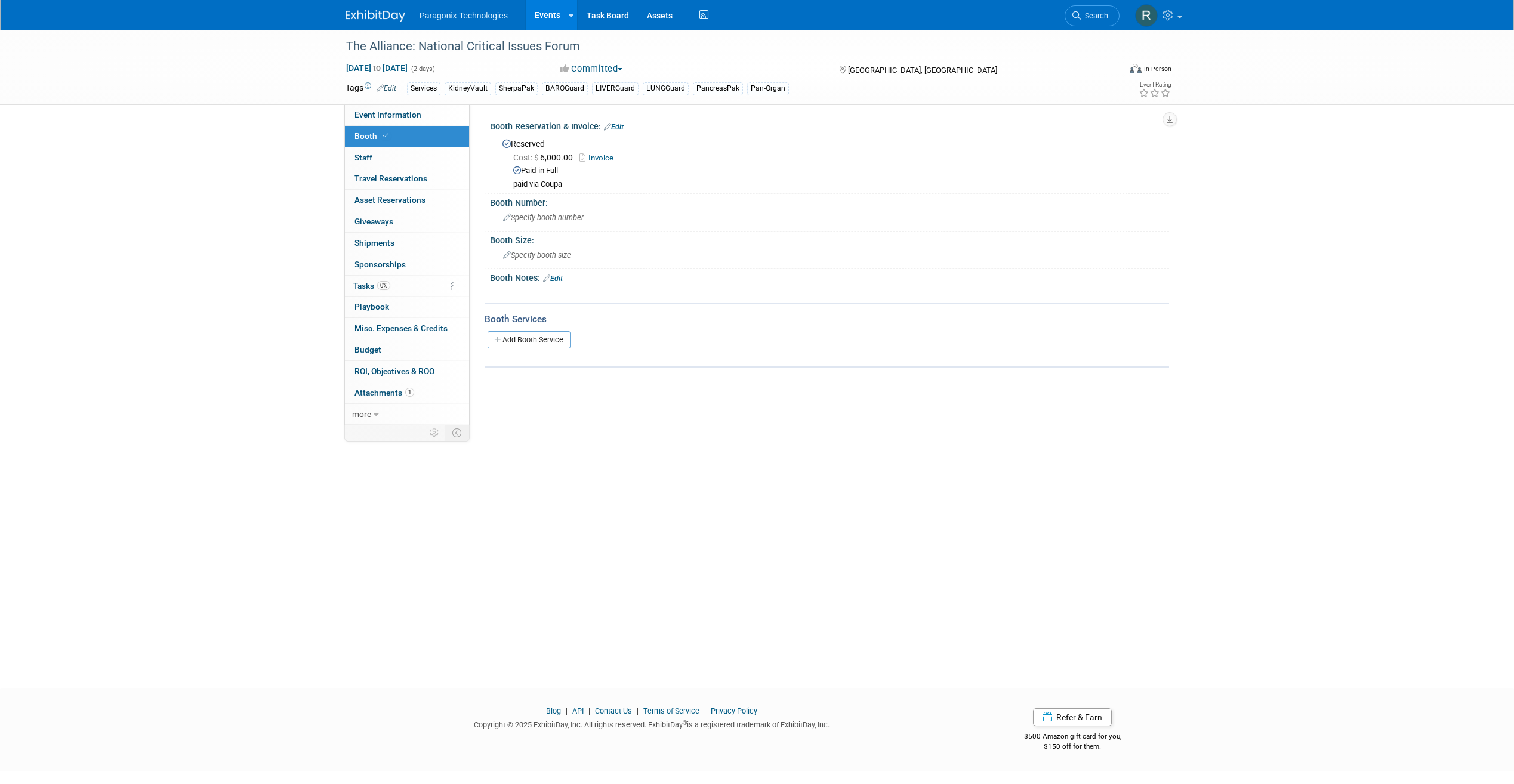
click at [545, 10] on link "Events" at bounding box center [547, 14] width 43 height 30
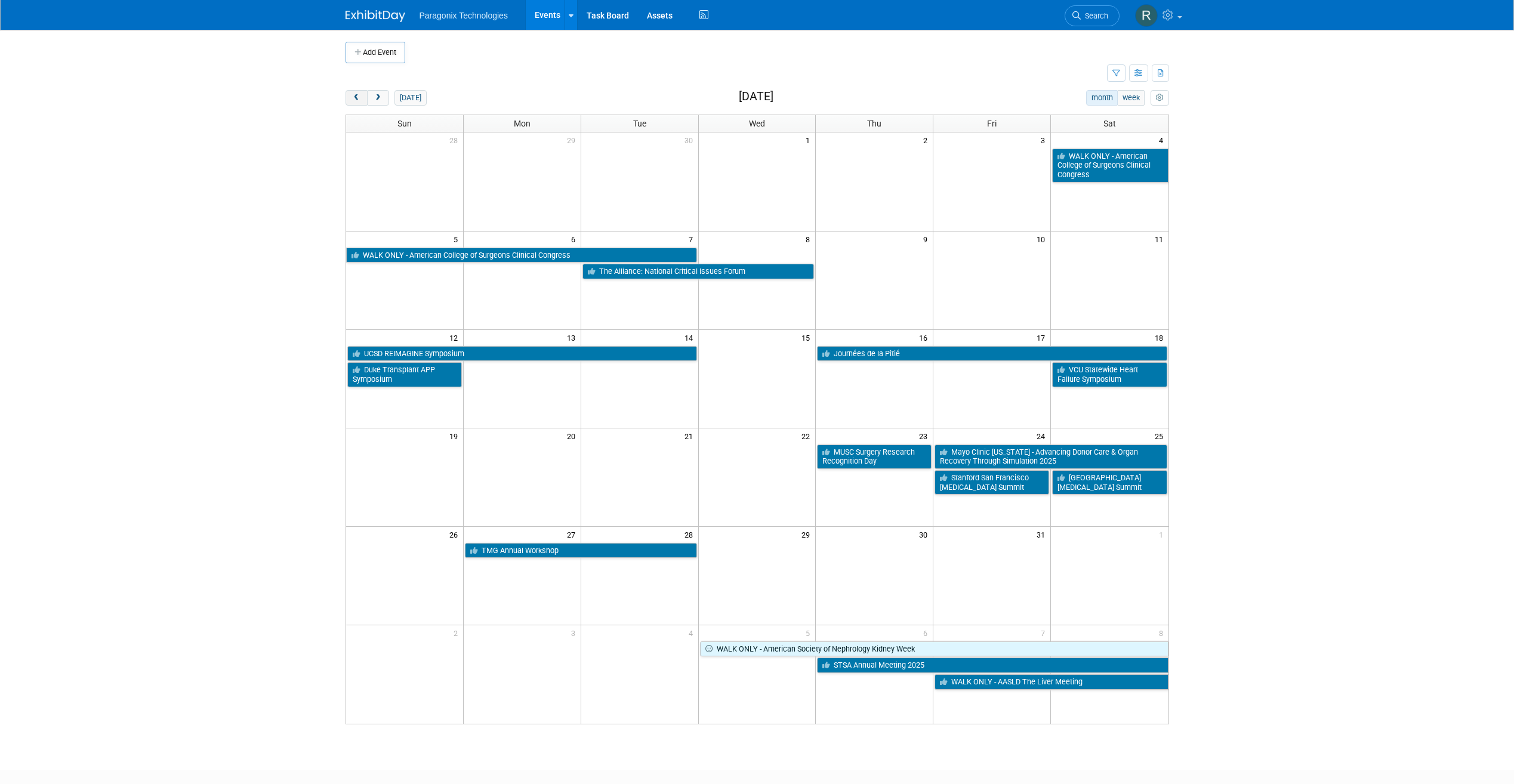
click at [357, 98] on span "prev" at bounding box center [357, 98] width 9 height 8
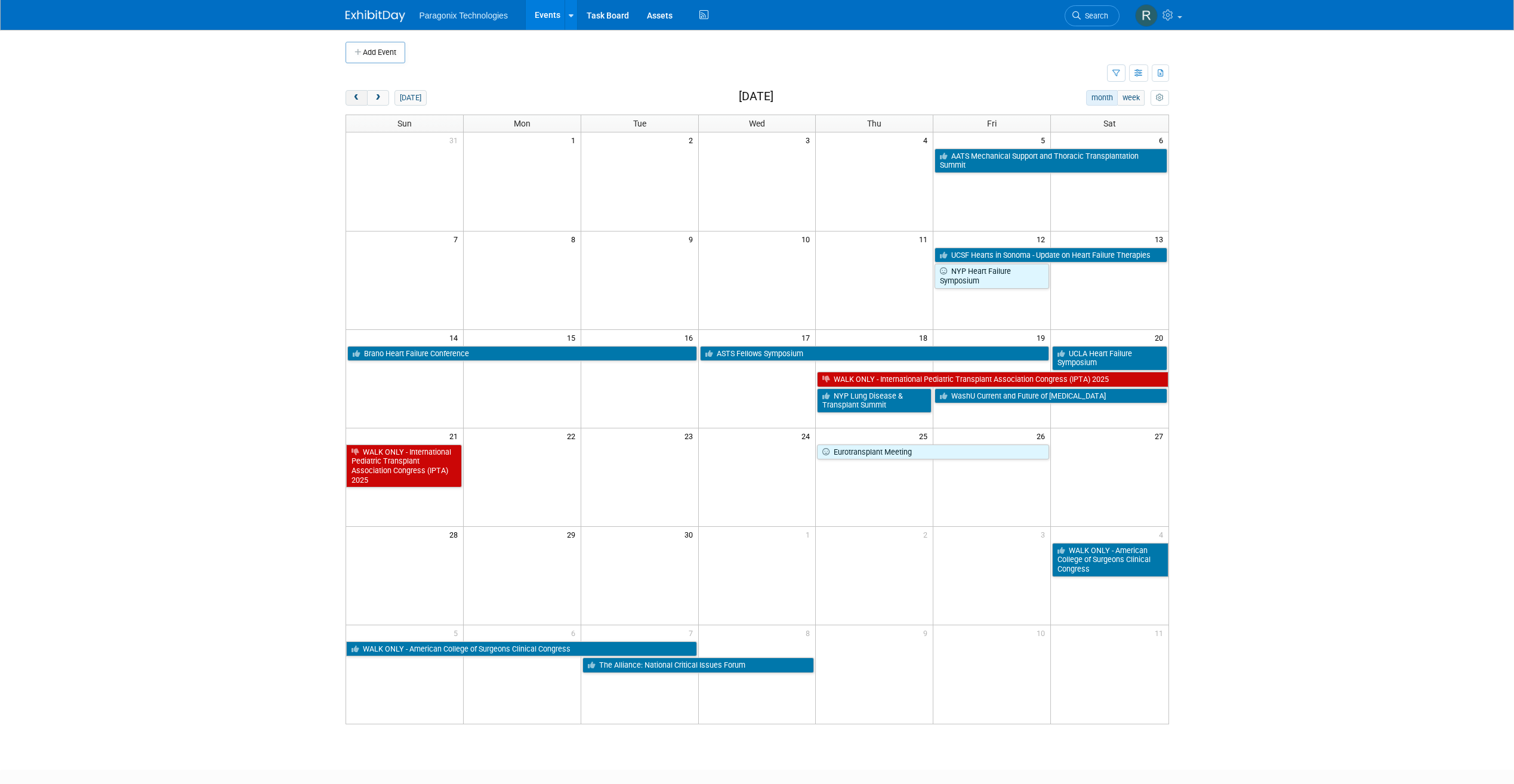
click at [357, 98] on span "prev" at bounding box center [357, 98] width 9 height 8
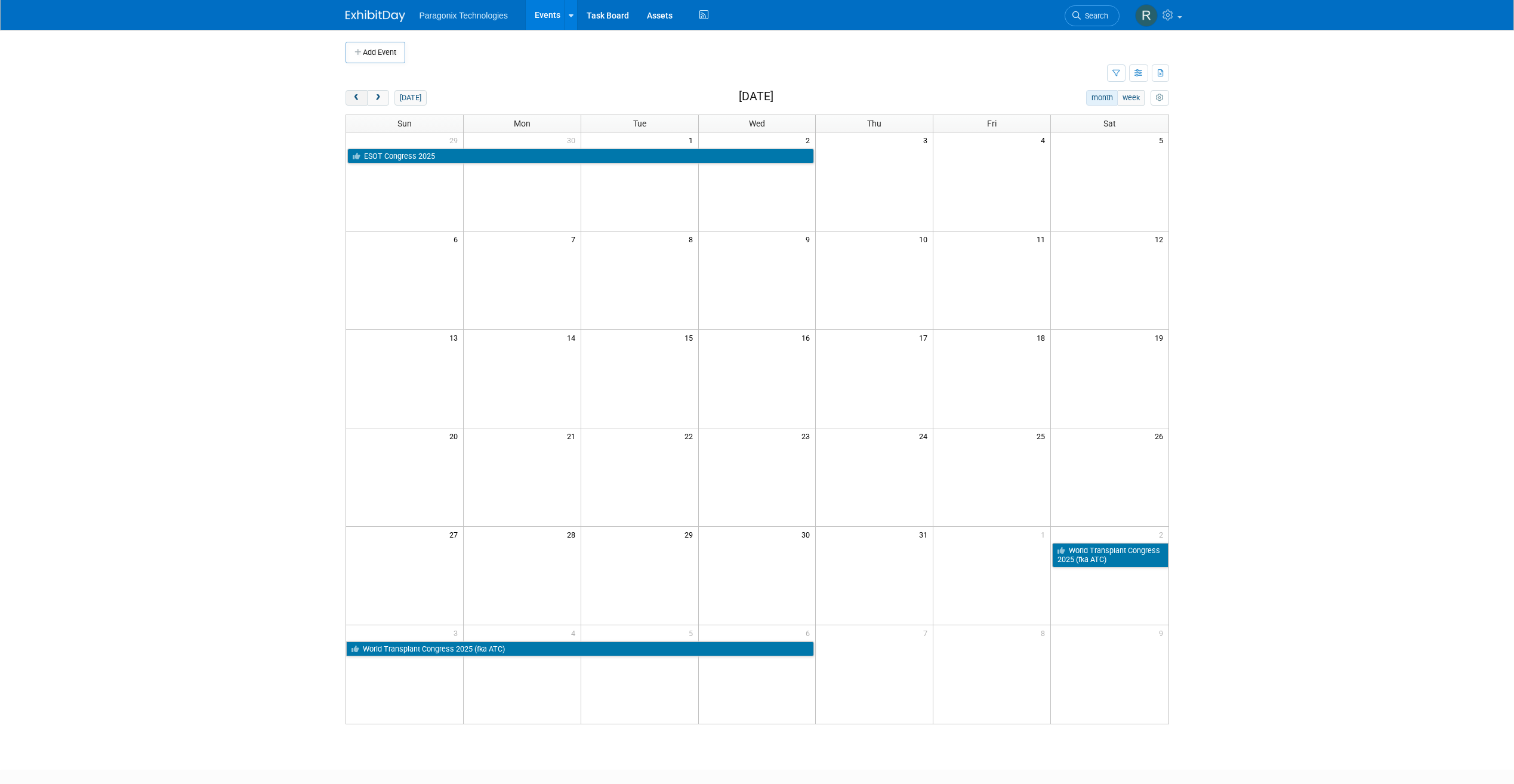
click at [357, 98] on span "prev" at bounding box center [357, 98] width 9 height 8
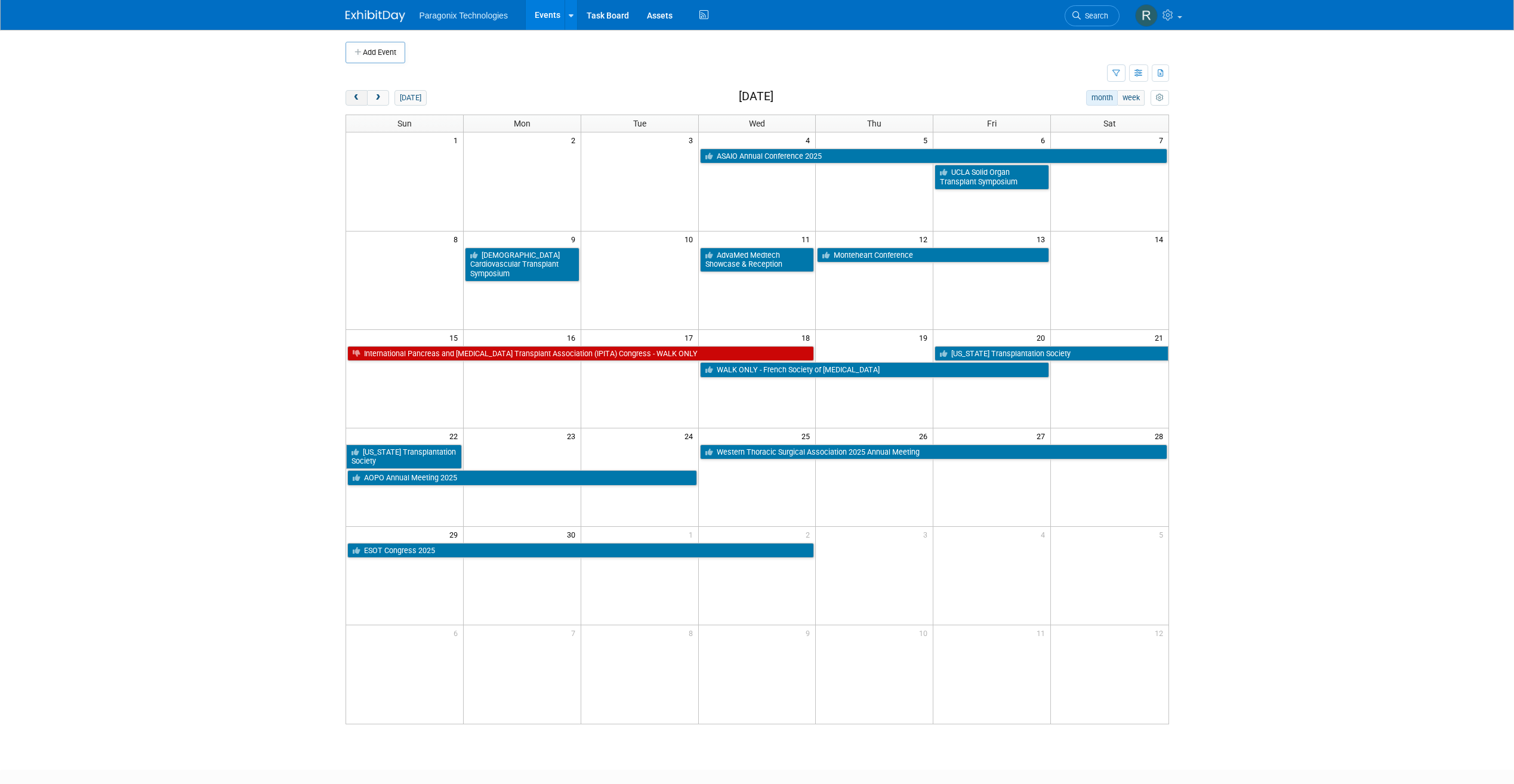
click at [357, 98] on span "prev" at bounding box center [357, 98] width 9 height 8
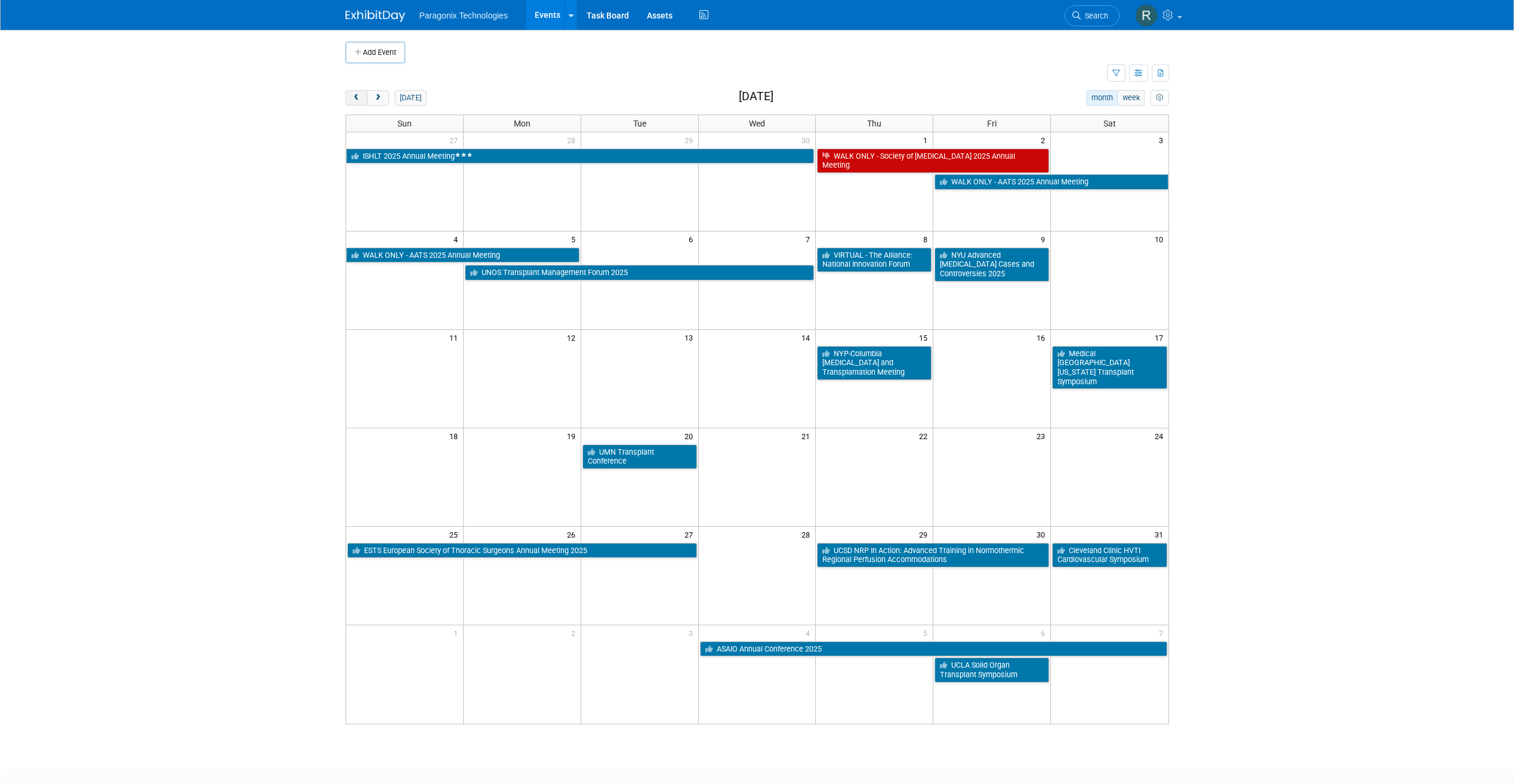
click at [357, 98] on span "prev" at bounding box center [357, 98] width 9 height 8
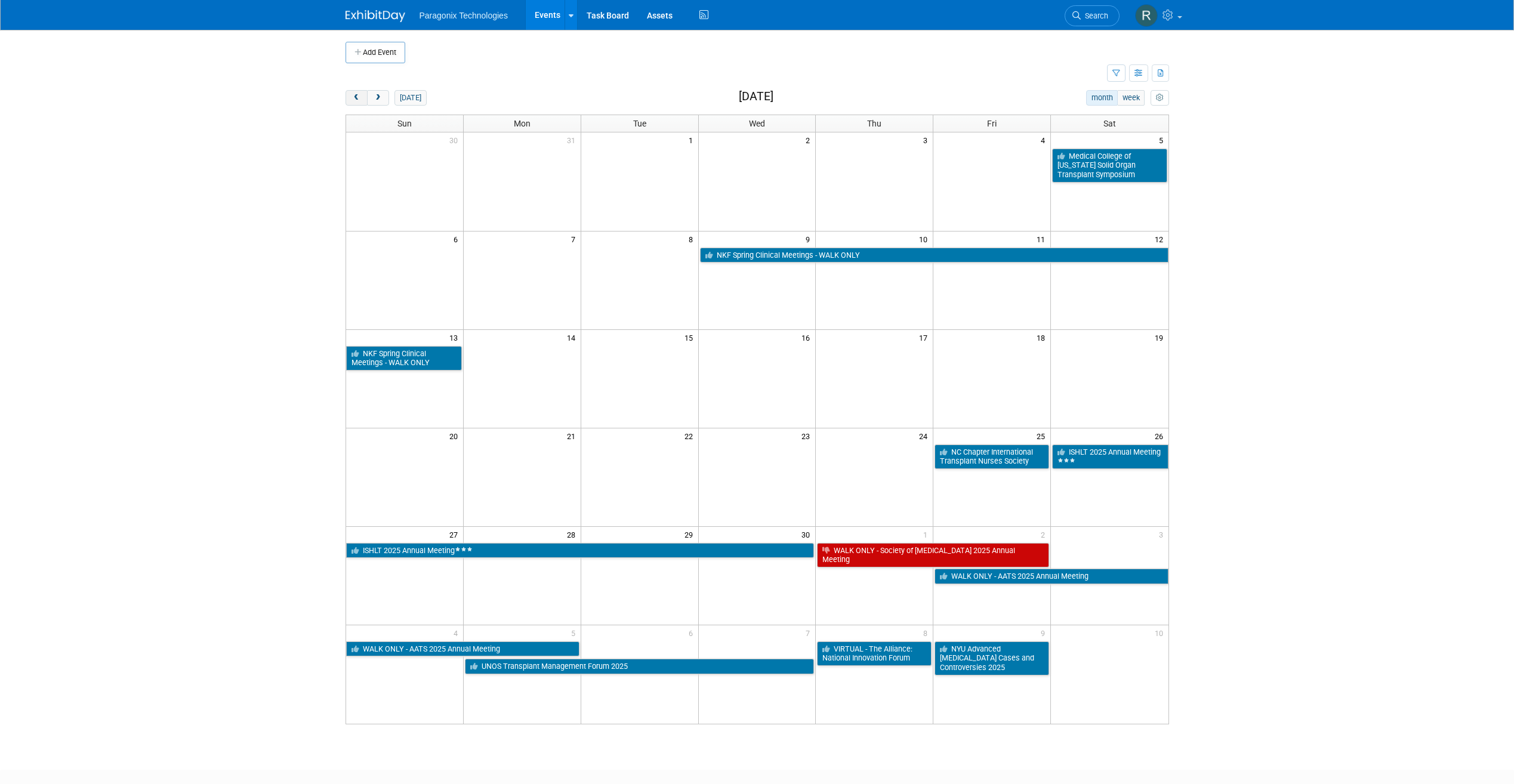
click at [357, 98] on span "prev" at bounding box center [357, 98] width 9 height 8
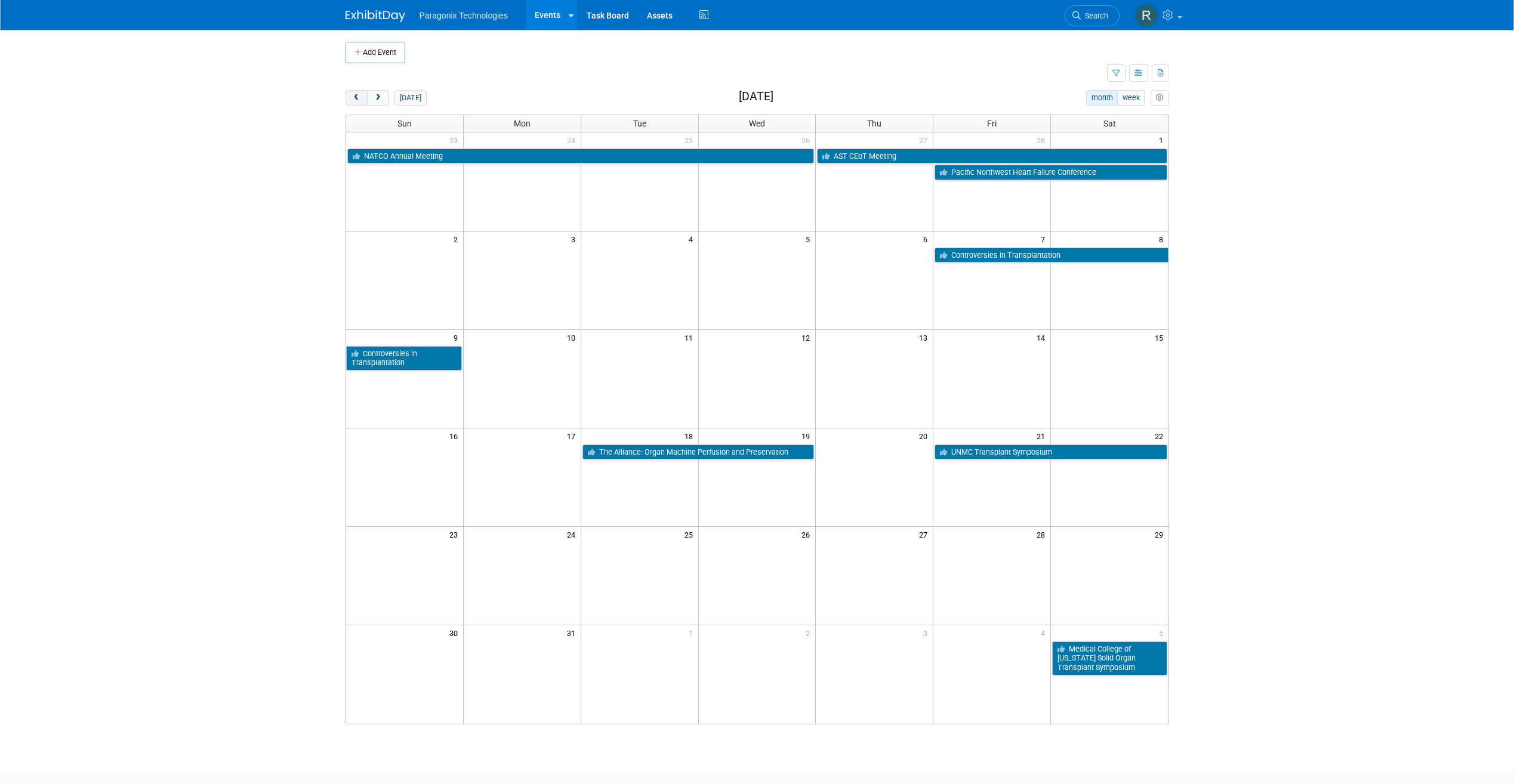
click at [357, 98] on span "prev" at bounding box center [357, 98] width 9 height 8
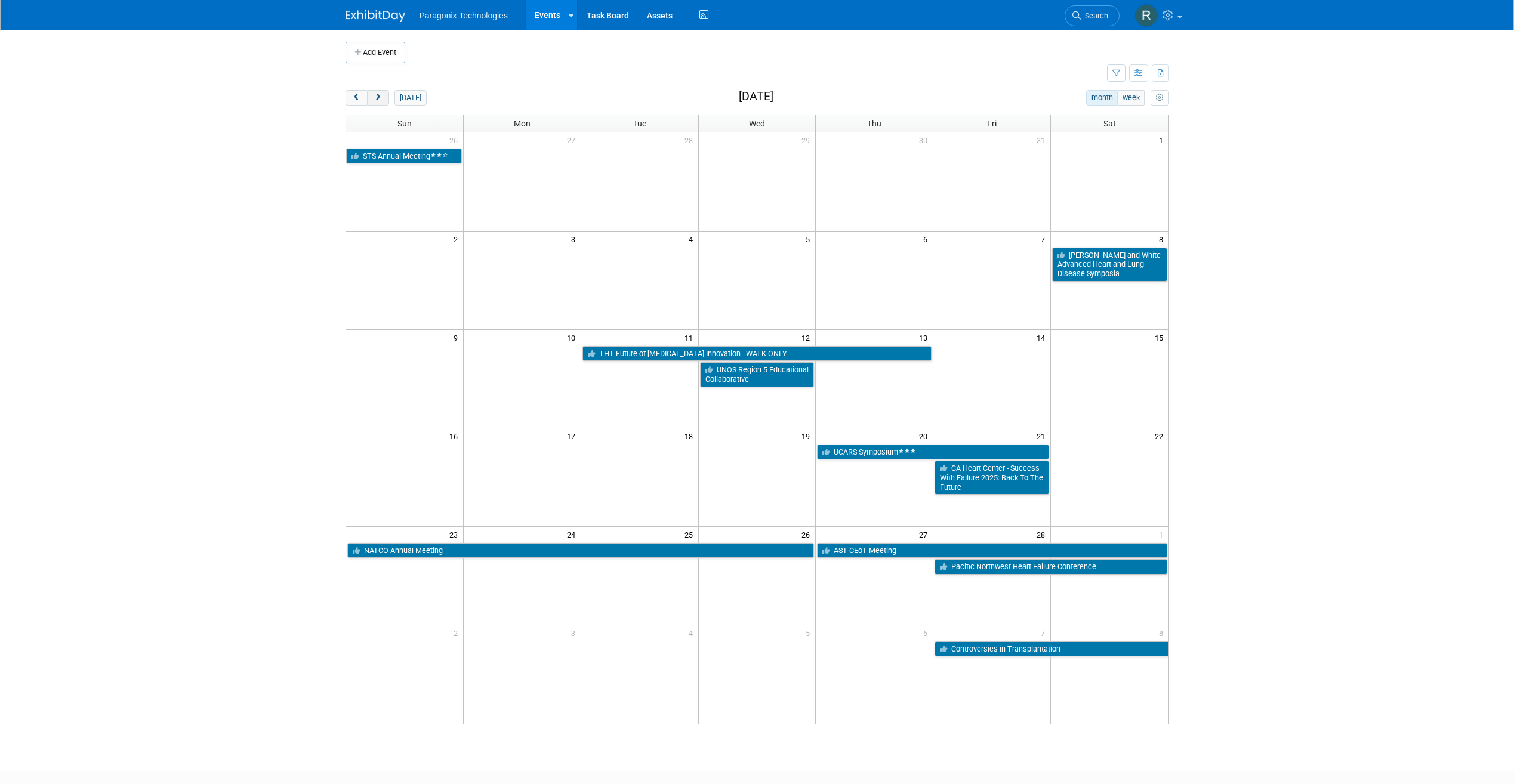
click at [385, 96] on button "next" at bounding box center [378, 98] width 22 height 15
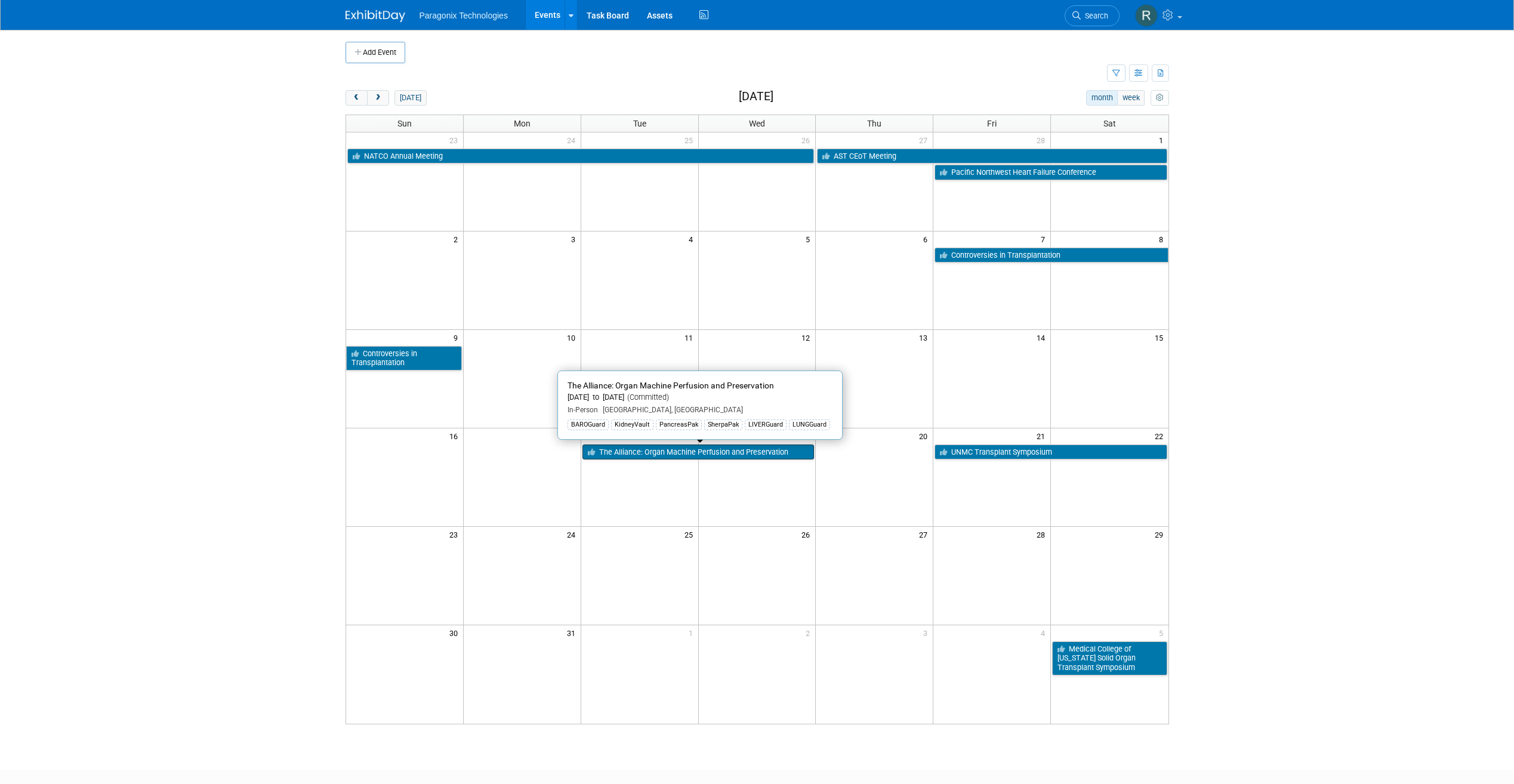
click at [682, 450] on link "The Alliance: Organ Machine Perfusion and Preservation" at bounding box center [698, 452] width 232 height 15
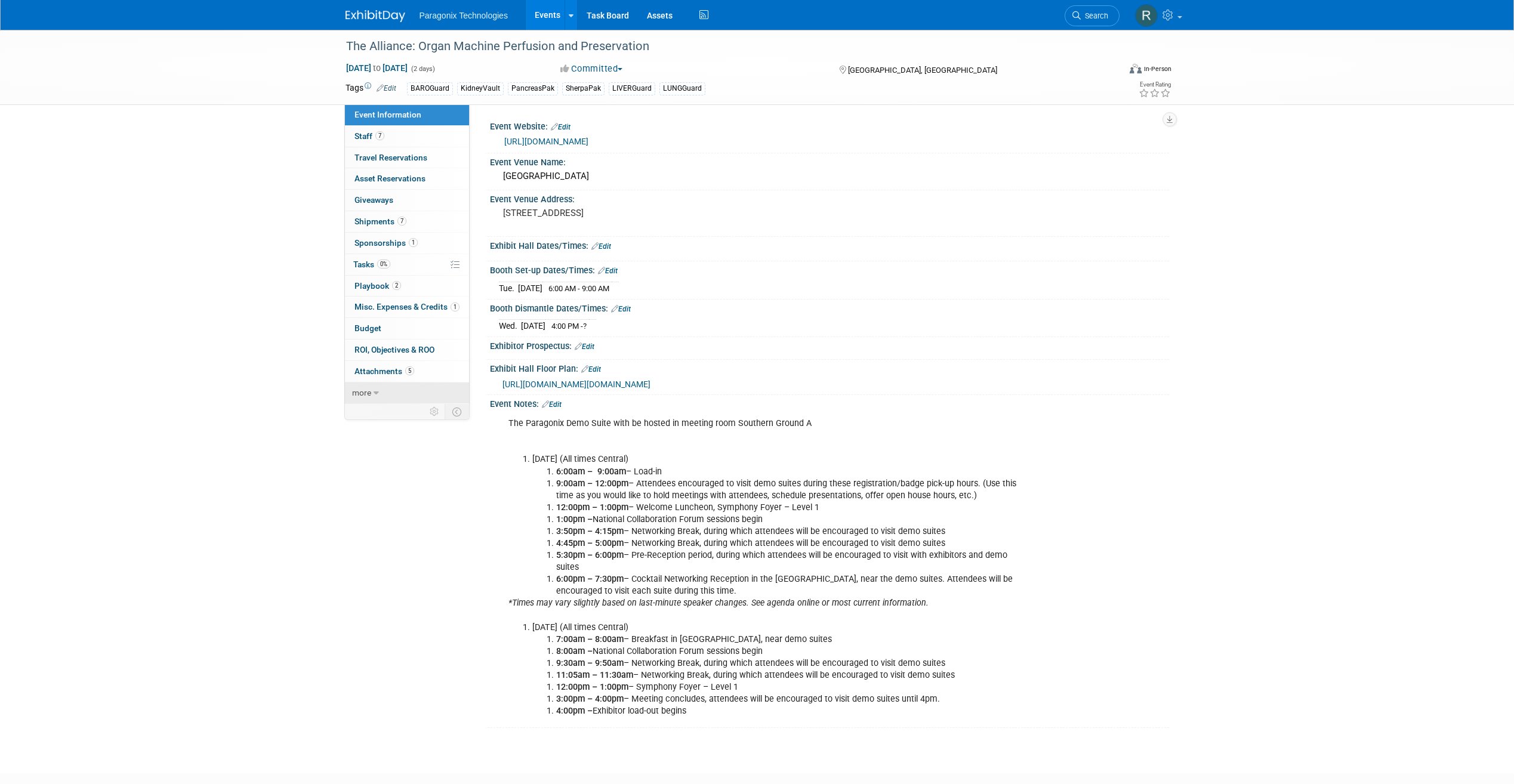
click at [372, 396] on link "more" at bounding box center [407, 393] width 124 height 21
click at [379, 333] on link "Budget" at bounding box center [407, 328] width 124 height 21
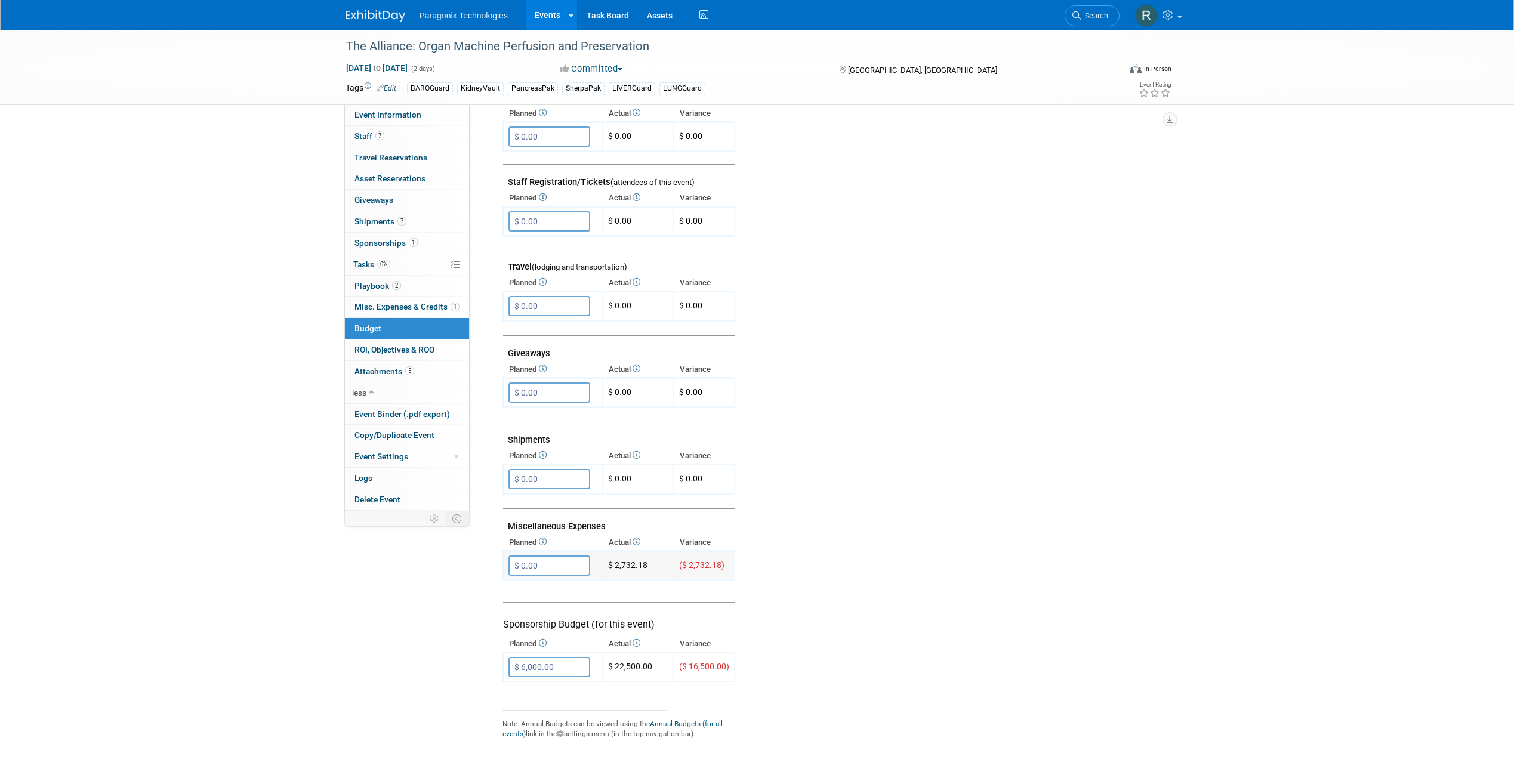
scroll to position [425, 0]
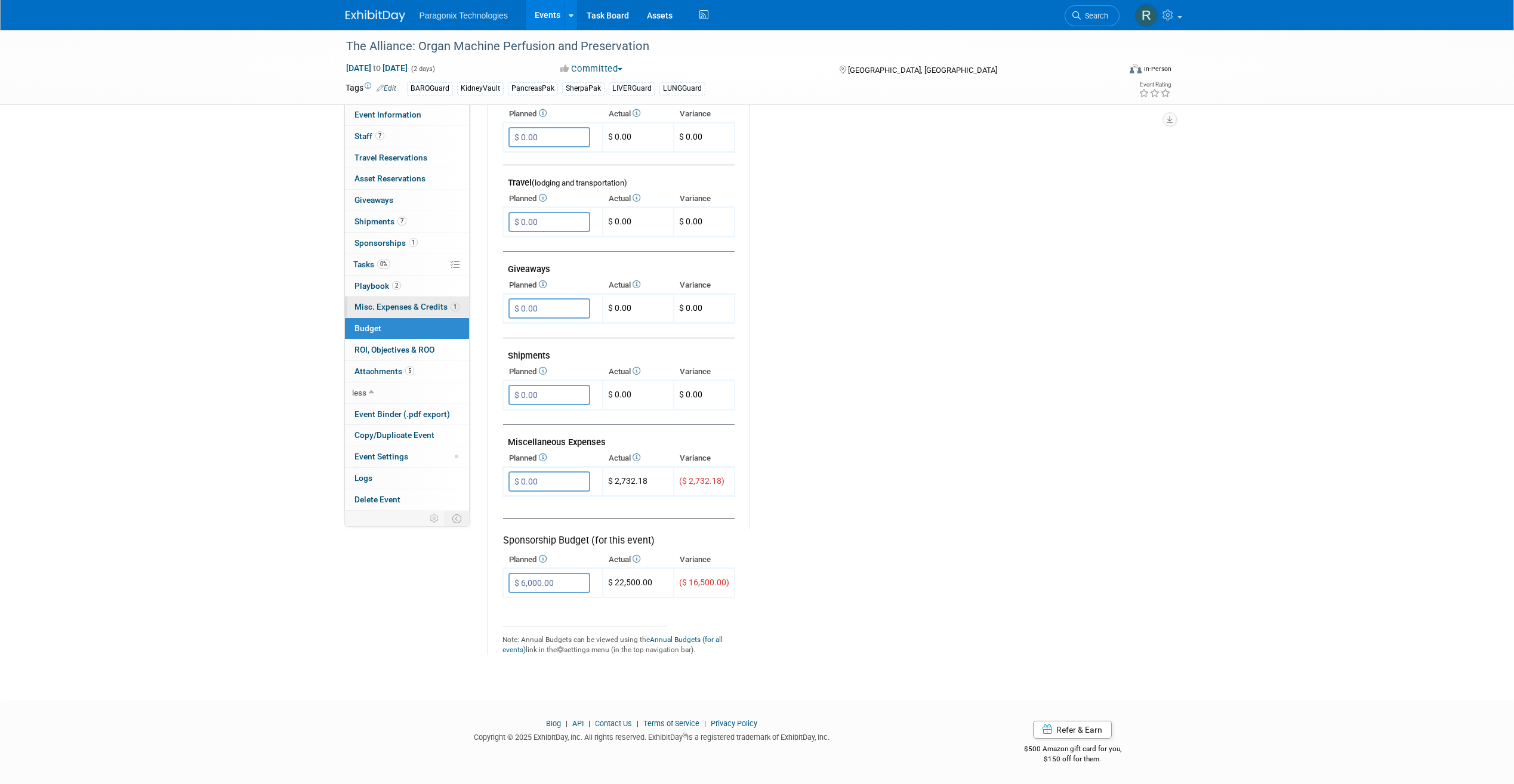
click at [400, 299] on link "1 Misc. Expenses & Credits 1" at bounding box center [407, 306] width 124 height 21
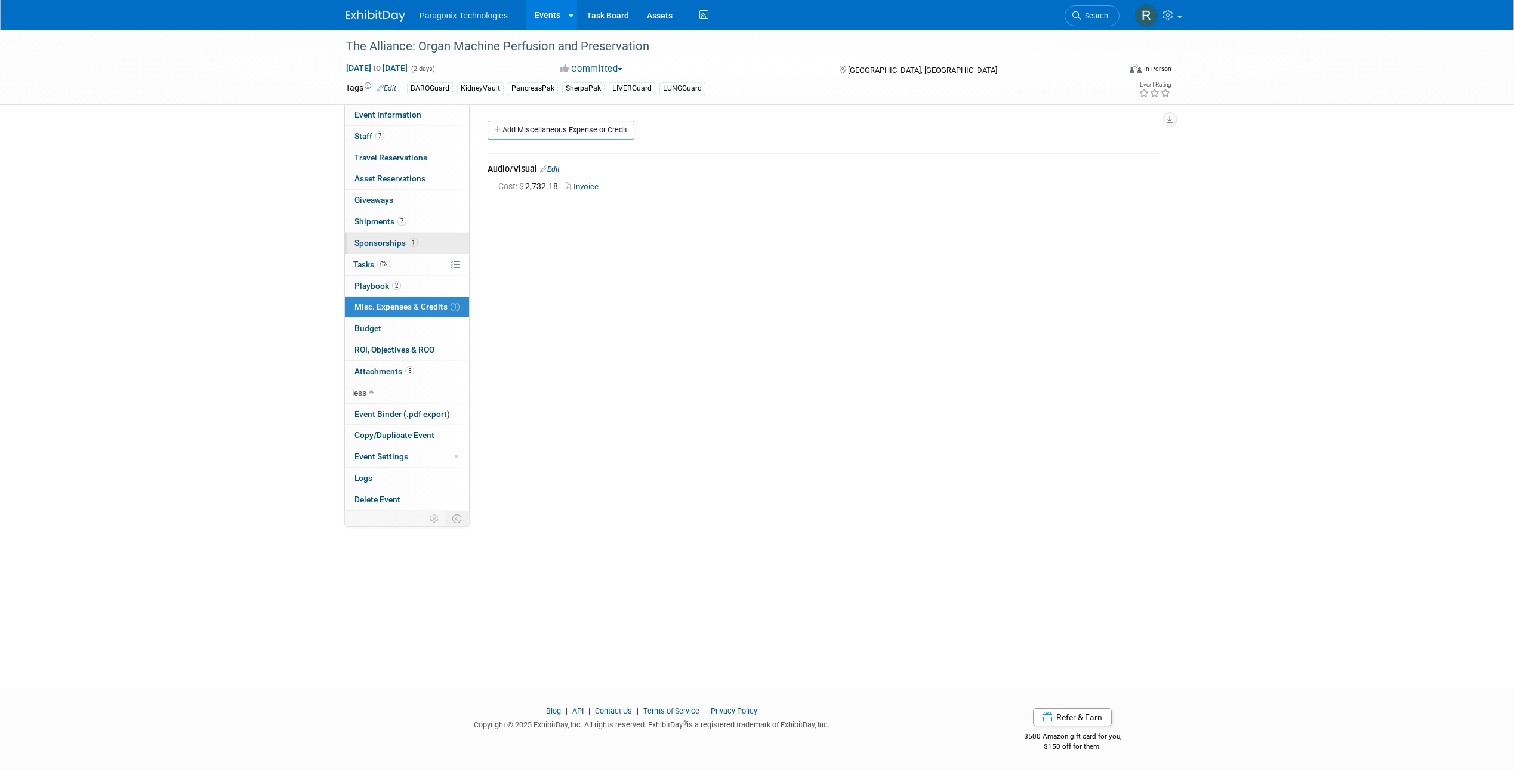
click at [453, 245] on link "1 Sponsorships 1" at bounding box center [407, 243] width 124 height 21
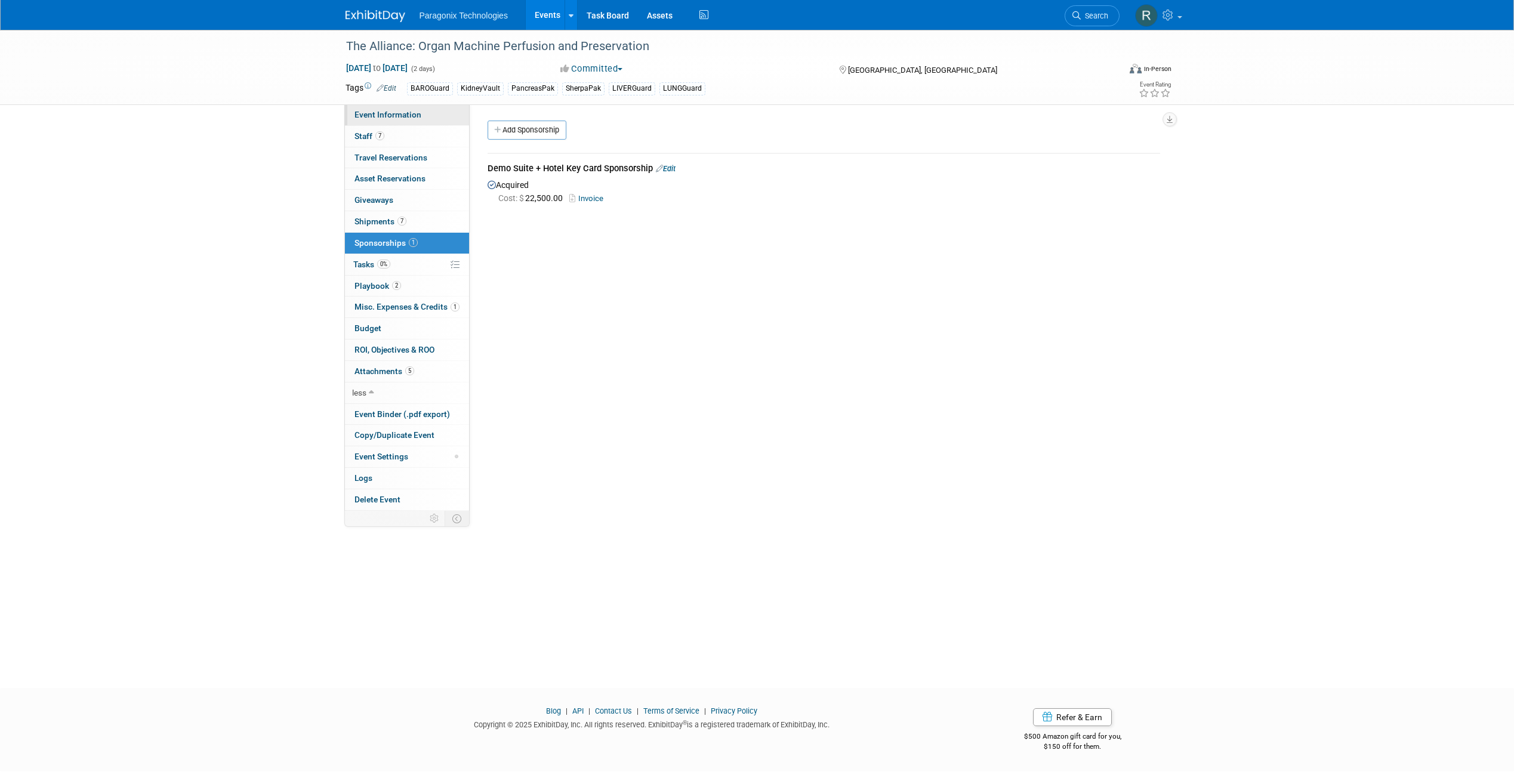
click at [419, 110] on span "Event Information" at bounding box center [388, 115] width 67 height 10
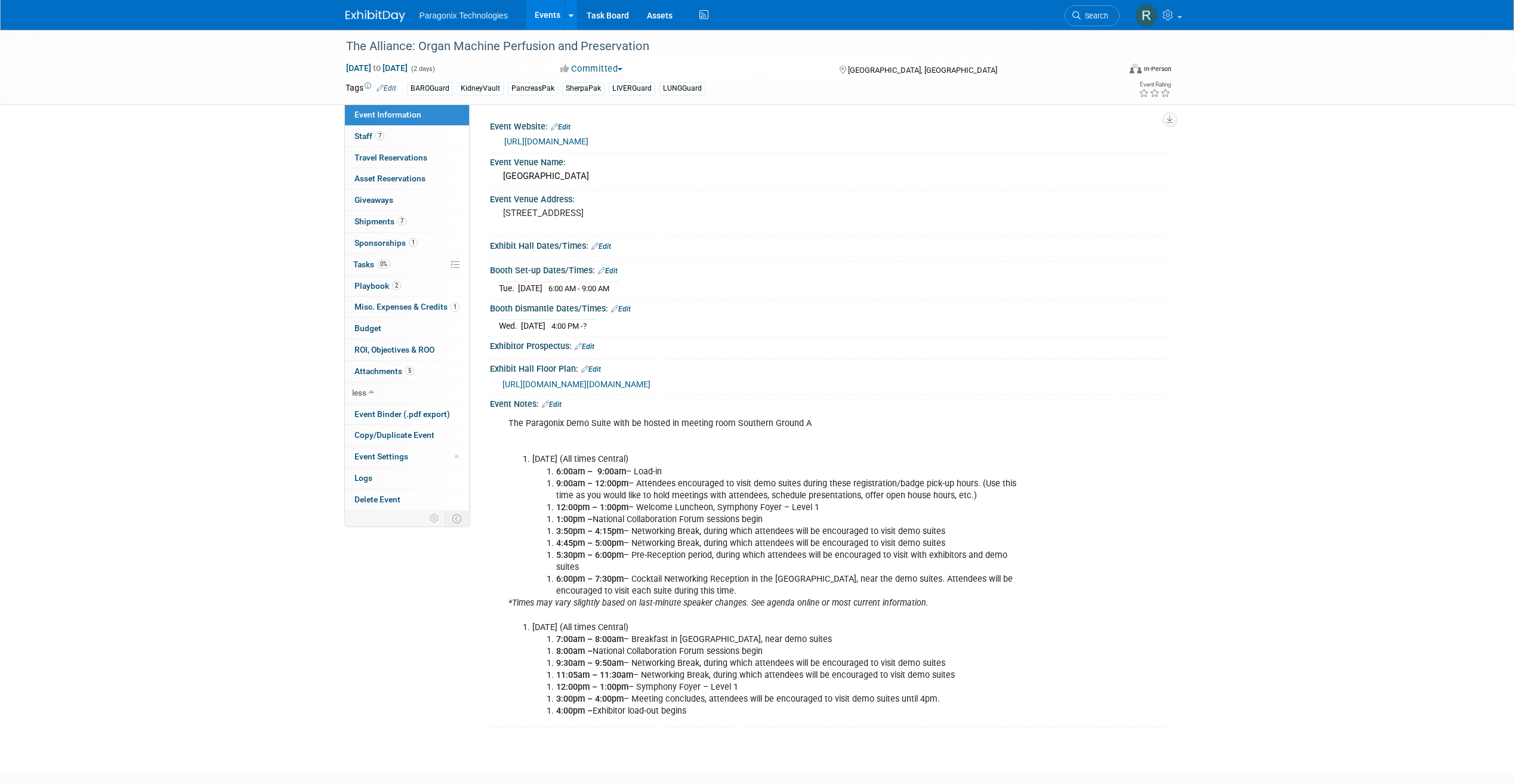
click at [578, 140] on link "https://www.organdonationalliance.org/events/2025-national-collaboration-forum/" at bounding box center [546, 141] width 84 height 10
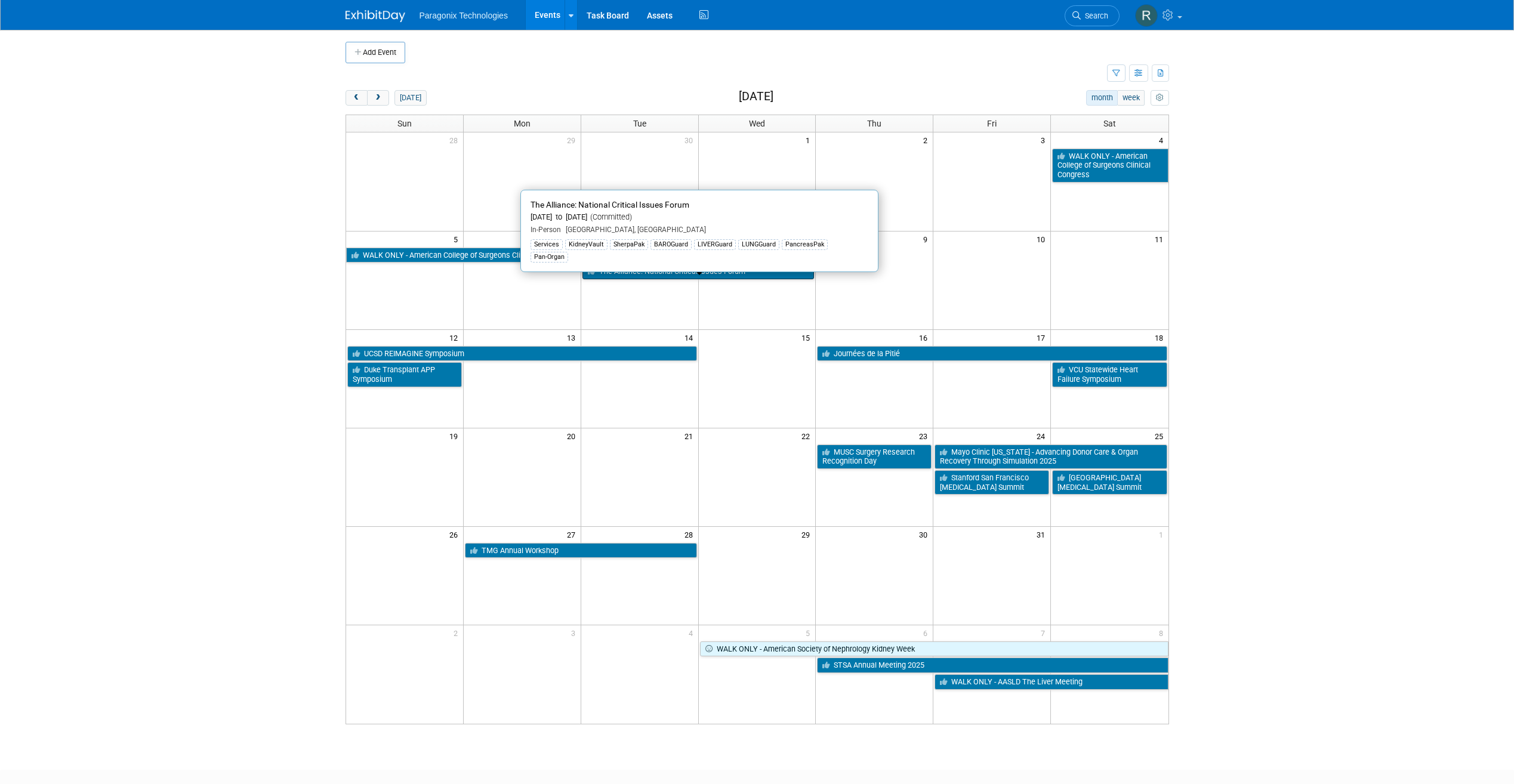
click at [667, 272] on link "The Alliance: National Critical Issues Forum" at bounding box center [698, 271] width 232 height 15
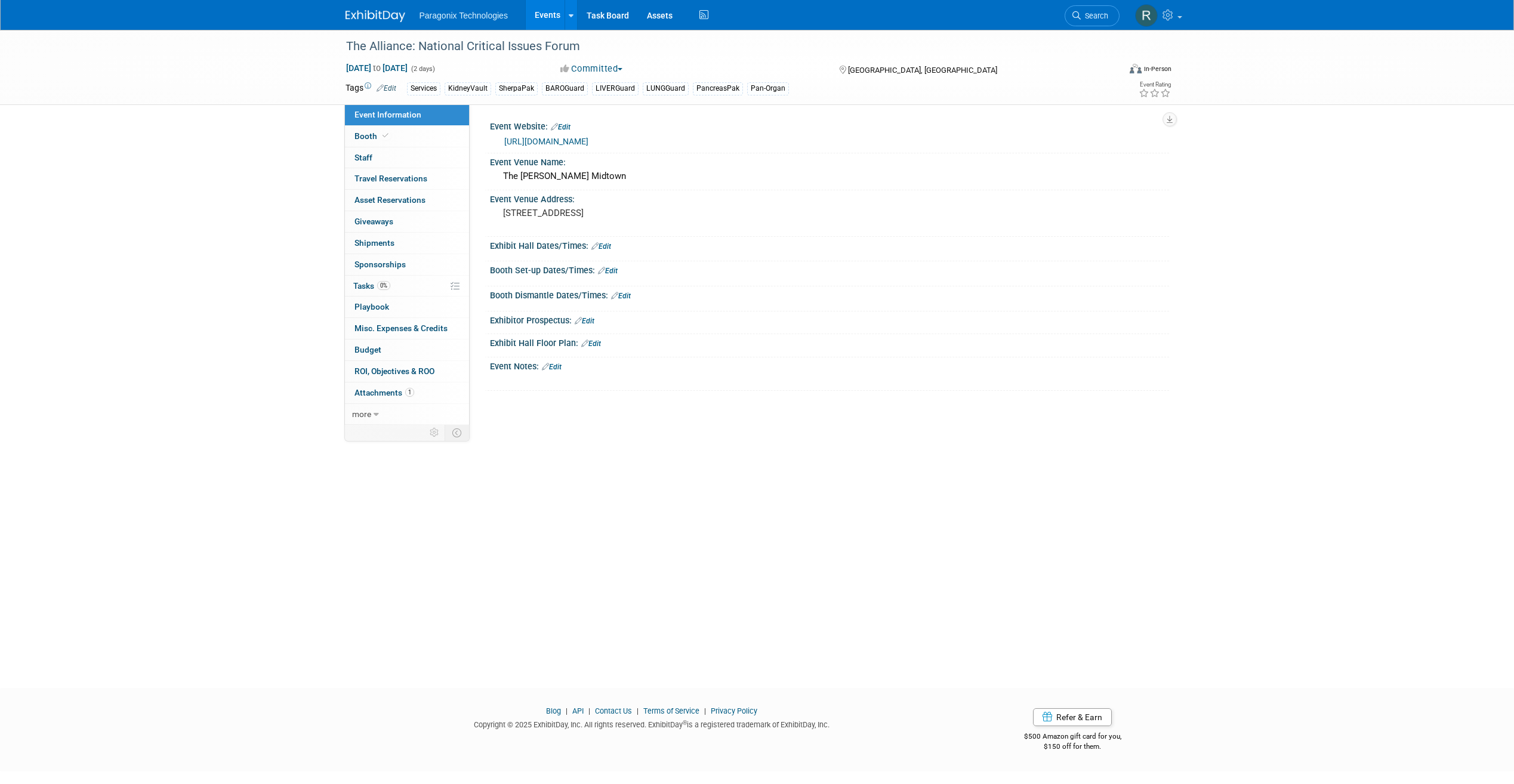
click at [556, 17] on link "Events" at bounding box center [547, 14] width 43 height 30
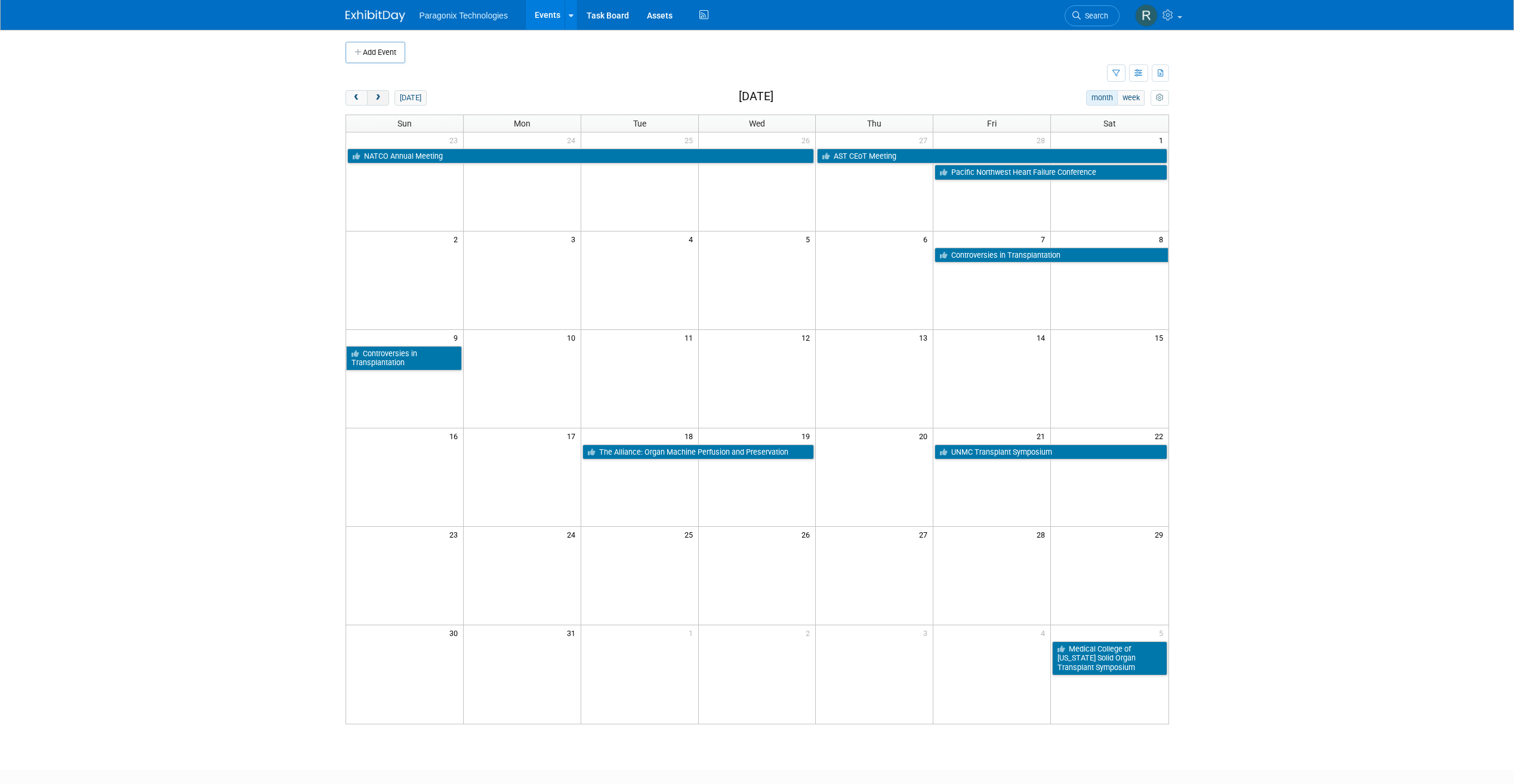
click at [374, 100] on span "next" at bounding box center [378, 98] width 9 height 8
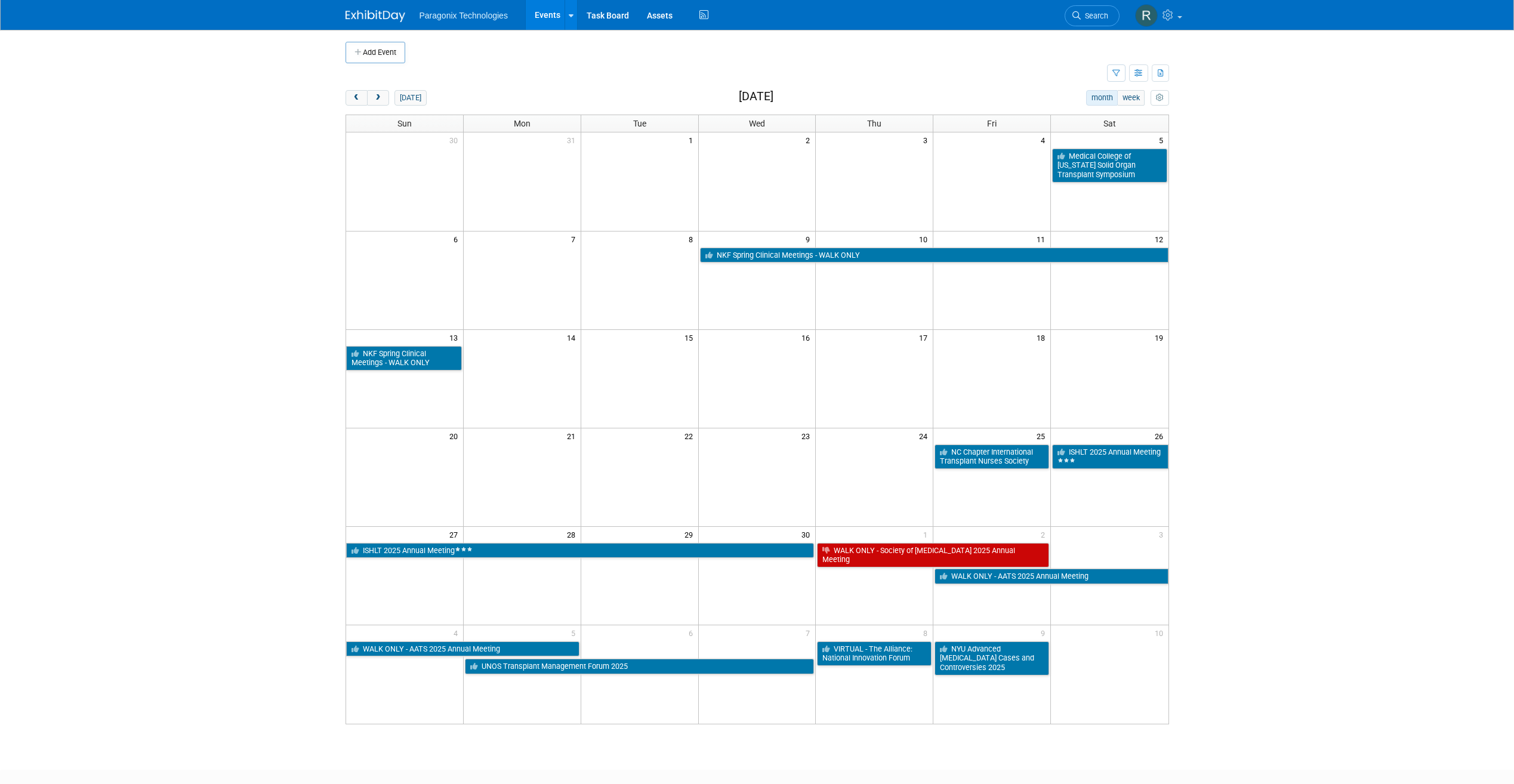
click at [378, 89] on div "Add Event New Event Duplicate Event Warning There is another event in your work…" at bounding box center [758, 389] width 842 height 719
click at [383, 98] on button "next" at bounding box center [378, 98] width 22 height 15
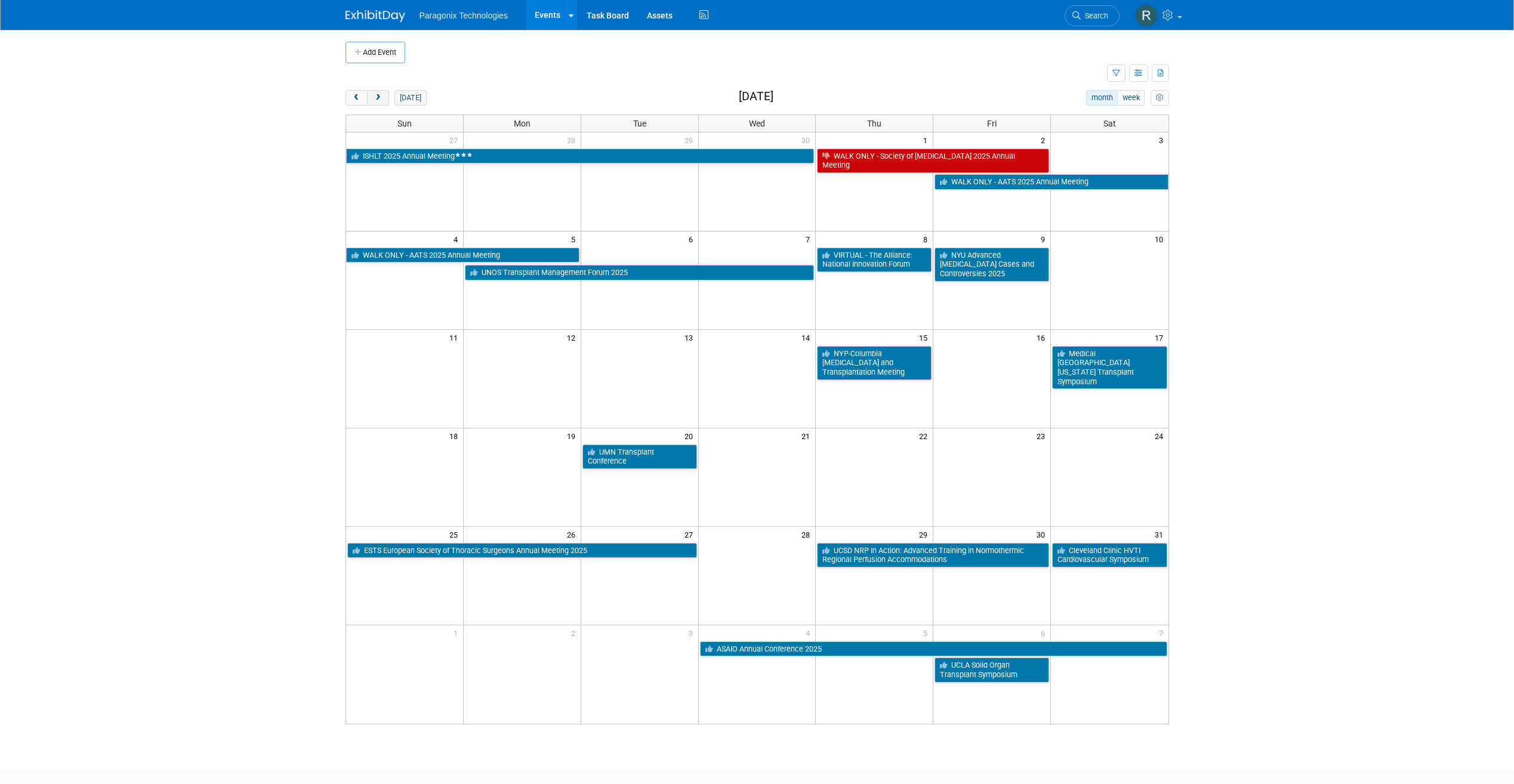
click at [378, 99] on span "next" at bounding box center [378, 98] width 9 height 8
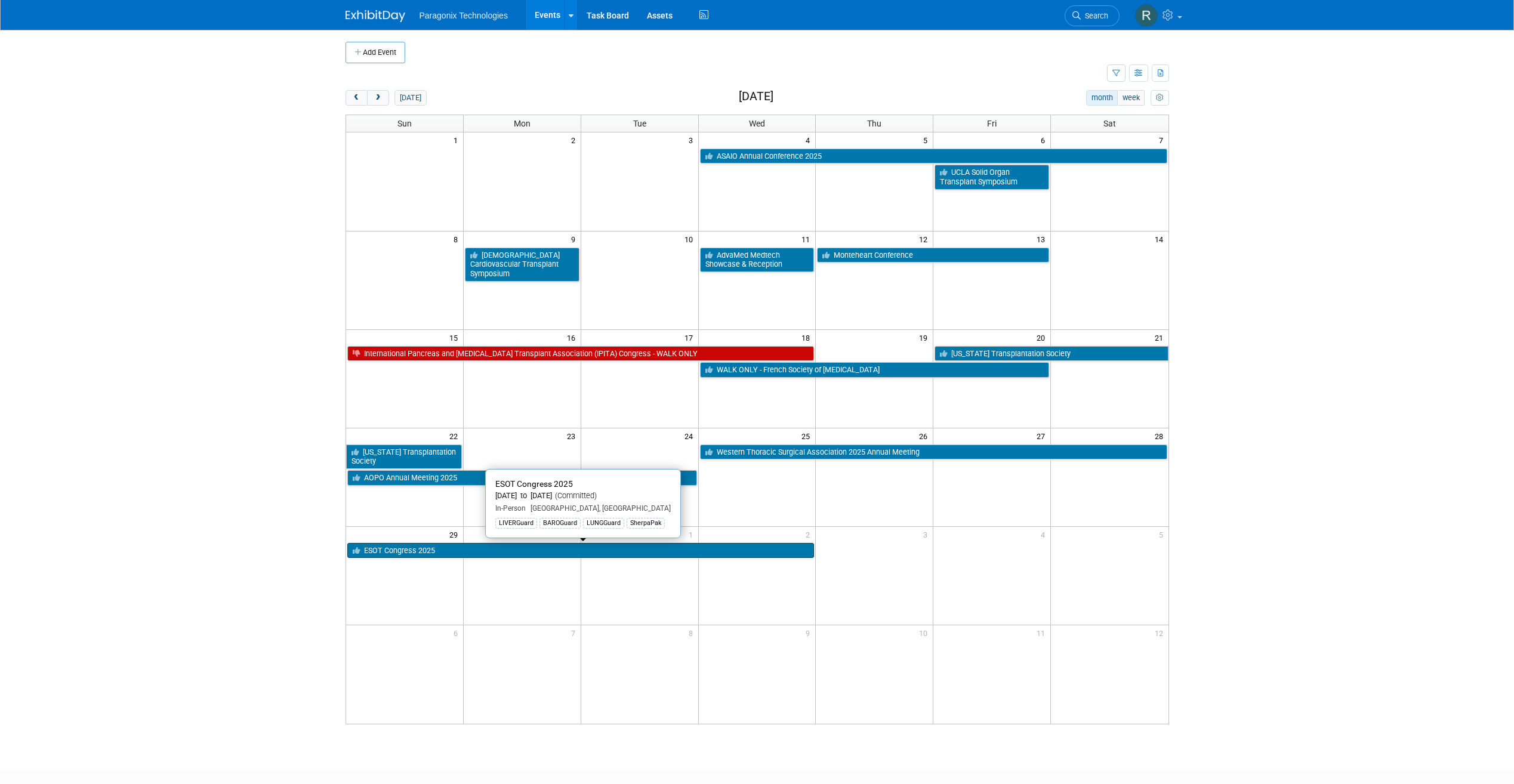
click at [521, 555] on link "ESOT Congress 2025" at bounding box center [581, 550] width 467 height 15
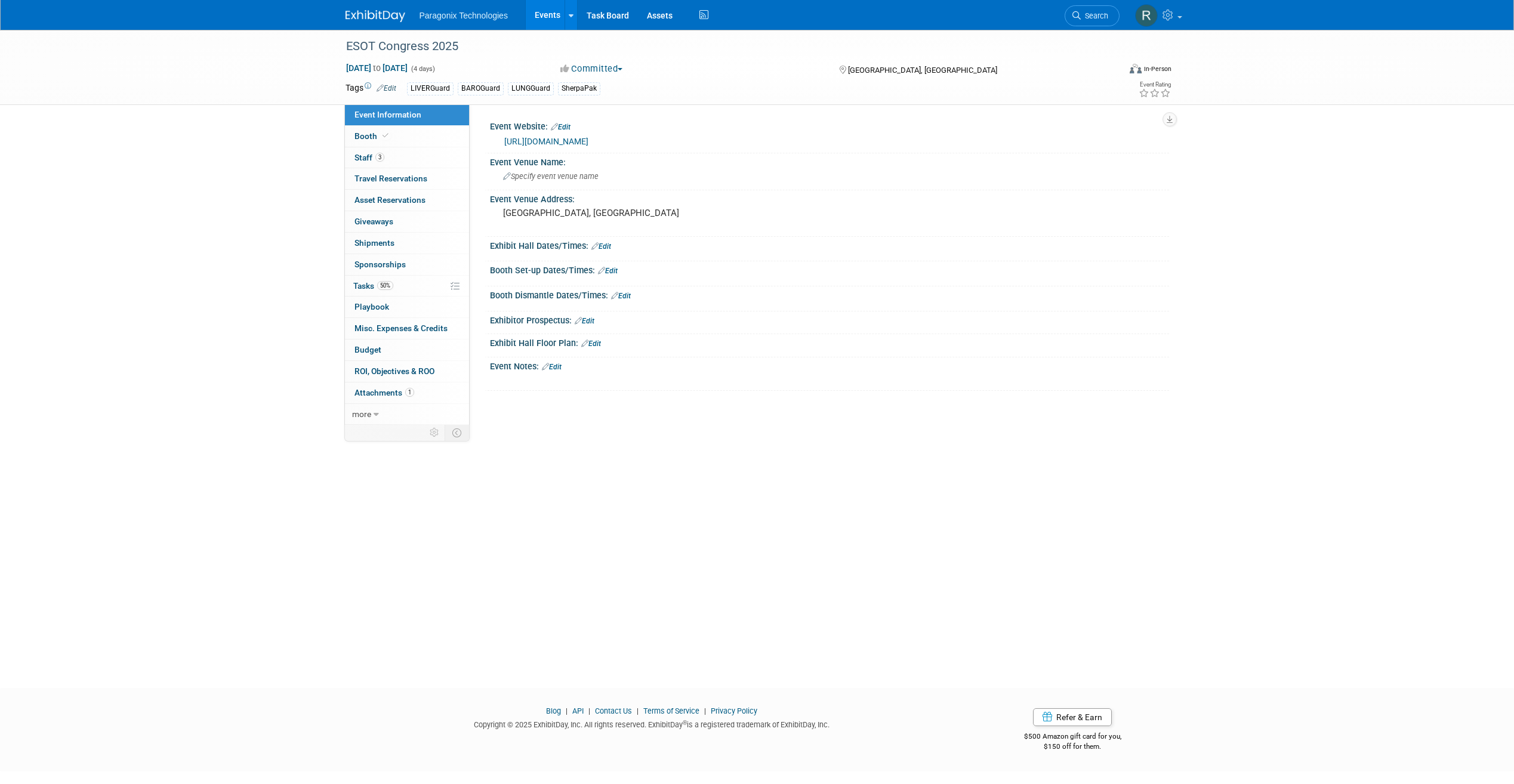
click at [560, 364] on link "Edit" at bounding box center [552, 367] width 20 height 8
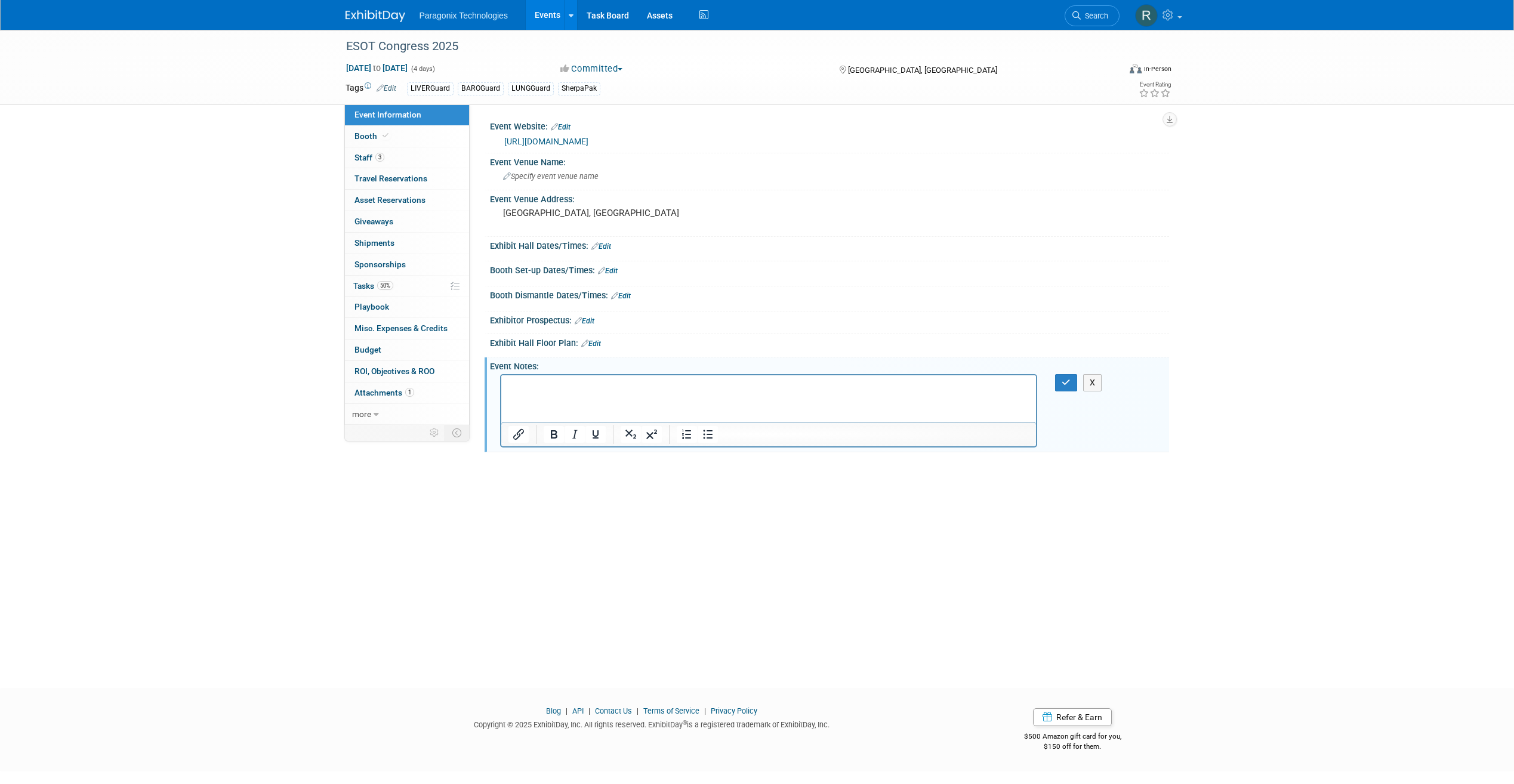
click at [555, 20] on link "Events" at bounding box center [547, 14] width 43 height 30
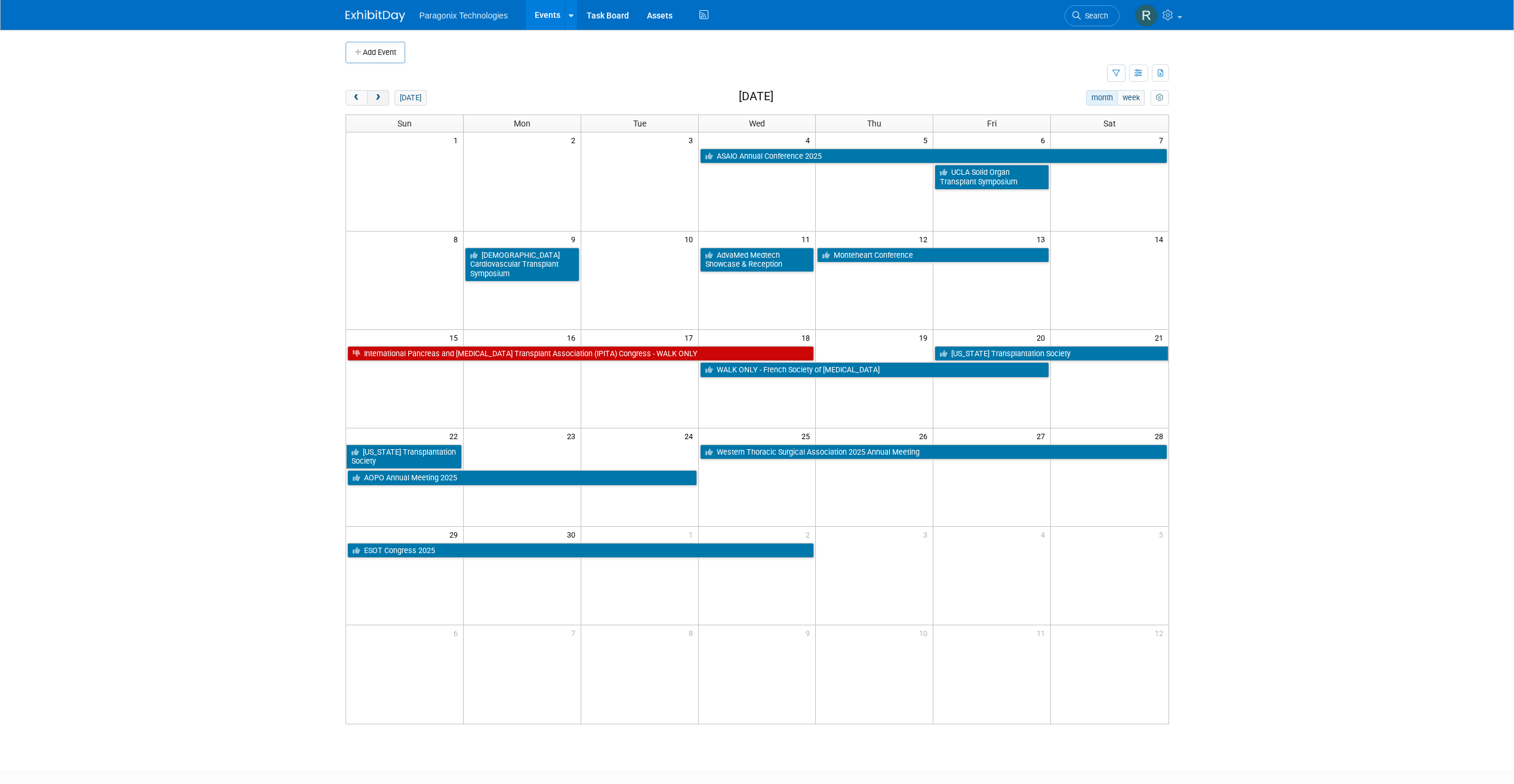
click at [381, 96] on span "next" at bounding box center [378, 98] width 9 height 8
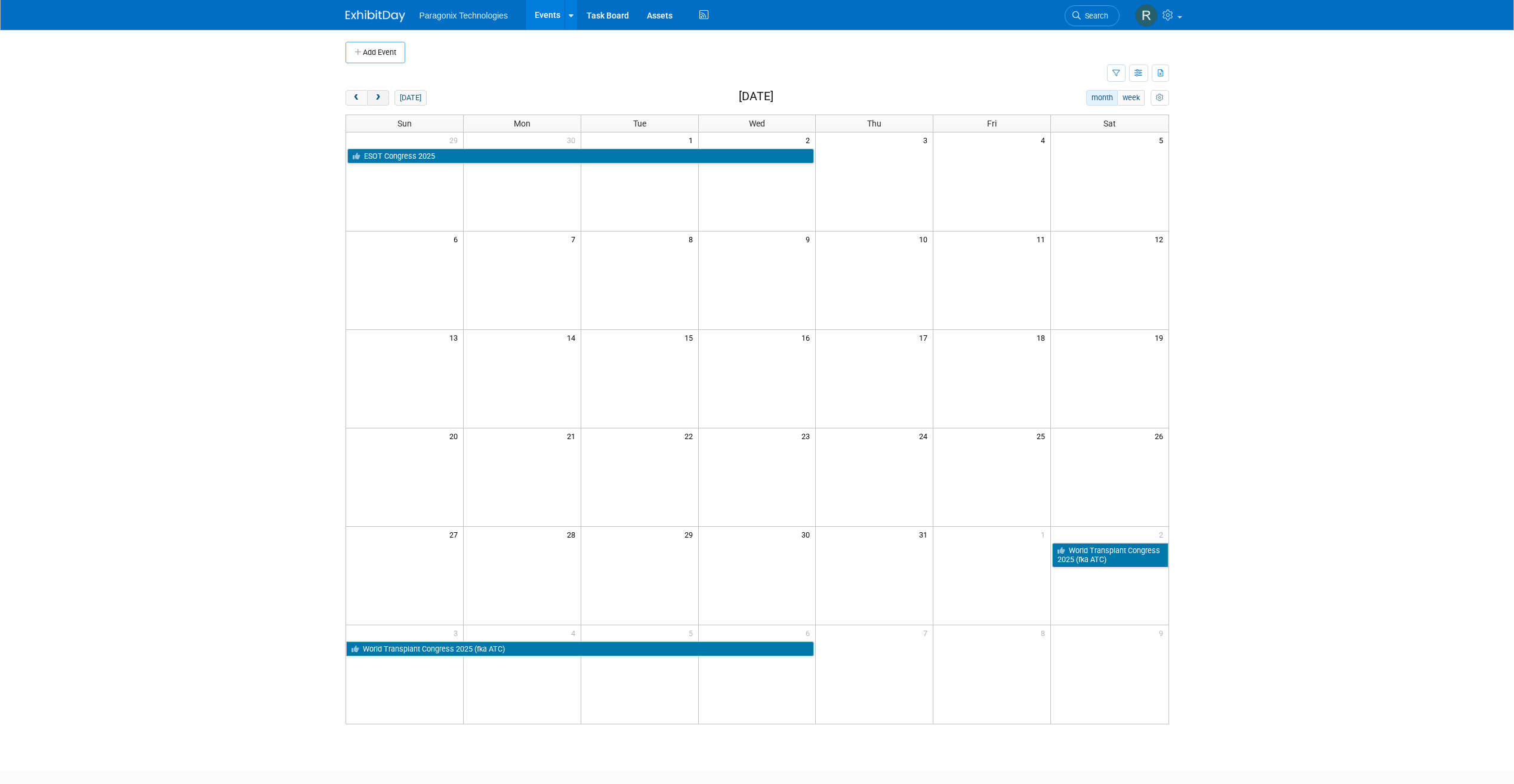
click at [380, 96] on span "next" at bounding box center [378, 98] width 9 height 8
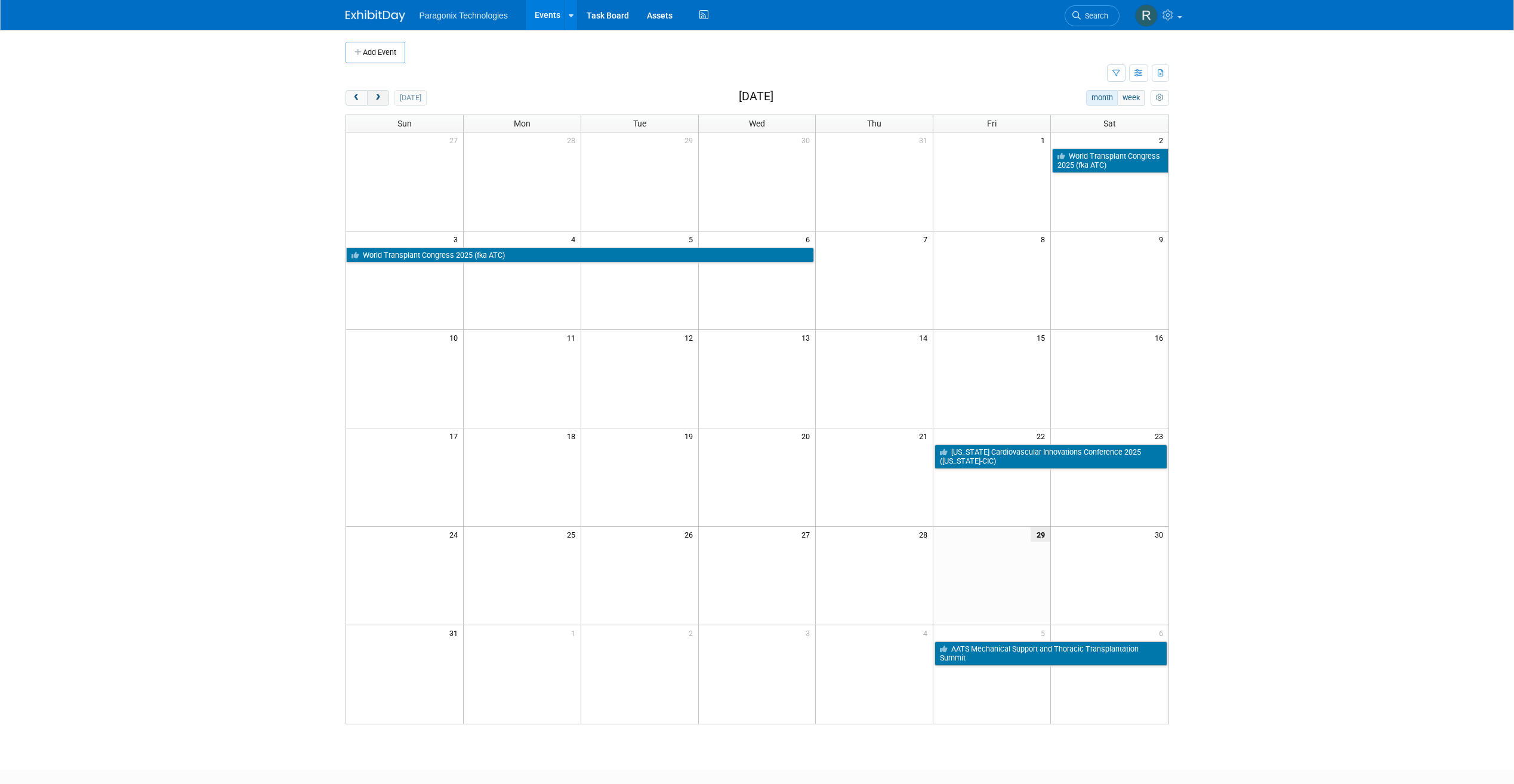
click at [380, 96] on span "next" at bounding box center [378, 98] width 9 height 8
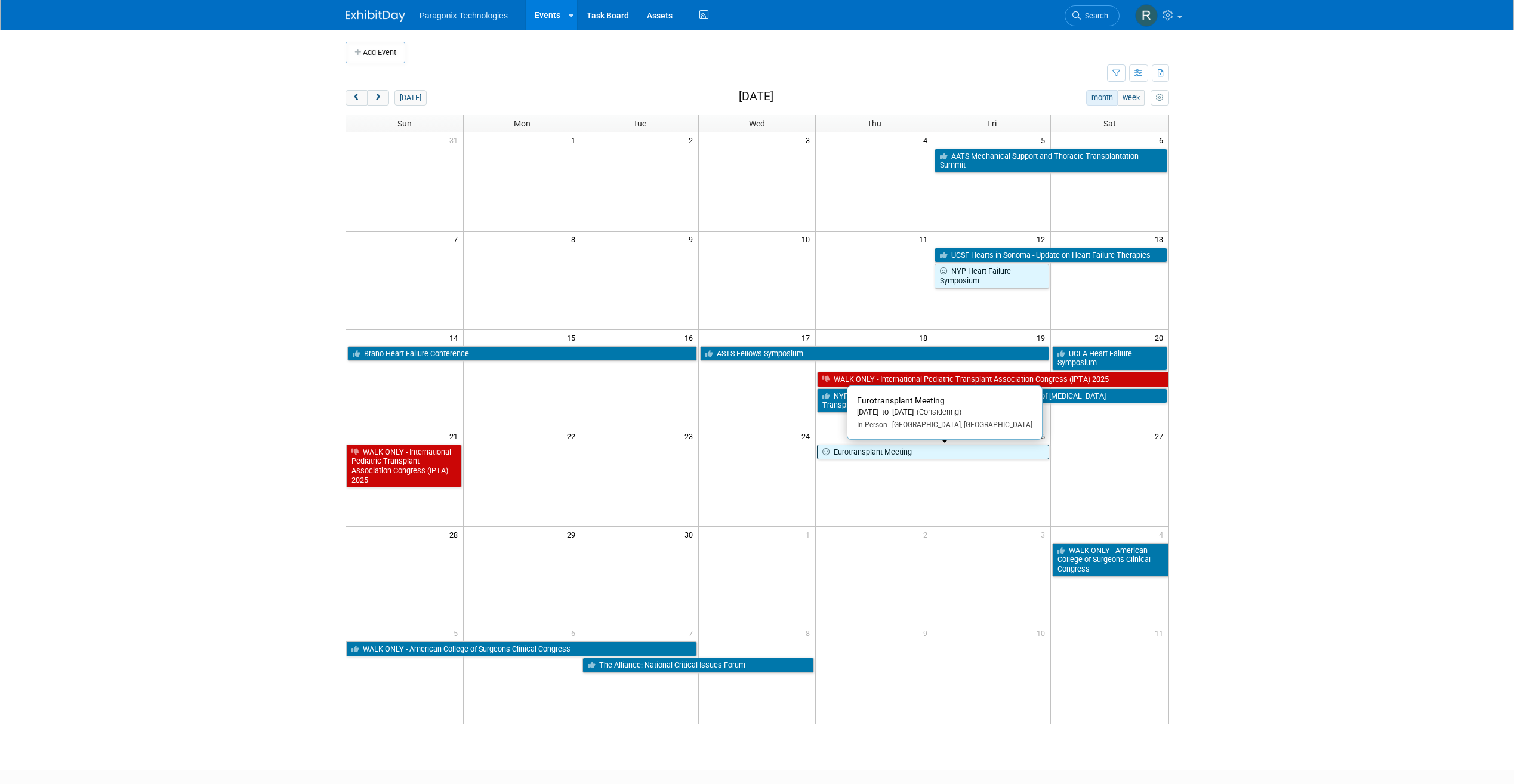
click at [970, 448] on link "Eurotransplant Meeting" at bounding box center [933, 452] width 232 height 15
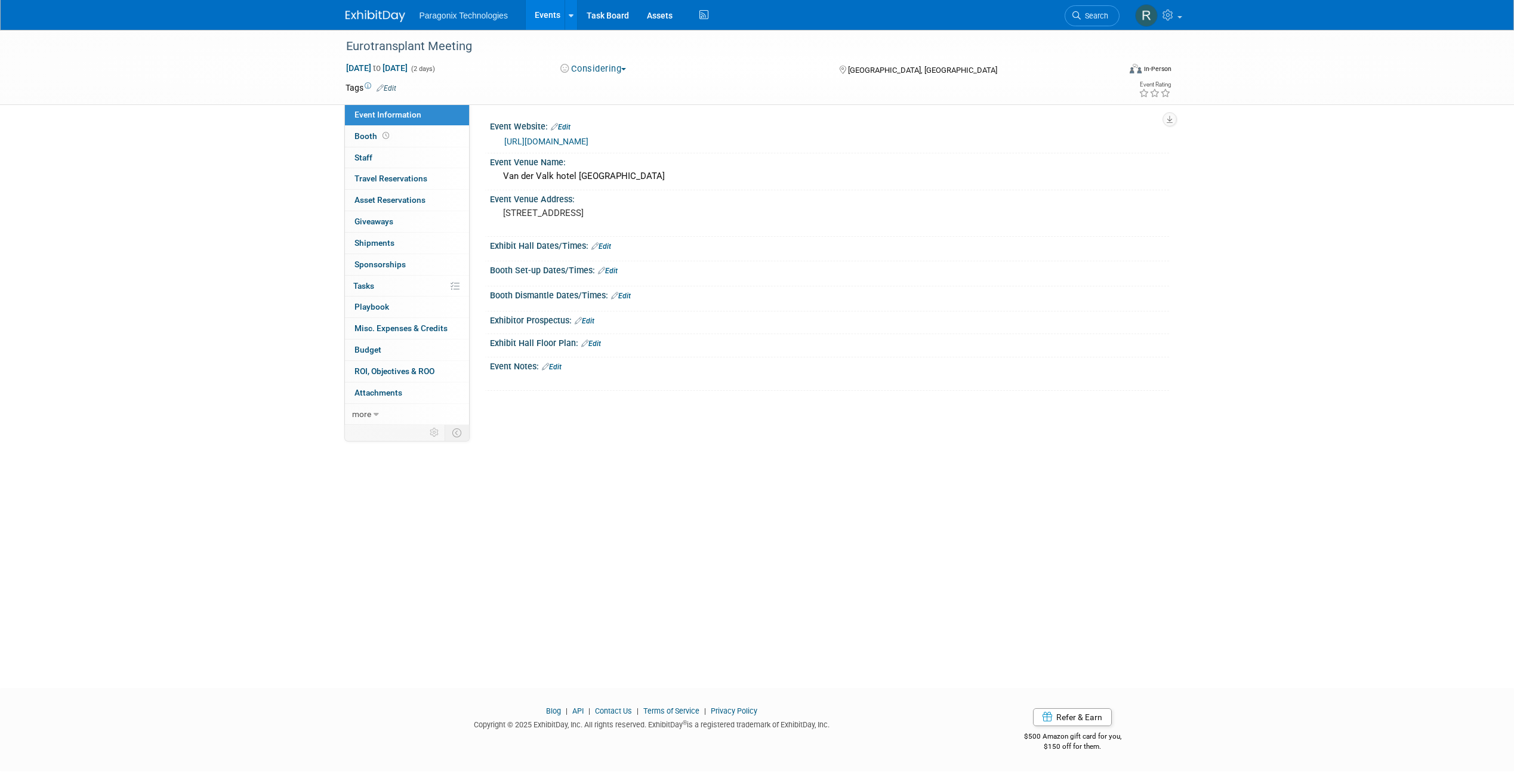
click at [584, 73] on button "Considering" at bounding box center [593, 69] width 75 height 13
click at [588, 87] on link "Committed" at bounding box center [603, 89] width 94 height 17
click at [423, 135] on link "Booth" at bounding box center [407, 135] width 124 height 21
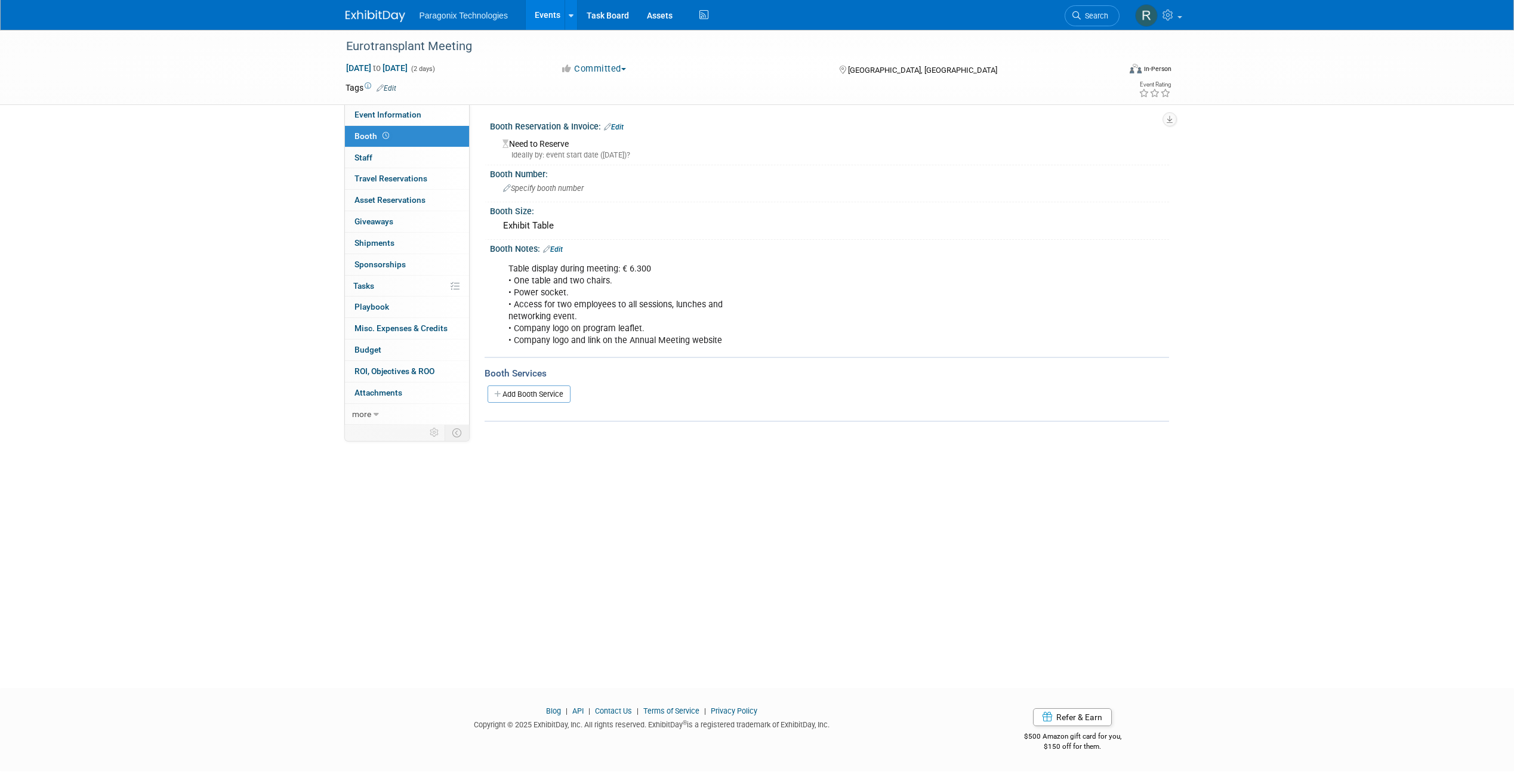
click at [540, 12] on link "Events" at bounding box center [547, 14] width 43 height 30
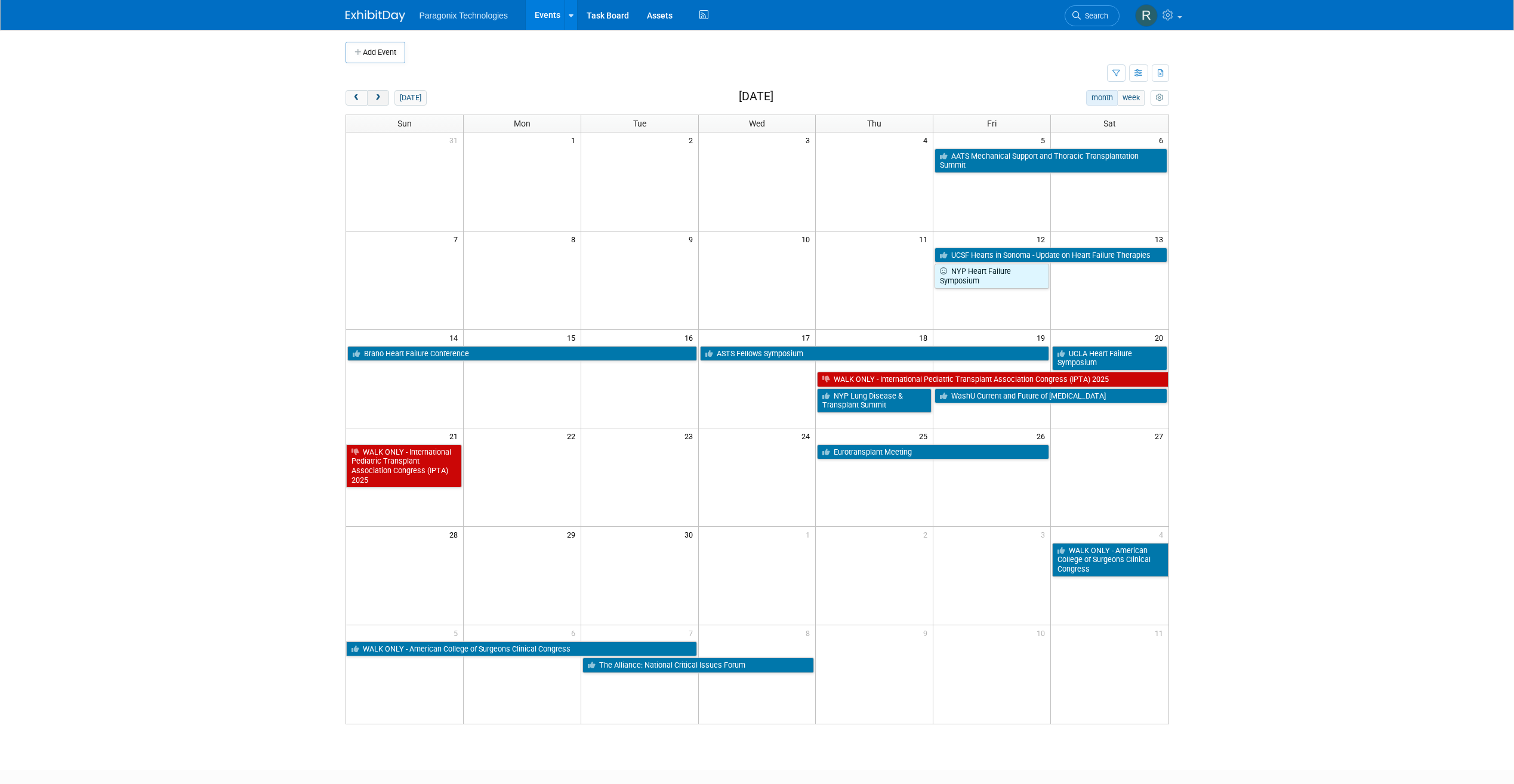
click at [377, 98] on span "next" at bounding box center [378, 98] width 9 height 8
